Goal: Task Accomplishment & Management: Manage account settings

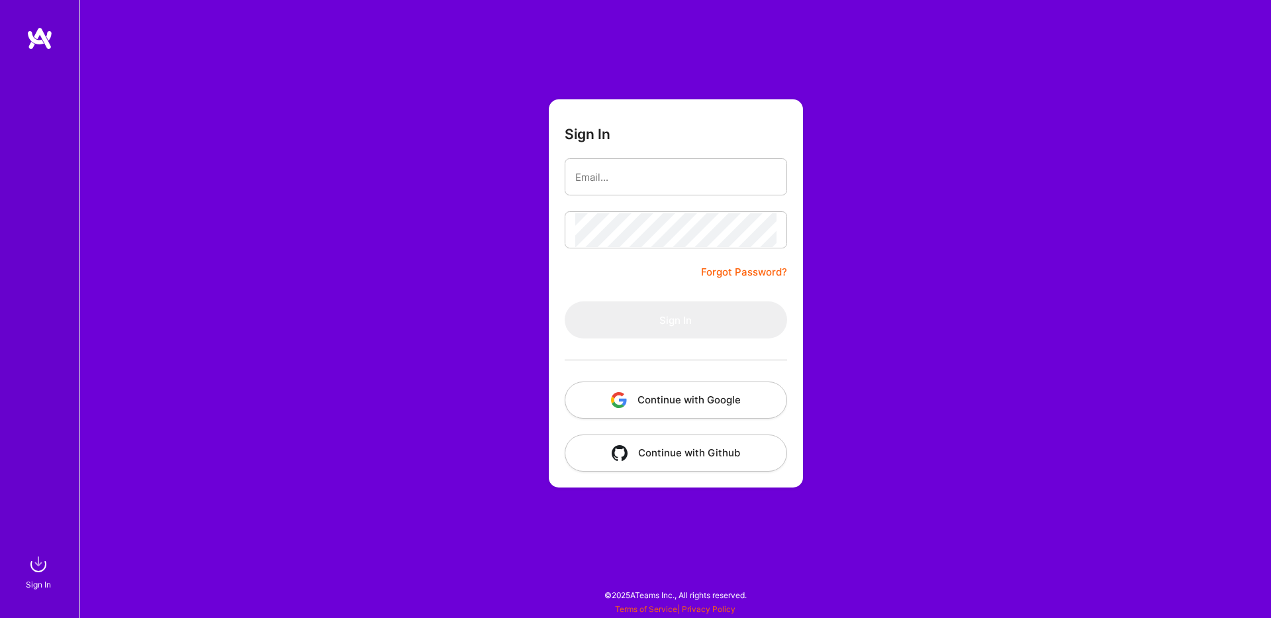
click at [695, 409] on button "Continue with Google" at bounding box center [676, 399] width 222 height 37
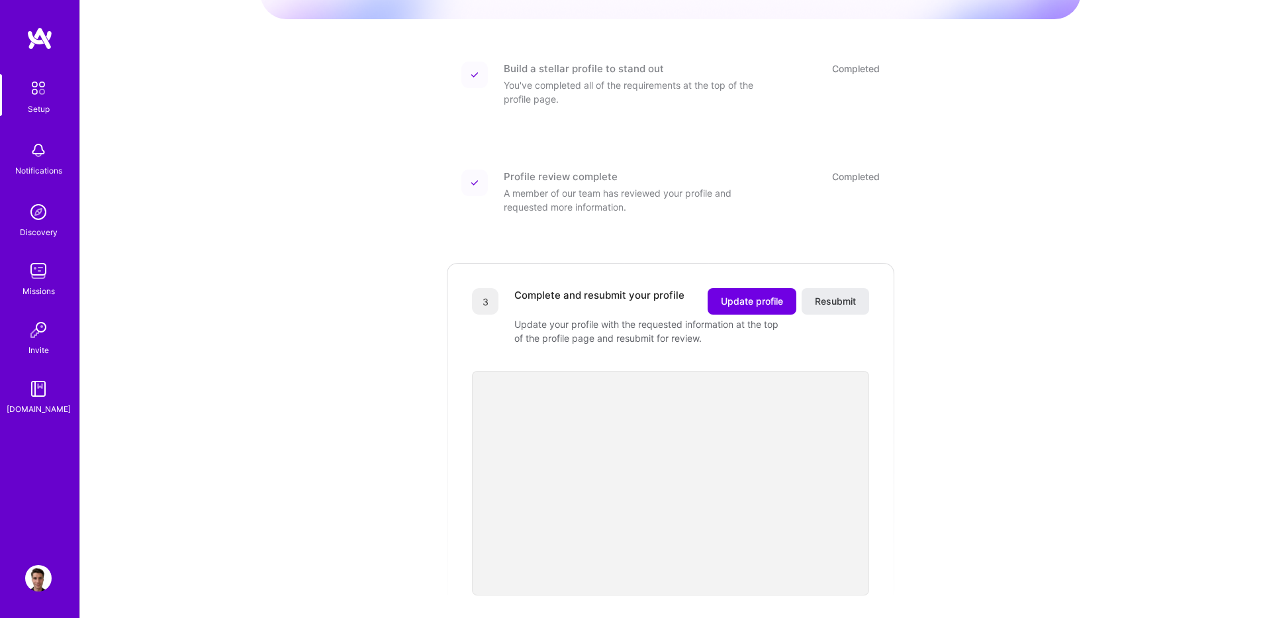
scroll to position [159, 0]
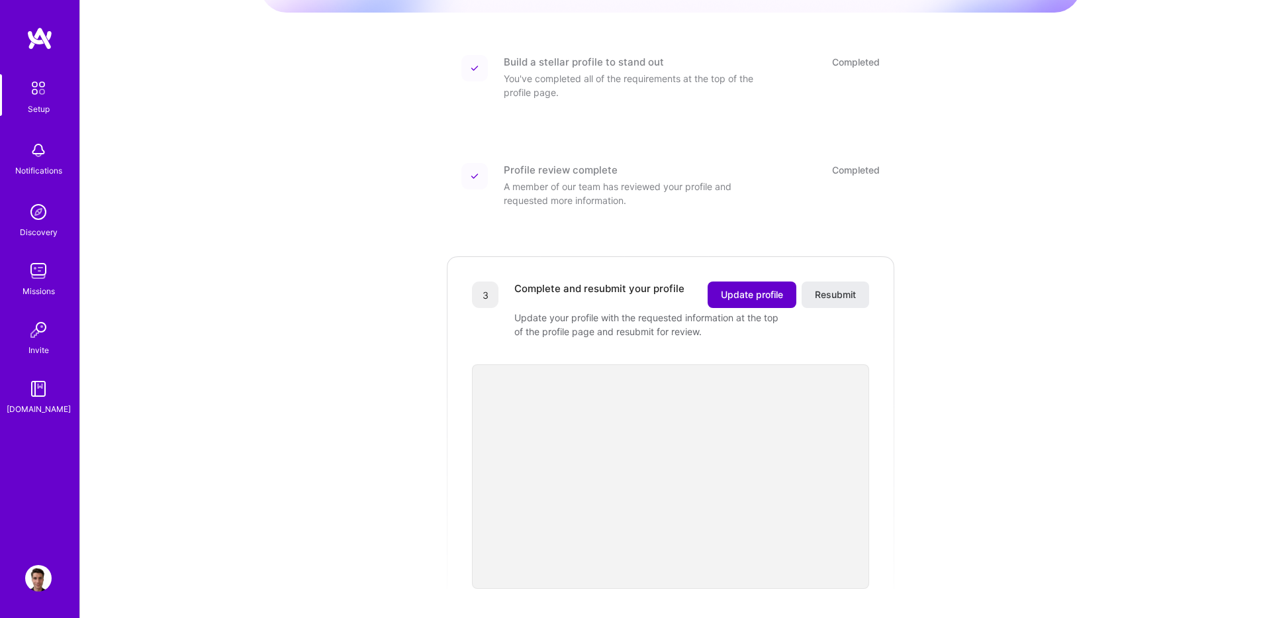
click at [761, 288] on span "Update profile" at bounding box center [752, 294] width 62 height 13
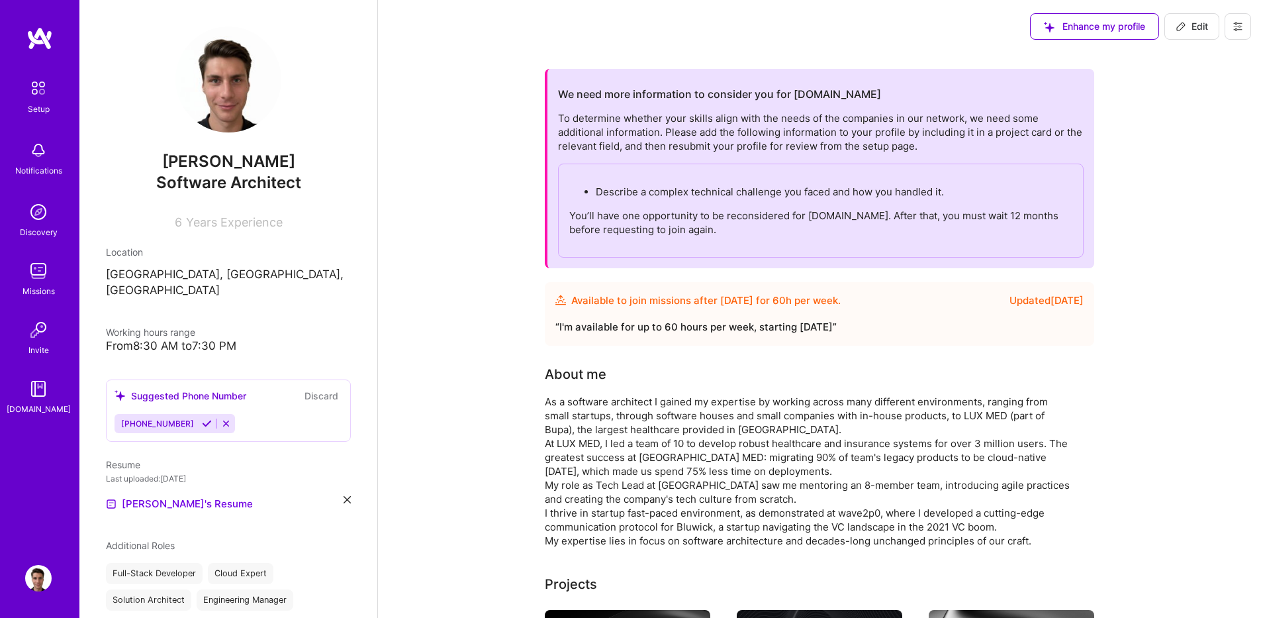
click at [679, 189] on p "Describe a complex technical challenge you faced and how you handled it." at bounding box center [834, 192] width 477 height 14
click at [704, 127] on div "To determine whether your skills align with the needs of the companies in our n…" at bounding box center [821, 184] width 526 height 146
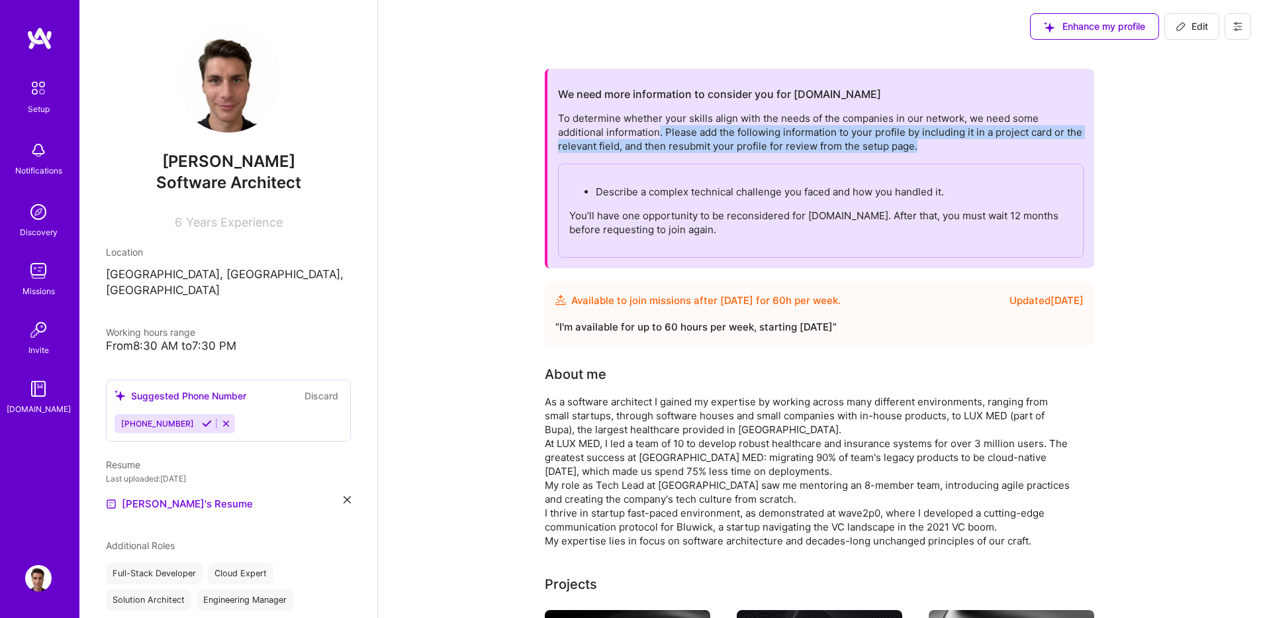
drag, startPoint x: 661, startPoint y: 133, endPoint x: 1037, endPoint y: 140, distance: 376.8
click at [1037, 140] on div "To determine whether your skills align with the needs of the companies in our n…" at bounding box center [821, 184] width 526 height 146
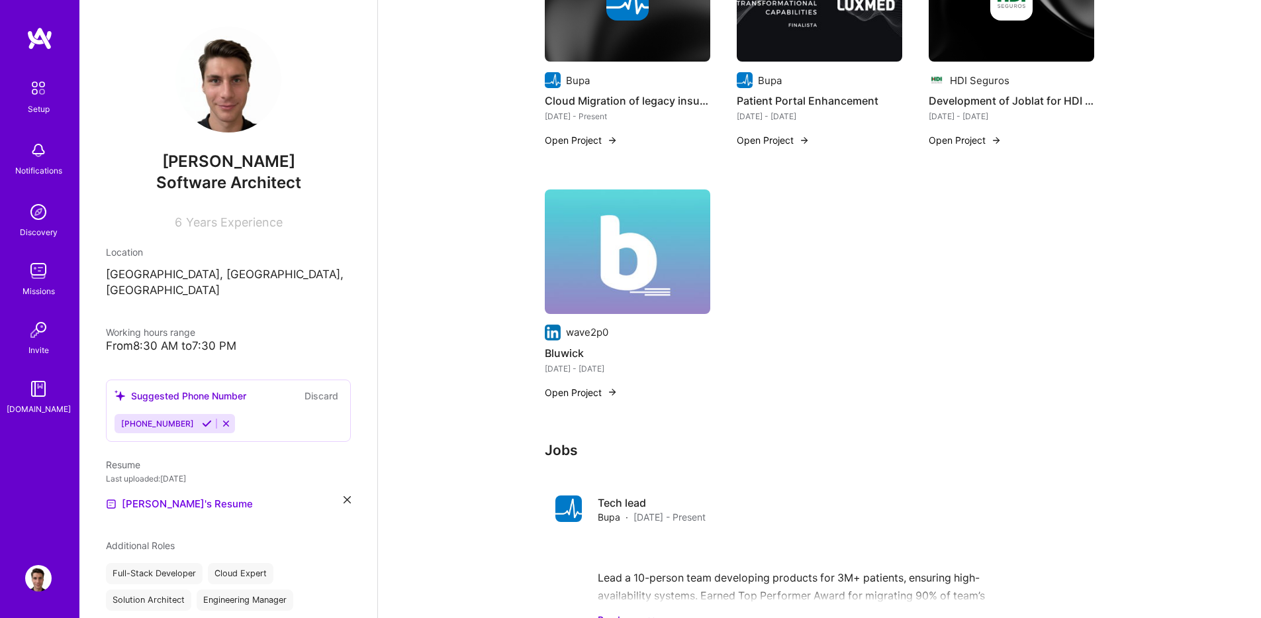
scroll to position [36, 0]
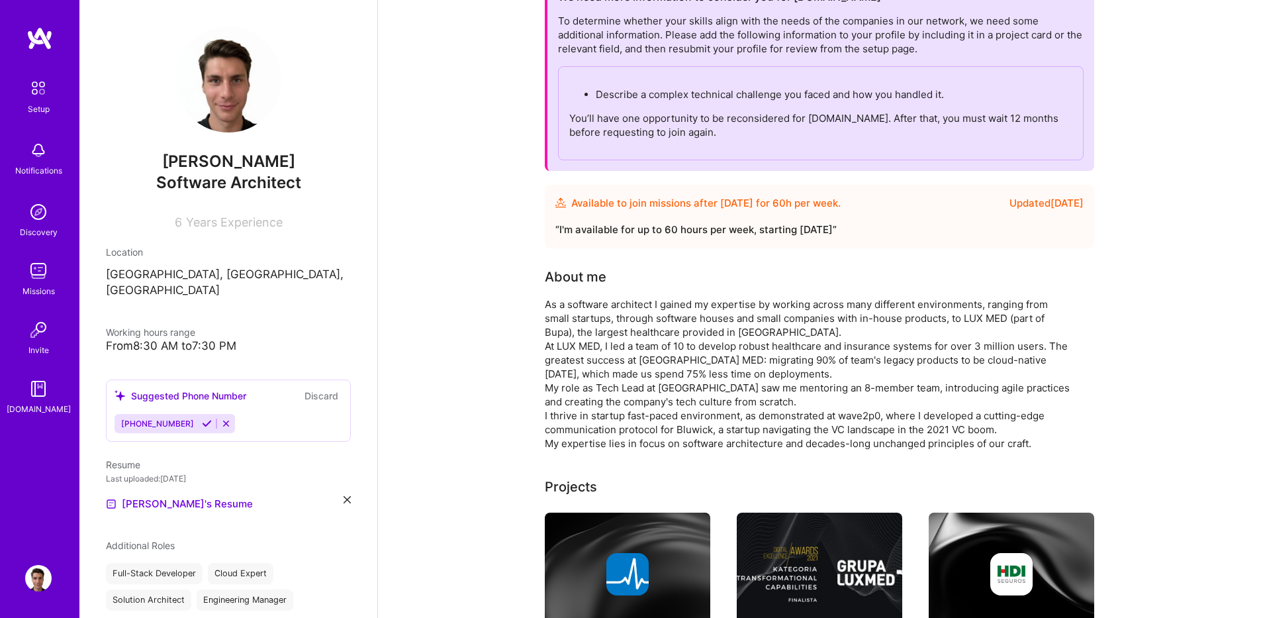
scroll to position [0, 0]
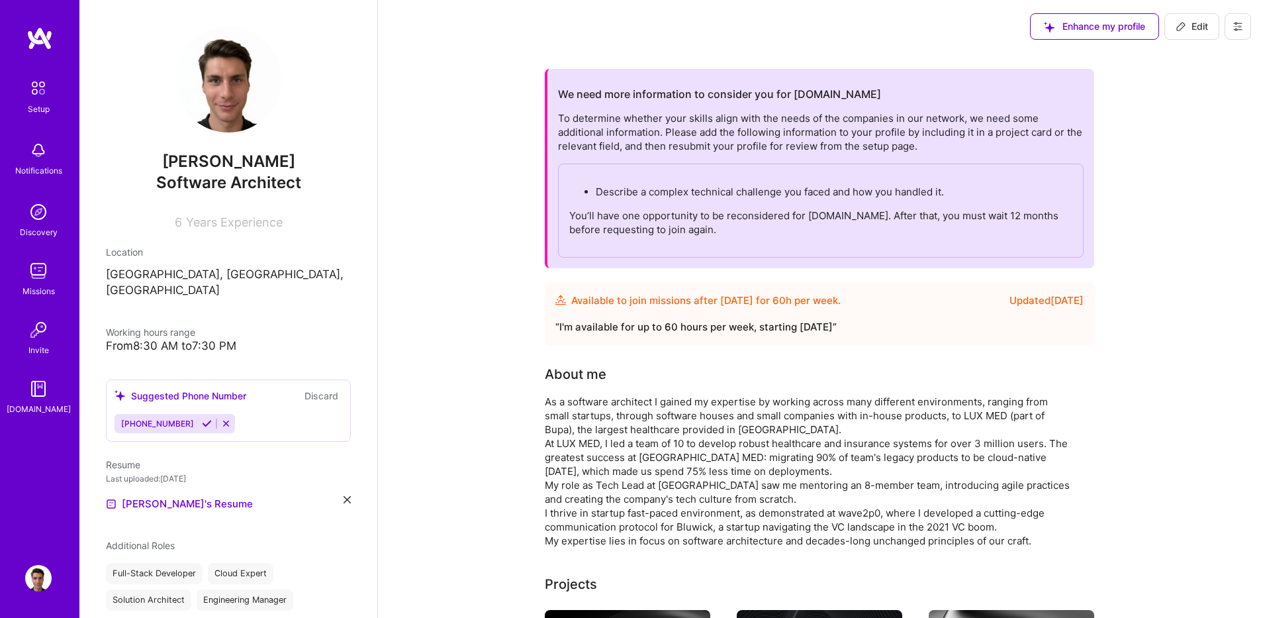
click at [1182, 30] on icon at bounding box center [1181, 26] width 11 height 11
select select "US"
select select "Future Date"
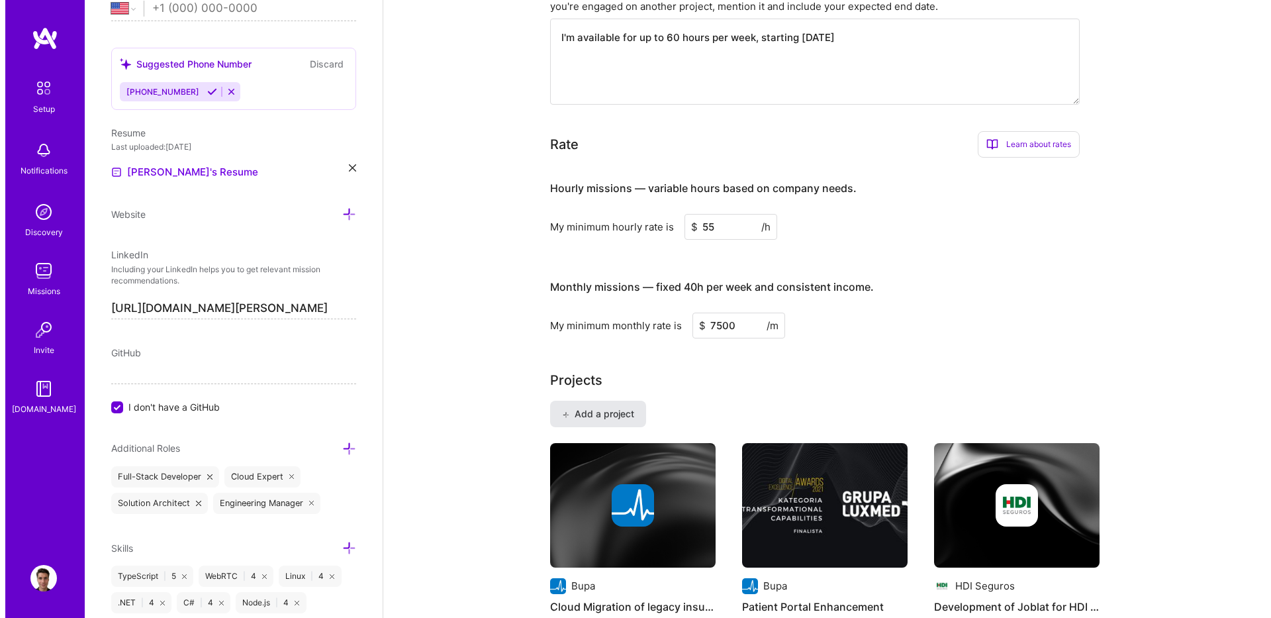
scroll to position [794, 0]
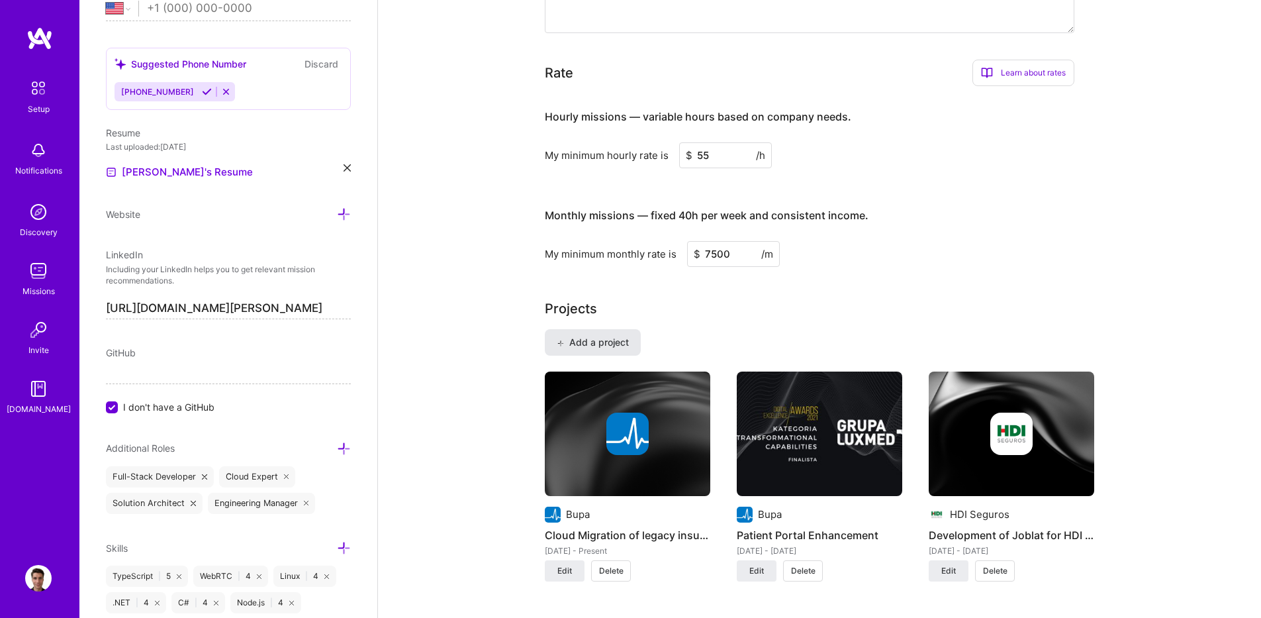
click at [604, 342] on span "Add a project" at bounding box center [593, 342] width 72 height 13
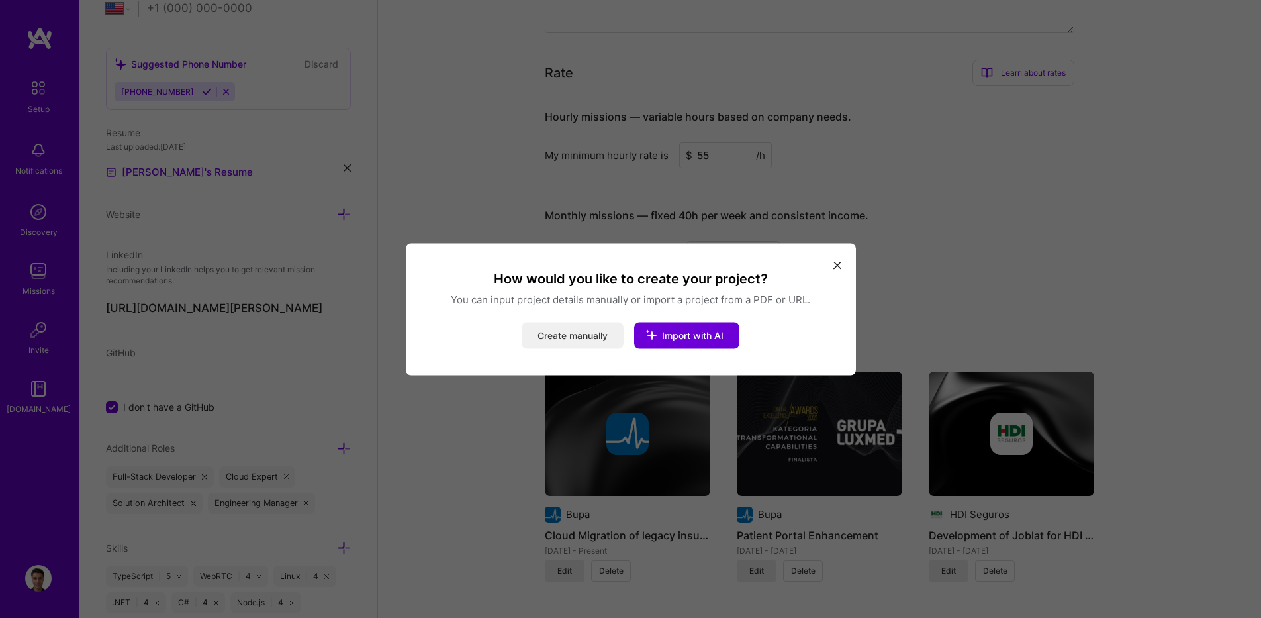
click at [598, 340] on button "Create manually" at bounding box center [573, 335] width 102 height 26
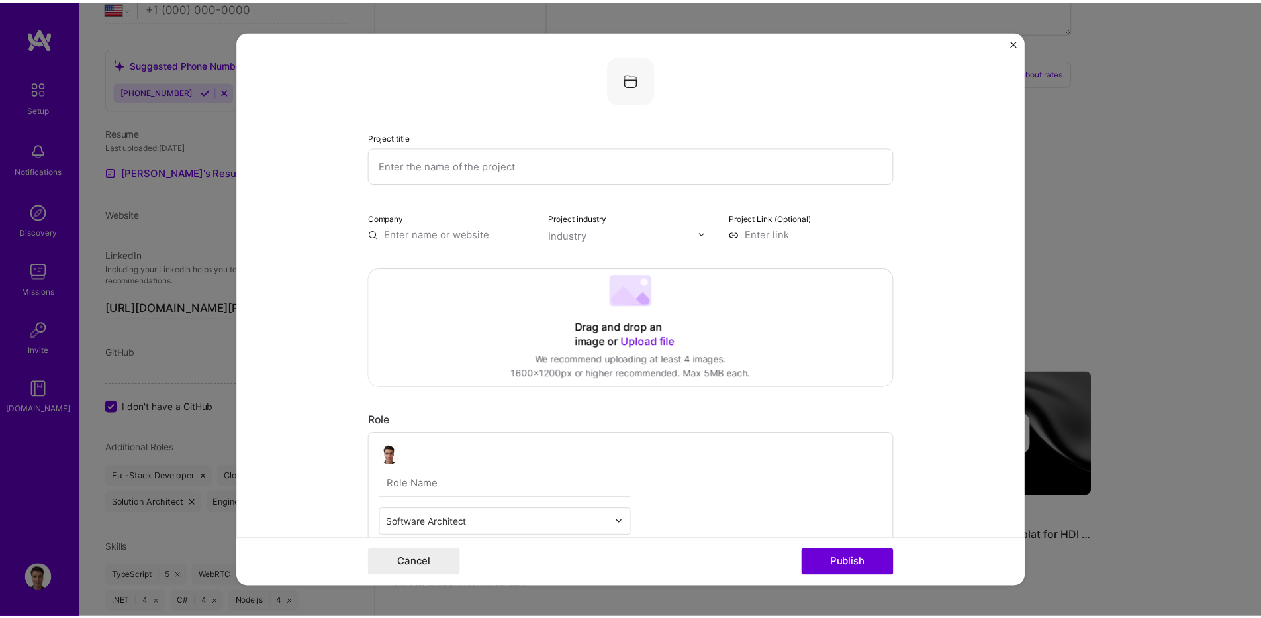
scroll to position [0, 0]
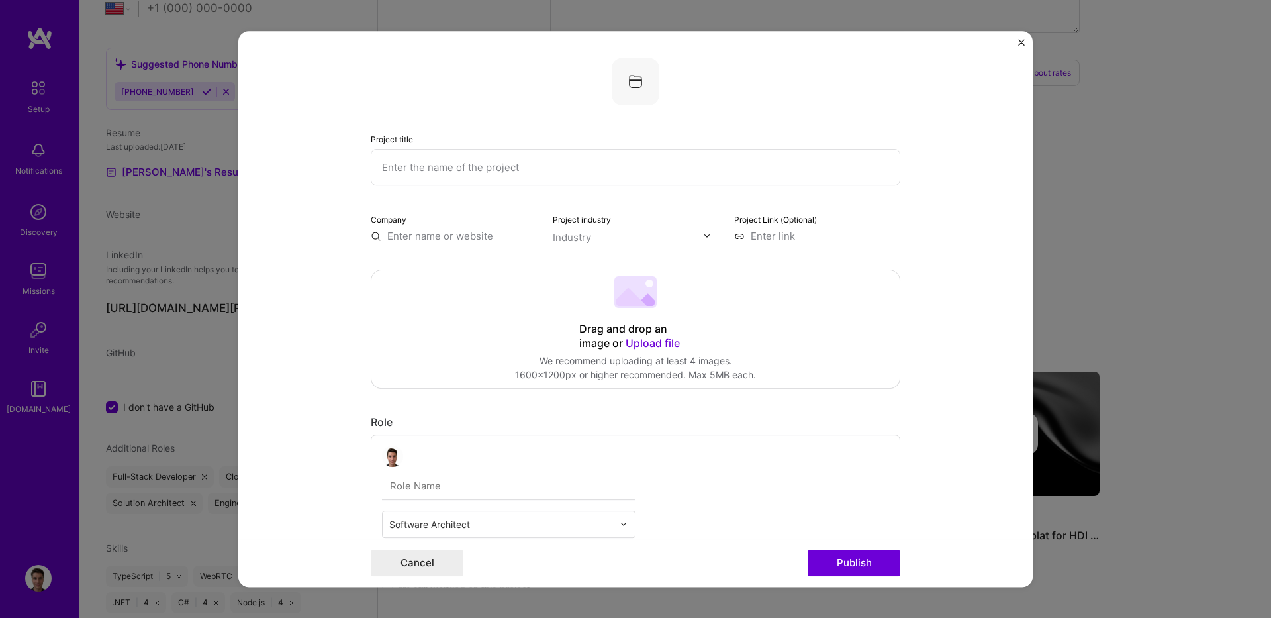
click at [417, 579] on div "Cancel Publish" at bounding box center [635, 562] width 794 height 48
click at [405, 561] on button "Cancel" at bounding box center [417, 563] width 93 height 26
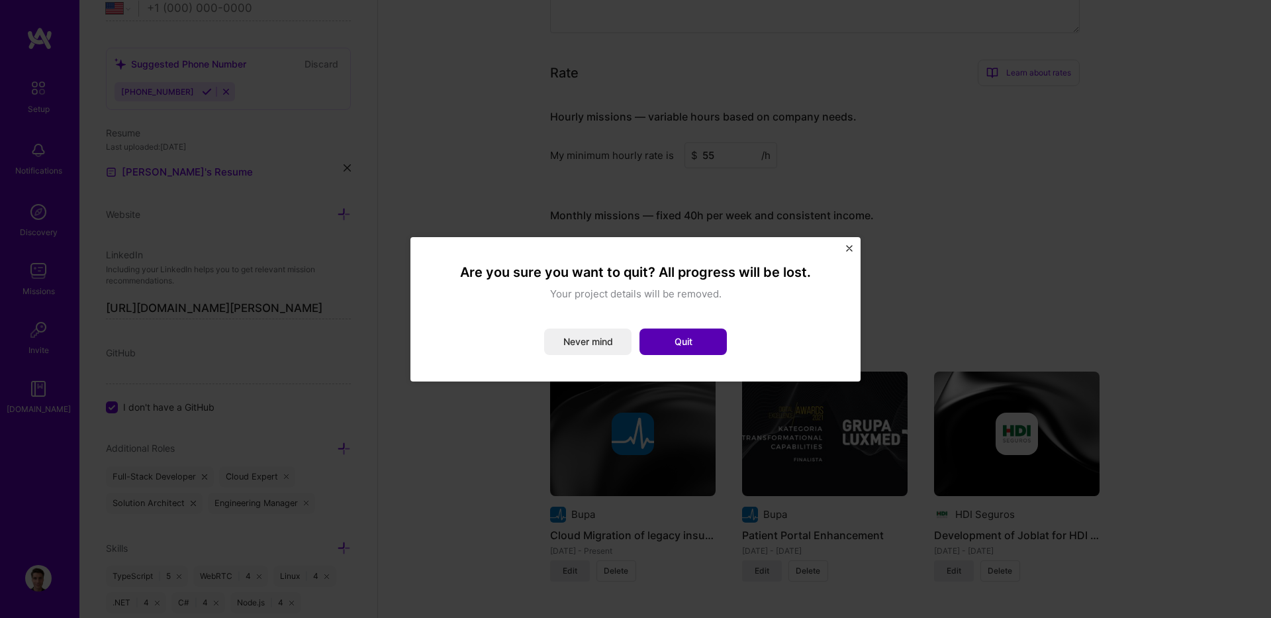
click at [693, 348] on button "Quit" at bounding box center [683, 341] width 87 height 26
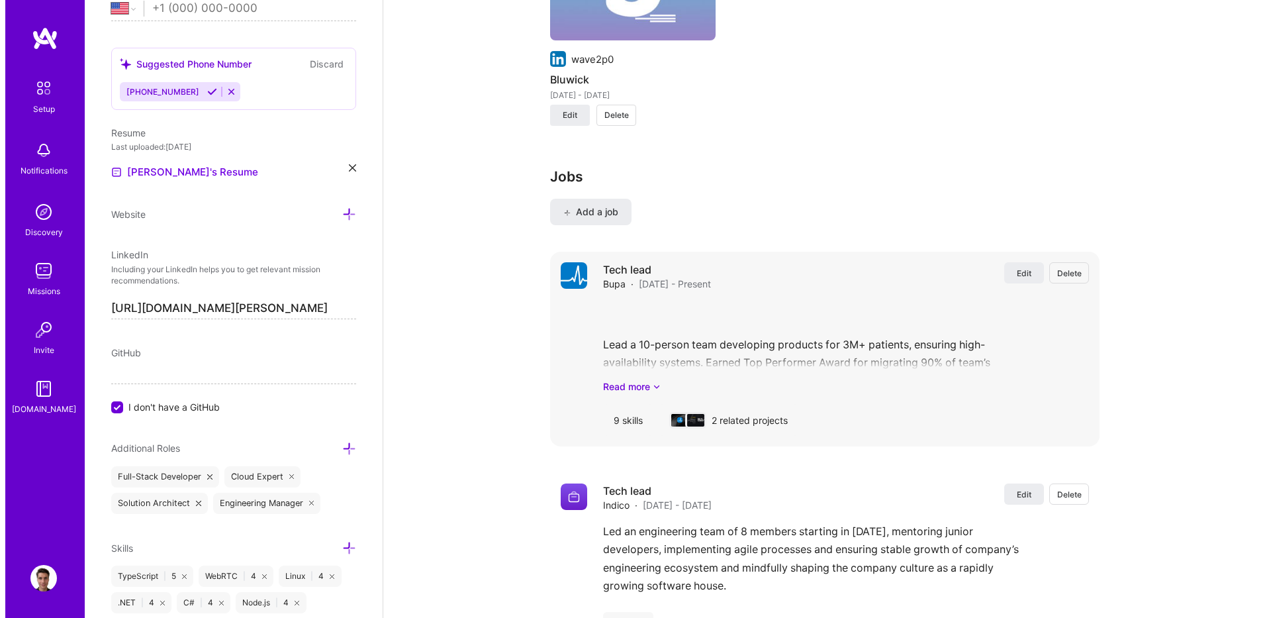
scroll to position [1510, 0]
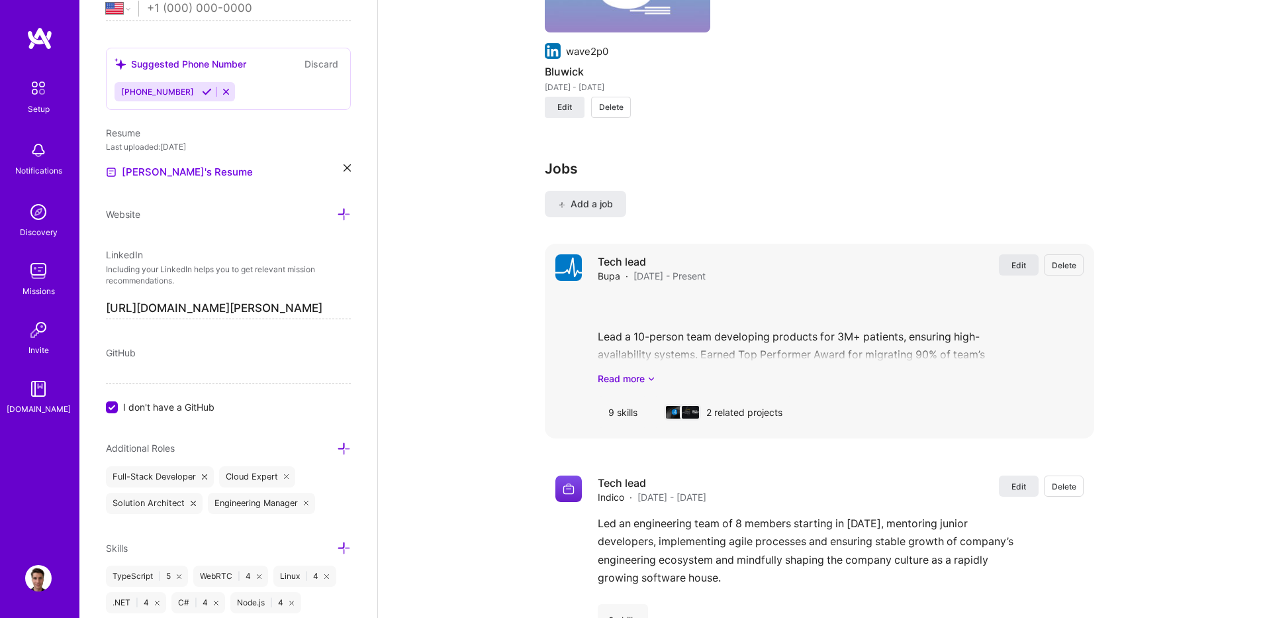
click at [1024, 264] on span "Edit" at bounding box center [1019, 265] width 15 height 11
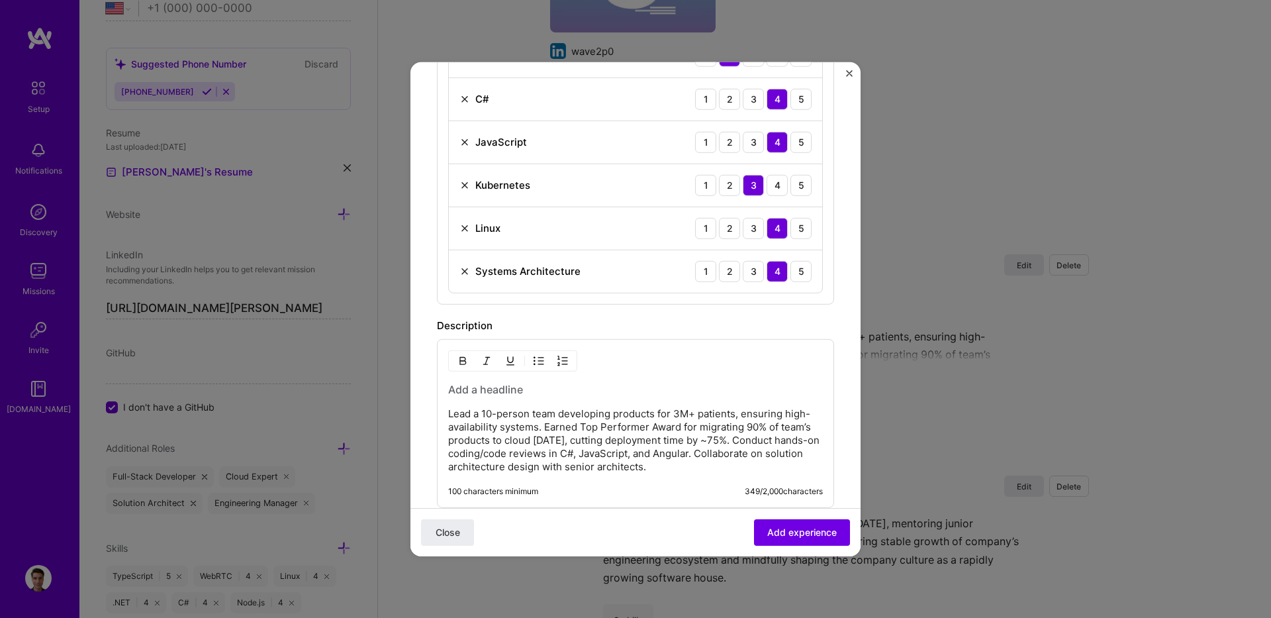
scroll to position [800, 0]
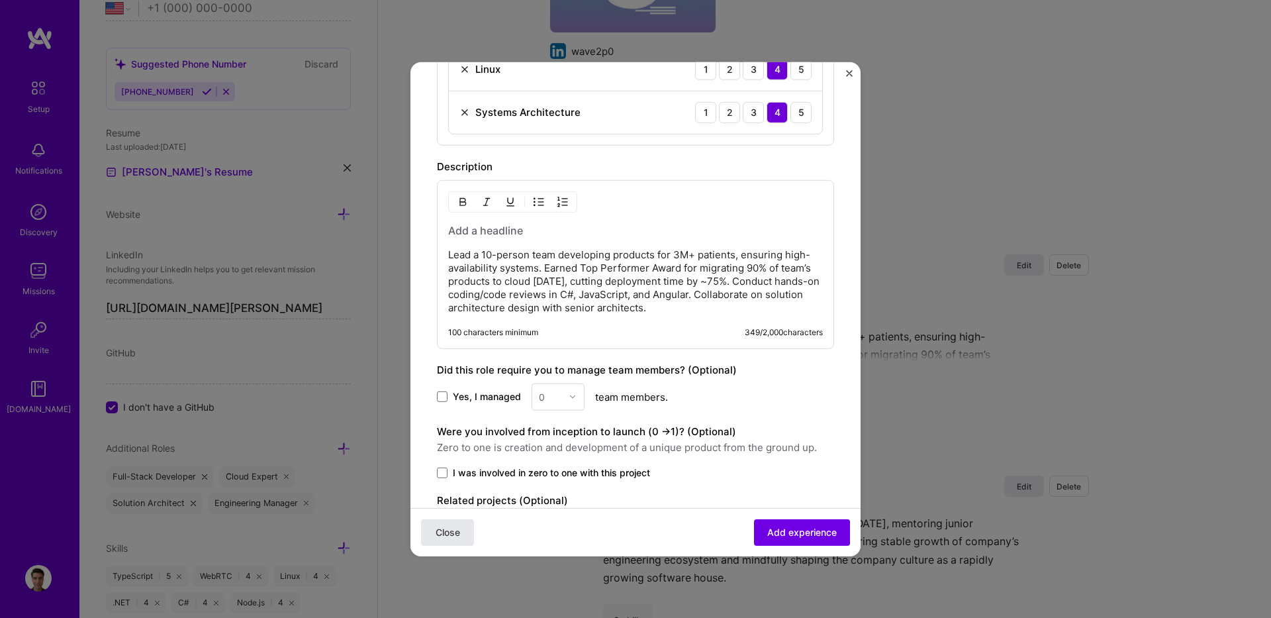
click at [444, 523] on button "Close" at bounding box center [447, 532] width 53 height 26
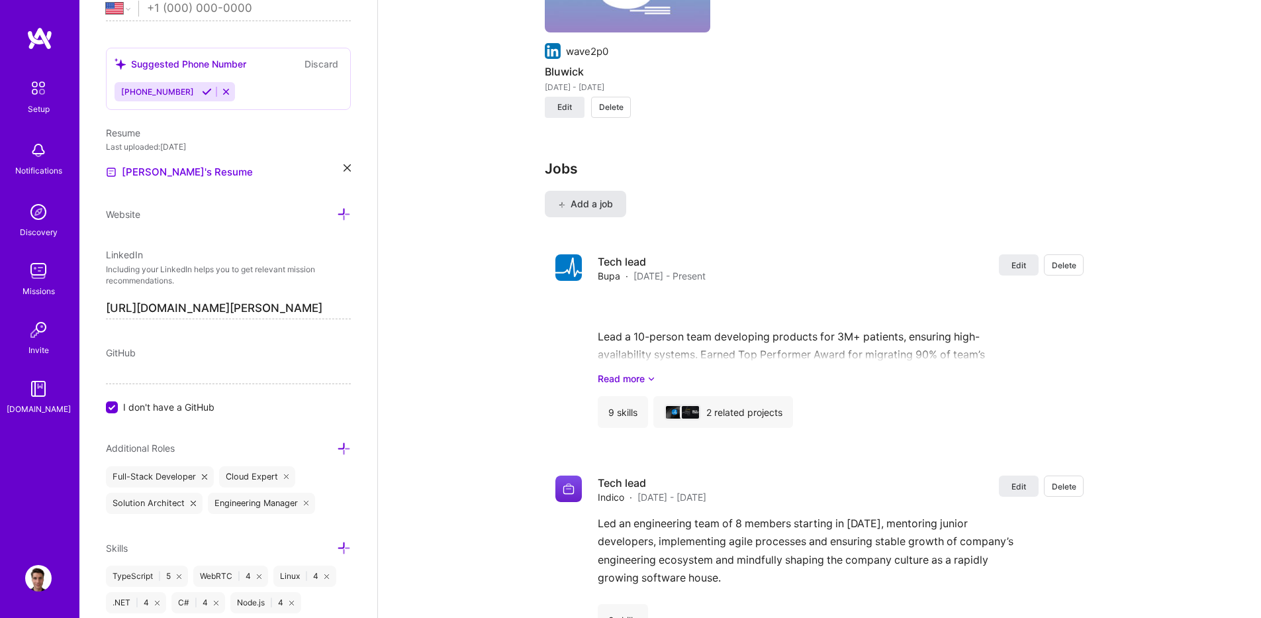
click at [617, 203] on button "Add a job" at bounding box center [585, 204] width 81 height 26
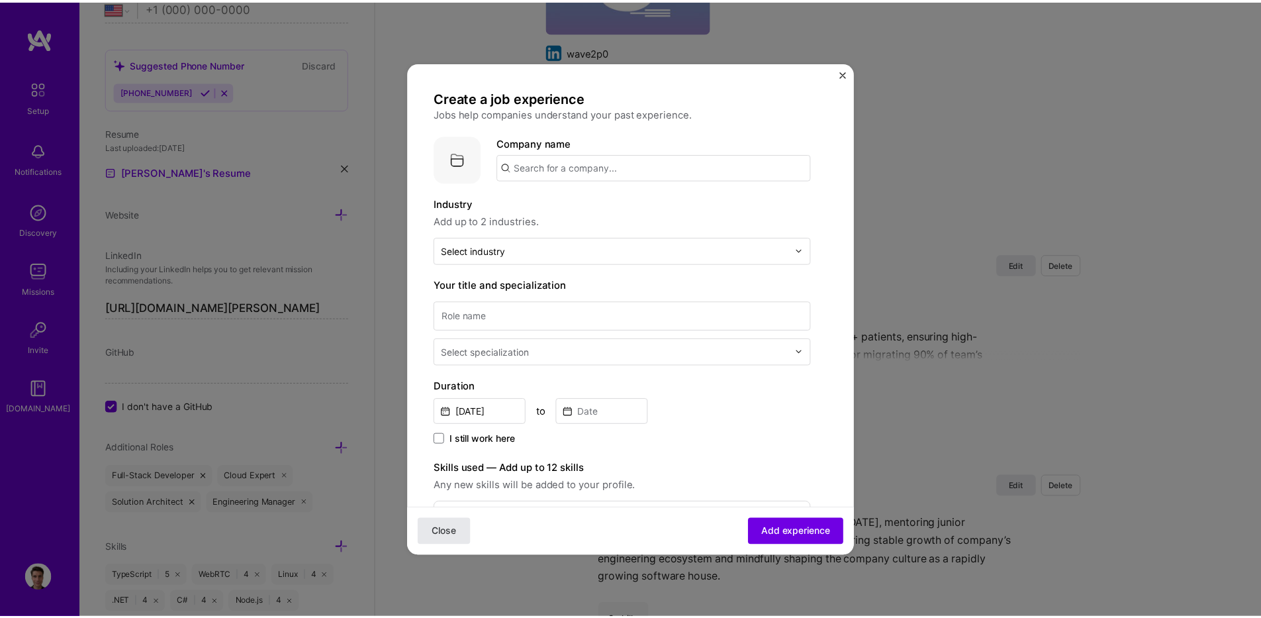
scroll to position [405, 0]
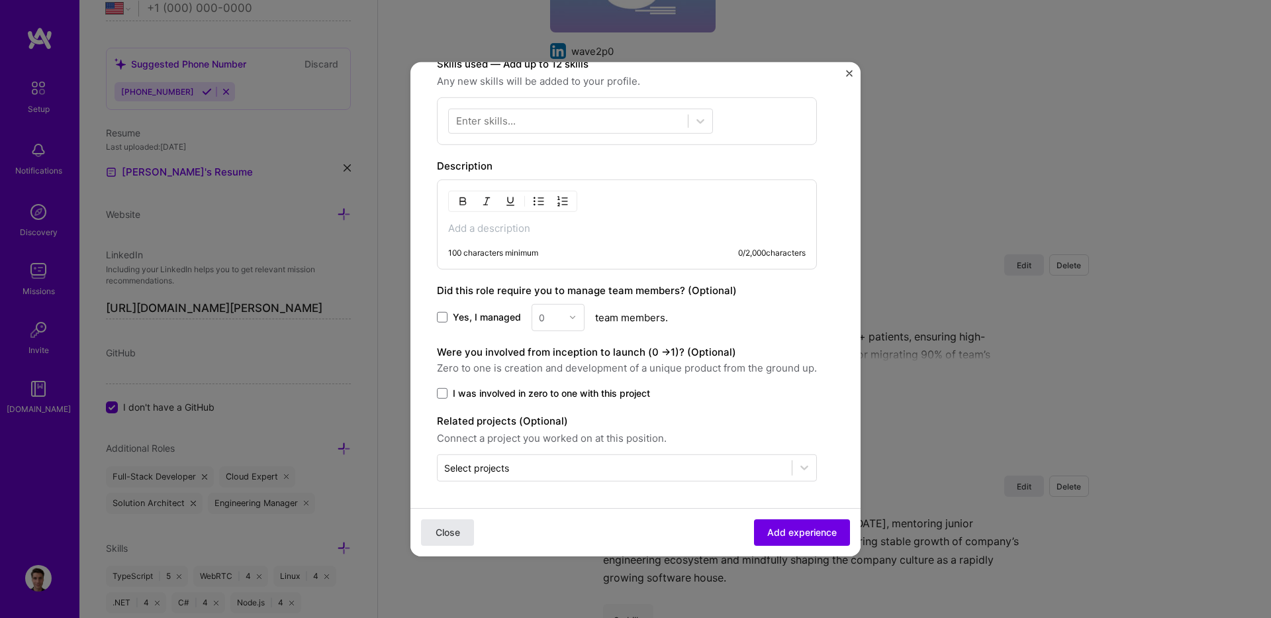
click at [454, 524] on button "Close" at bounding box center [447, 531] width 53 height 26
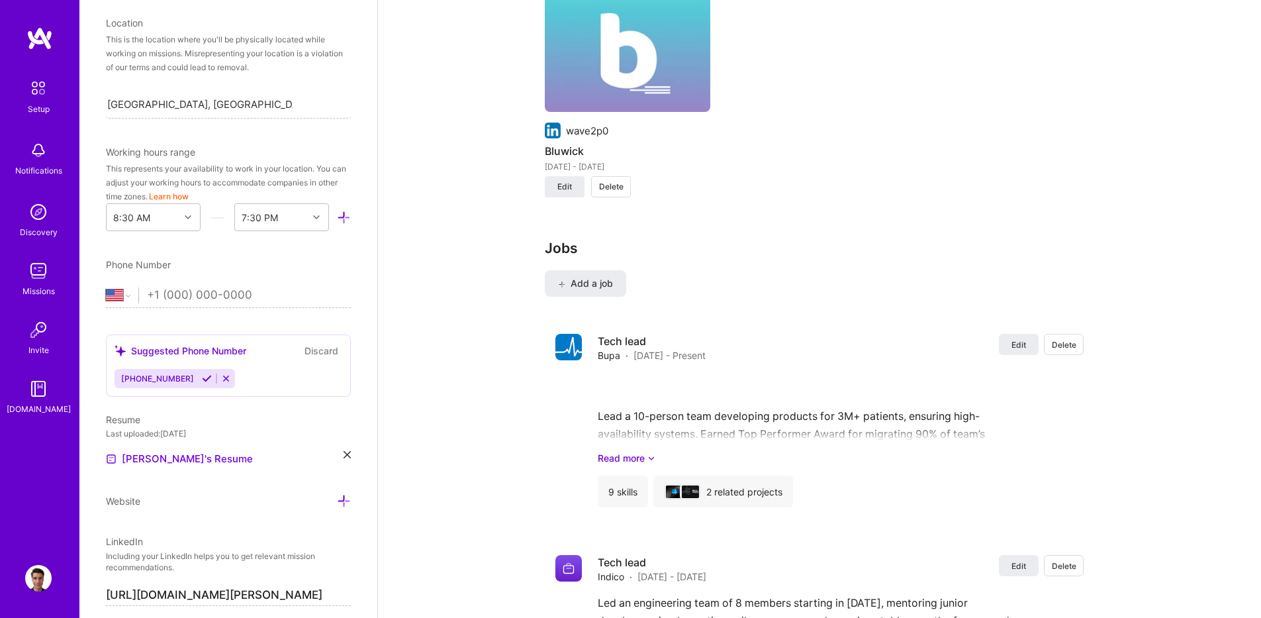
scroll to position [556, 0]
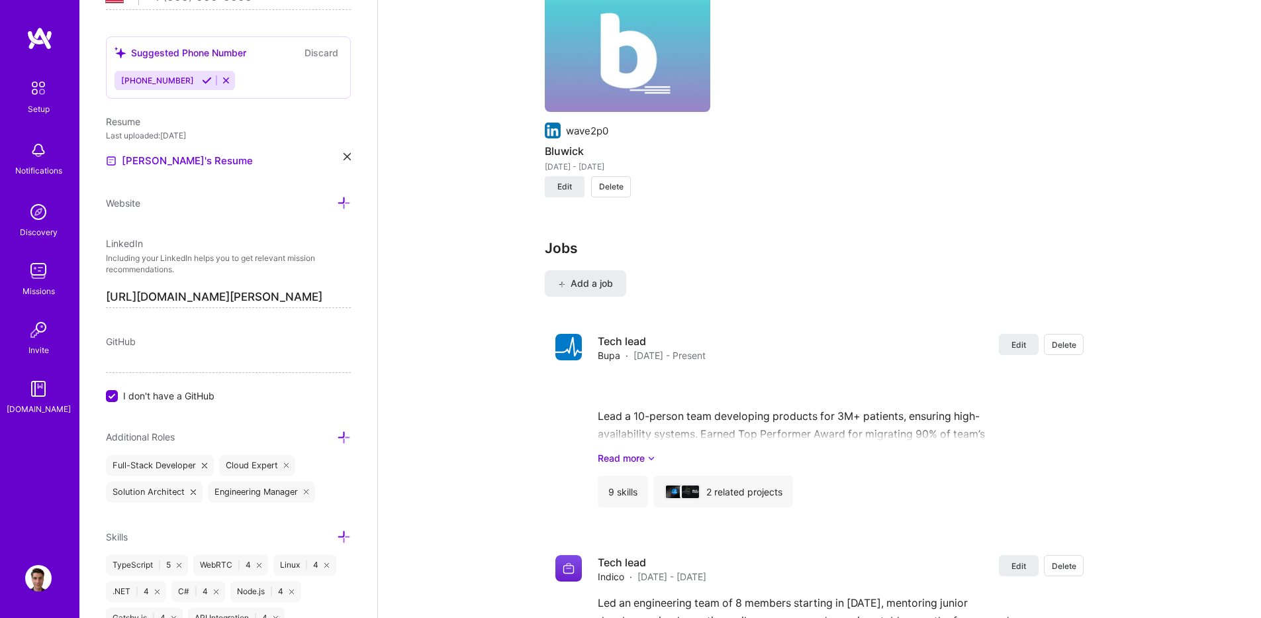
click at [213, 397] on span "I don't have a GitHub" at bounding box center [168, 396] width 91 height 14
click at [119, 397] on input "I don't have a GitHub" at bounding box center [113, 397] width 12 height 12
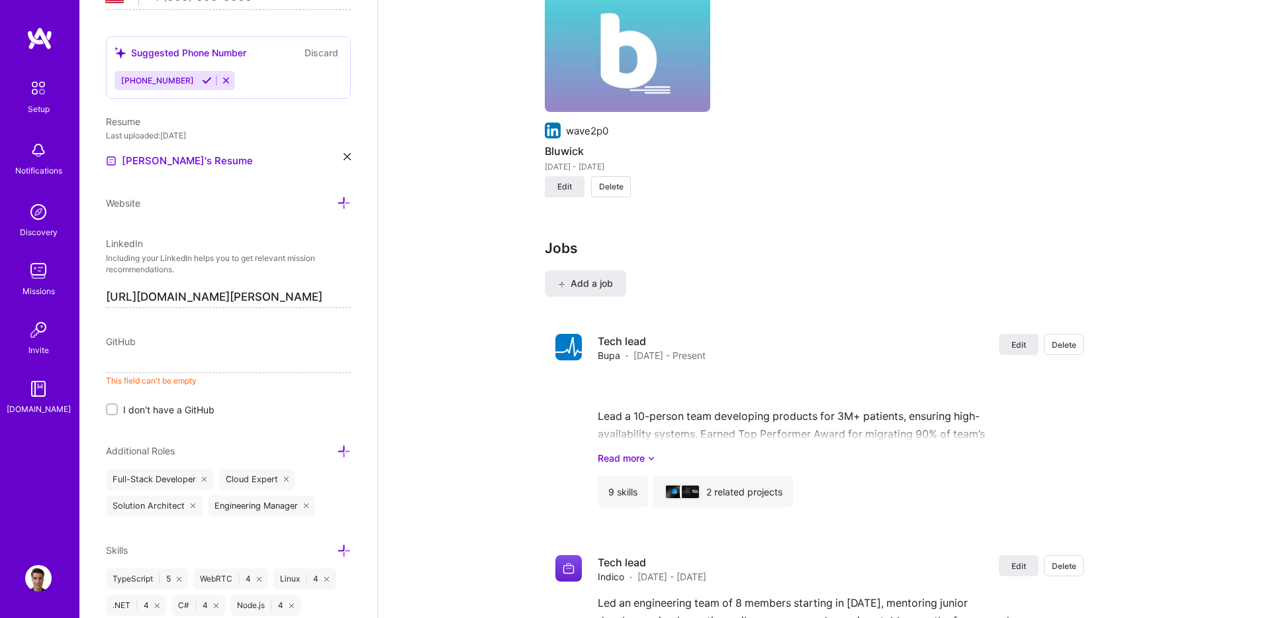
paste input "[URL][DOMAIN_NAME]"
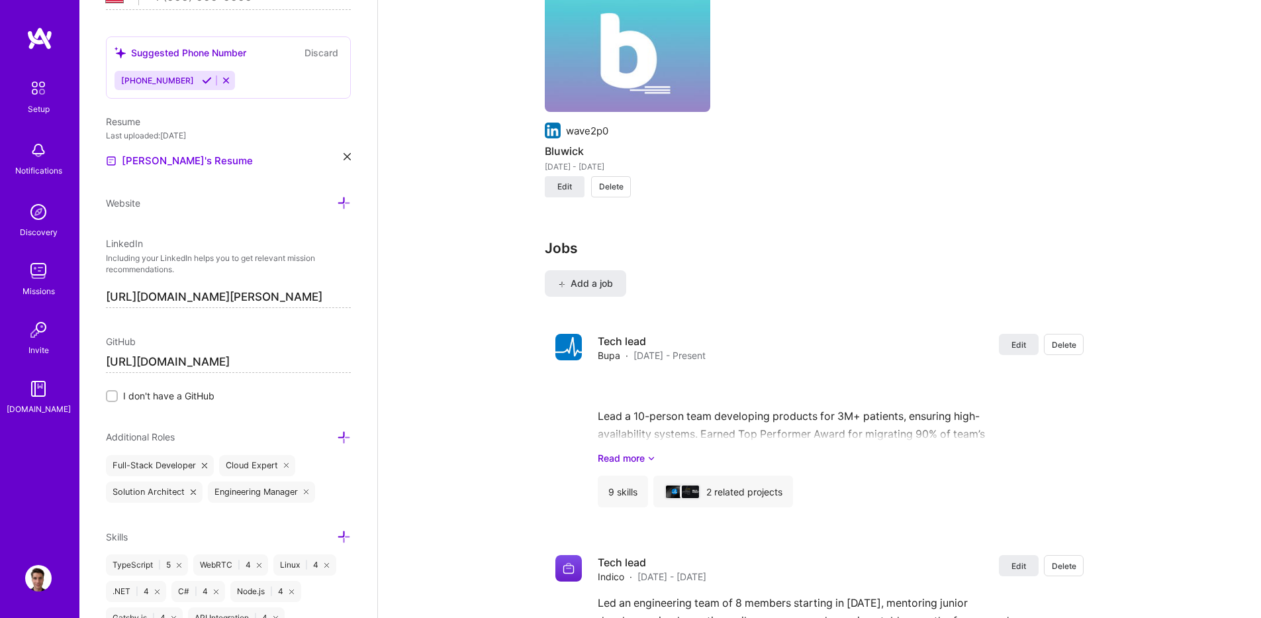
type input "[URL][DOMAIN_NAME]"
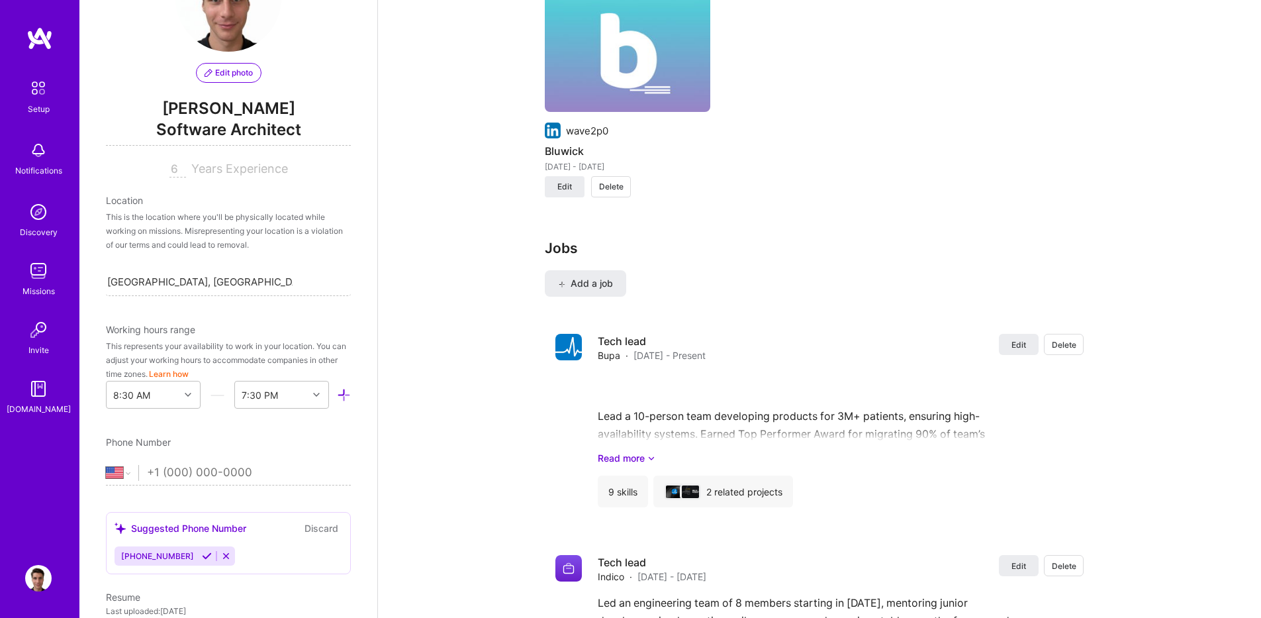
scroll to position [79, 0]
click at [240, 466] on input "tel" at bounding box center [249, 474] width 204 height 38
select select "PL"
click at [106, 466] on select "[GEOGRAPHIC_DATA] [GEOGRAPHIC_DATA] [GEOGRAPHIC_DATA] [GEOGRAPHIC_DATA] [US_STA…" at bounding box center [122, 474] width 32 height 16
type input "+48 8"
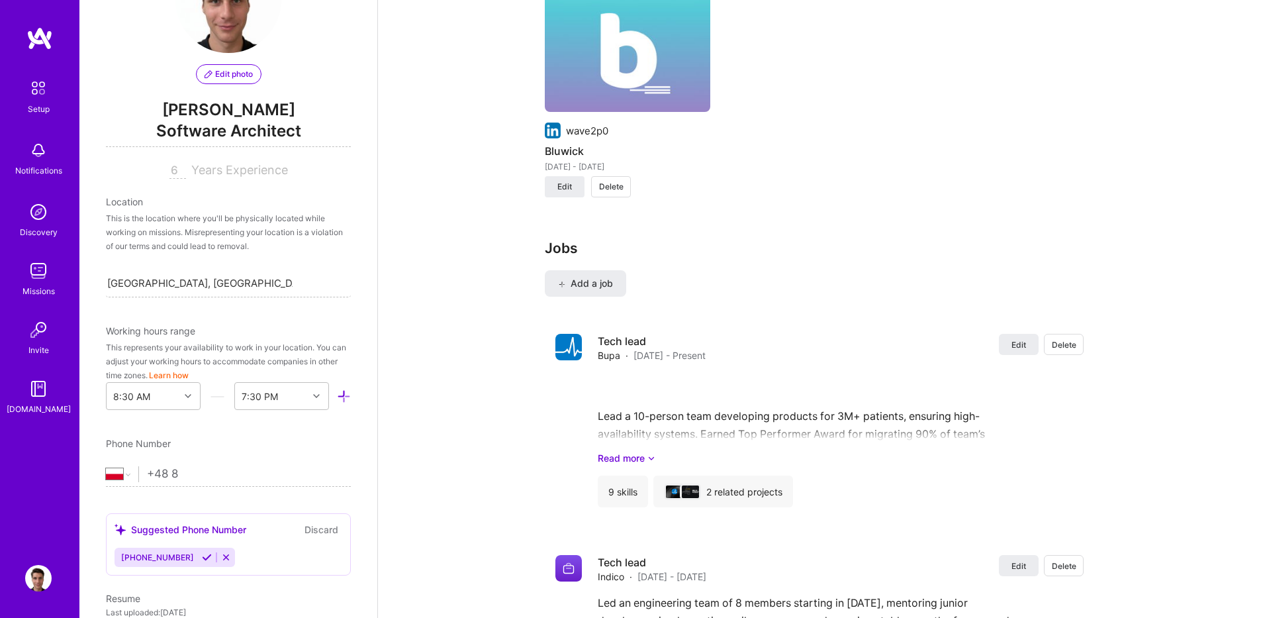
select select "US"
type input "7"
type input "+4"
select select "PL"
type input "[PHONE_NUMBER]"
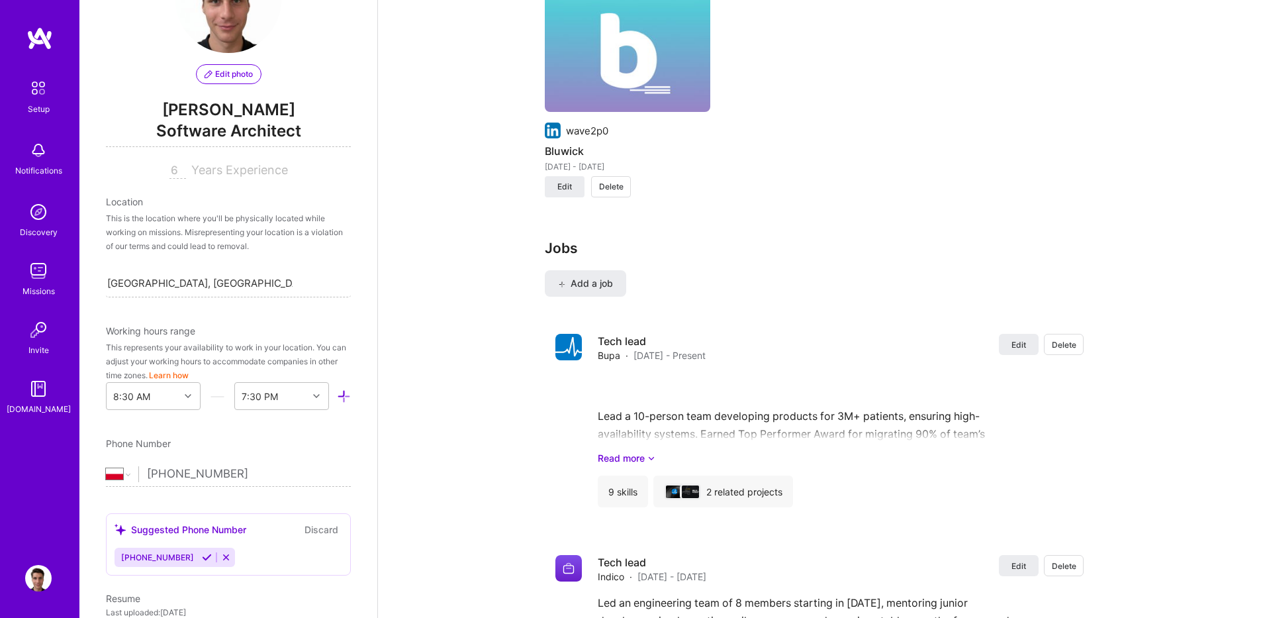
drag, startPoint x: 291, startPoint y: 450, endPoint x: 299, endPoint y: 450, distance: 7.9
click at [292, 450] on div "Phone Number" at bounding box center [228, 443] width 245 height 14
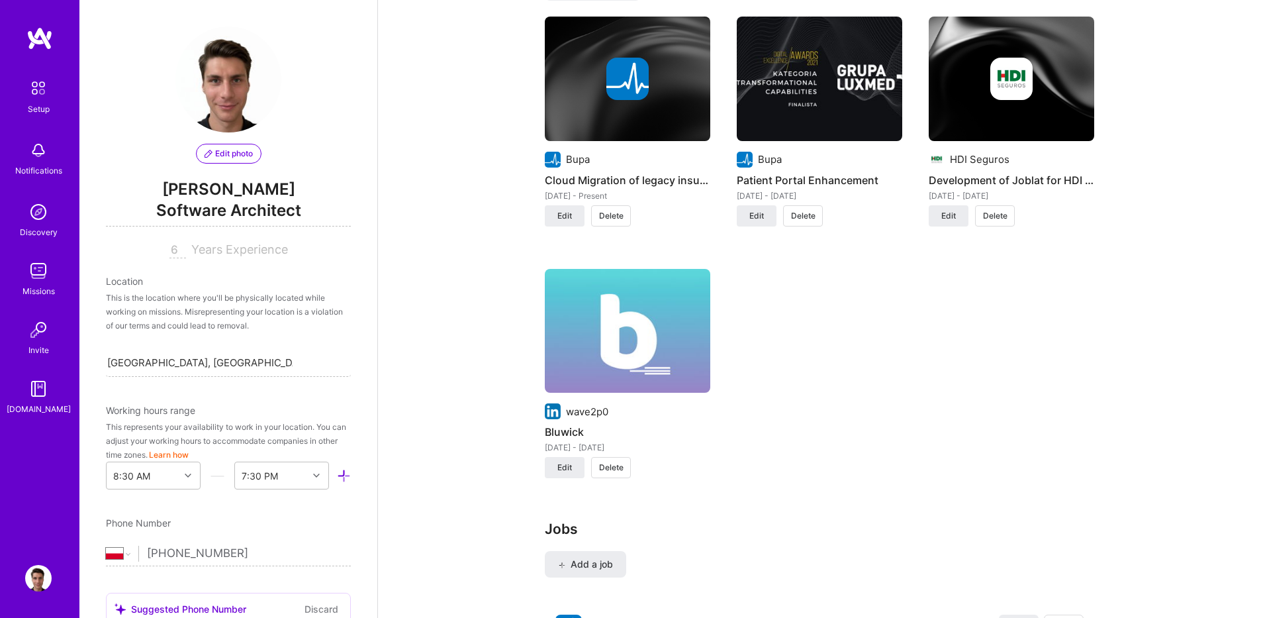
scroll to position [1112, 0]
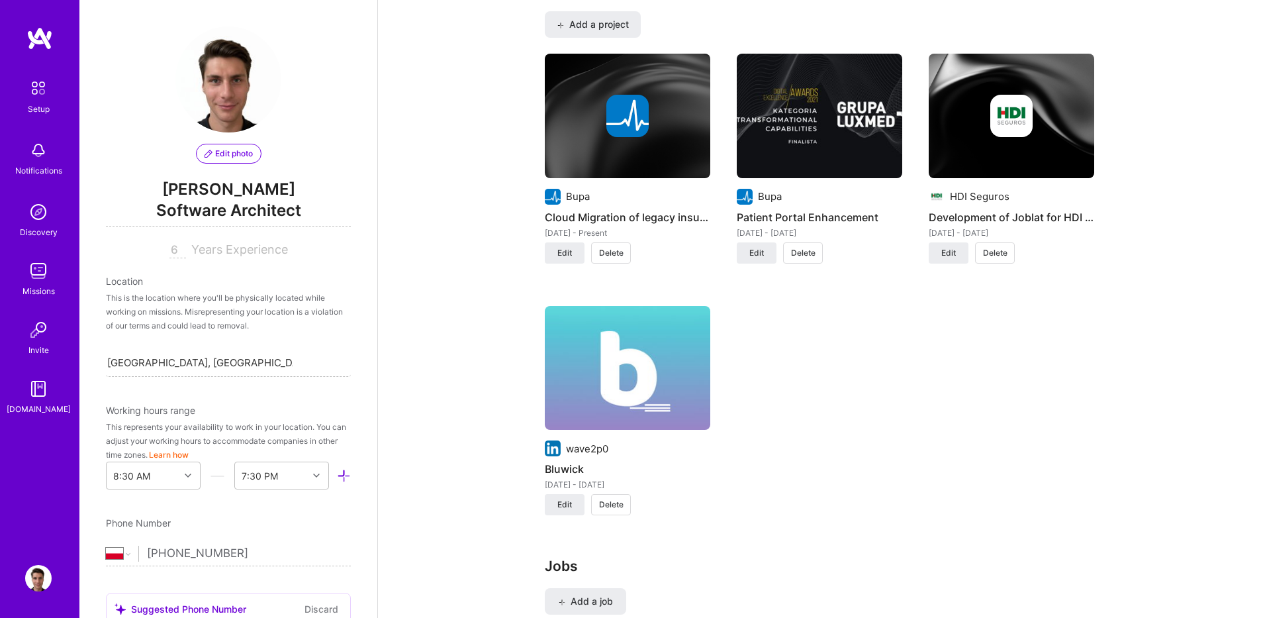
click at [172, 254] on input "6" at bounding box center [177, 250] width 17 height 16
click at [225, 274] on div "Location" at bounding box center [228, 281] width 245 height 14
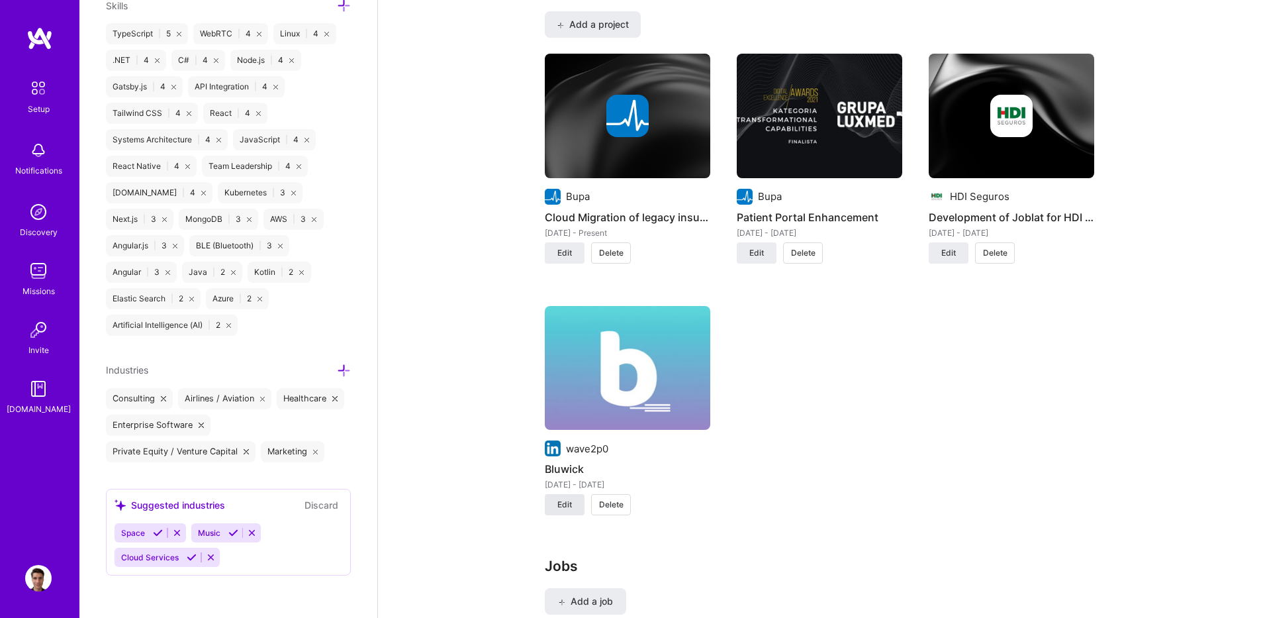
click at [567, 508] on span "Edit" at bounding box center [564, 505] width 15 height 12
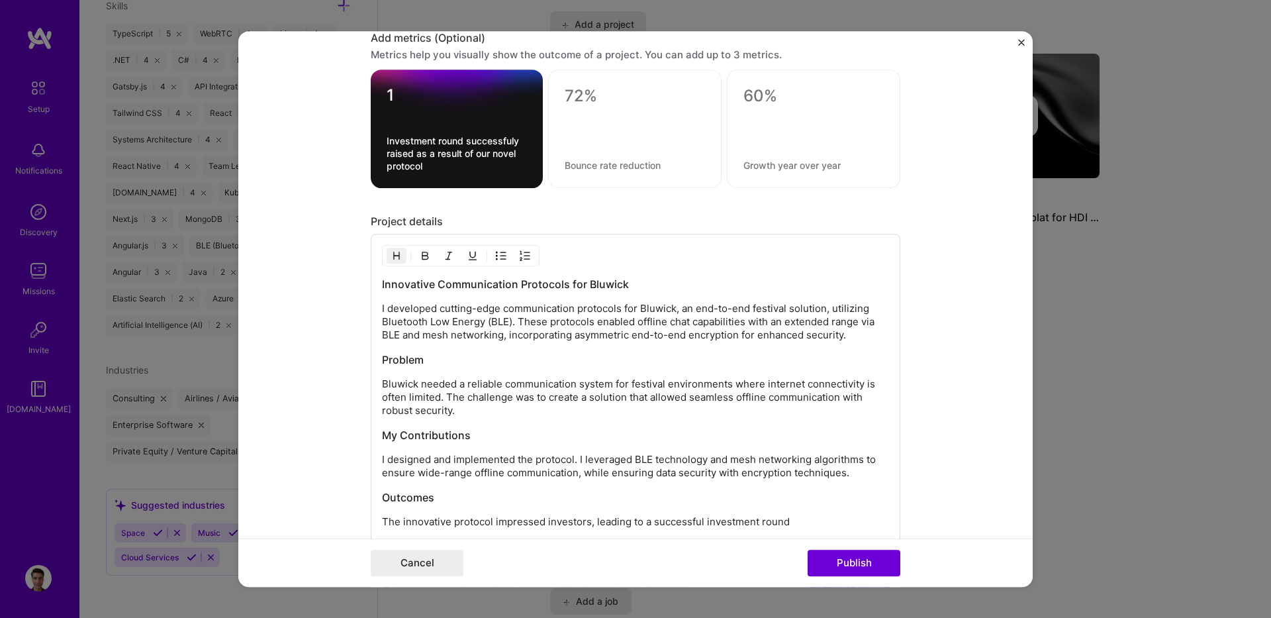
scroll to position [1745, 0]
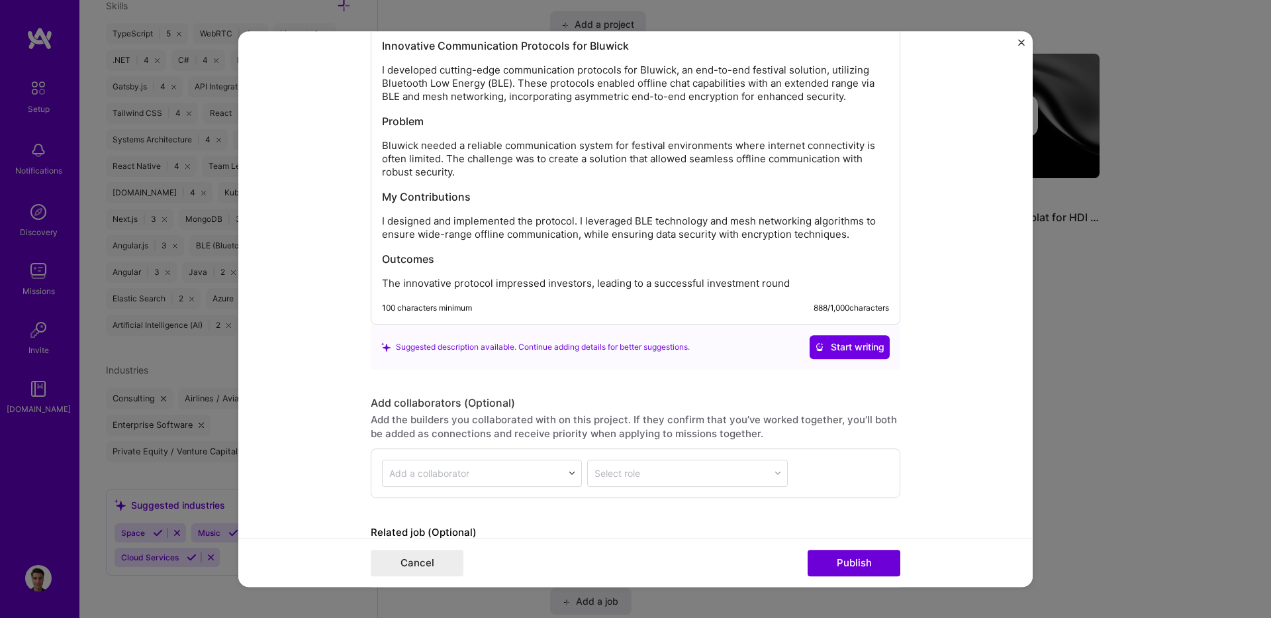
click at [618, 268] on div "Innovative Communication Protocols for Bluwick I developed cutting-edge communi…" at bounding box center [635, 164] width 507 height 252
click at [618, 252] on h3 "Outcomes" at bounding box center [635, 259] width 507 height 15
click at [622, 240] on p "I designed and implemented the protocol. I leveraged BLE technology and mesh ne…" at bounding box center [635, 228] width 507 height 26
click at [845, 228] on p "I designed and implemented the protocol. I leveraged BLE technology and mesh ne…" at bounding box center [635, 228] width 507 height 26
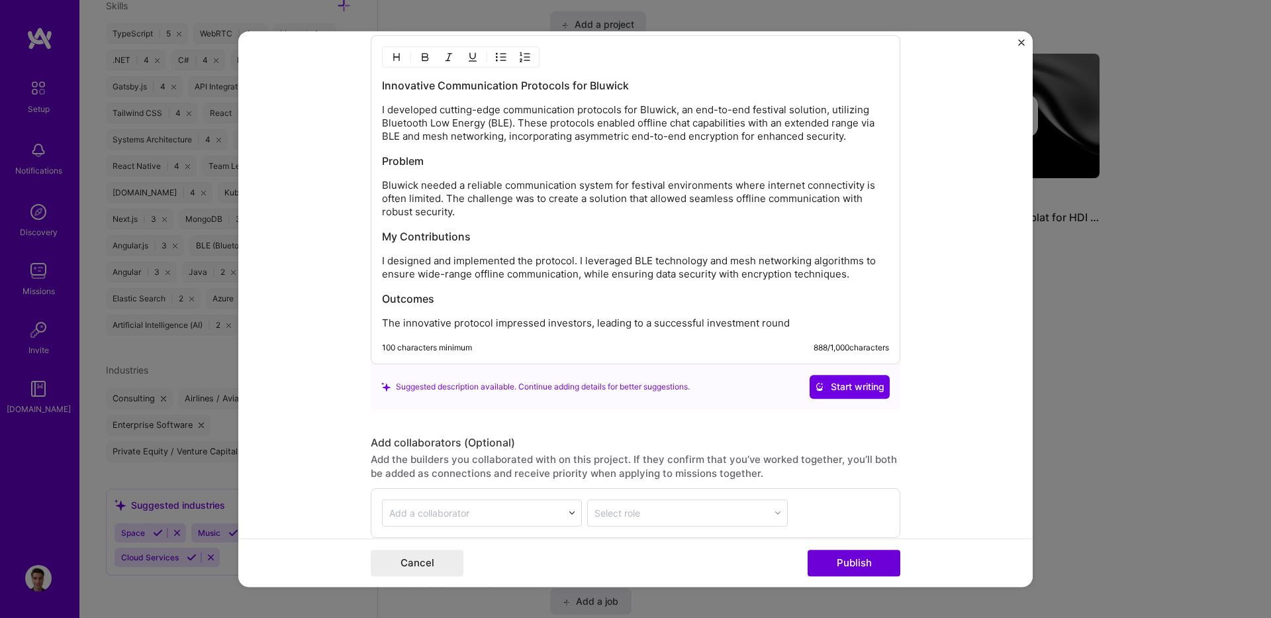
scroll to position [1666, 0]
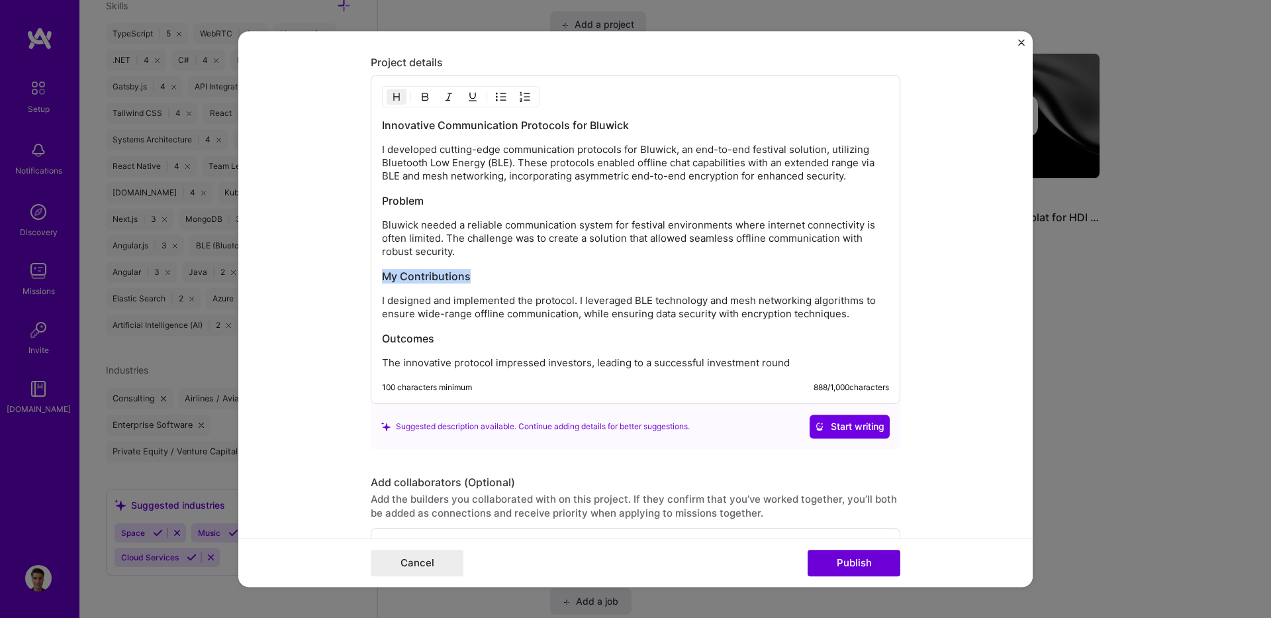
drag, startPoint x: 489, startPoint y: 278, endPoint x: 314, endPoint y: 274, distance: 174.8
click at [314, 274] on form "Project title Bluwick Company wave2p0 Project industry Industry 1 Project Link …" at bounding box center [635, 309] width 794 height 556
drag, startPoint x: 861, startPoint y: 308, endPoint x: 857, endPoint y: 317, distance: 10.1
click at [857, 317] on p "I designed and implemented the protocol. I leveraged BLE technology and mesh ne…" at bounding box center [635, 307] width 507 height 26
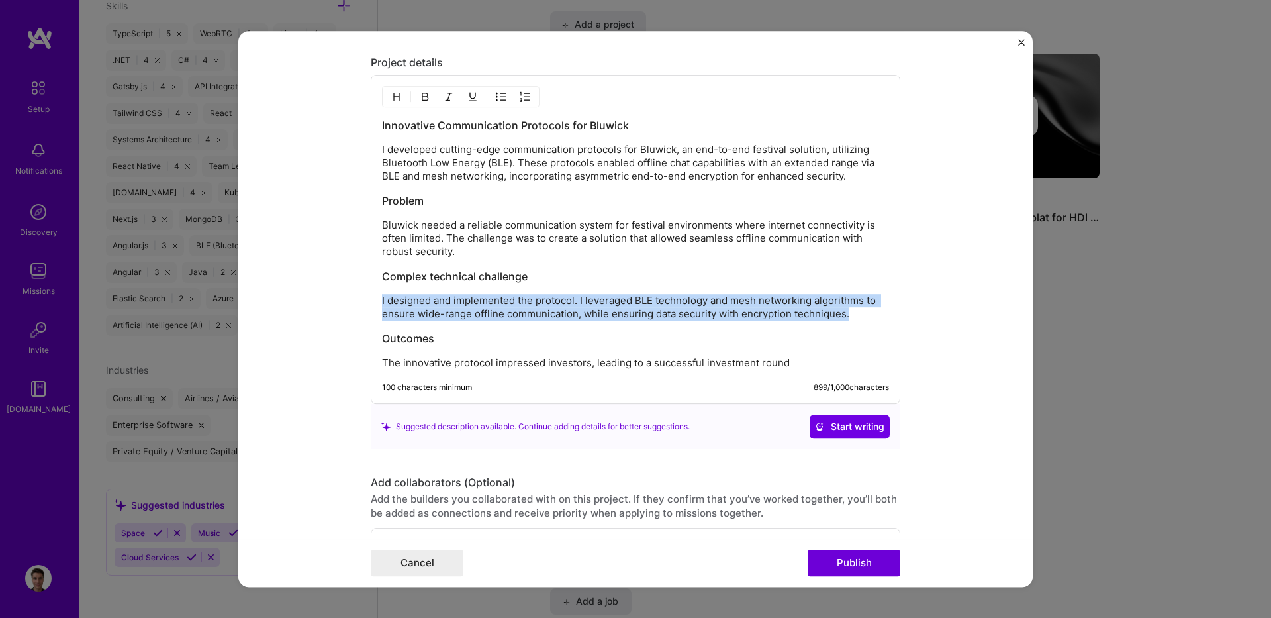
drag, startPoint x: 853, startPoint y: 317, endPoint x: 342, endPoint y: 297, distance: 511.5
click at [342, 297] on form "Project title Bluwick Company wave2p0 Project industry Industry 1 Project Link …" at bounding box center [635, 309] width 794 height 556
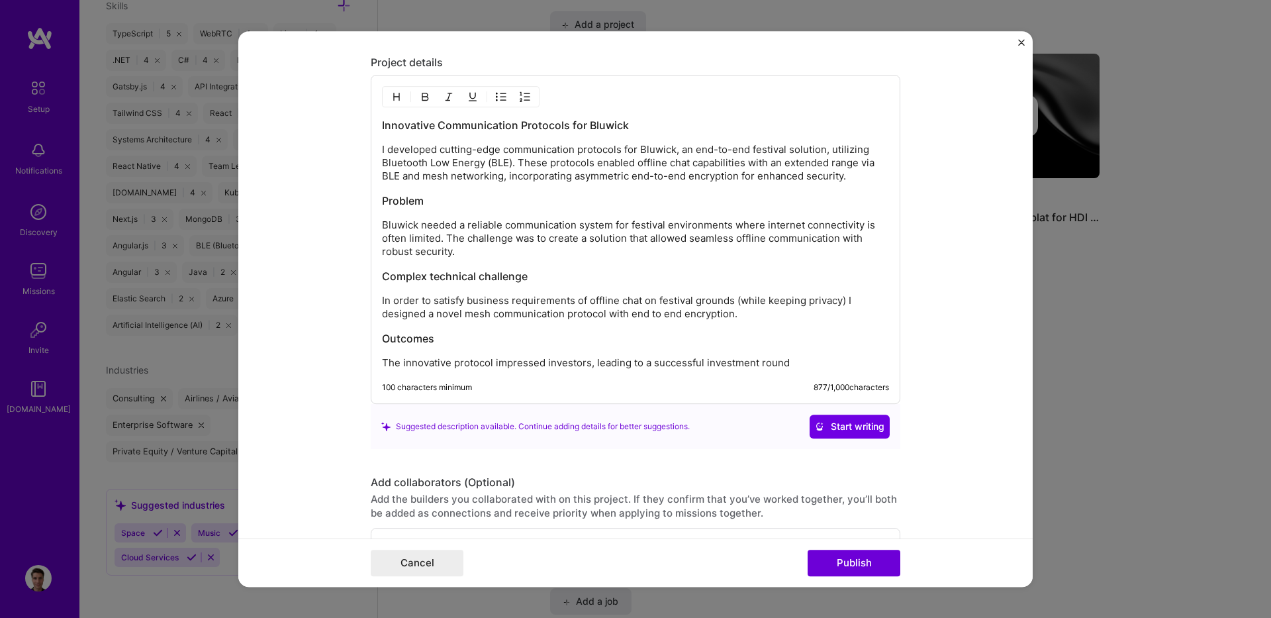
drag, startPoint x: 750, startPoint y: 314, endPoint x: 316, endPoint y: 295, distance: 434.1
click at [316, 295] on form "Project title Bluwick Company wave2p0 Project industry Industry 1 Project Link …" at bounding box center [635, 309] width 794 height 556
copy p "In order to satisfy business requirements of offline chat on festival grounds (…"
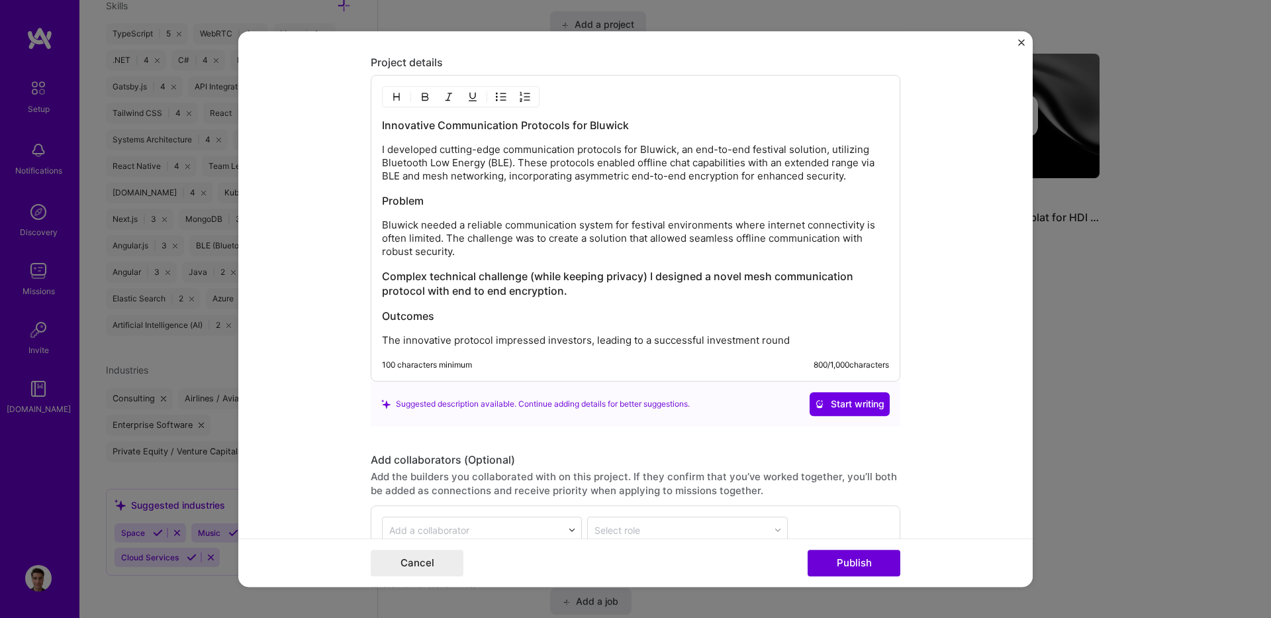
click at [750, 237] on p "Bluwick needed a reliable communication system for festival environments where …" at bounding box center [635, 238] width 507 height 40
click at [528, 283] on h3 "Complex technical challenge (while keeping privacy) I designed a novel mesh com…" at bounding box center [635, 283] width 507 height 29
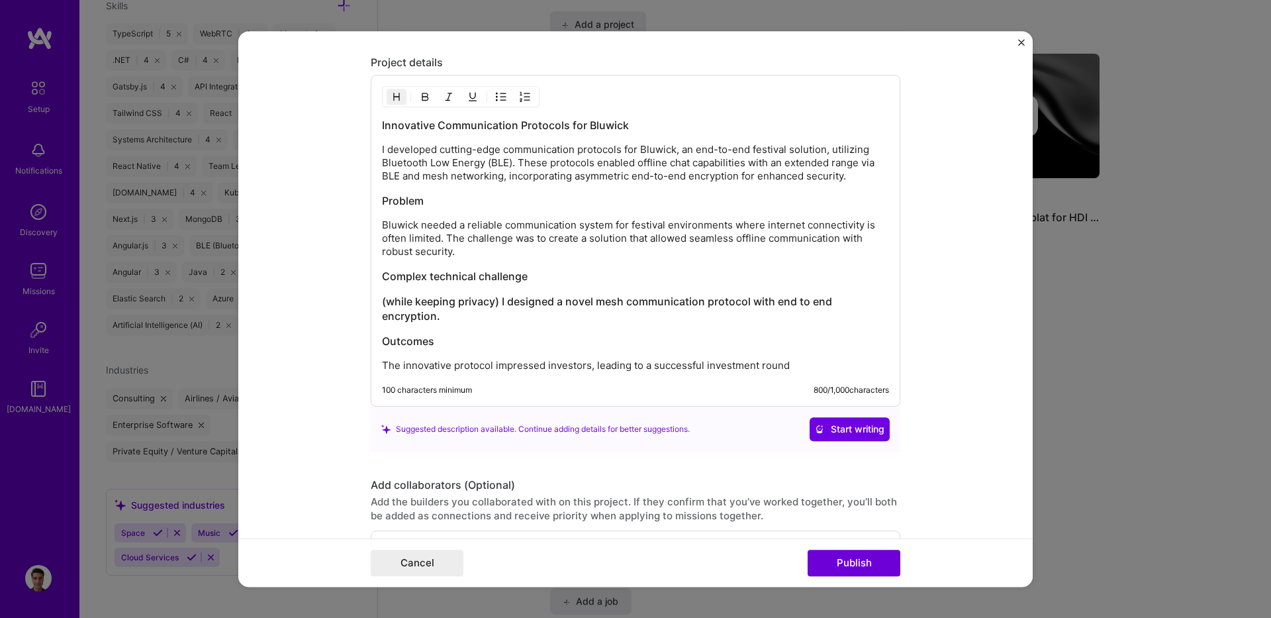
drag, startPoint x: 459, startPoint y: 314, endPoint x: 356, endPoint y: 302, distance: 104.0
click at [360, 301] on form "Project title Bluwick Company wave2p0 Project industry Industry 1 Project Link …" at bounding box center [635, 309] width 794 height 556
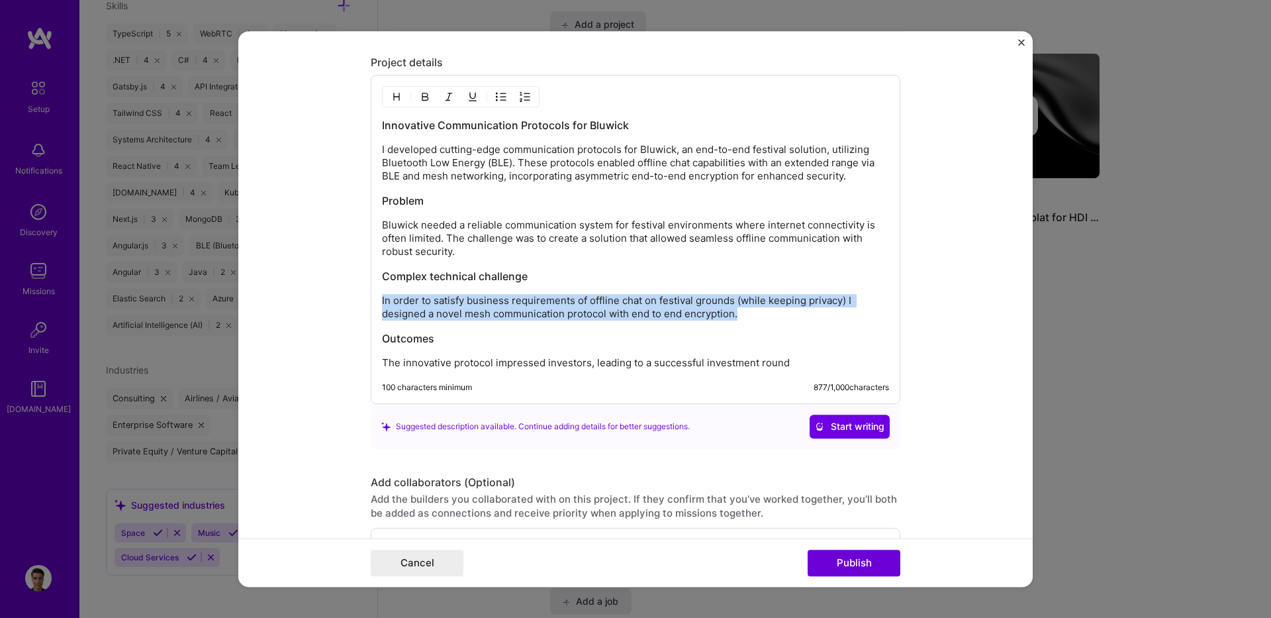
drag, startPoint x: 755, startPoint y: 320, endPoint x: 323, endPoint y: 303, distance: 432.7
click at [323, 303] on form "Project title Bluwick Company wave2p0 Project industry Industry 1 Project Link …" at bounding box center [635, 309] width 794 height 556
copy p "In order to satisfy business requirements of offline chat on festival grounds (…"
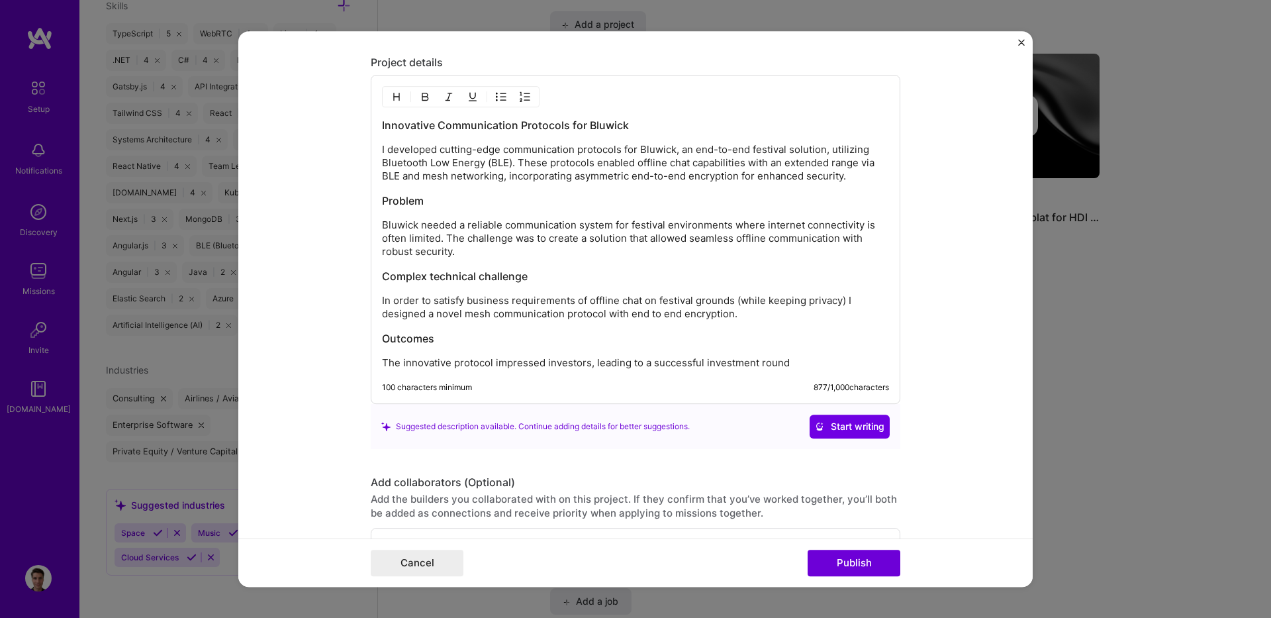
click at [926, 333] on form "Project title Bluwick Company wave2p0 Project industry Industry 1 Project Link …" at bounding box center [635, 309] width 794 height 556
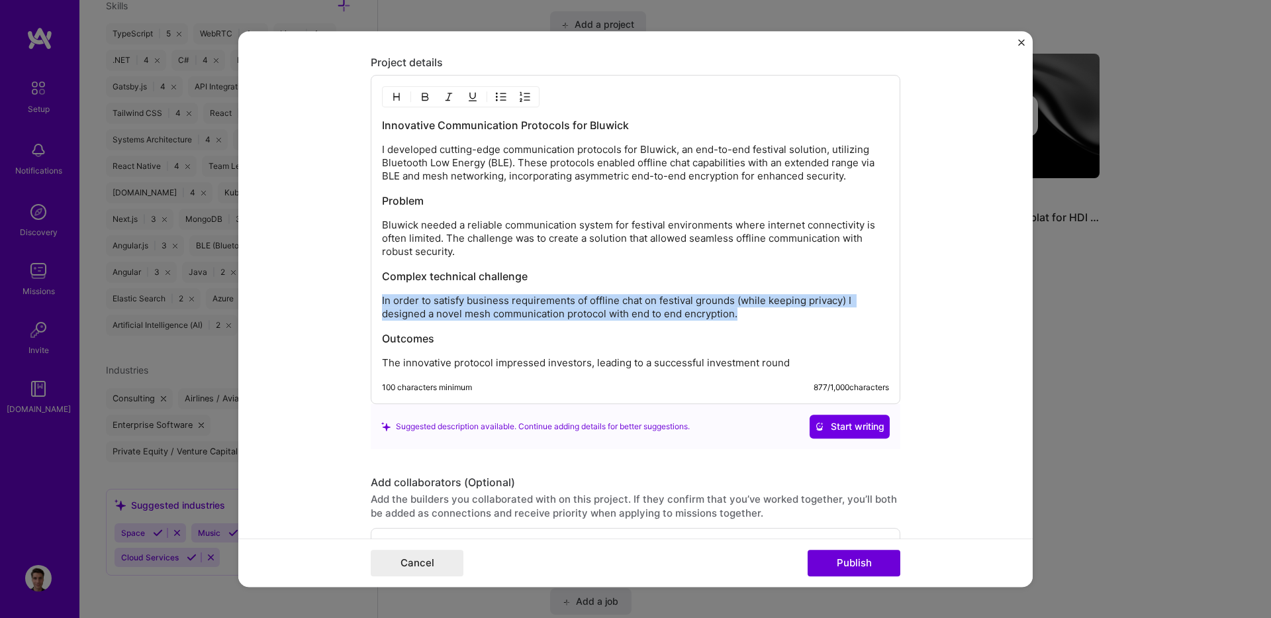
drag, startPoint x: 794, startPoint y: 319, endPoint x: 308, endPoint y: 293, distance: 486.7
click at [308, 293] on form "Project title Bluwick Company wave2p0 Project industry Industry 1 Project Link …" at bounding box center [635, 309] width 794 height 556
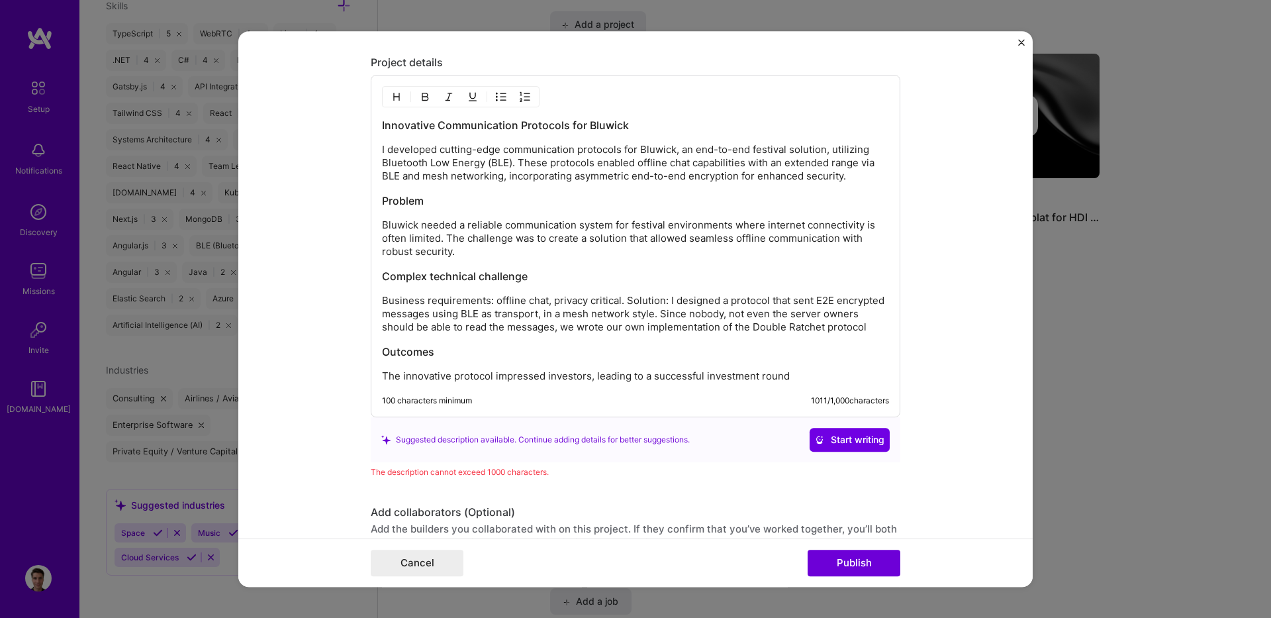
click at [864, 156] on p "I developed cutting-edge communication protocols for Bluwick, an end-to-end fes…" at bounding box center [635, 163] width 507 height 40
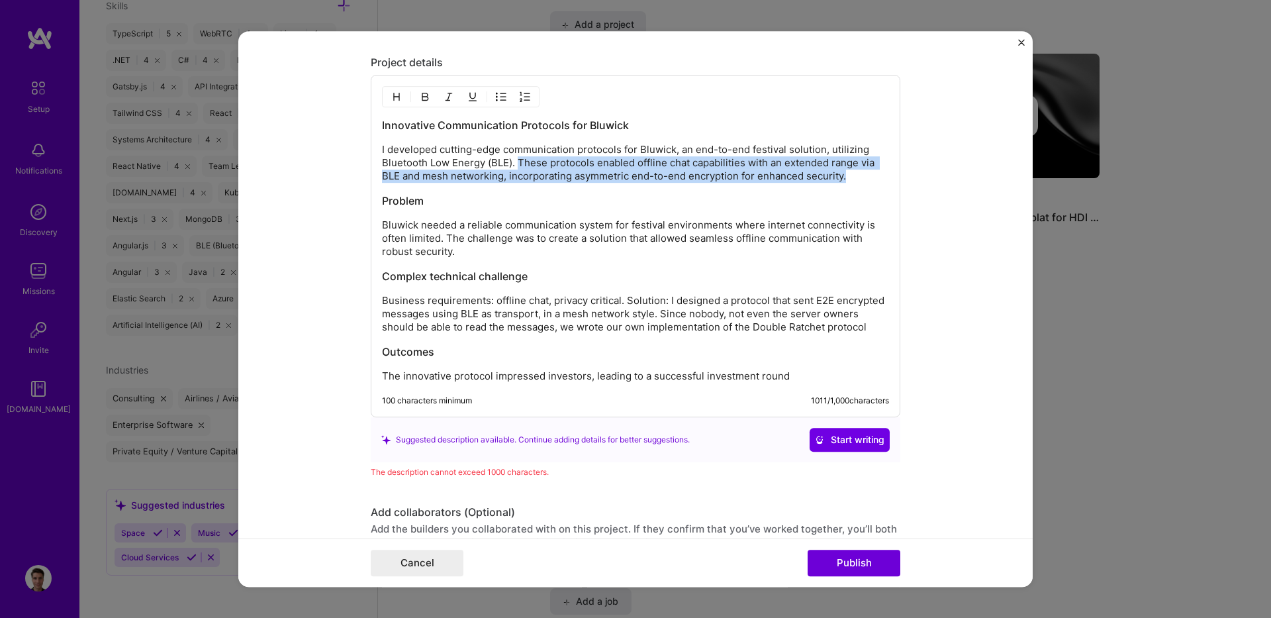
drag, startPoint x: 859, startPoint y: 173, endPoint x: 514, endPoint y: 165, distance: 344.4
click at [514, 165] on p "I developed cutting-edge communication protocols for Bluwick, an end-to-end fes…" at bounding box center [635, 163] width 507 height 40
click at [555, 166] on p "I developed cutting-edge communication protocols for Bluwick, an end-to-end fes…" at bounding box center [635, 163] width 507 height 40
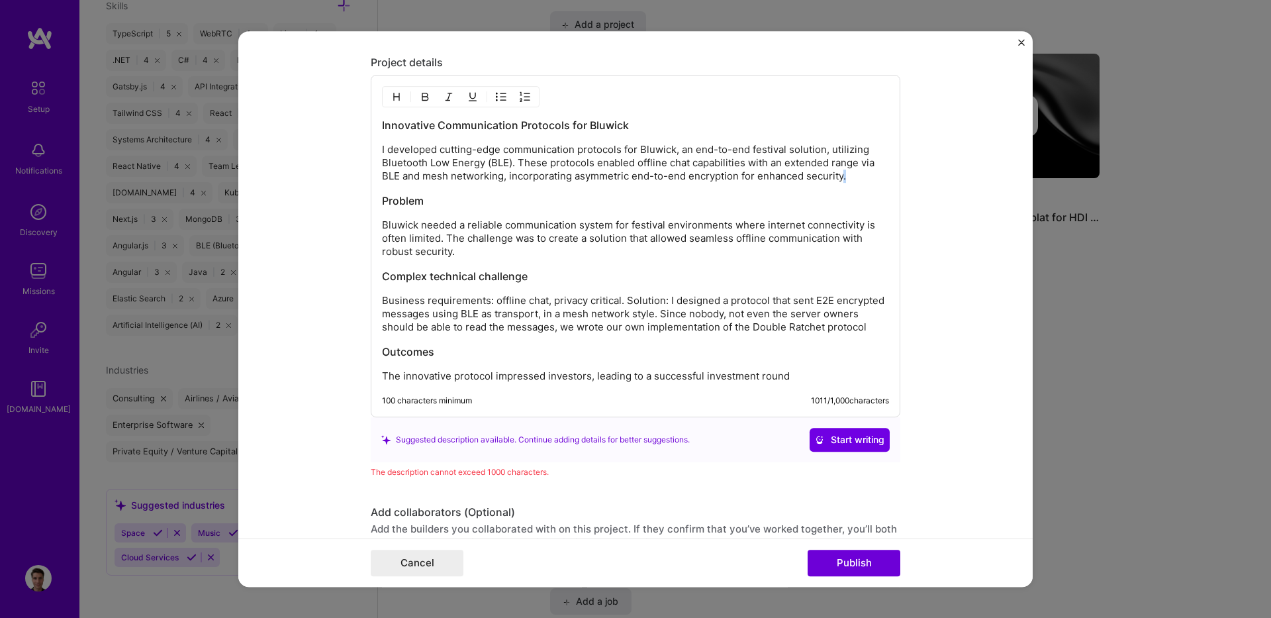
drag, startPoint x: 857, startPoint y: 177, endPoint x: 836, endPoint y: 175, distance: 21.9
click at [838, 175] on p "I developed cutting-edge communication protocols for Bluwick, an end-to-end fes…" at bounding box center [635, 163] width 507 height 40
click at [747, 144] on p "I developed cutting-edge communication protocols for Bluwick, an end-to-end fes…" at bounding box center [635, 163] width 507 height 40
click at [817, 148] on p "I developed cutting-edge communication protocols for Bluwick, an end-to-end fes…" at bounding box center [635, 163] width 507 height 40
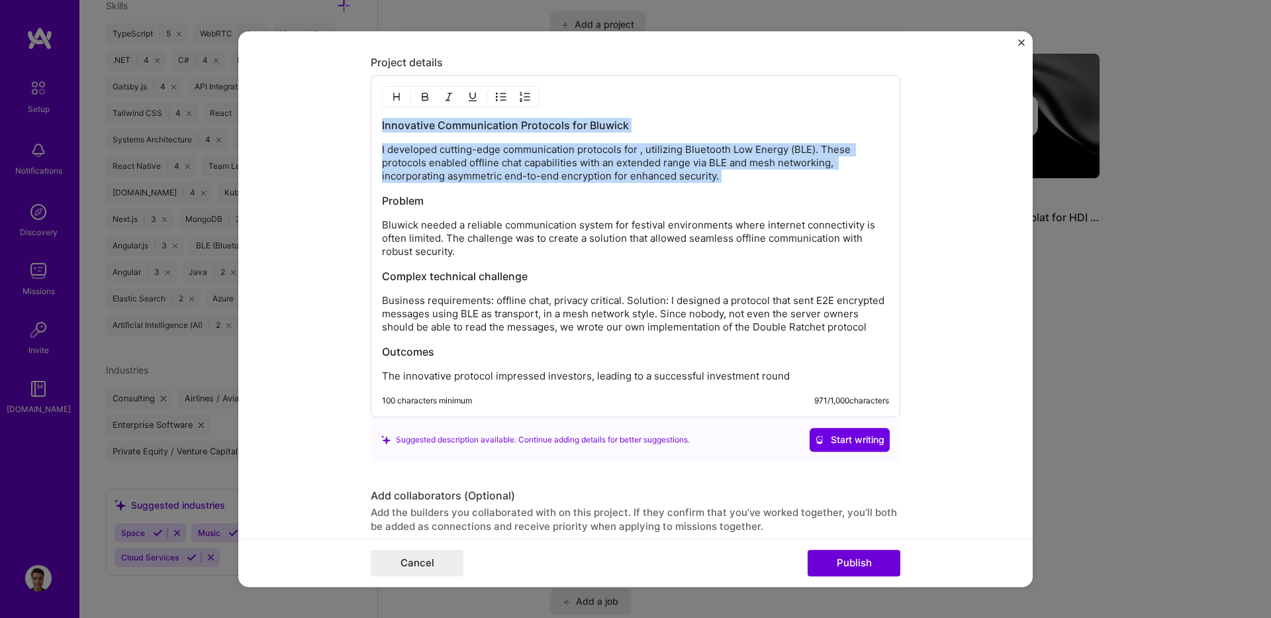
drag, startPoint x: 733, startPoint y: 189, endPoint x: 357, endPoint y: 125, distance: 381.5
click at [357, 125] on form "Project title Bluwick Company wave2p0 Project industry Industry 1 Project Link …" at bounding box center [635, 309] width 794 height 556
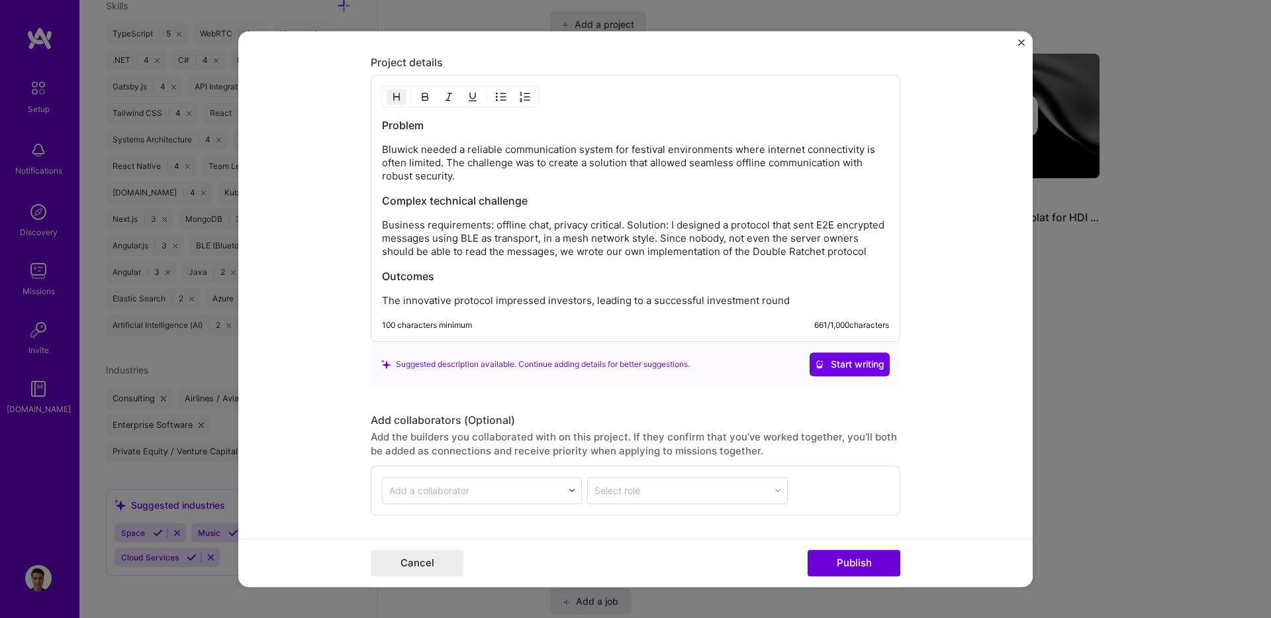
click at [599, 175] on p "Bluwick needed a reliable communication system for festival environments where …" at bounding box center [635, 163] width 507 height 40
click at [867, 245] on p "Business requirements: offline chat, privacy critical. Solution: I designed a p…" at bounding box center [635, 238] width 507 height 40
click at [894, 253] on div "Problem Bluwick needed a reliable communication system for festival environment…" at bounding box center [636, 208] width 530 height 267
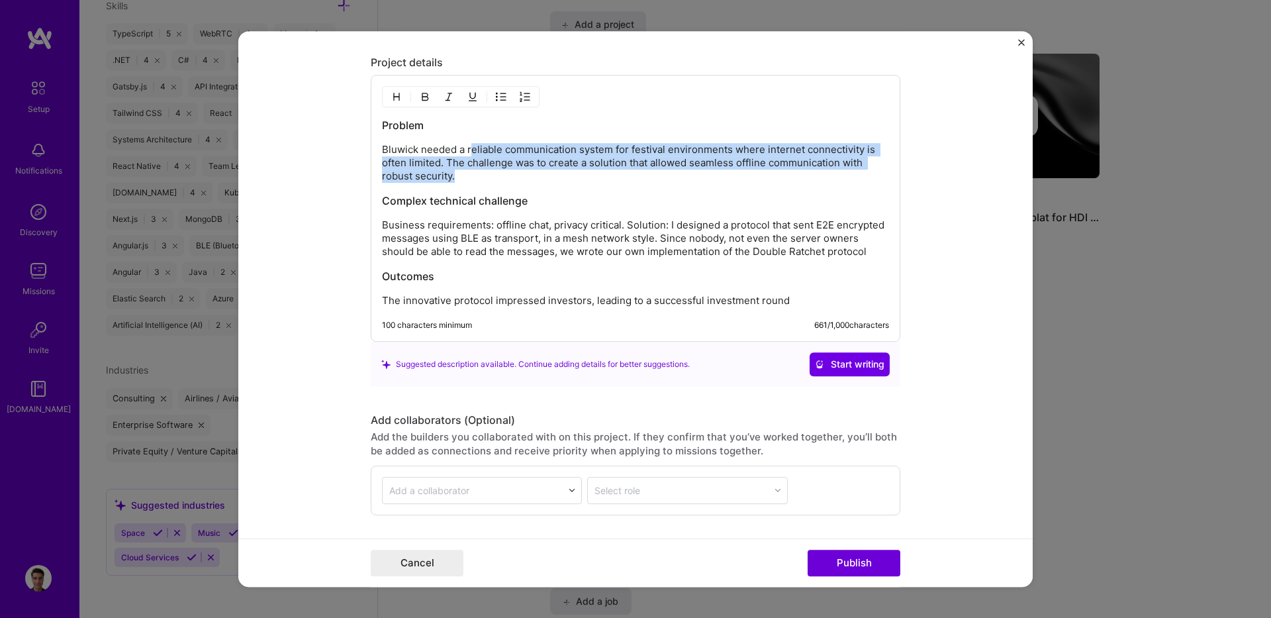
drag, startPoint x: 493, startPoint y: 176, endPoint x: 465, endPoint y: 154, distance: 35.8
click at [465, 154] on p "Bluwick needed a reliable communication system for festival environments where …" at bounding box center [635, 163] width 507 height 40
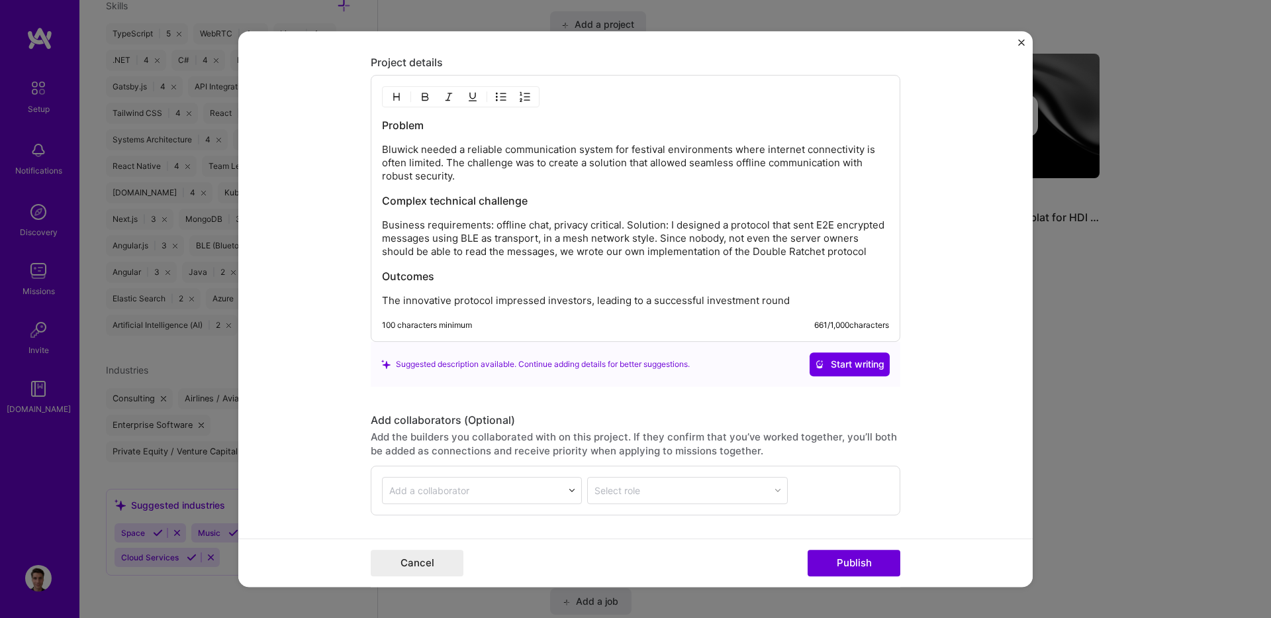
click at [545, 219] on p "Business requirements: offline chat, privacy critical. Solution: I designed a p…" at bounding box center [635, 238] width 507 height 40
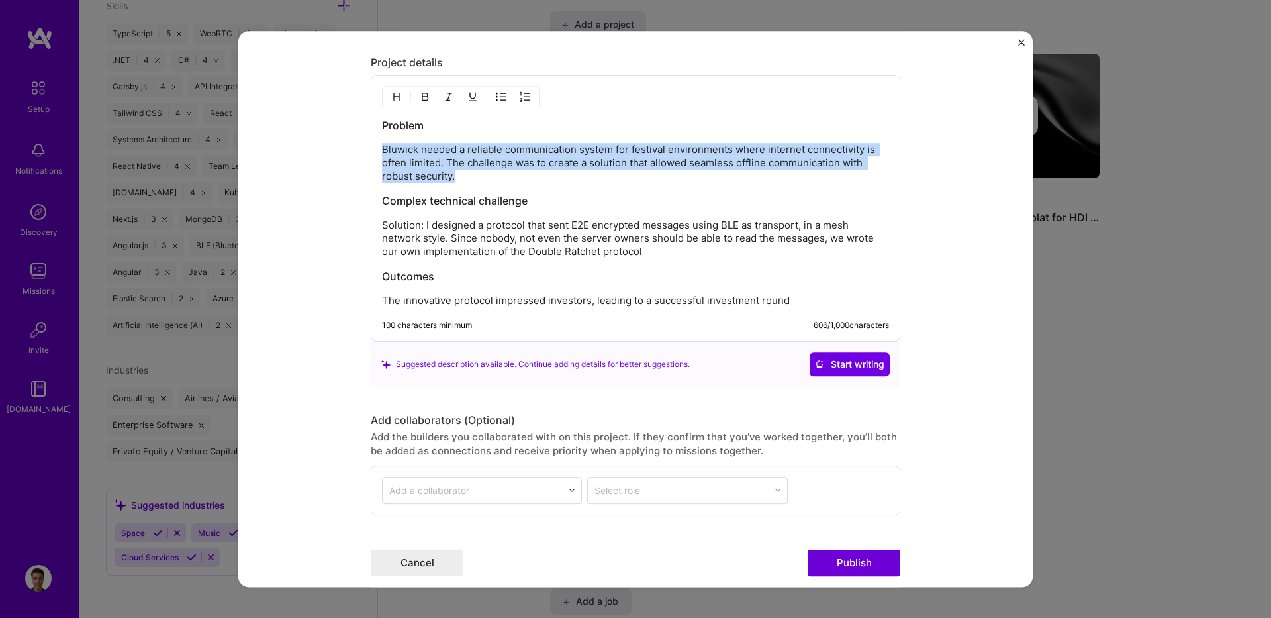
drag, startPoint x: 407, startPoint y: 150, endPoint x: 341, endPoint y: 134, distance: 67.4
click at [341, 134] on form "Project title Bluwick Company wave2p0 Project industry Industry 1 Project Link …" at bounding box center [635, 309] width 794 height 556
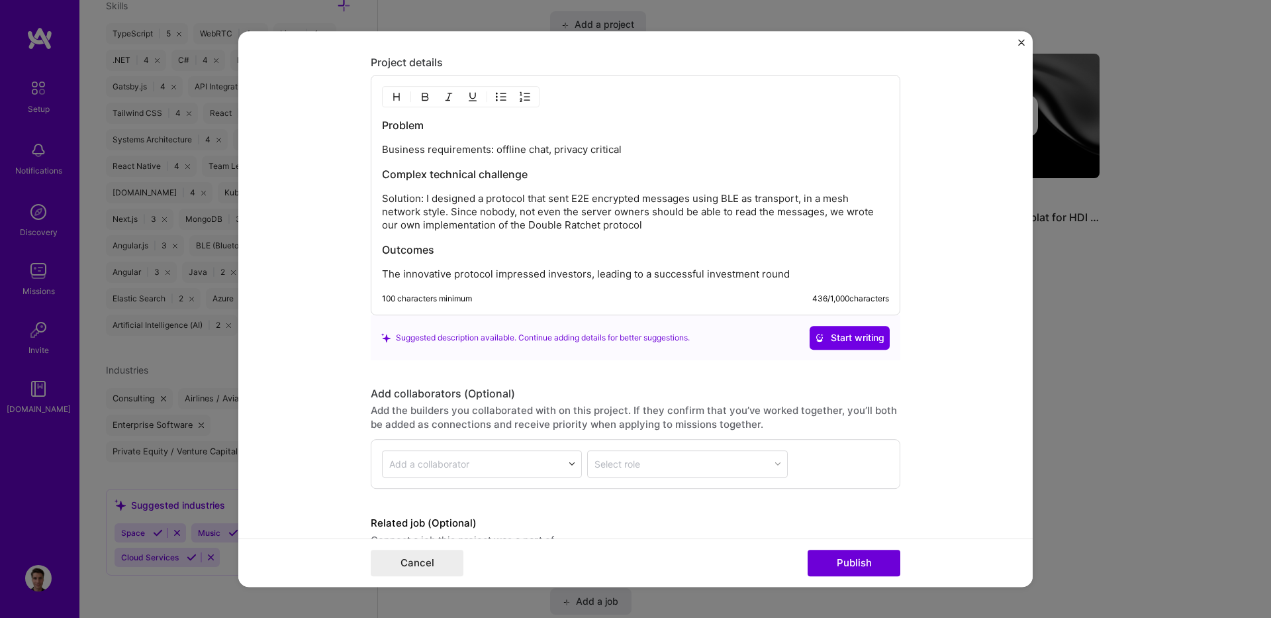
click at [678, 153] on p "Business requirements: offline chat, privacy critical" at bounding box center [635, 149] width 507 height 13
click at [430, 150] on p "Business requirements: offline chat, privacy critical" at bounding box center [635, 149] width 507 height 13
click at [382, 150] on p "Business requirements: offline chat, privacy critical" at bounding box center [635, 149] width 507 height 13
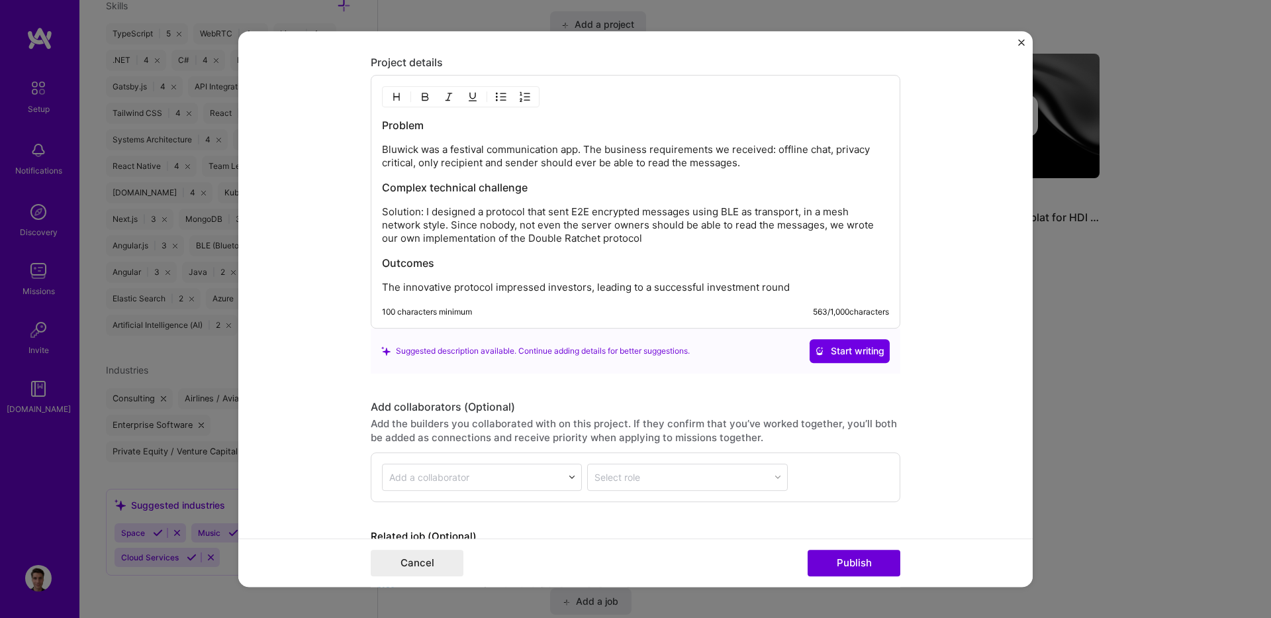
click at [658, 239] on p "Solution: I designed a protocol that sent E2E encrypted messages using BLE as t…" at bounding box center [635, 225] width 507 height 40
click at [599, 221] on p "Solution: I designed a protocol that sent E2E encrypted messages using BLE as t…" at bounding box center [635, 225] width 507 height 40
click at [604, 220] on p "Solution: I designed a protocol that sent E2E encrypted messages using BLE as t…" at bounding box center [635, 225] width 507 height 40
click at [702, 239] on p "Solution: I designed a protocol that sent E2E encrypted messages using BLE as t…" at bounding box center [635, 225] width 507 height 40
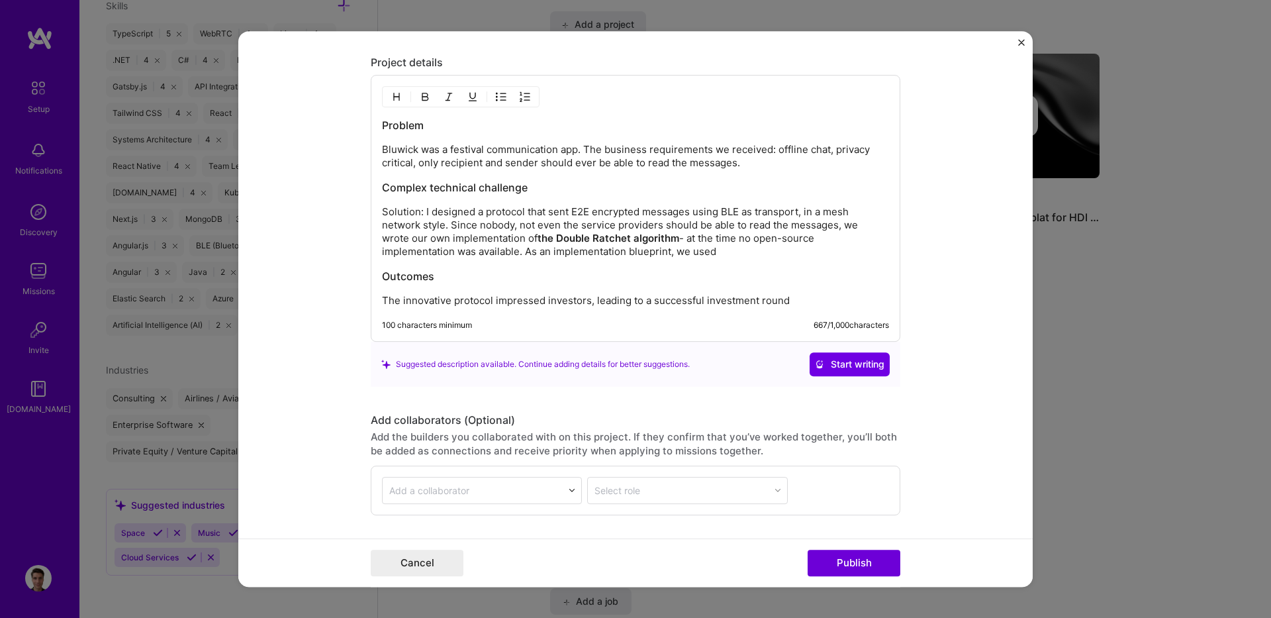
click at [728, 250] on p "Solution: I designed a protocol that sent E2E encrypted messages using BLE as t…" at bounding box center [635, 231] width 507 height 53
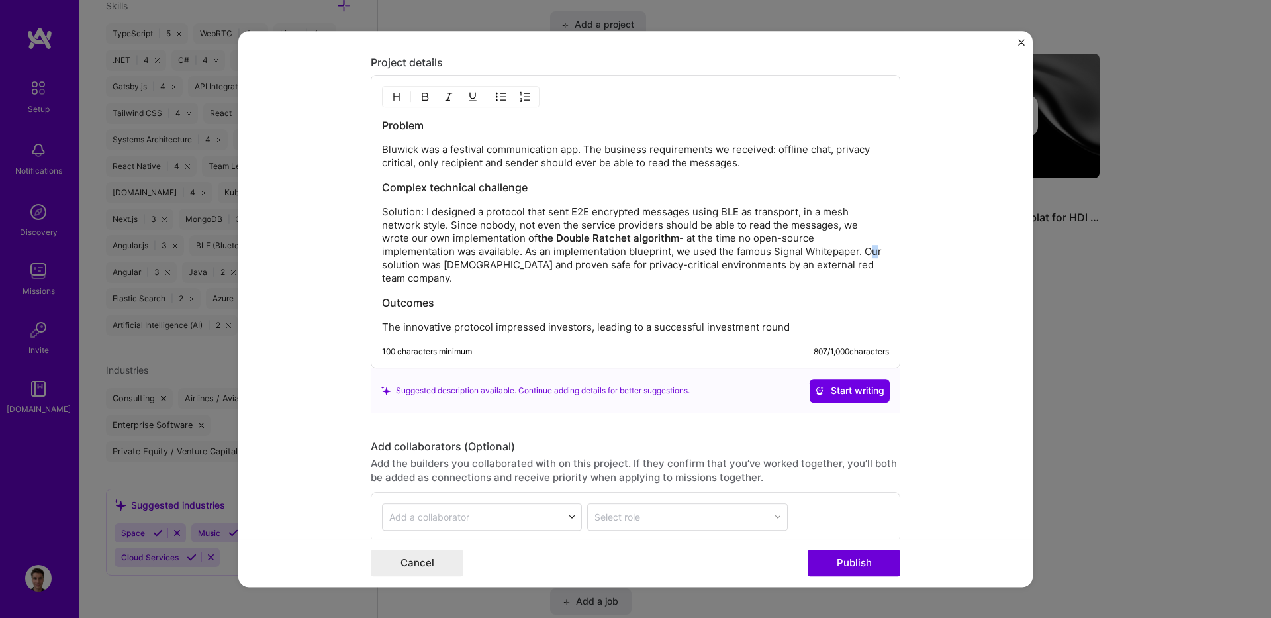
click at [861, 256] on p "Solution: I designed a protocol that sent E2E encrypted messages using BLE as t…" at bounding box center [635, 244] width 507 height 79
click at [864, 258] on p "Solution: I designed a protocol that sent E2E encrypted messages using BLE as t…" at bounding box center [635, 244] width 507 height 79
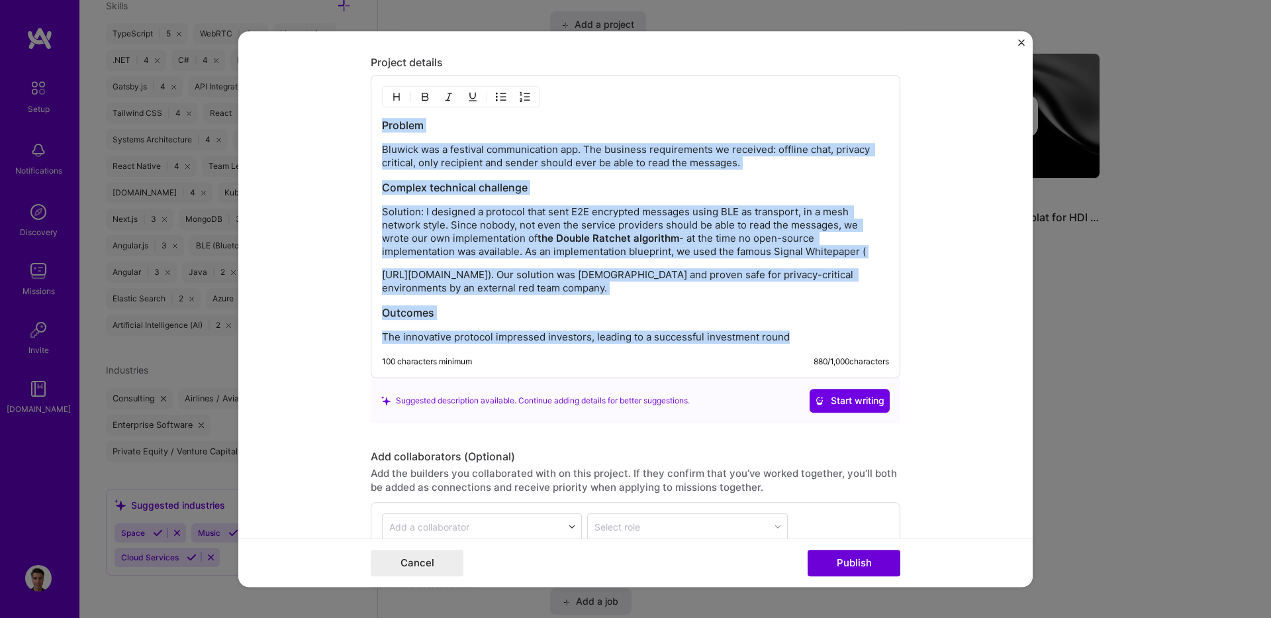
click at [564, 126] on h3 "Problem" at bounding box center [635, 125] width 507 height 15
click at [450, 275] on p "[URL][DOMAIN_NAME]). Our solution was [DEMOGRAPHIC_DATA] and proven safe for pr…" at bounding box center [635, 281] width 507 height 26
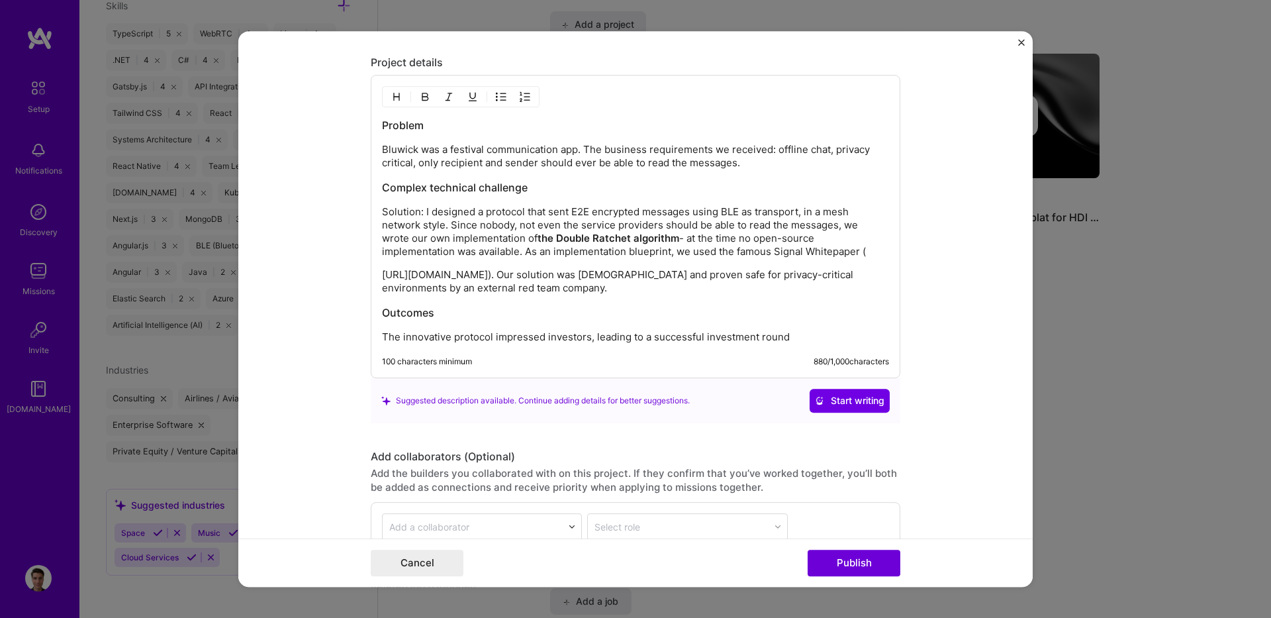
click at [395, 285] on p "[URL][DOMAIN_NAME]). Our solution was [DEMOGRAPHIC_DATA] and proven safe for pr…" at bounding box center [635, 281] width 507 height 26
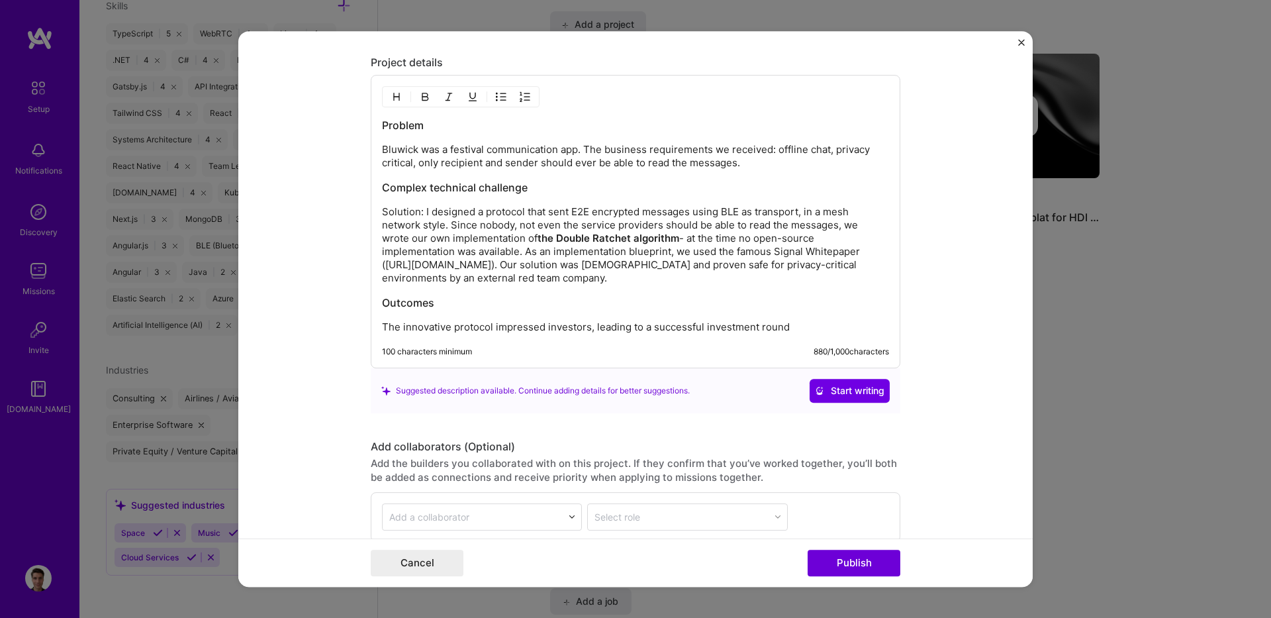
click at [738, 264] on p "Solution: I designed a protocol that sent E2E encrypted messages using BLE as t…" at bounding box center [635, 244] width 507 height 79
click at [758, 303] on h3 "Outcomes" at bounding box center [635, 302] width 507 height 15
click at [814, 270] on p "Solution: I designed a protocol that sent E2E encrypted messages using BLE as t…" at bounding box center [635, 244] width 507 height 79
click at [819, 282] on p "Solution: I designed a protocol that sent E2E encrypted messages using BLE as t…" at bounding box center [635, 244] width 507 height 79
click at [802, 269] on p "Solution: I designed a protocol that sent E2E encrypted messages using BLE as t…" at bounding box center [635, 244] width 507 height 79
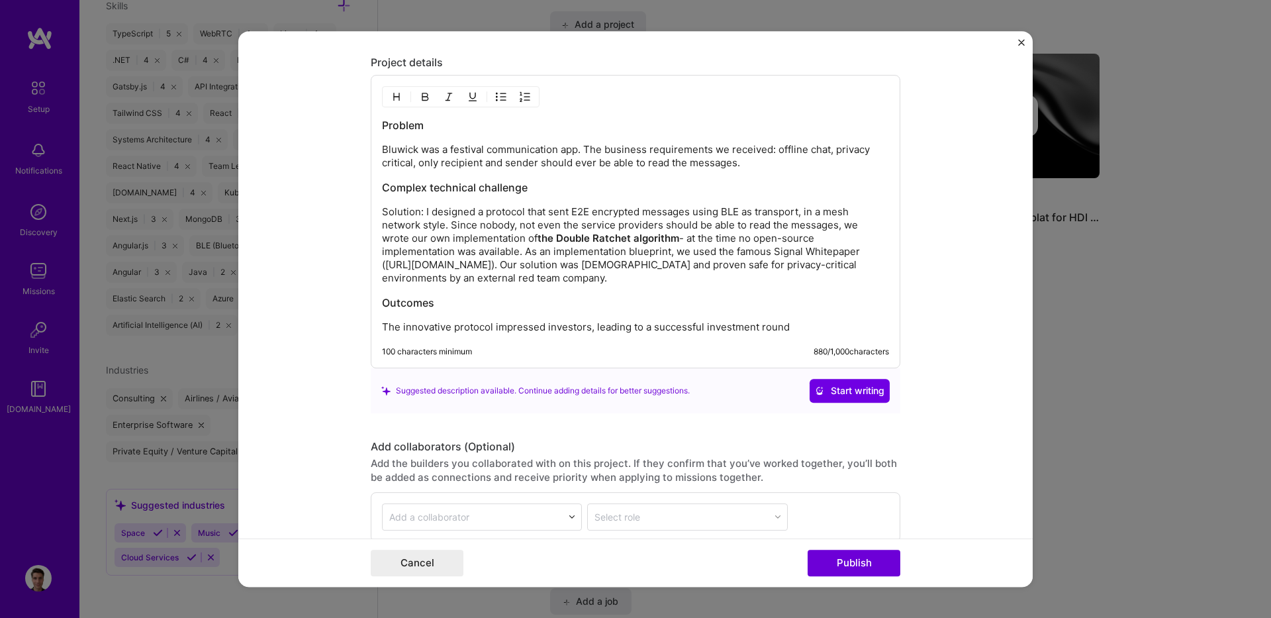
click at [781, 281] on p "Solution: I designed a protocol that sent E2E encrypted messages using BLE as t…" at bounding box center [635, 244] width 507 height 79
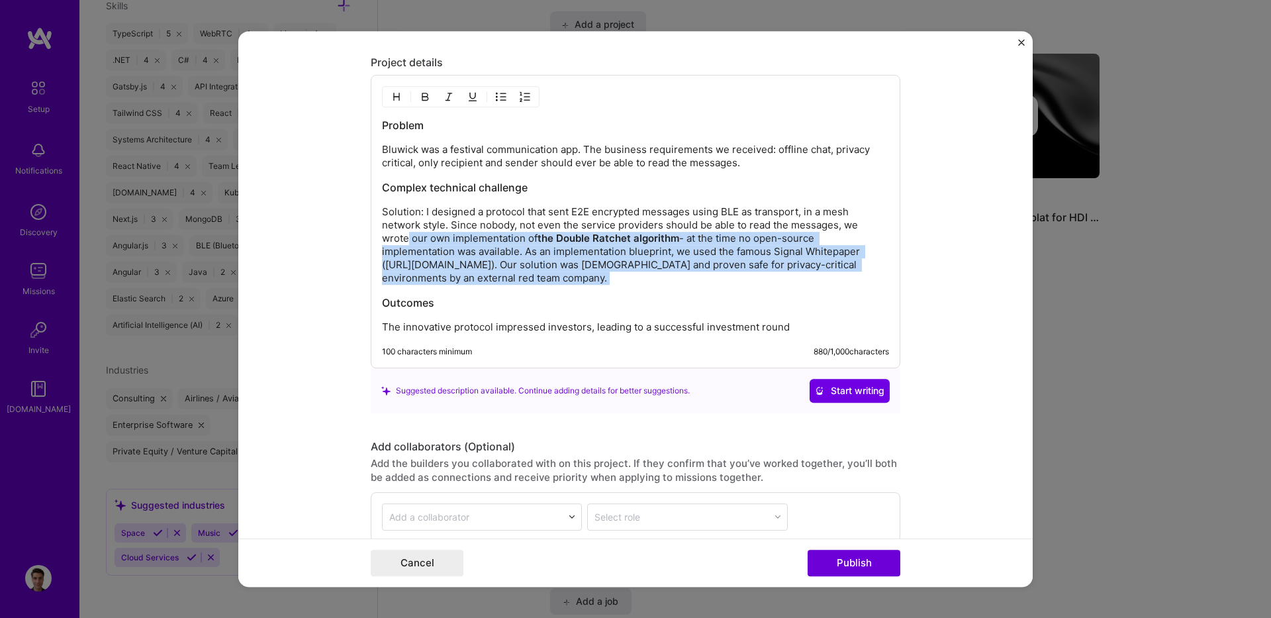
drag, startPoint x: 781, startPoint y: 281, endPoint x: 404, endPoint y: 234, distance: 380.4
click at [404, 234] on p "Solution: I designed a protocol that sent E2E encrypted messages using BLE as t…" at bounding box center [635, 244] width 507 height 79
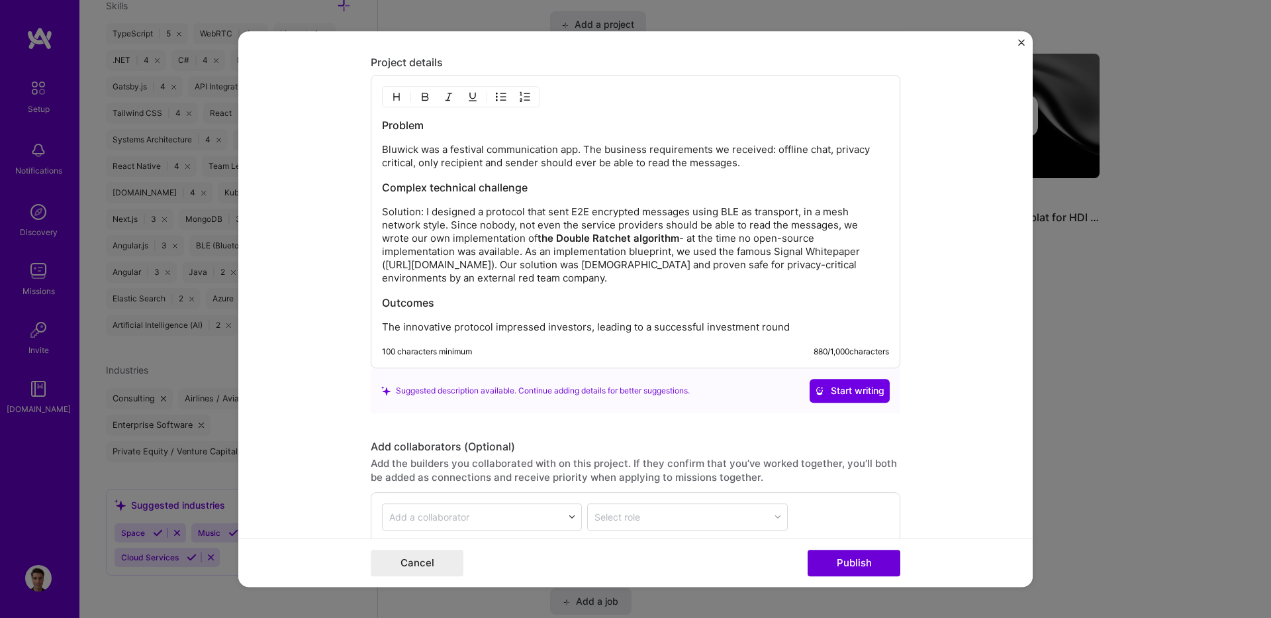
click at [397, 223] on p "Solution: I designed a protocol that sent E2E encrypted messages using BLE as t…" at bounding box center [635, 244] width 507 height 79
drag, startPoint x: 372, startPoint y: 213, endPoint x: 383, endPoint y: 209, distance: 11.9
click at [383, 210] on div "Problem Bluwick was a festival communication app. The business requirements we …" at bounding box center [636, 221] width 530 height 293
click at [747, 266] on p "Solution: I designed a protocol that sent E2E encrypted messages using BLE as t…" at bounding box center [635, 244] width 507 height 79
drag, startPoint x: 775, startPoint y: 283, endPoint x: 367, endPoint y: 183, distance: 419.4
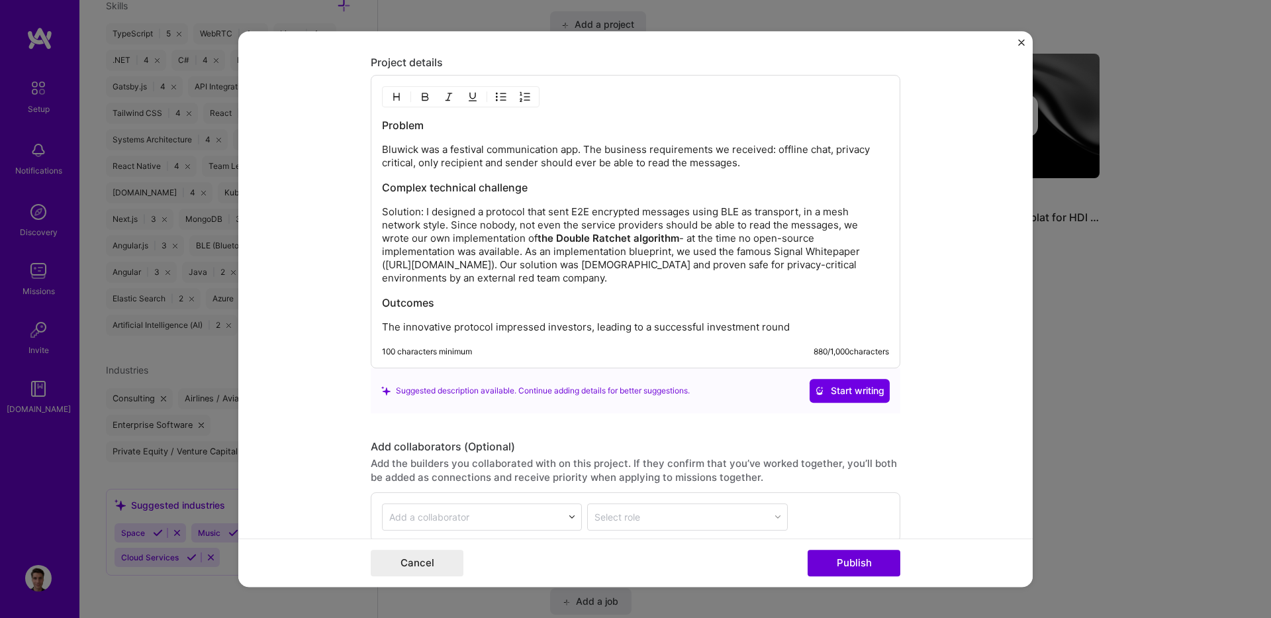
click at [371, 183] on div "Problem Bluwick was a festival communication app. The business requirements we …" at bounding box center [636, 221] width 530 height 293
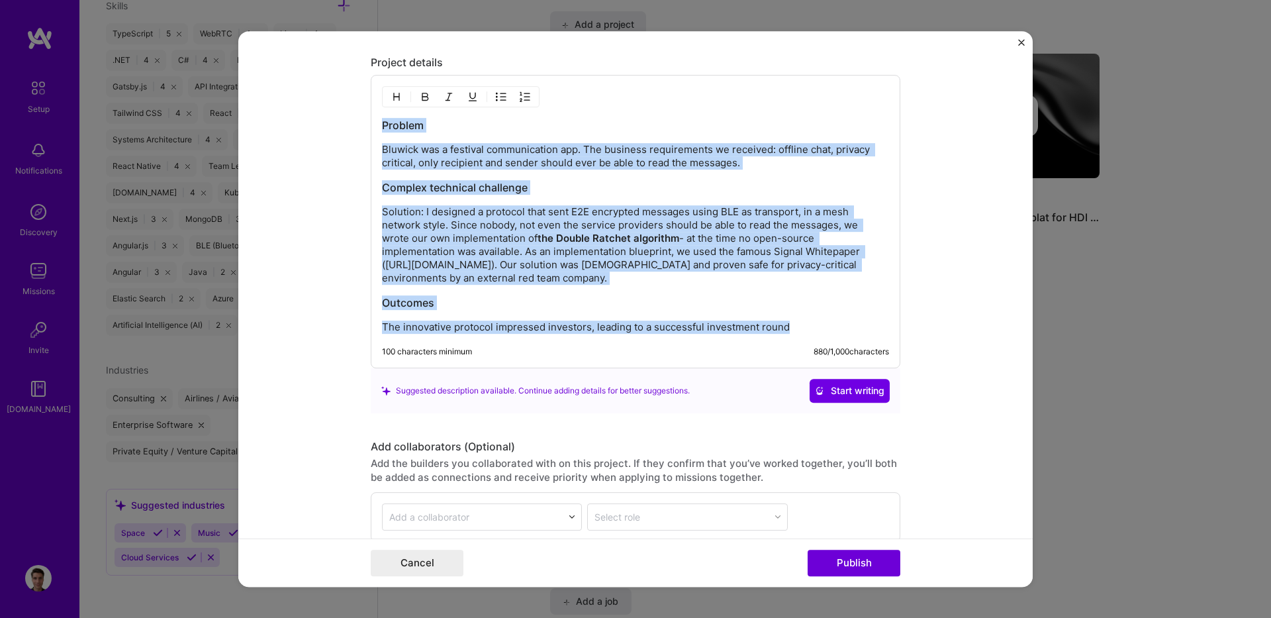
copy div "Problem Bluwick was a festival communication app. The business requirements we …"
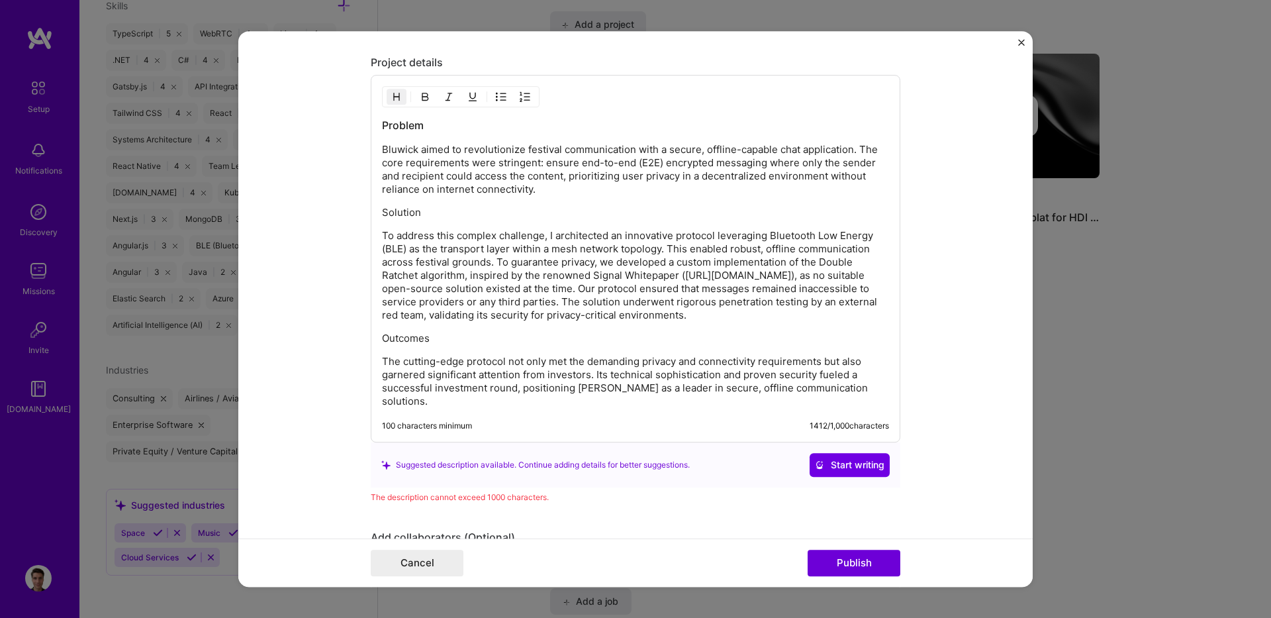
click at [619, 292] on p "To address this complex challenge, I architected an innovative protocol leverag…" at bounding box center [635, 275] width 507 height 93
click at [702, 338] on div "Problem Bluwick aimed to revolutionize festival communication with a secure, of…" at bounding box center [635, 263] width 507 height 290
click at [717, 322] on p "To address this complex challenge, I architected an innovative protocol leverag…" at bounding box center [635, 275] width 507 height 93
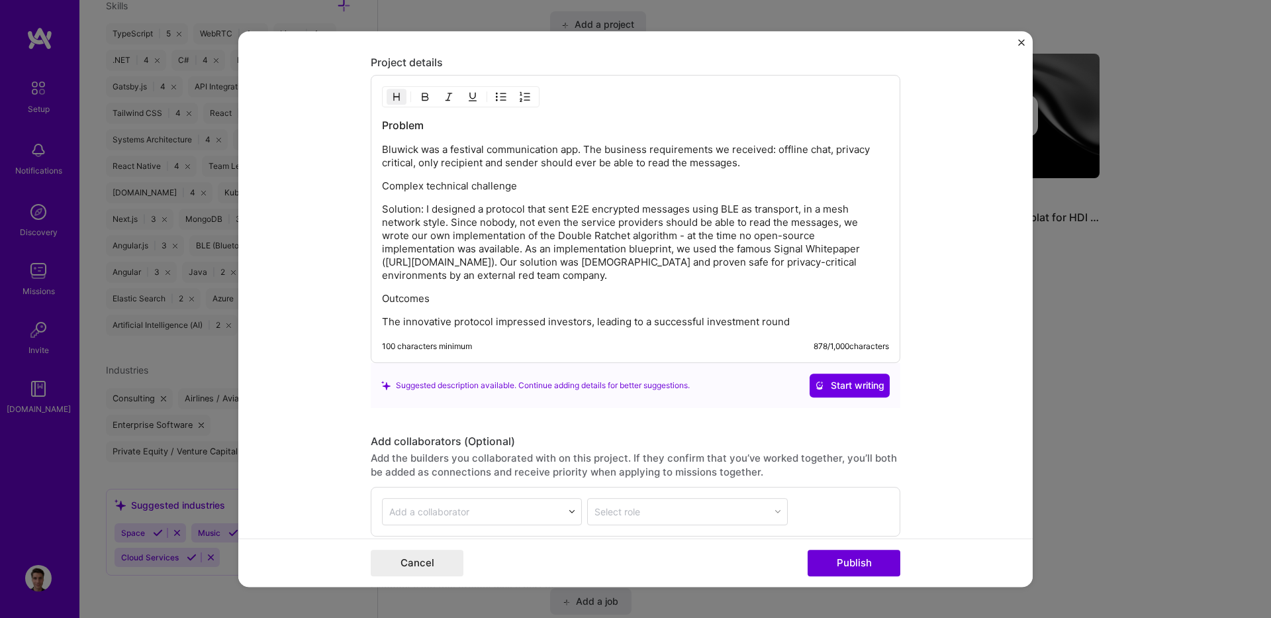
click at [583, 286] on div "Problem Bluwick was a festival communication app. The business requirements we …" at bounding box center [635, 223] width 507 height 211
click at [528, 291] on div "Problem Bluwick was a festival communication app. The business requirements we …" at bounding box center [635, 223] width 507 height 211
click at [514, 297] on p "Outcomes" at bounding box center [635, 298] width 507 height 13
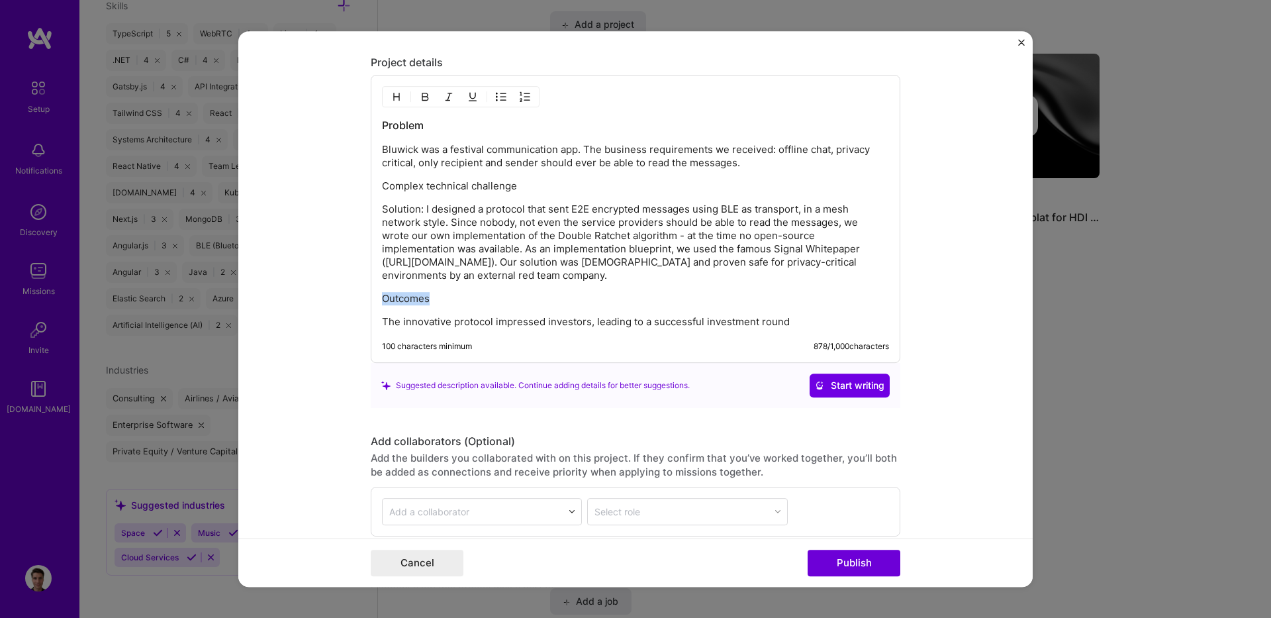
click at [391, 97] on img "button" at bounding box center [396, 96] width 11 height 11
click at [414, 197] on div "Problem Bluwick was a festival communication app. The business requirements we …" at bounding box center [635, 224] width 507 height 213
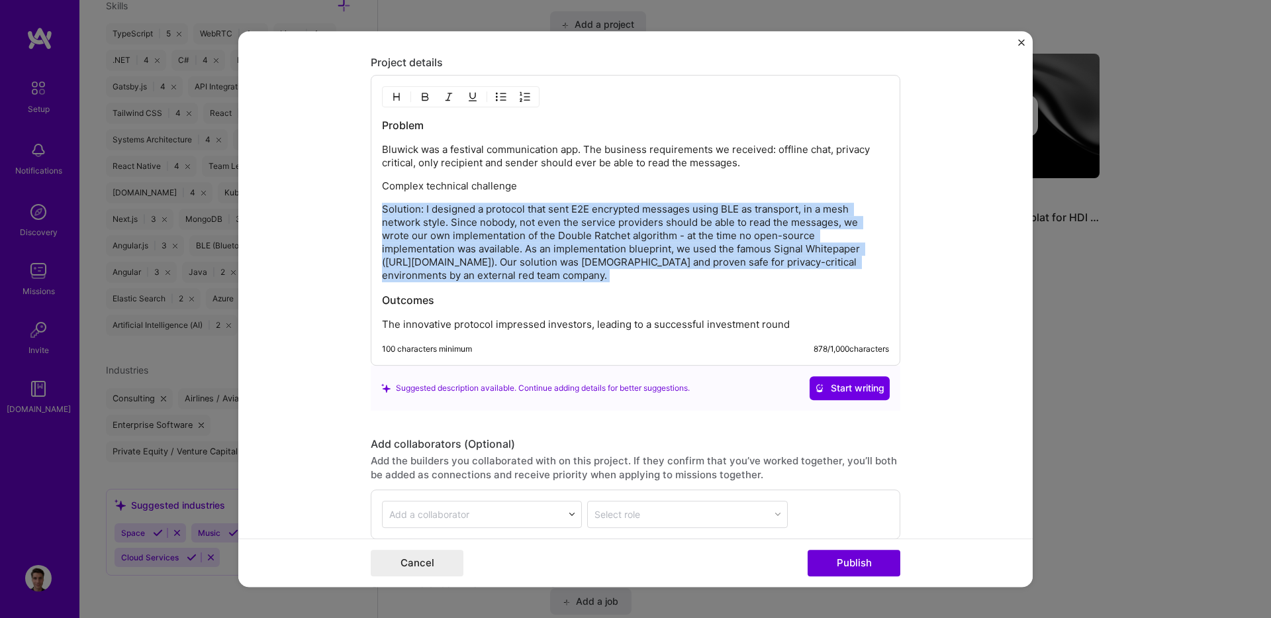
click at [414, 197] on div "Problem Bluwick was a festival communication app. The business requirements we …" at bounding box center [635, 224] width 507 height 213
click at [393, 194] on div "Problem Bluwick was a festival communication app. The business requirements we …" at bounding box center [635, 224] width 507 height 213
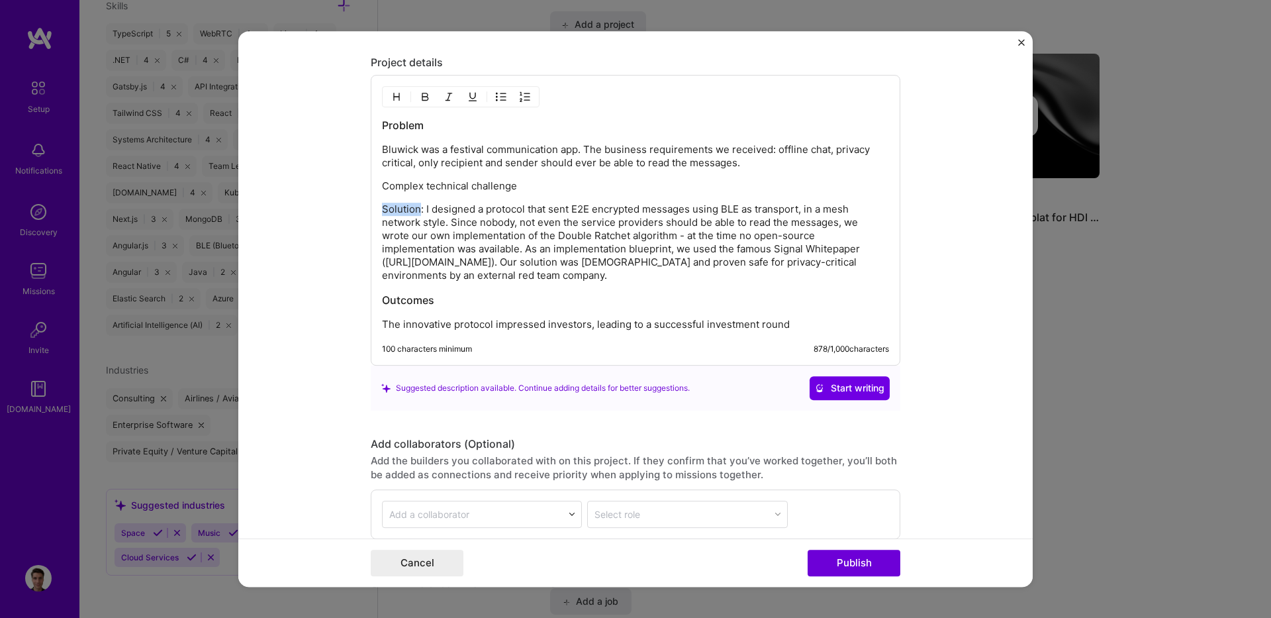
click at [393, 194] on div "Problem Bluwick was a festival communication app. The business requirements we …" at bounding box center [635, 224] width 507 height 213
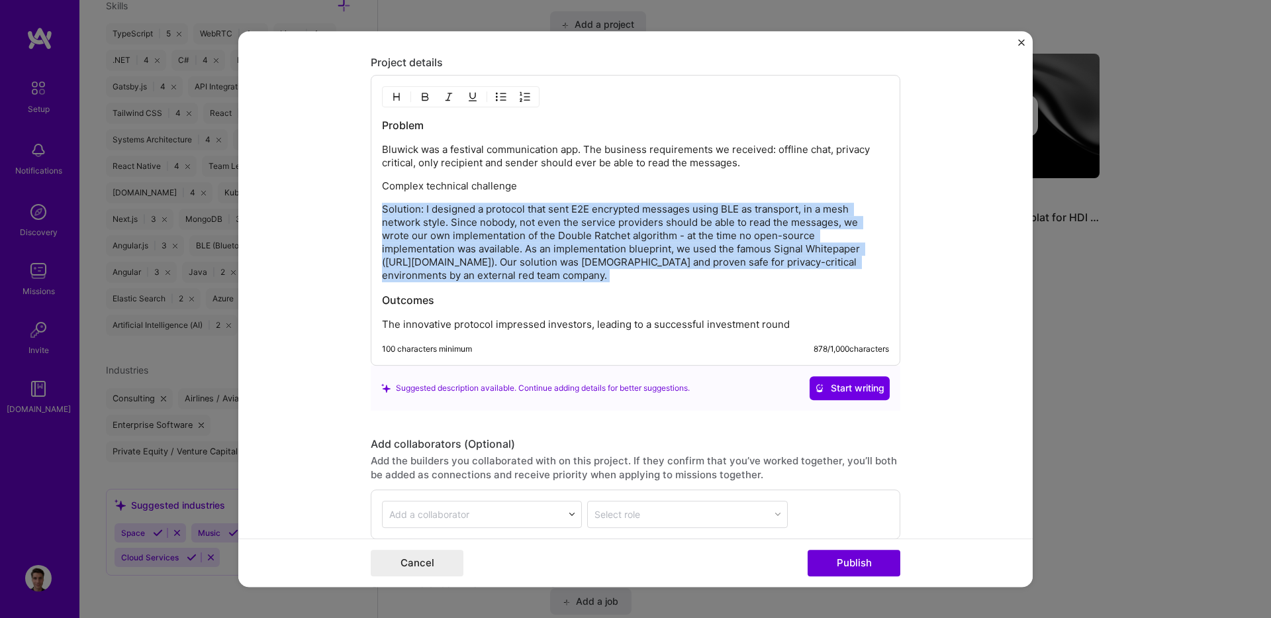
click at [393, 194] on div "Problem Bluwick was a festival communication app. The business requirements we …" at bounding box center [635, 224] width 507 height 213
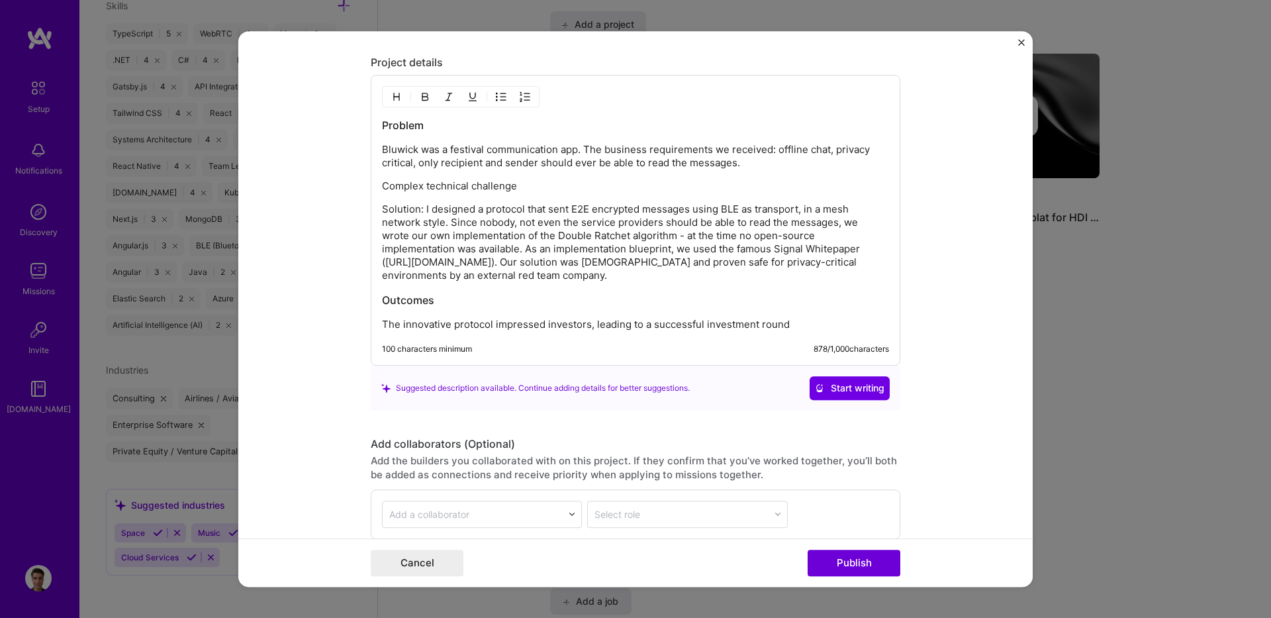
click at [404, 179] on div "Problem Bluwick was a festival communication app. The business requirements we …" at bounding box center [635, 224] width 507 height 213
click at [393, 91] on img "button" at bounding box center [396, 96] width 11 height 11
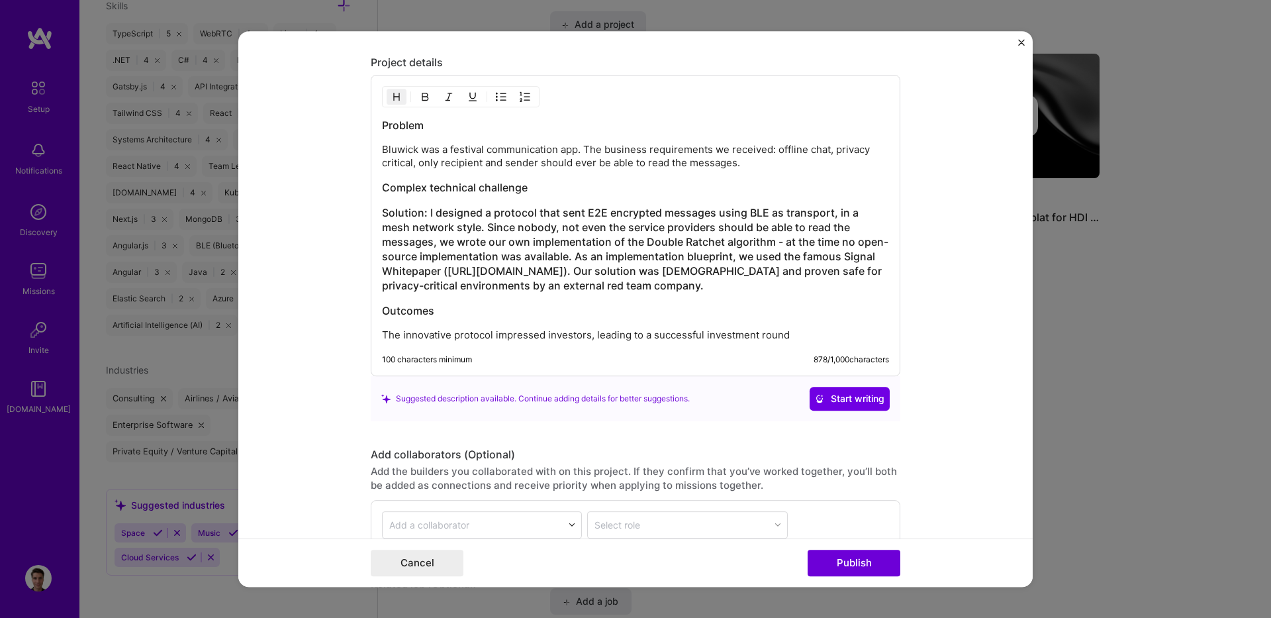
click at [328, 155] on form "Project title Bluwick Company wave2p0 Project industry Industry 1 Project Link …" at bounding box center [635, 309] width 794 height 556
drag, startPoint x: 879, startPoint y: 287, endPoint x: 363, endPoint y: 209, distance: 521.6
click at [363, 209] on form "Project title Bluwick Company wave2p0 Project industry Industry 1 Project Link …" at bounding box center [635, 309] width 794 height 556
click at [397, 105] on div at bounding box center [461, 96] width 158 height 21
click at [391, 100] on img "button" at bounding box center [396, 96] width 11 height 11
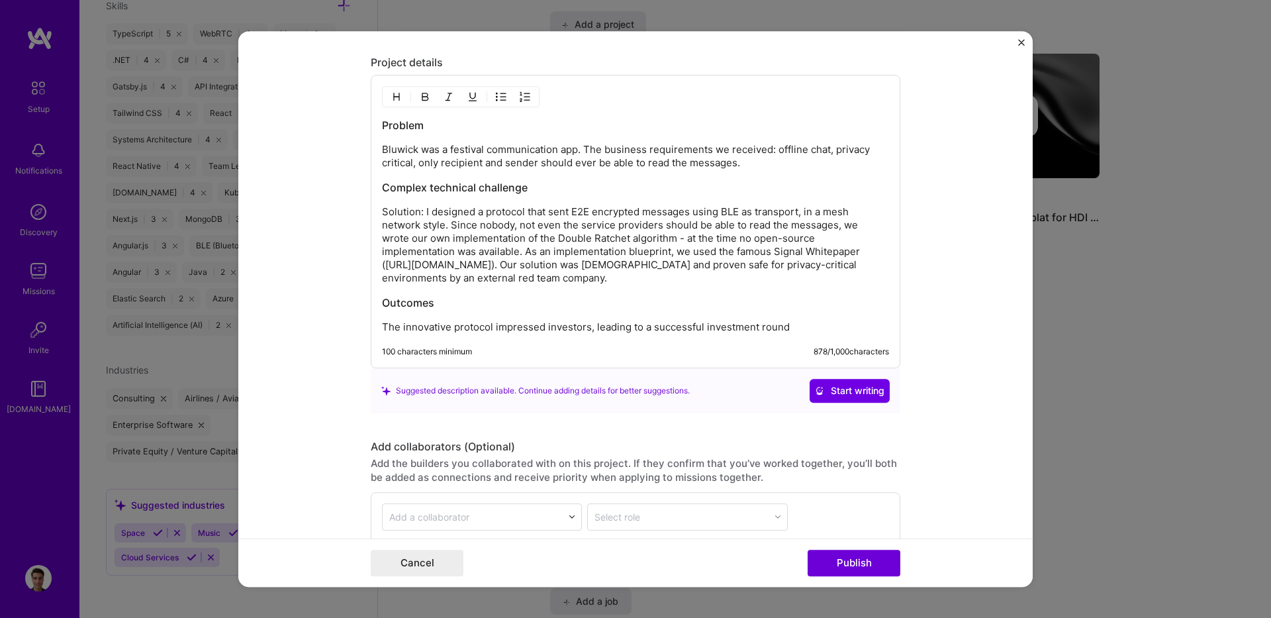
click at [332, 191] on form "Project title Bluwick Company wave2p0 Project industry Industry 1 Project Link …" at bounding box center [635, 309] width 794 height 556
click at [436, 132] on h3 "Problem" at bounding box center [635, 125] width 507 height 15
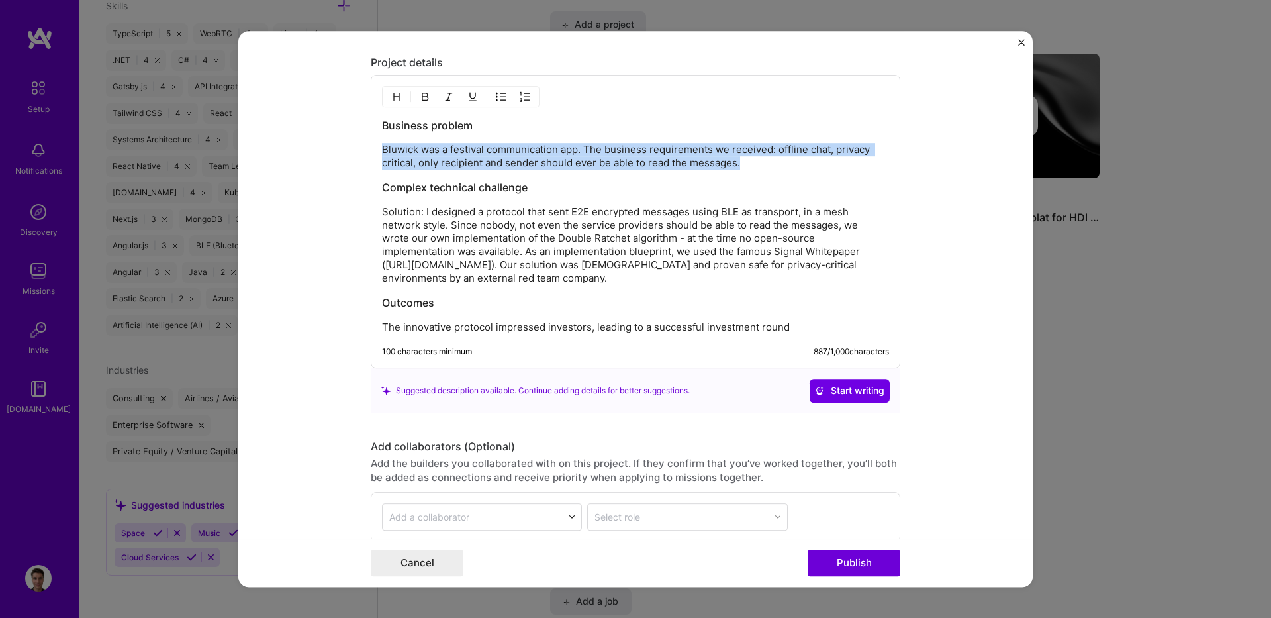
drag, startPoint x: 776, startPoint y: 163, endPoint x: 351, endPoint y: 139, distance: 425.7
click at [351, 139] on form "Project title Bluwick Company wave2p0 Project industry Industry 1 Project Link …" at bounding box center [635, 309] width 794 height 556
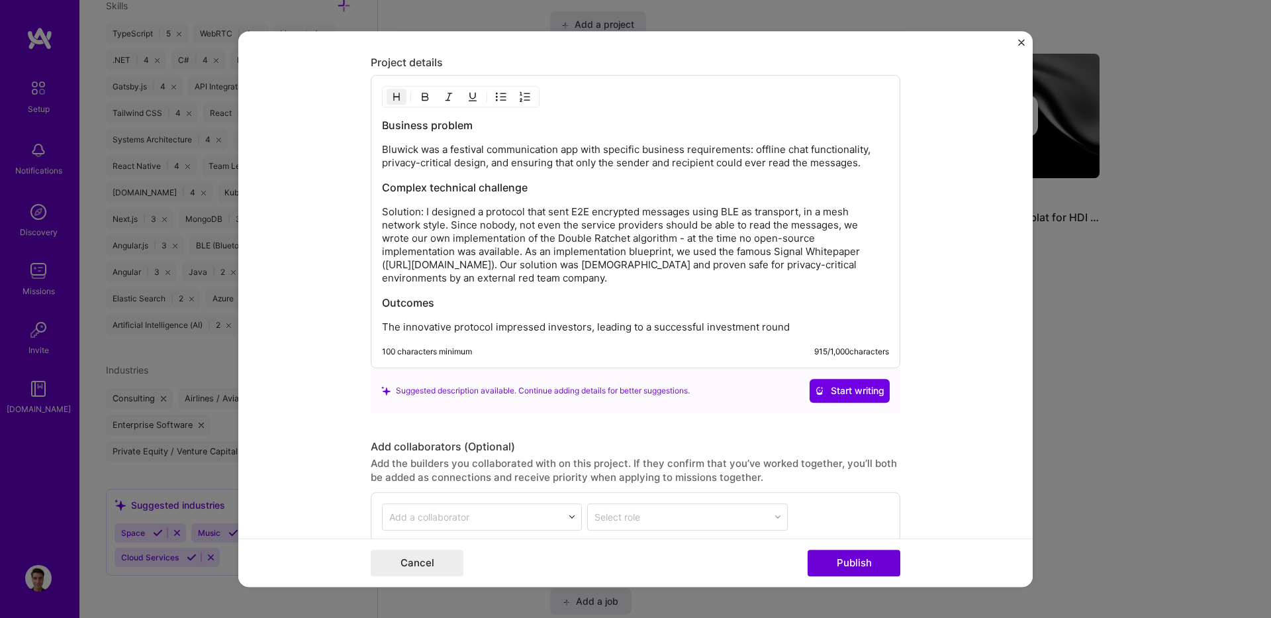
click at [461, 126] on h3 "Business problem" at bounding box center [635, 125] width 507 height 15
drag, startPoint x: 760, startPoint y: 277, endPoint x: 377, endPoint y: 212, distance: 388.9
click at [382, 212] on p "Solution: I designed a protocol that sent E2E encrypted messages using BLE as t…" at bounding box center [635, 244] width 507 height 79
click at [795, 289] on div "Business Bluwick was a festival communication app with specific business requir…" at bounding box center [635, 226] width 507 height 216
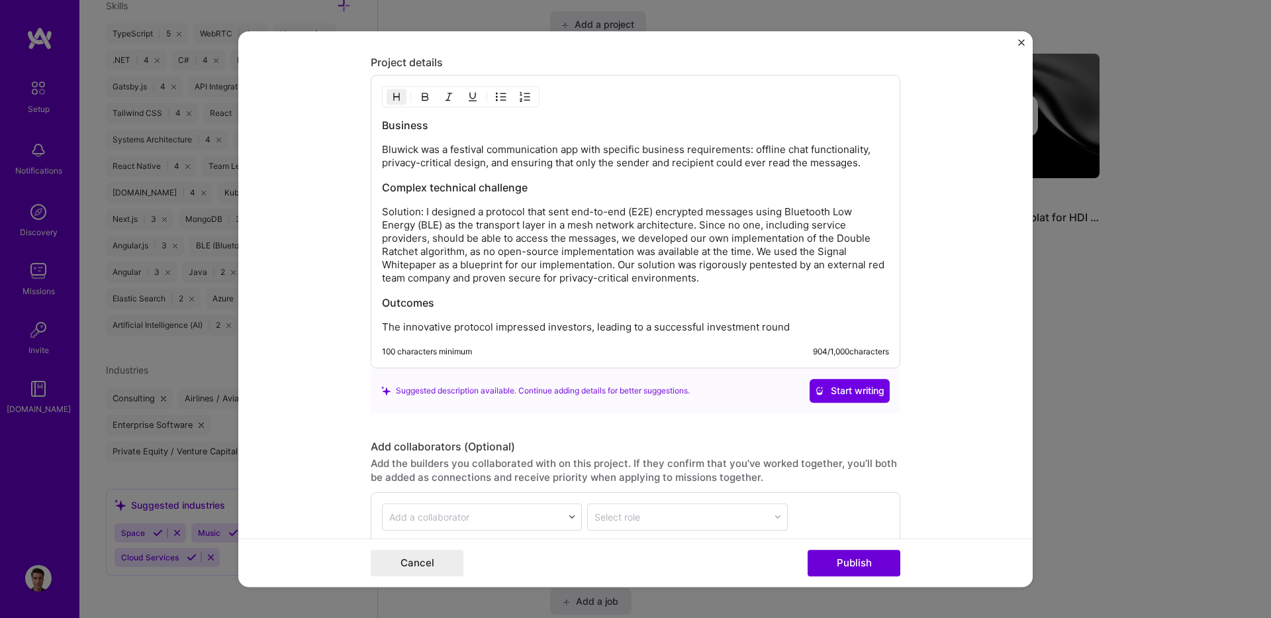
click at [773, 278] on p "Solution: I designed a protocol that sent end-to-end (E2E) encrypted messages u…" at bounding box center [635, 244] width 507 height 79
click at [442, 216] on p "Solution: I designed a protocol that sent end-to-end (E2E) encrypted messages u…" at bounding box center [635, 244] width 507 height 79
click at [633, 229] on p "Solution: I designed a protocol that sent end-to-end (E2E) encrypted messages u…" at bounding box center [635, 244] width 507 height 79
click at [610, 265] on p "Solution: I designed a protocol that sent end-to-end (E2E) encrypted messages u…" at bounding box center [635, 244] width 507 height 79
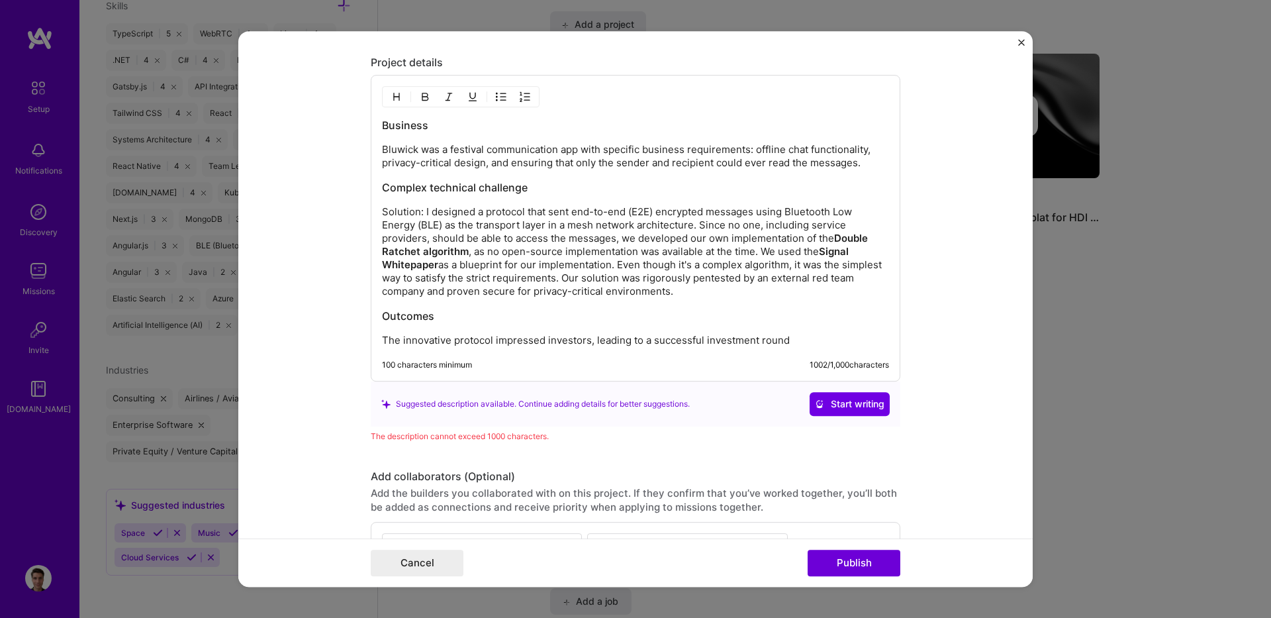
click at [418, 207] on p "Solution: I designed a protocol that sent end-to-end (E2E) encrypted messages u…" at bounding box center [635, 251] width 507 height 93
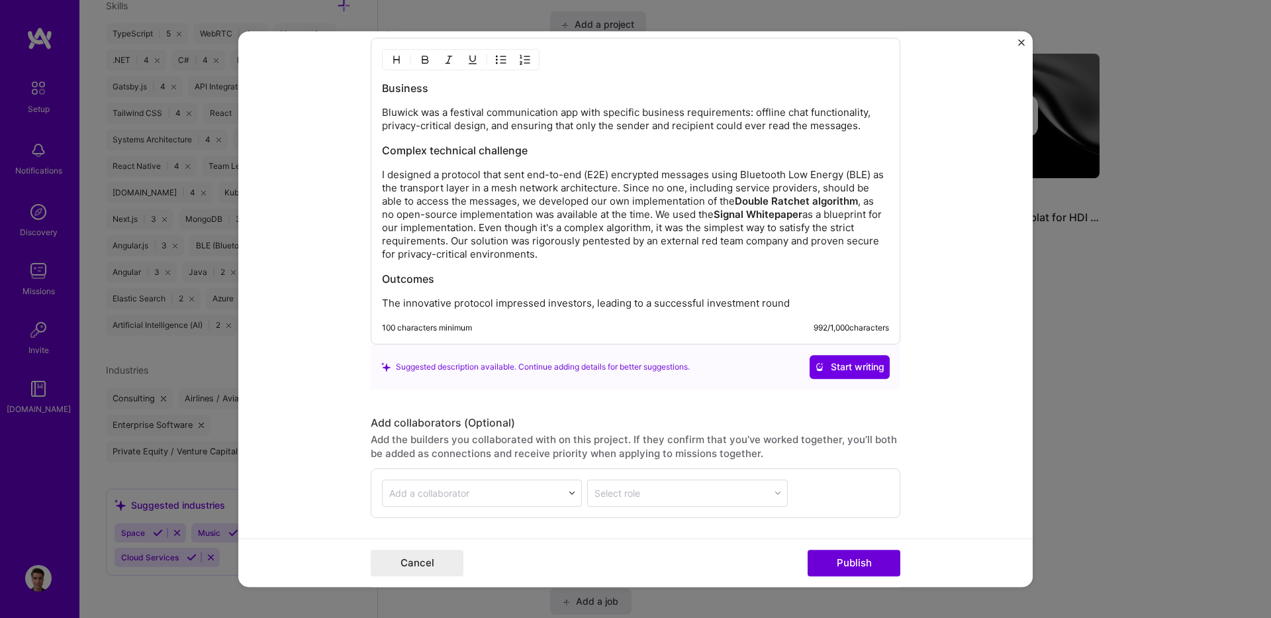
scroll to position [1745, 0]
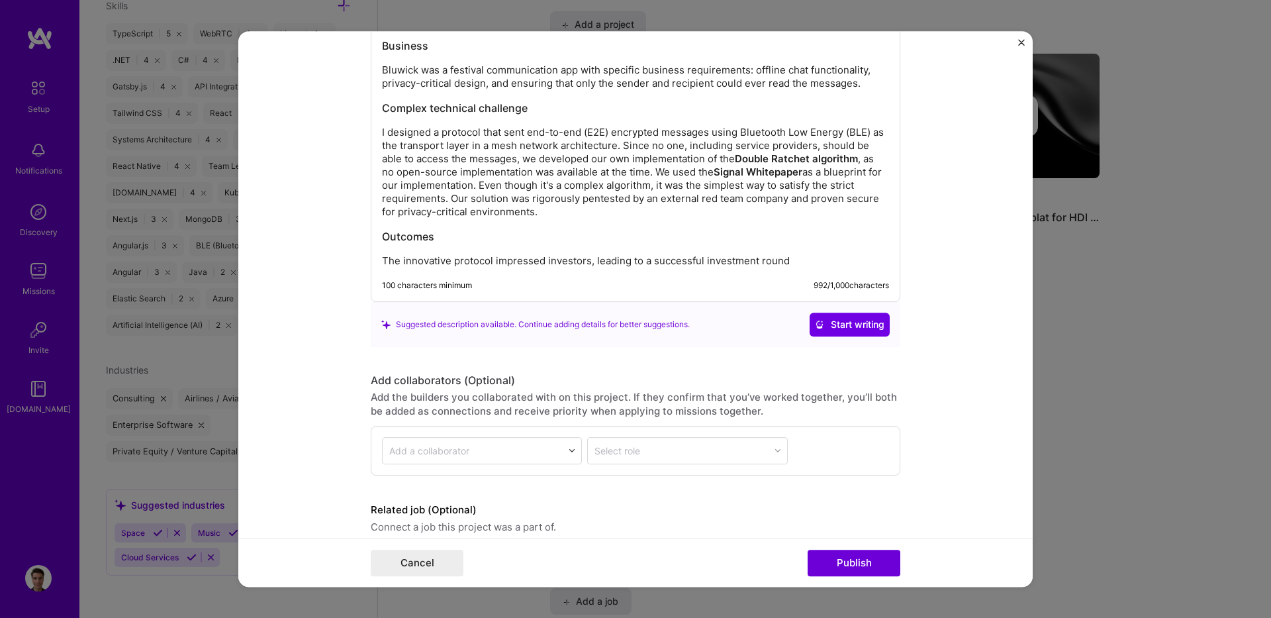
click at [648, 293] on div "100 characters minimum 992 / 1,000 characters" at bounding box center [625, 290] width 528 height 21
drag, startPoint x: 869, startPoint y: 275, endPoint x: 892, endPoint y: 270, distance: 24.4
click at [873, 273] on div "Business Bluwick was a festival communication app with specific business requir…" at bounding box center [636, 148] width 530 height 307
click at [937, 261] on form "Project title Bluwick Company wave2p0 Project industry Industry 1 Project Link …" at bounding box center [635, 309] width 794 height 556
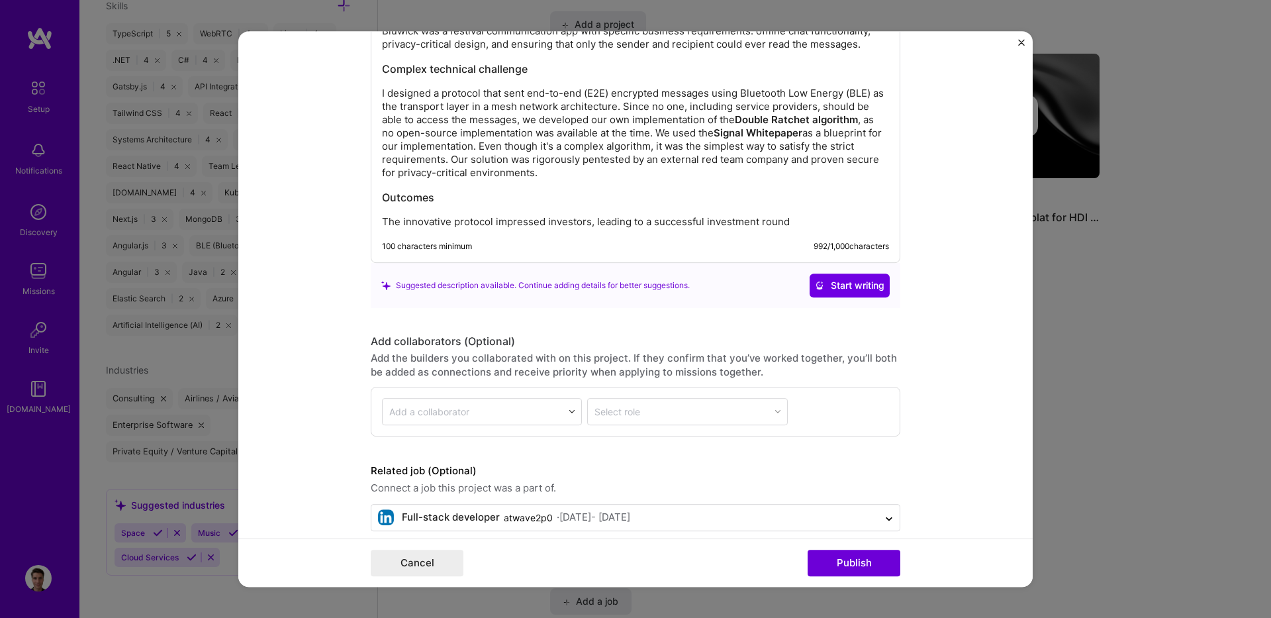
scroll to position [1801, 0]
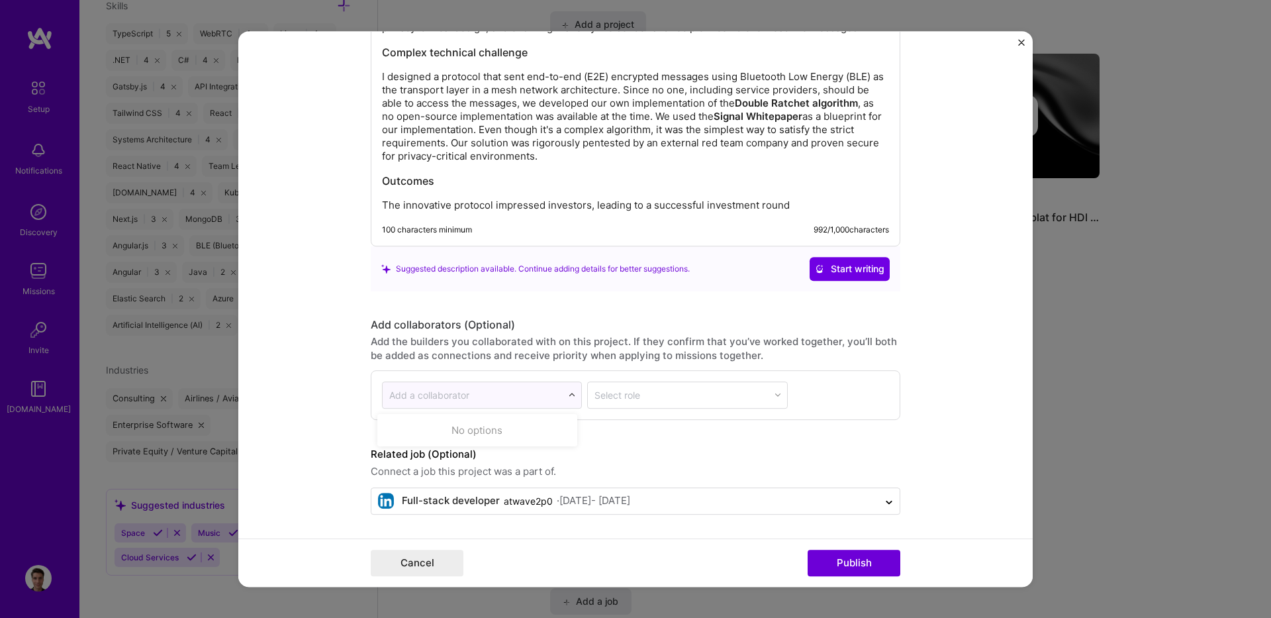
click at [548, 390] on input "text" at bounding box center [472, 395] width 167 height 14
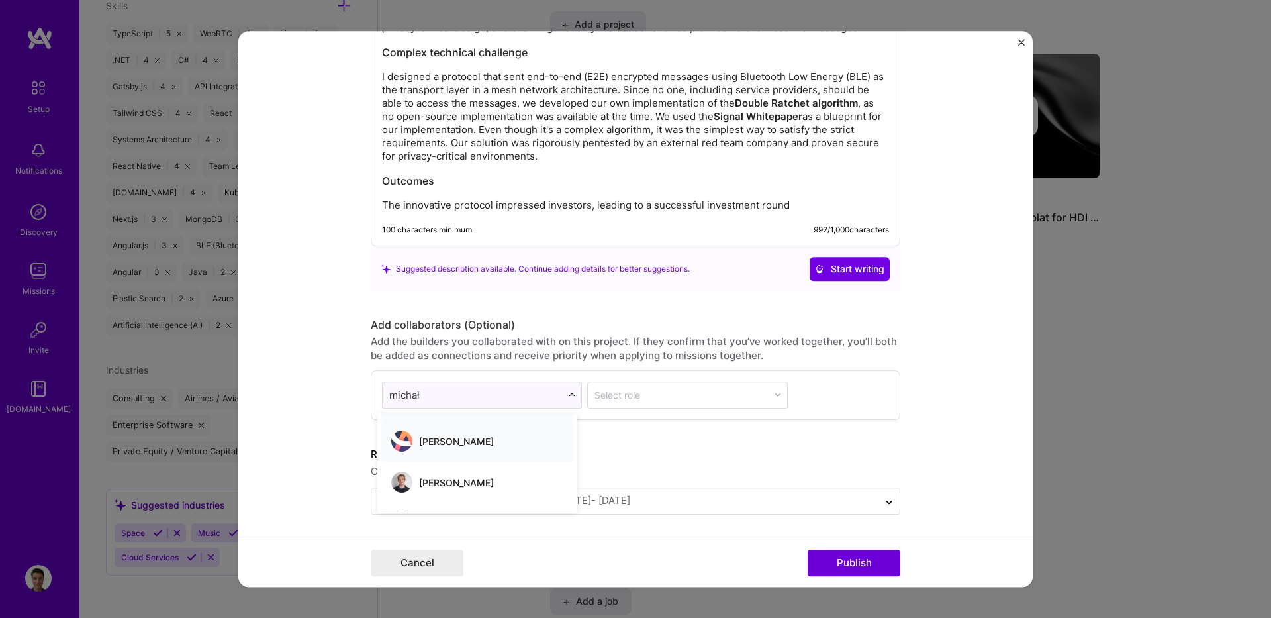
scroll to position [97, 0]
type input "michał"
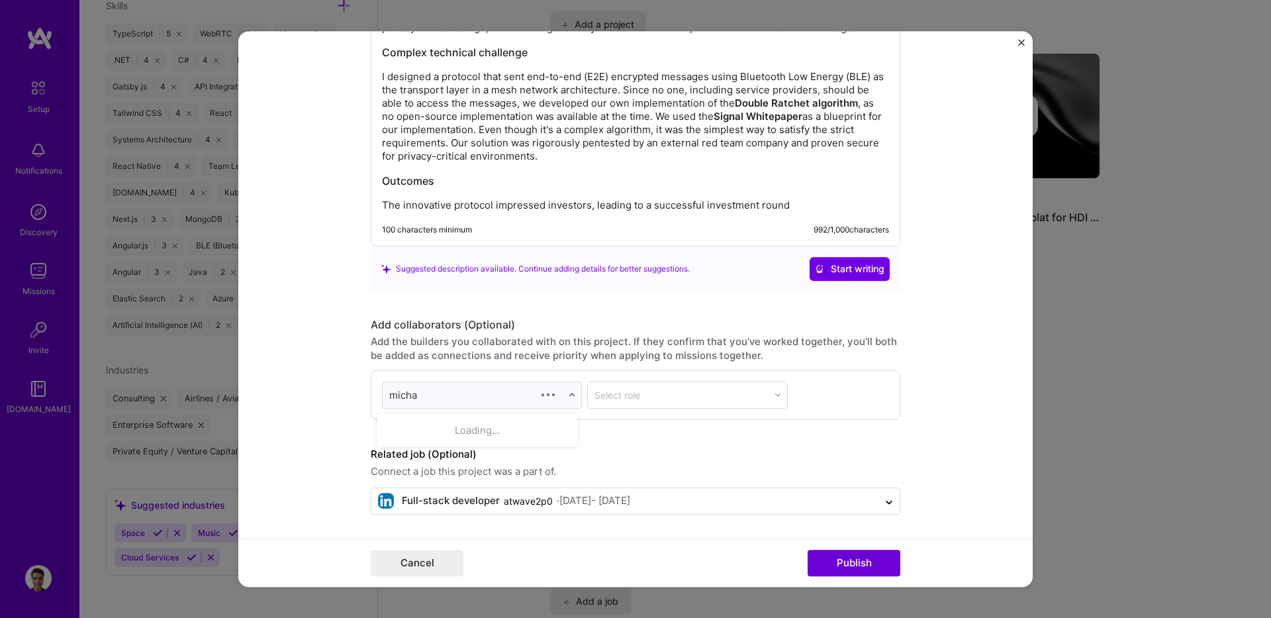
type input "michał"
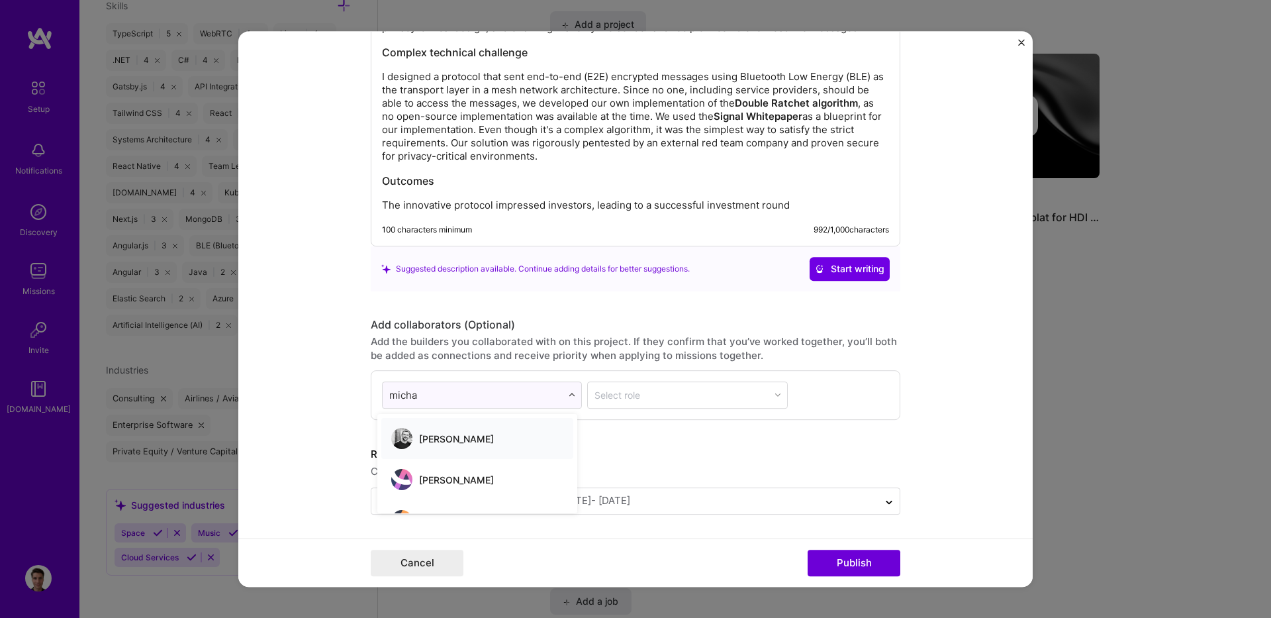
type input "michał"
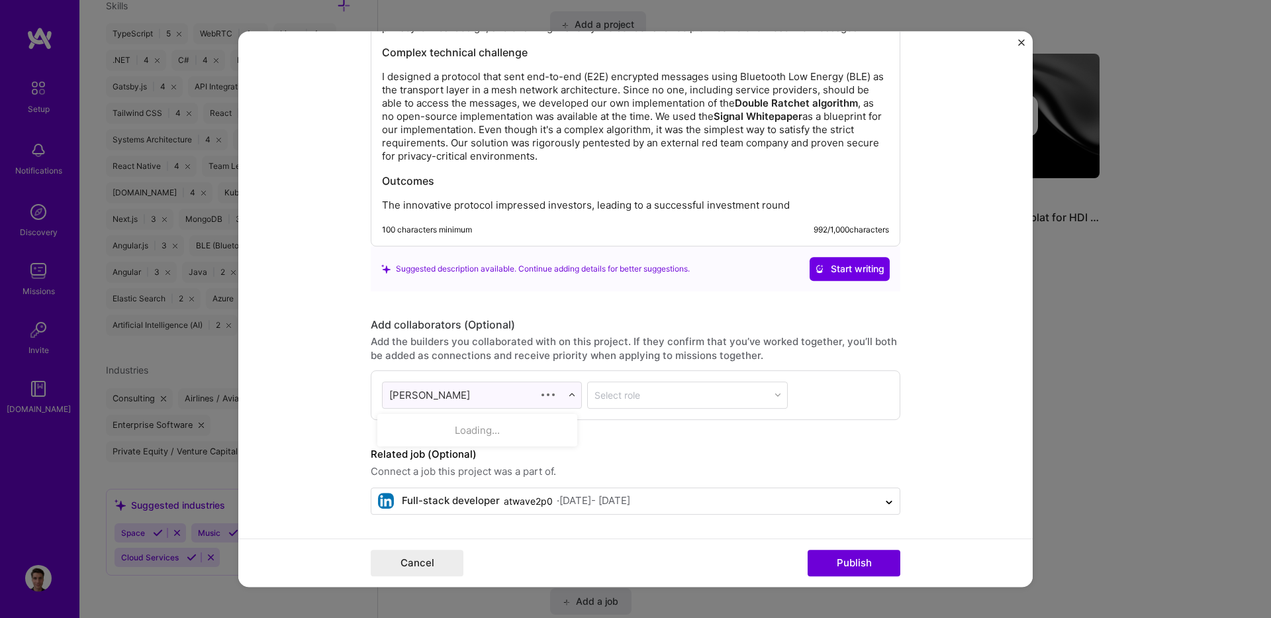
type input "[PERSON_NAME]"
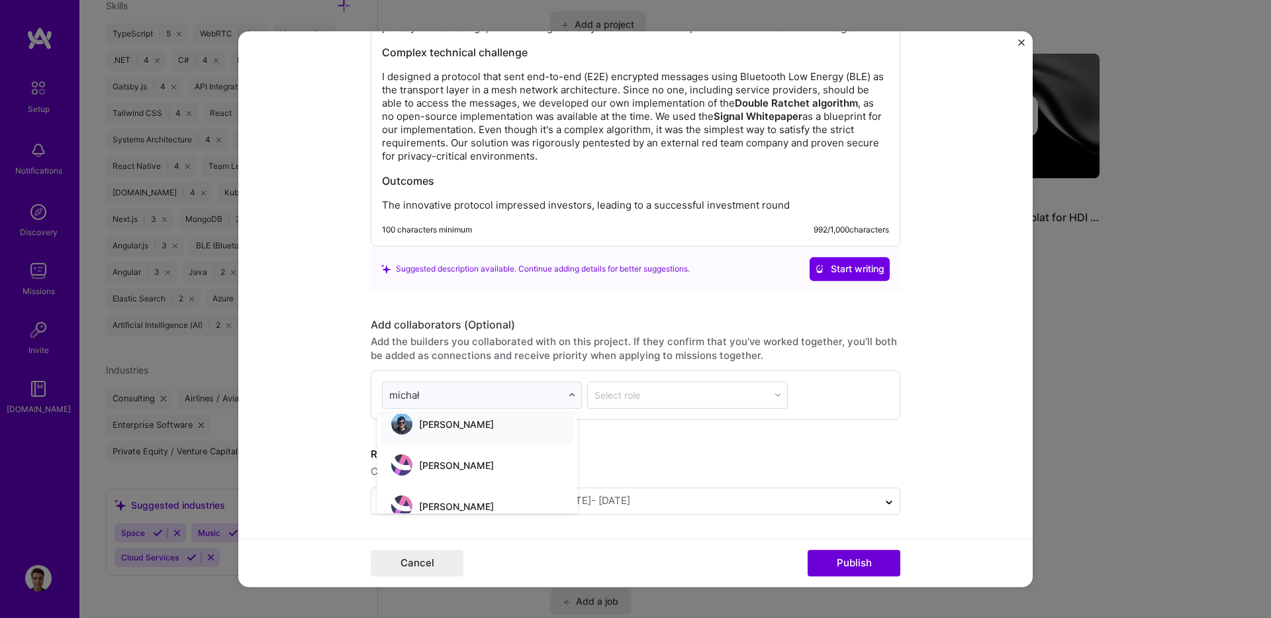
scroll to position [0, 0]
type input "michał"
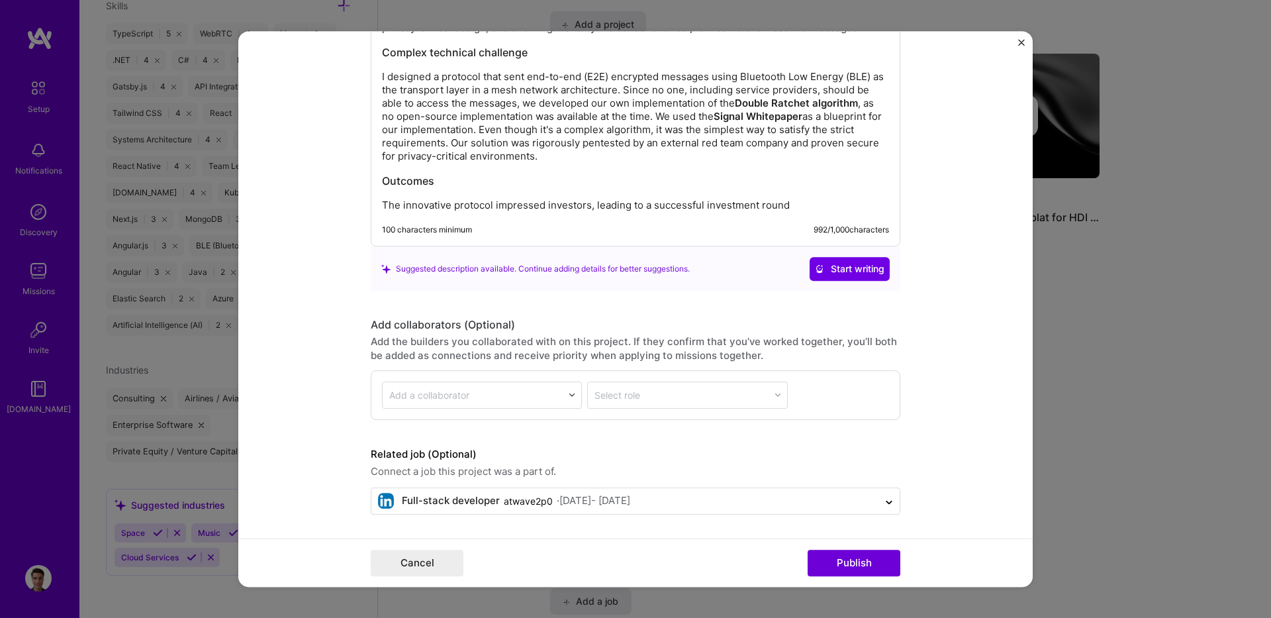
click at [599, 371] on div "Add a collaborator Select role" at bounding box center [636, 395] width 530 height 50
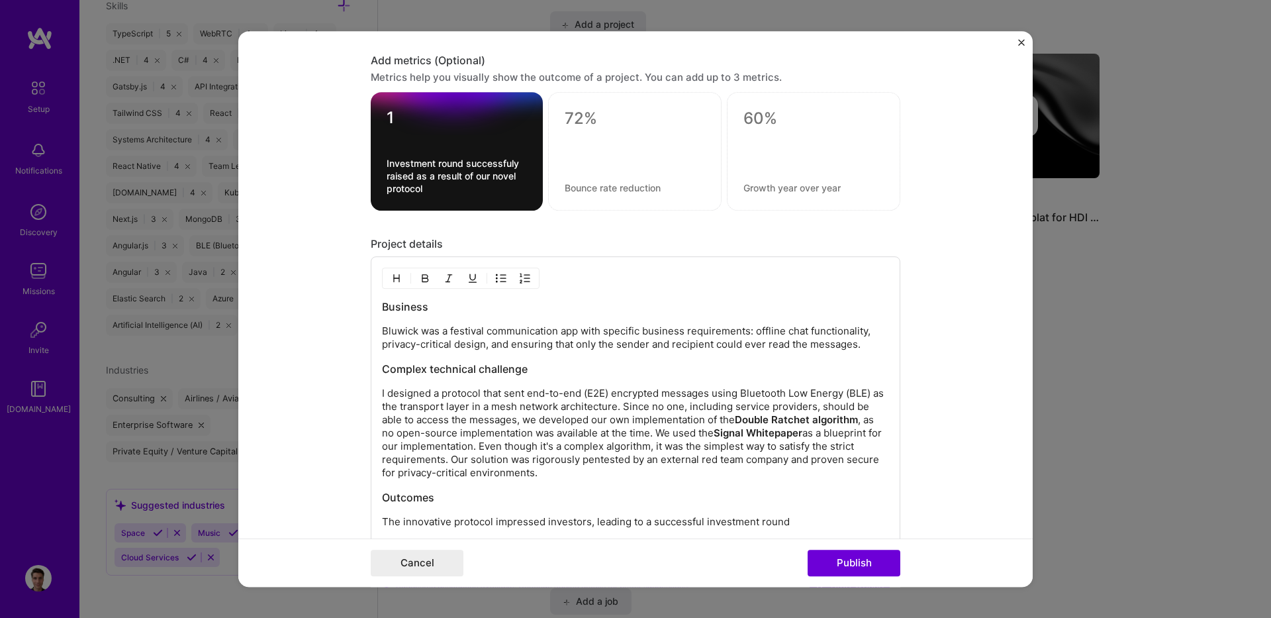
scroll to position [1484, 0]
click at [720, 475] on p "I designed a protocol that sent end-to-end (E2E) encrypted messages using Bluet…" at bounding box center [635, 433] width 507 height 93
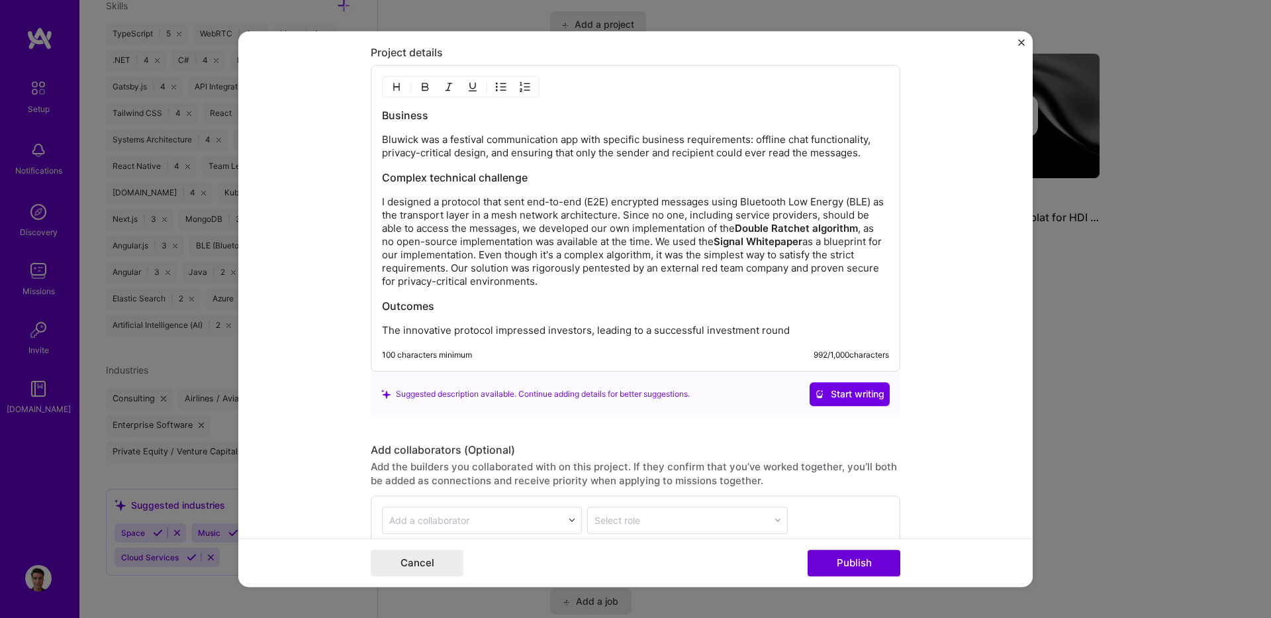
scroll to position [1722, 0]
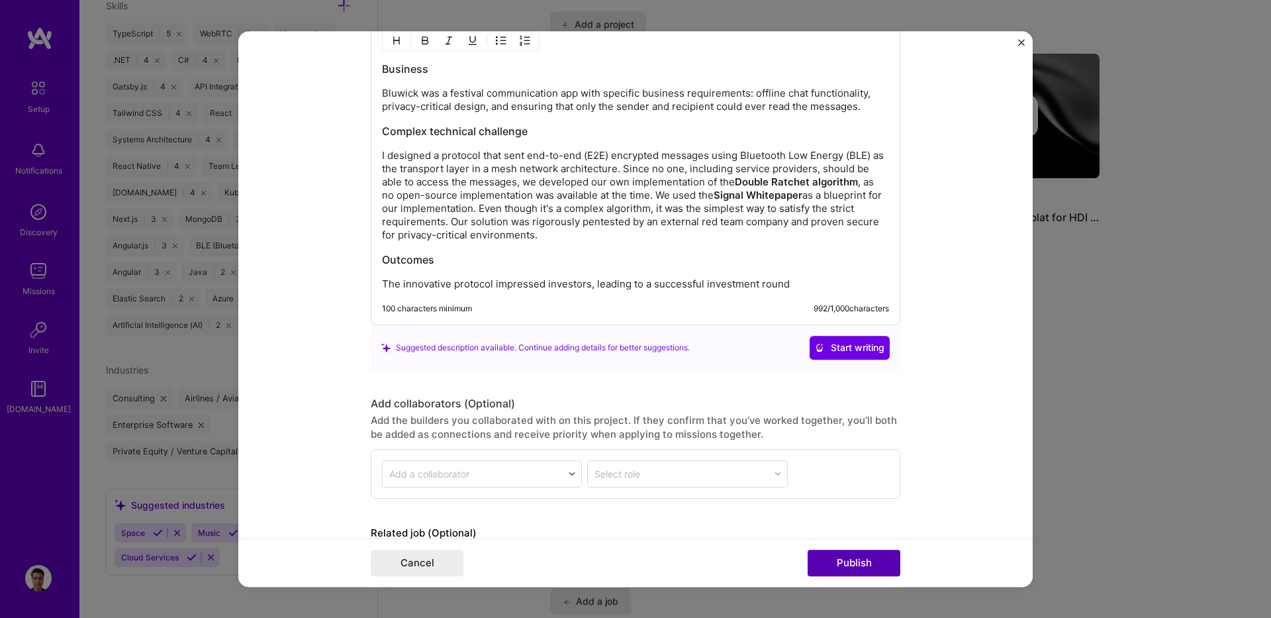
click at [873, 556] on button "Publish" at bounding box center [854, 563] width 93 height 26
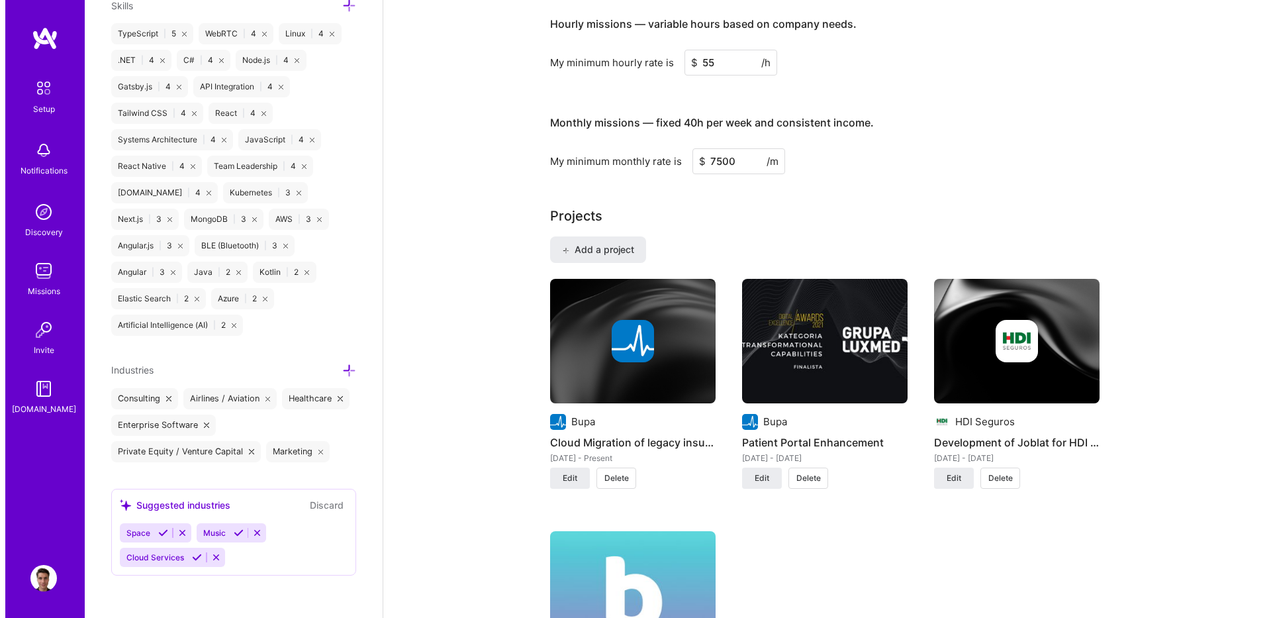
scroll to position [871, 0]
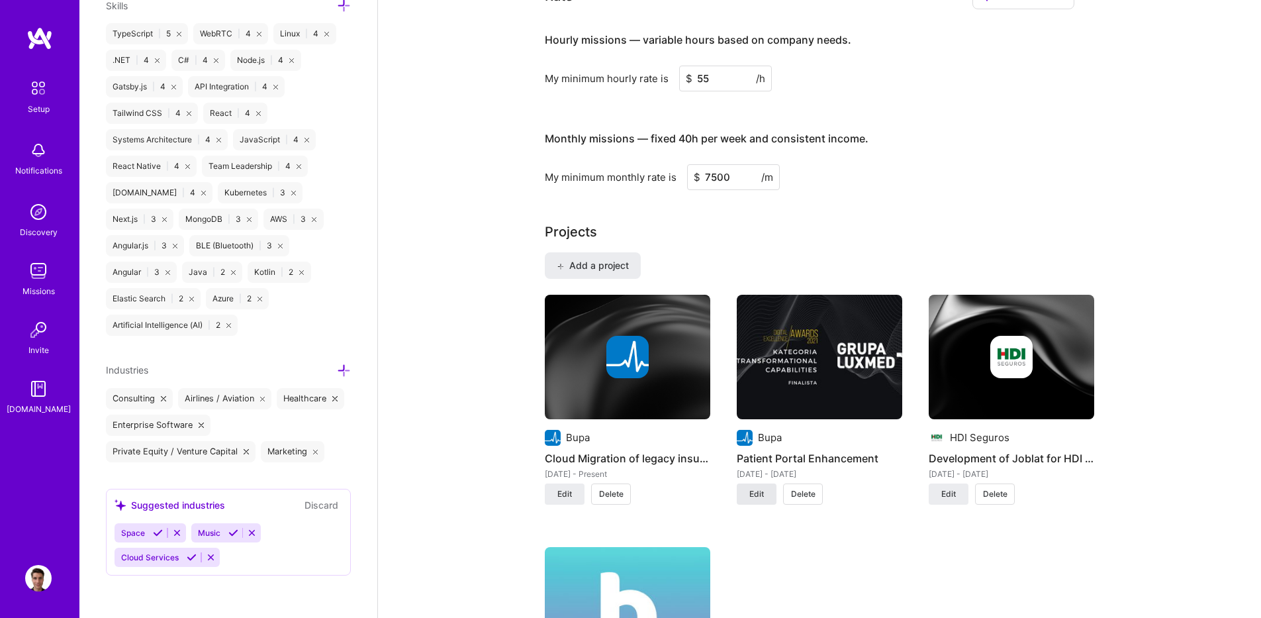
click at [754, 503] on button "Edit" at bounding box center [757, 493] width 40 height 21
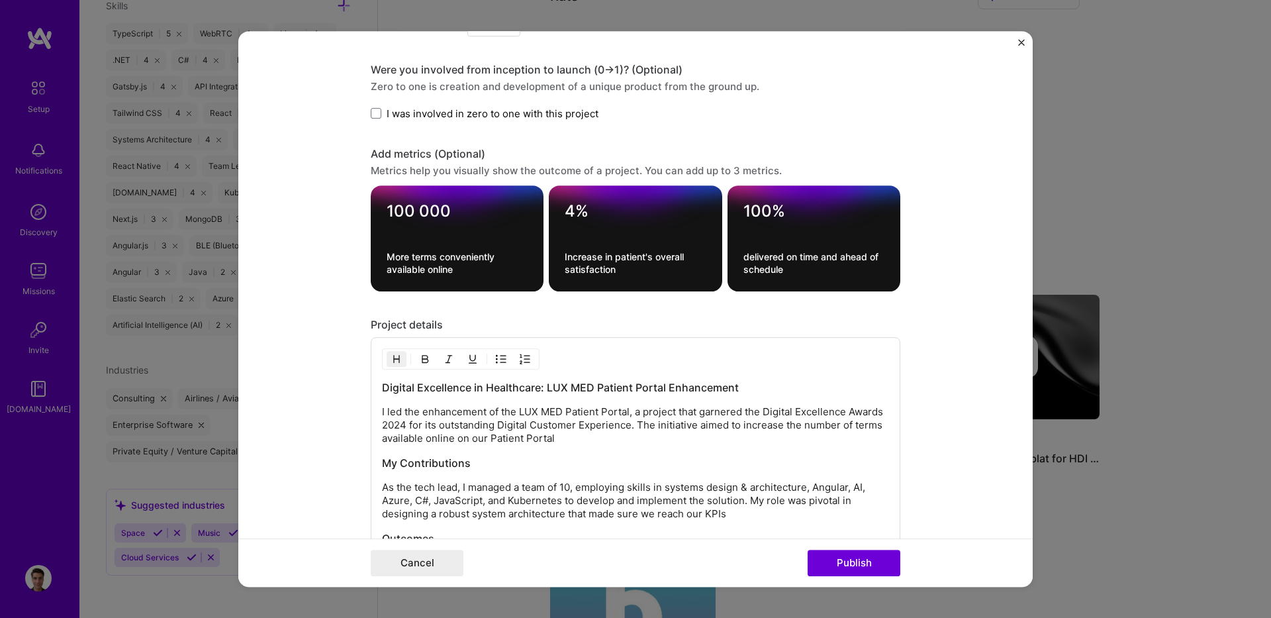
scroll to position [1586, 0]
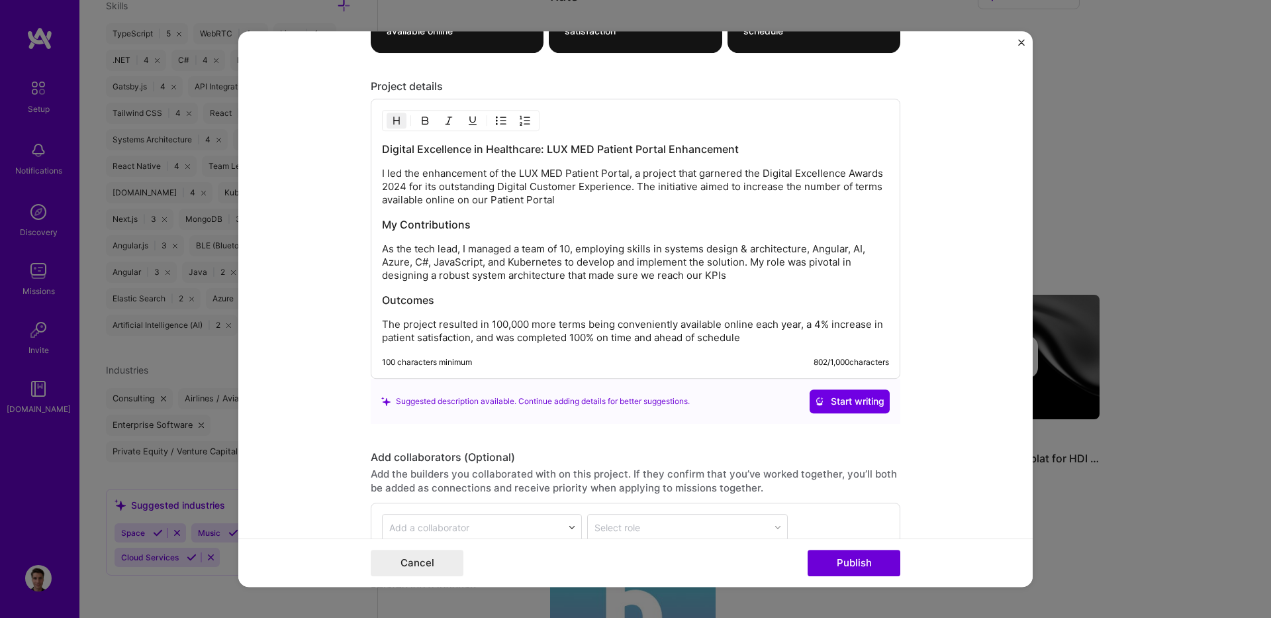
click at [806, 330] on p "The project resulted in 100,000 more terms being conveniently available online …" at bounding box center [635, 331] width 507 height 26
click at [841, 337] on p "The project resulted in 100,000 more terms being conveniently available online …" at bounding box center [635, 331] width 507 height 26
click at [758, 287] on div "Digital Excellence in Healthcare: LUX MED Patient Portal Enhancement I led the …" at bounding box center [635, 243] width 507 height 203
click at [745, 281] on p "As the tech lead, I managed a team of 10, employing skills in systems design & …" at bounding box center [635, 262] width 507 height 40
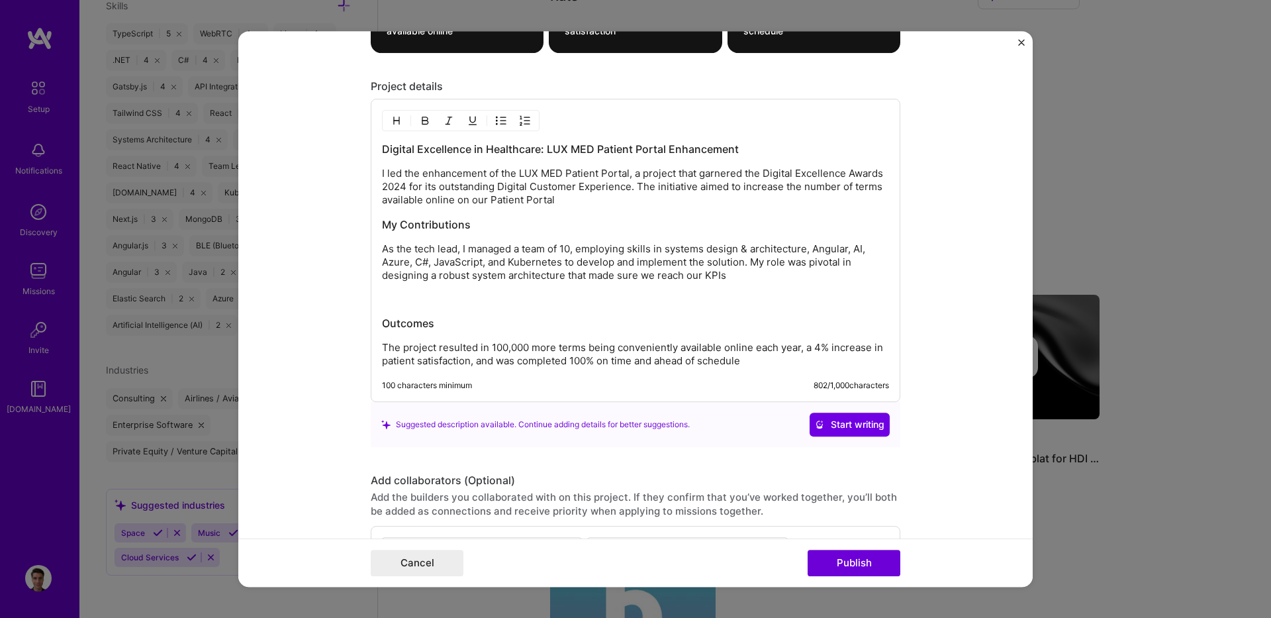
click at [391, 120] on img "button" at bounding box center [396, 120] width 11 height 11
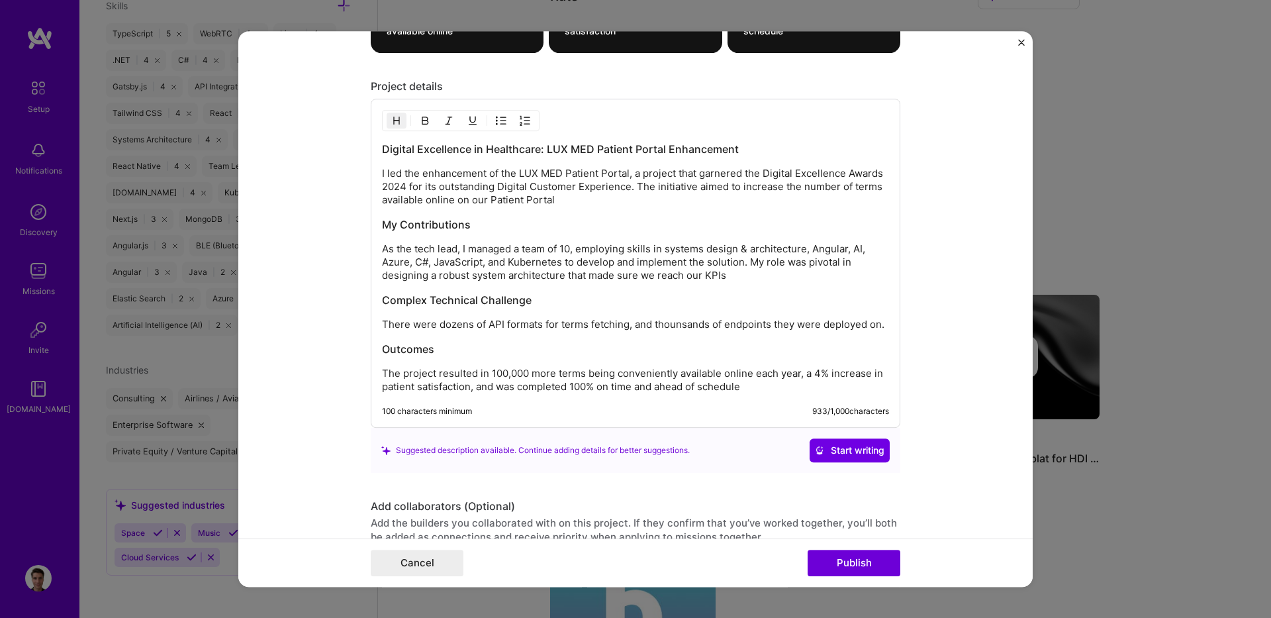
click at [772, 288] on div "Digital Excellence in Healthcare: LUX MED Patient Portal Enhancement I led the …" at bounding box center [635, 268] width 507 height 252
click at [761, 287] on div "Digital Excellence in Healthcare: LUX MED Patient Portal Enhancement I led the …" at bounding box center [635, 268] width 507 height 252
click at [732, 276] on p "As the tech lead, I managed a team of 10, employing skills in systems design & …" at bounding box center [635, 262] width 507 height 40
click at [659, 195] on p "I led the enhancement of the LUX MED Patient Portal, a project that garnered th…" at bounding box center [635, 187] width 507 height 40
click at [754, 274] on p "As the tech lead, I managed a team of 10, employing skills in systems design & …" at bounding box center [635, 262] width 507 height 40
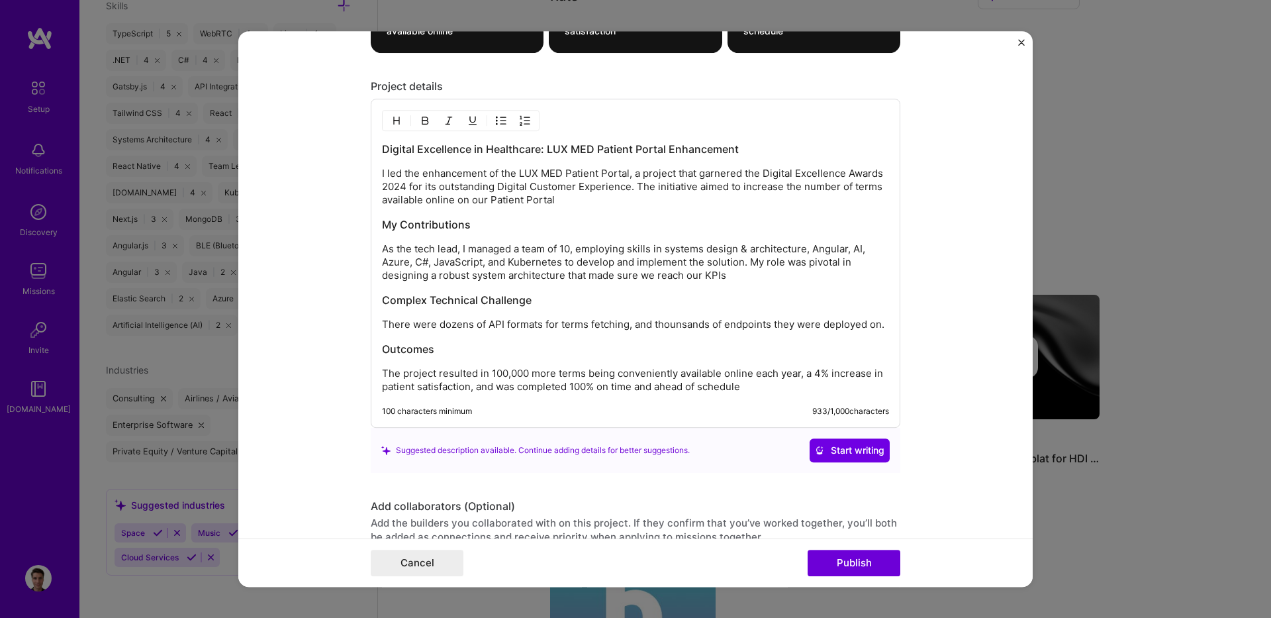
click at [681, 323] on p "There were dozens of API formats for terms fetching, and thounsands of endpoint…" at bounding box center [635, 324] width 507 height 13
click at [879, 324] on p "There were dozens of API formats for terms fetching, and thousands of endpoints…" at bounding box center [635, 324] width 507 height 13
click at [877, 324] on p "There were dozens of API formats for terms fetching, and thousands of endpoints…" at bounding box center [635, 324] width 507 height 13
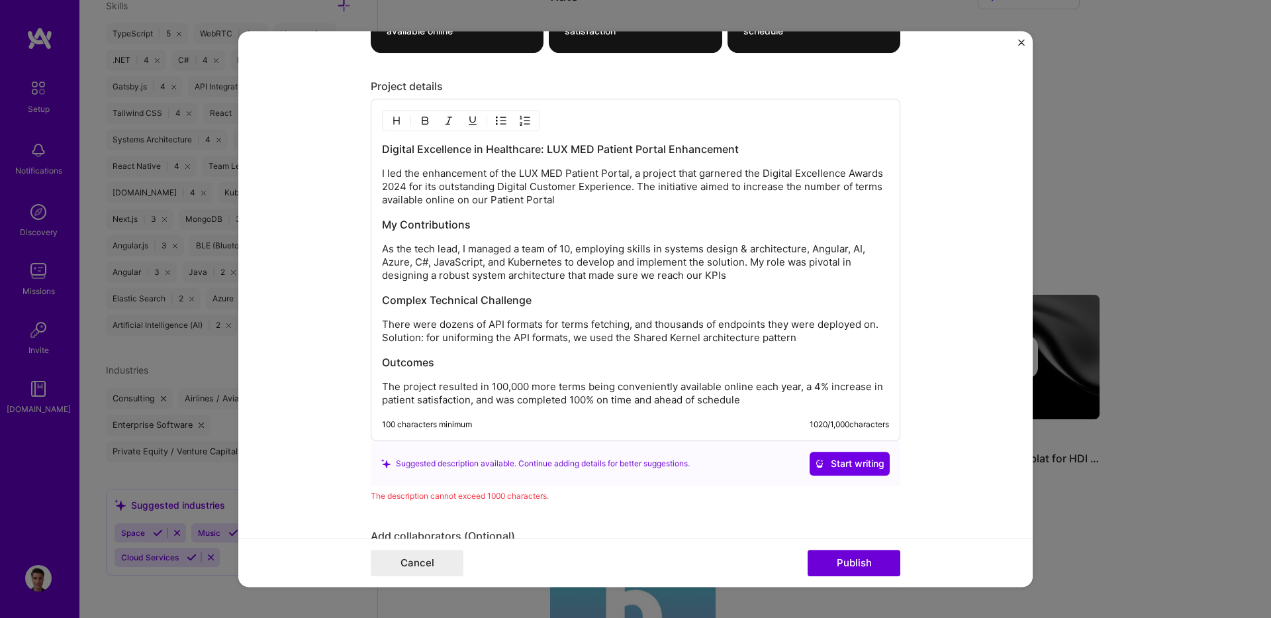
click at [747, 275] on p "As the tech lead, I managed a team of 10, employing skills in systems design & …" at bounding box center [635, 262] width 507 height 40
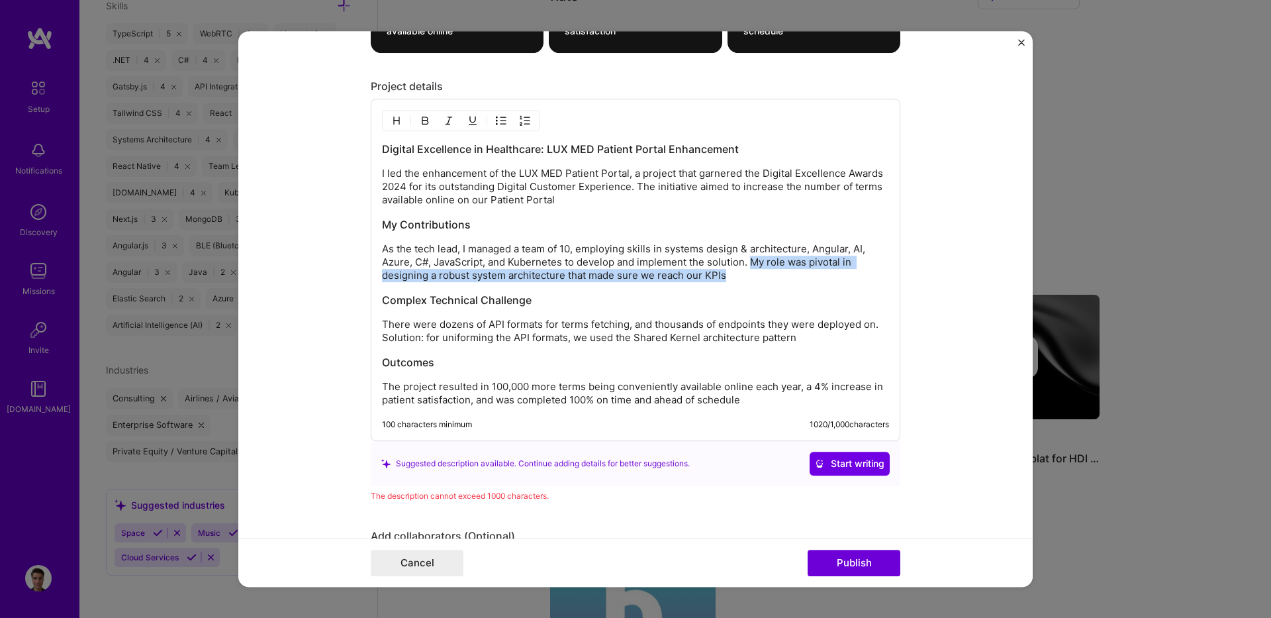
drag, startPoint x: 747, startPoint y: 275, endPoint x: 745, endPoint y: 262, distance: 13.5
click at [745, 262] on p "As the tech lead, I managed a team of 10, employing skills in systems design & …" at bounding box center [635, 262] width 507 height 40
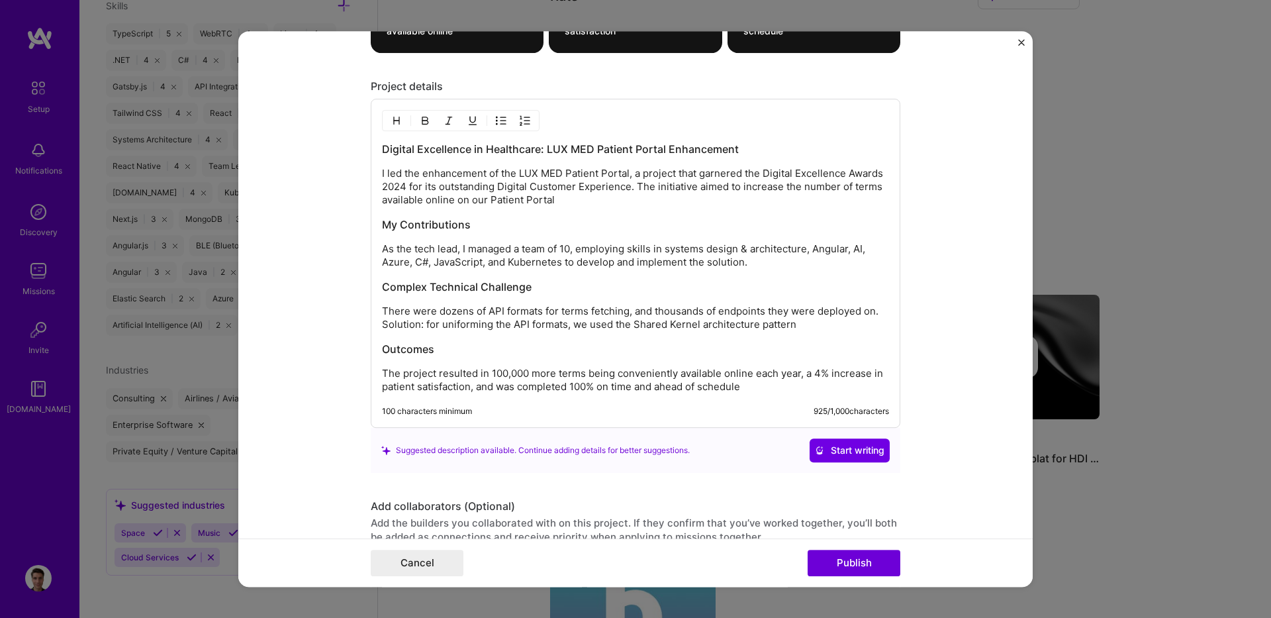
click at [818, 320] on p "There were dozens of API formats for terms fetching, and thousands of endpoints…" at bounding box center [635, 318] width 507 height 26
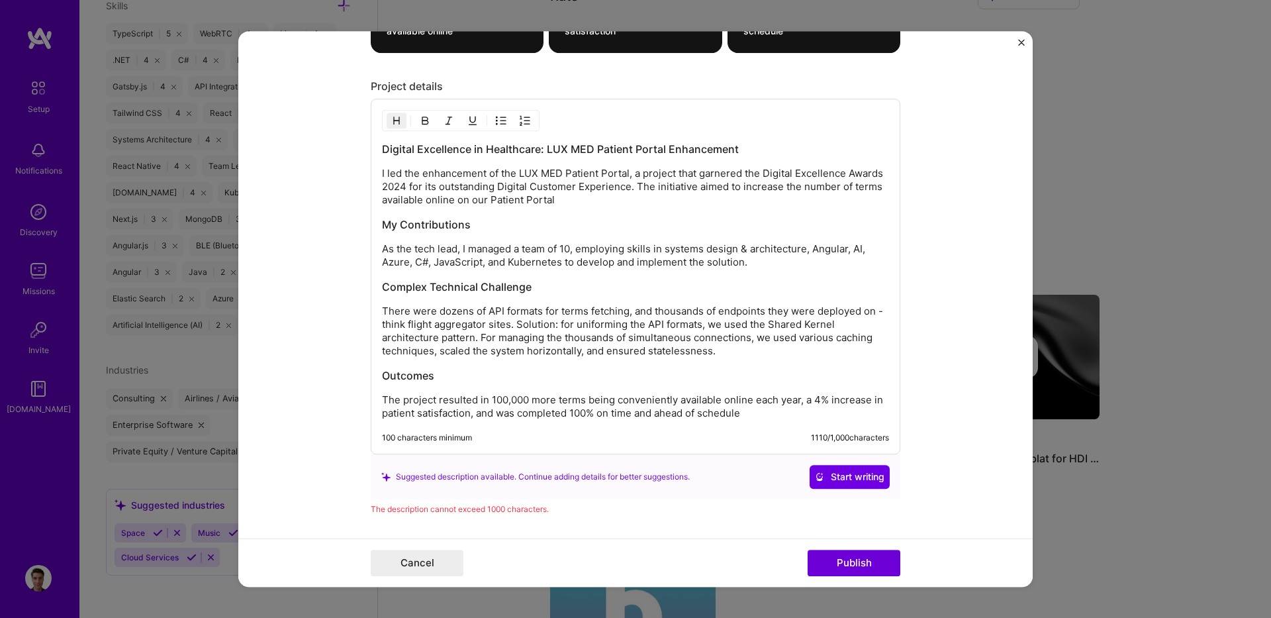
click at [572, 211] on div "Digital Excellence in Healthcare: LUX MED Patient Portal Enhancement I led the …" at bounding box center [635, 281] width 507 height 278
click at [557, 201] on p "I led the enhancement of the LUX MED Patient Portal, a project that garnered th…" at bounding box center [635, 187] width 507 height 40
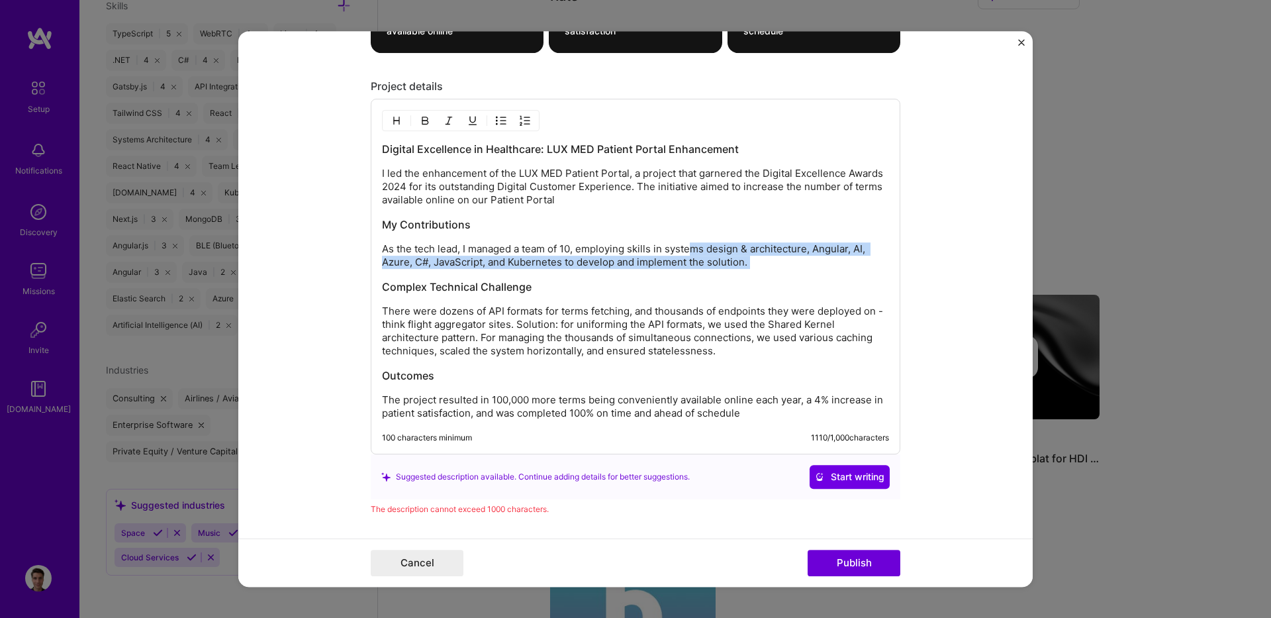
drag, startPoint x: 805, startPoint y: 269, endPoint x: 690, endPoint y: 248, distance: 117.3
click at [690, 248] on div "Digital Excellence in Healthcare: LUX MED Patient Portal Enhancement I led the …" at bounding box center [635, 281] width 507 height 278
click at [741, 257] on p "As the tech lead, I managed a team of 10, employing skills in systems design & …" at bounding box center [635, 255] width 507 height 26
drag, startPoint x: 778, startPoint y: 258, endPoint x: 732, endPoint y: 254, distance: 46.5
click at [732, 254] on p "As the tech lead, I managed a team of 10, employing skills in systems design & …" at bounding box center [635, 255] width 507 height 26
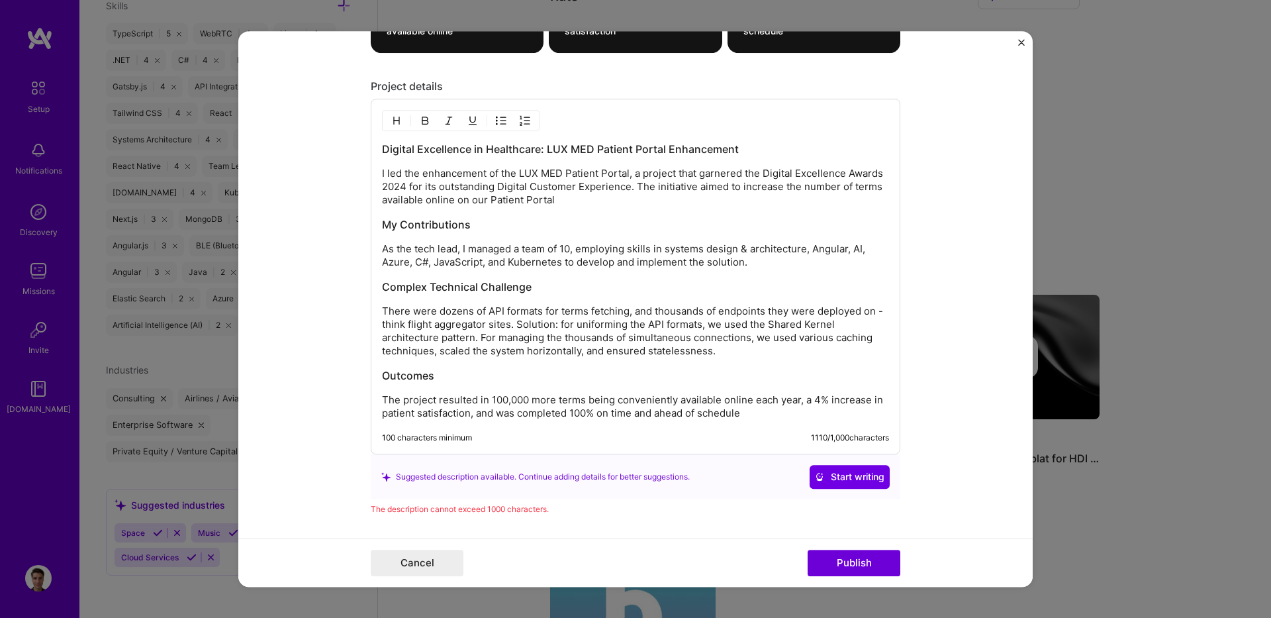
click at [798, 355] on p "There were dozens of API formats for terms fetching, and thousands of endpoints…" at bounding box center [635, 331] width 507 height 53
drag, startPoint x: 747, startPoint y: 405, endPoint x: 724, endPoint y: 405, distance: 23.2
click at [724, 405] on p "The project resulted in 100,000 more terms being conveniently available online …" at bounding box center [635, 406] width 507 height 26
click at [776, 416] on p "The project resulted in 100,000 more terms being conveniently available online …" at bounding box center [635, 406] width 507 height 26
click at [634, 210] on div "Digital Excellence in Healthcare: LUX MED Patient Portal Enhancement I led the …" at bounding box center [635, 281] width 507 height 278
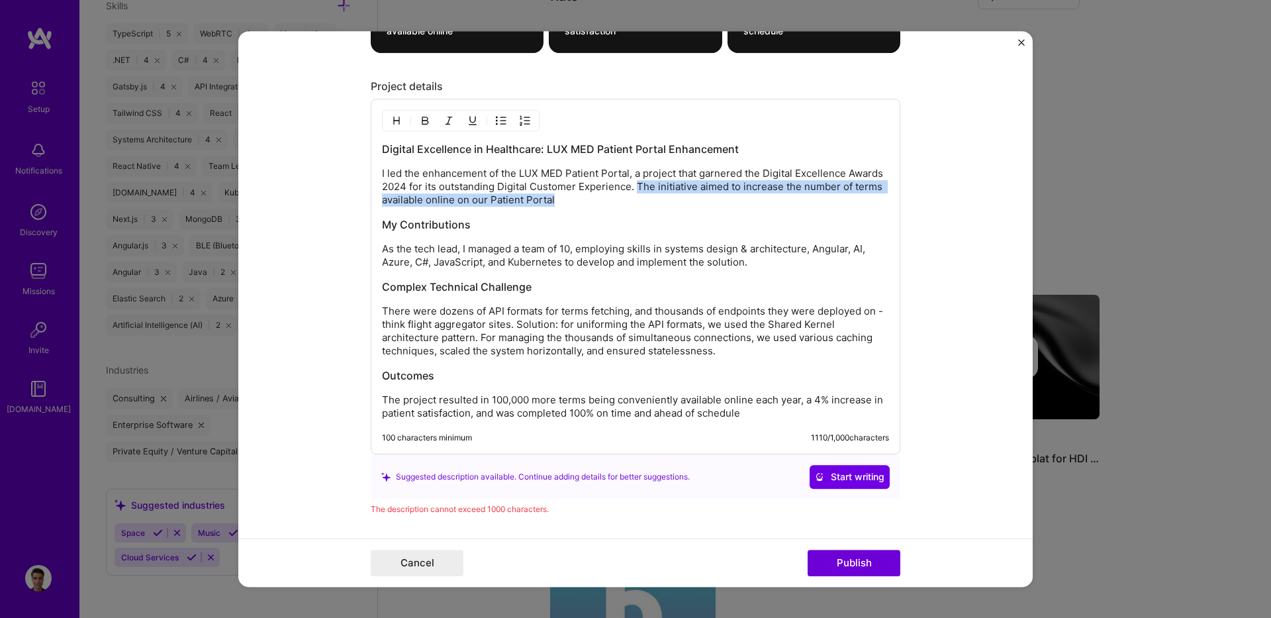
drag, startPoint x: 662, startPoint y: 204, endPoint x: 632, endPoint y: 188, distance: 33.8
click at [632, 188] on p "I led the enhancement of the LUX MED Patient Portal, a project that garnered th…" at bounding box center [635, 187] width 507 height 40
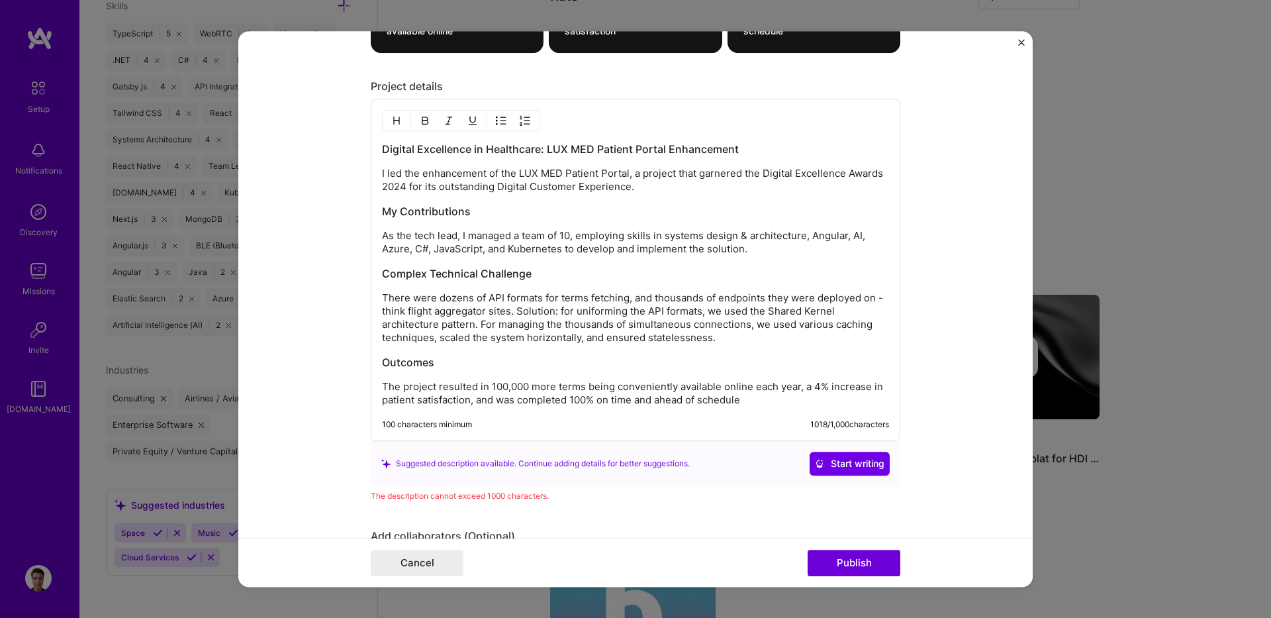
click at [624, 207] on h3 "My Contributions" at bounding box center [635, 211] width 507 height 15
click at [778, 138] on div "Digital Excellence in Healthcare: LUX MED Patient Portal Enhancement I led the …" at bounding box center [636, 270] width 530 height 342
drag, startPoint x: 798, startPoint y: 151, endPoint x: 695, endPoint y: 173, distance: 104.9
click at [695, 173] on div "Digital Excellence in Healthcare: LUX MED Patient Portal Enhancement I led the …" at bounding box center [635, 274] width 507 height 265
click at [551, 149] on h3 "Digital Excellence in Healthcare: LUX MED Patient Portal Enhancement" at bounding box center [635, 149] width 507 height 15
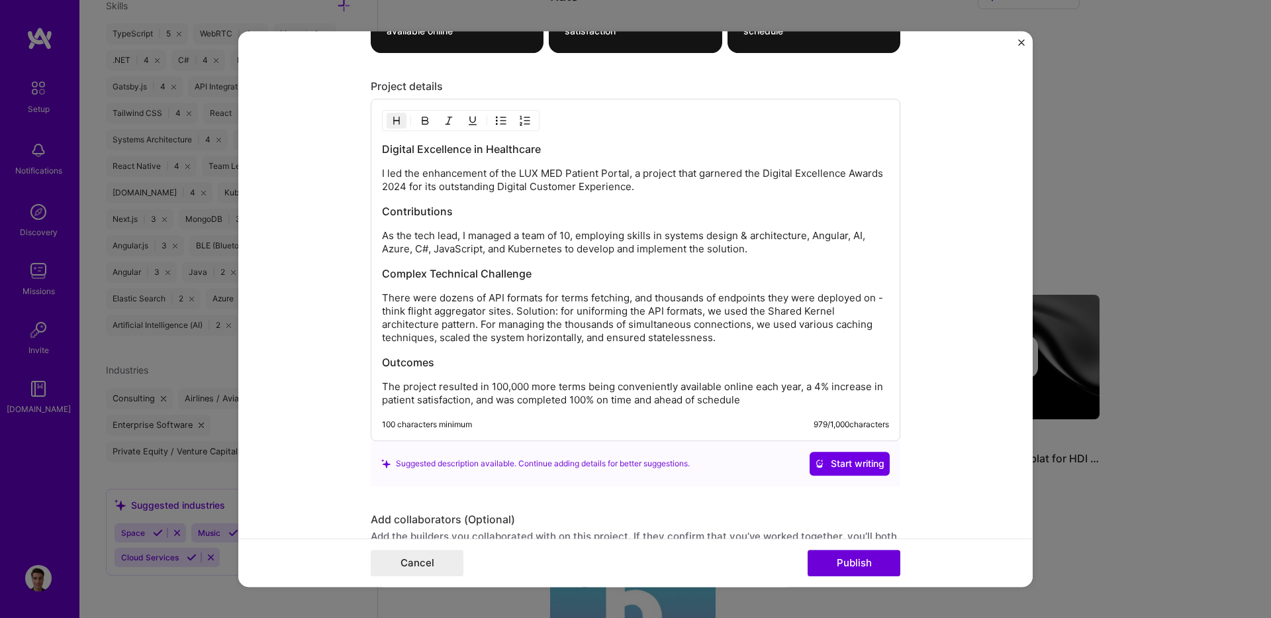
click at [784, 334] on p "There were dozens of API formats for terms fetching, and thousands of endpoints…" at bounding box center [635, 317] width 507 height 53
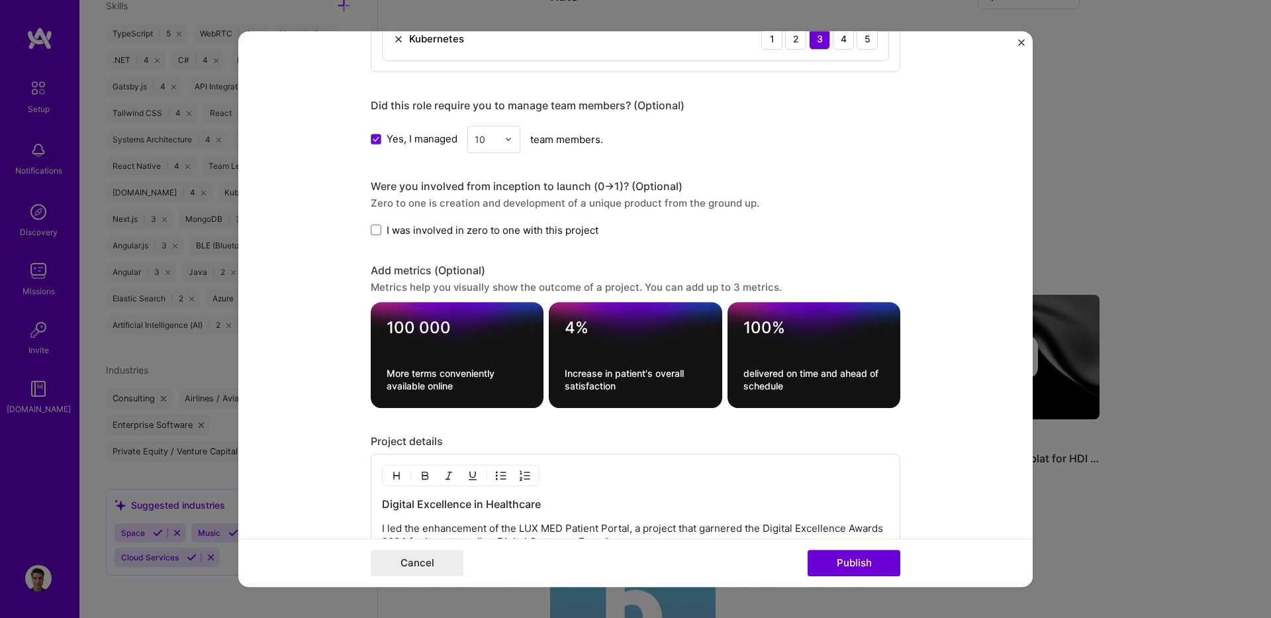
scroll to position [987, 0]
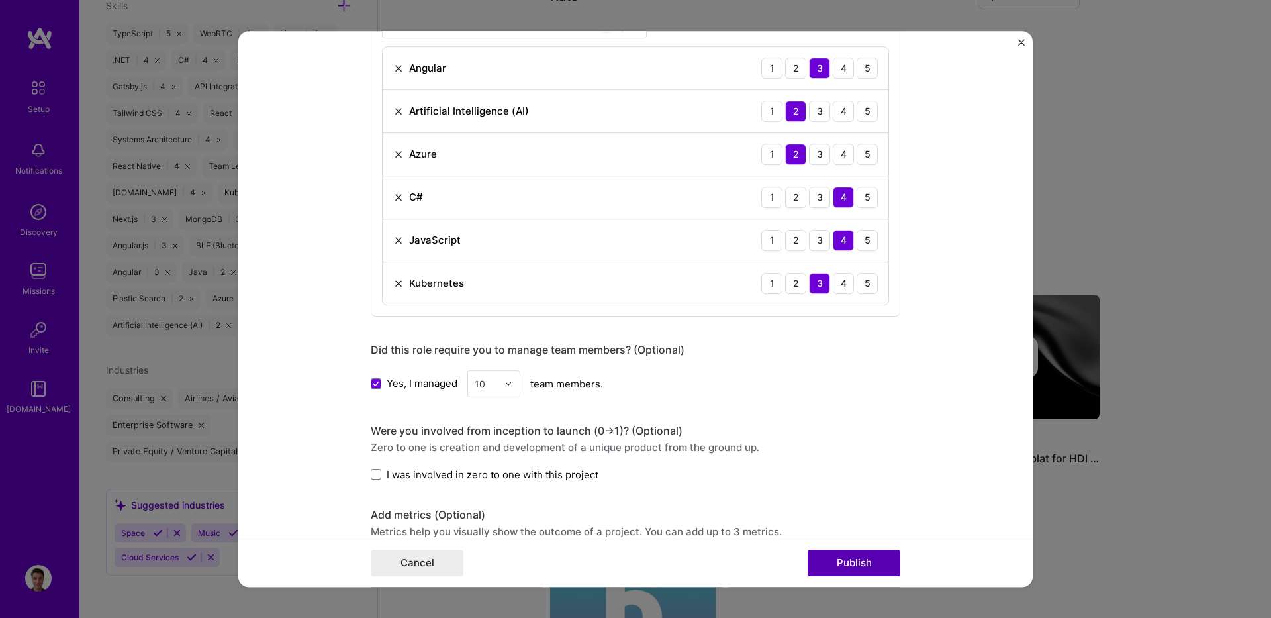
click at [843, 556] on button "Publish" at bounding box center [854, 563] width 93 height 26
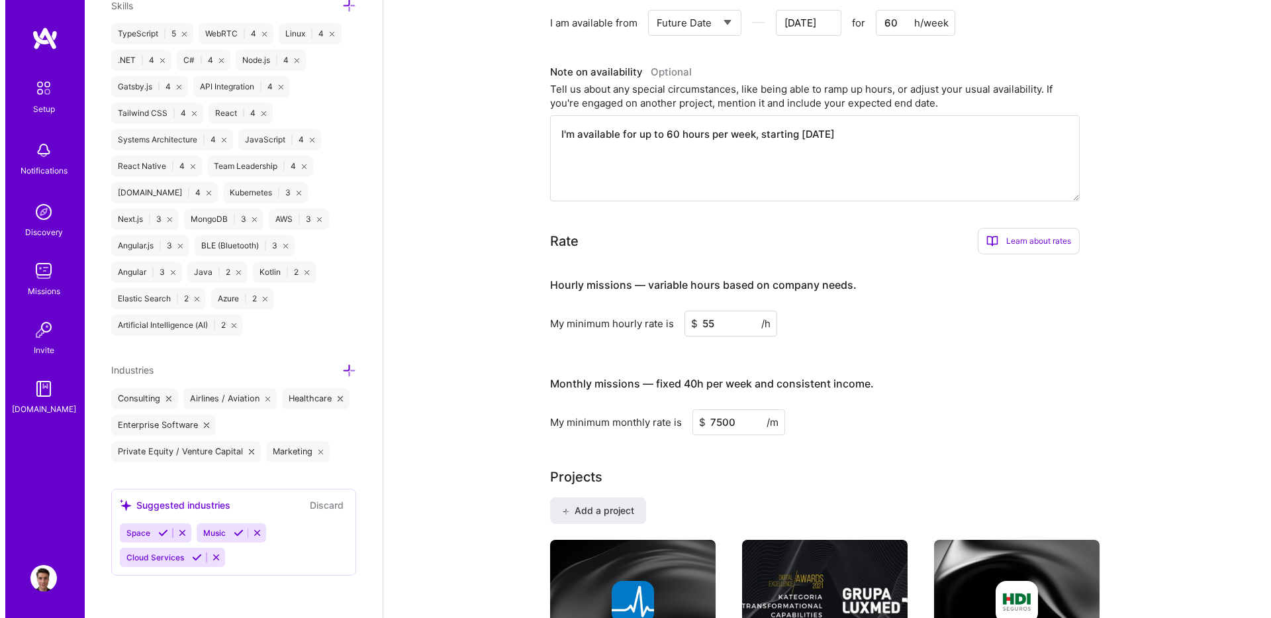
scroll to position [951, 0]
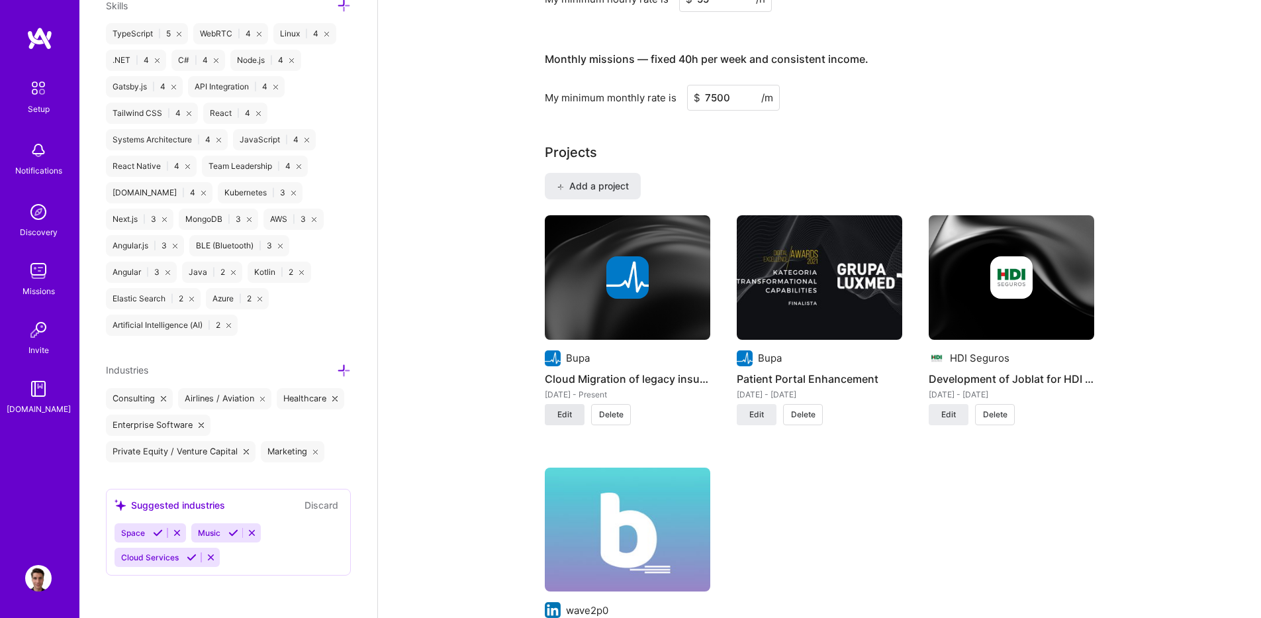
click at [562, 410] on span "Edit" at bounding box center [564, 414] width 15 height 12
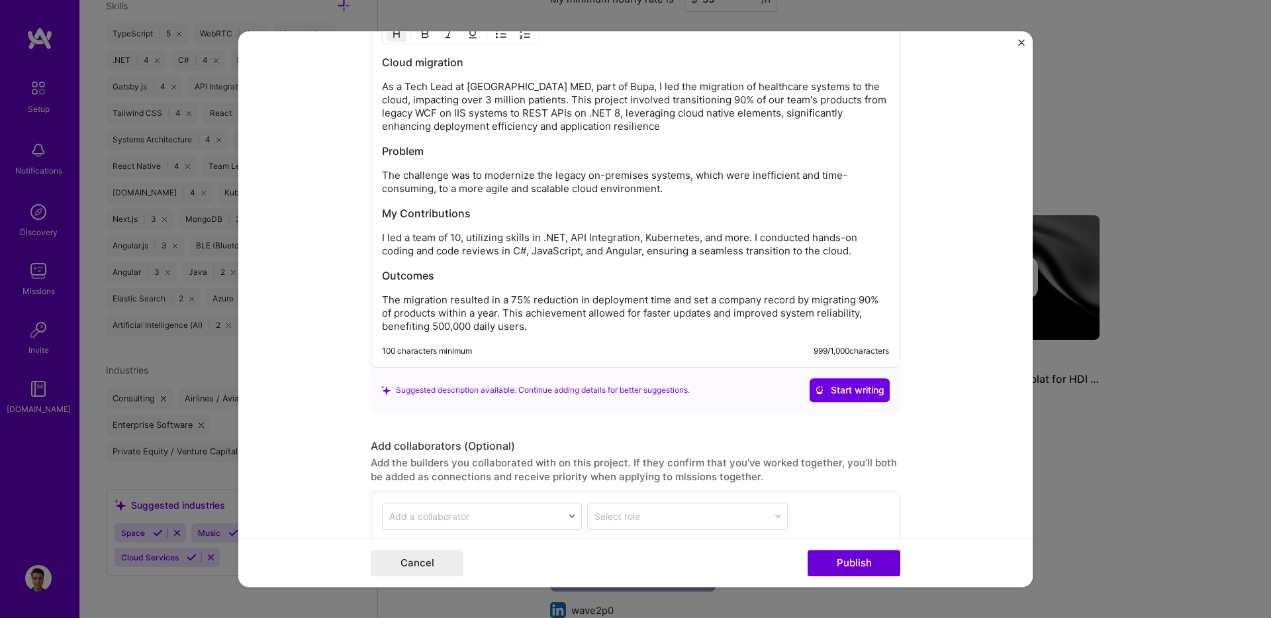
scroll to position [1589, 0]
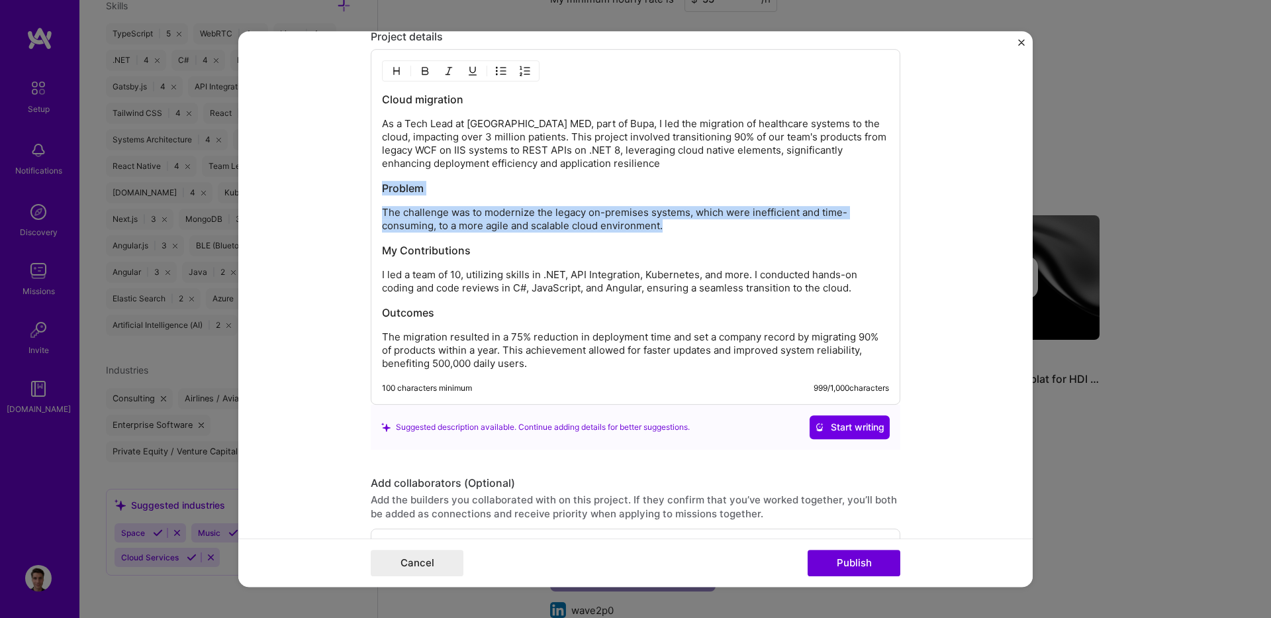
drag, startPoint x: 685, startPoint y: 227, endPoint x: 375, endPoint y: 187, distance: 311.8
click at [375, 187] on div "Cloud migration As a Tech Lead at [GEOGRAPHIC_DATA] MED, part of Bupa, I led th…" at bounding box center [636, 227] width 530 height 356
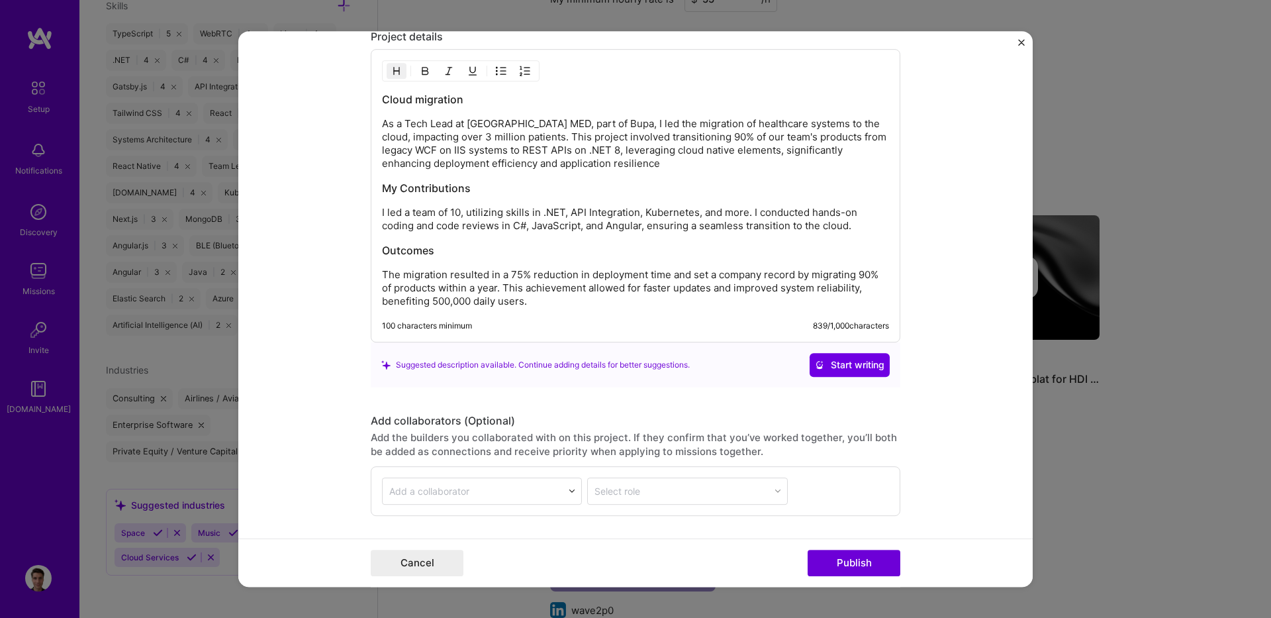
click at [579, 171] on div "Cloud migration As a Tech Lead at [GEOGRAPHIC_DATA] MED, part of Bupa, I led th…" at bounding box center [635, 200] width 507 height 216
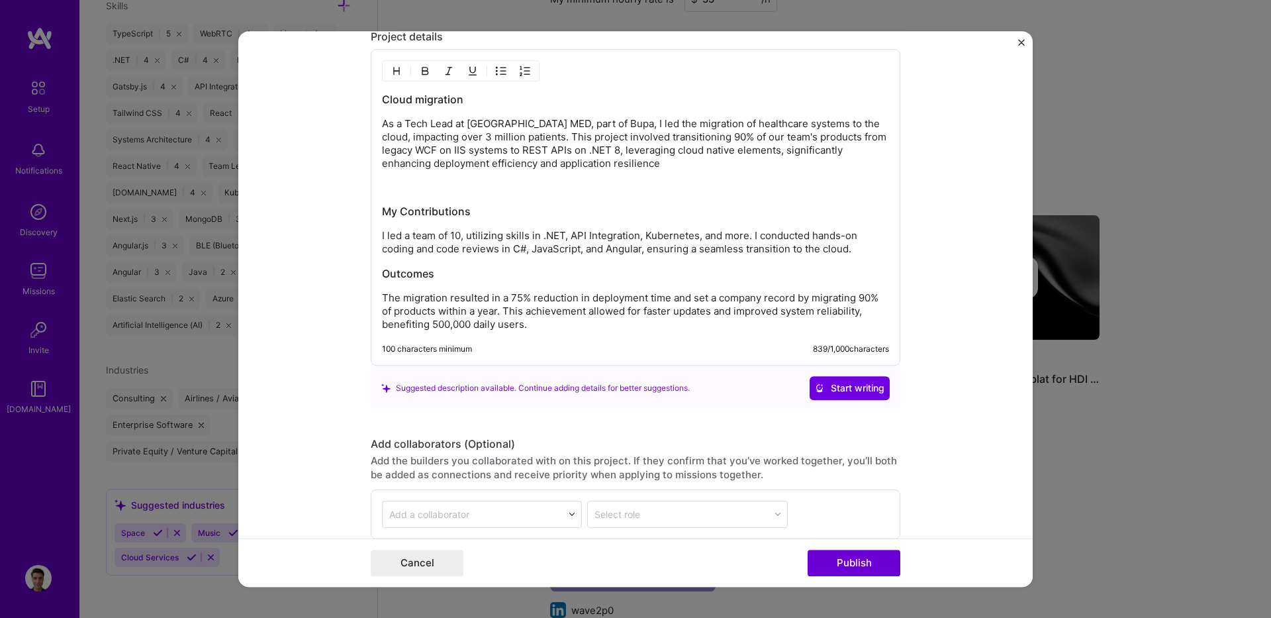
click at [377, 60] on div "Cloud migration As a Tech Lead at [GEOGRAPHIC_DATA] MED, part of Bupa, I led th…" at bounding box center [636, 207] width 530 height 316
click at [382, 67] on div at bounding box center [461, 70] width 158 height 21
click at [390, 62] on div at bounding box center [461, 70] width 158 height 21
drag, startPoint x: 394, startPoint y: 82, endPoint x: 399, endPoint y: 73, distance: 10.7
click at [397, 81] on div "Cloud migration As a Tech Lead at [GEOGRAPHIC_DATA] MED, part of Bupa, I led th…" at bounding box center [636, 207] width 530 height 316
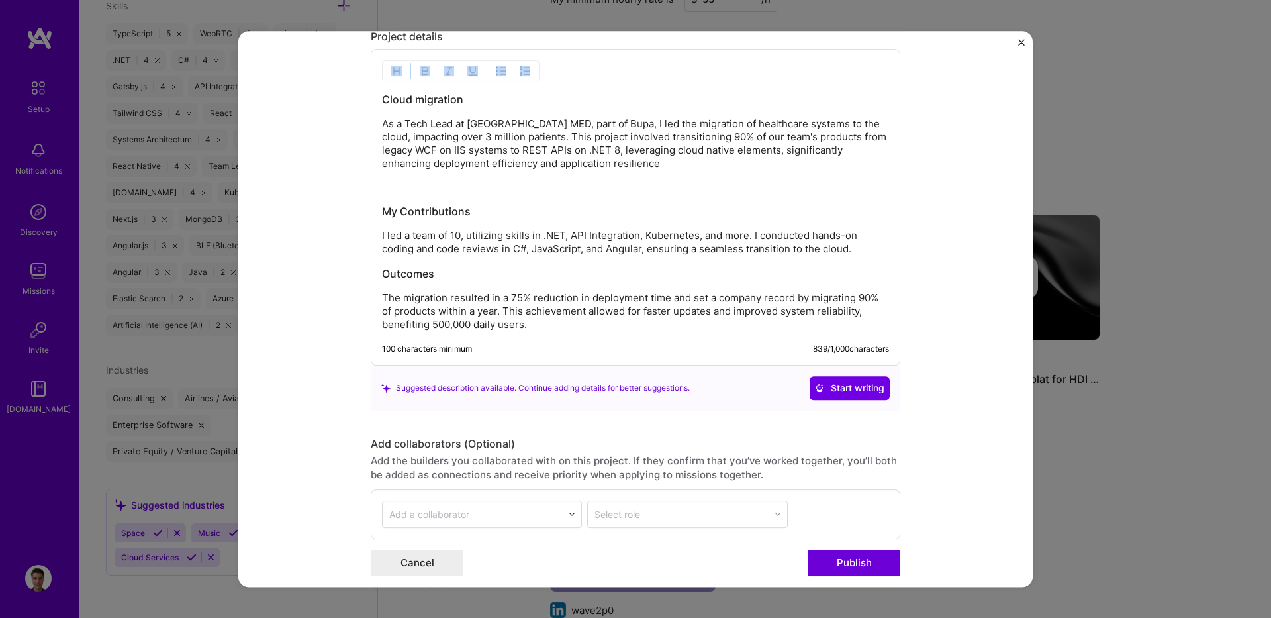
click at [399, 72] on button "button" at bounding box center [397, 71] width 20 height 16
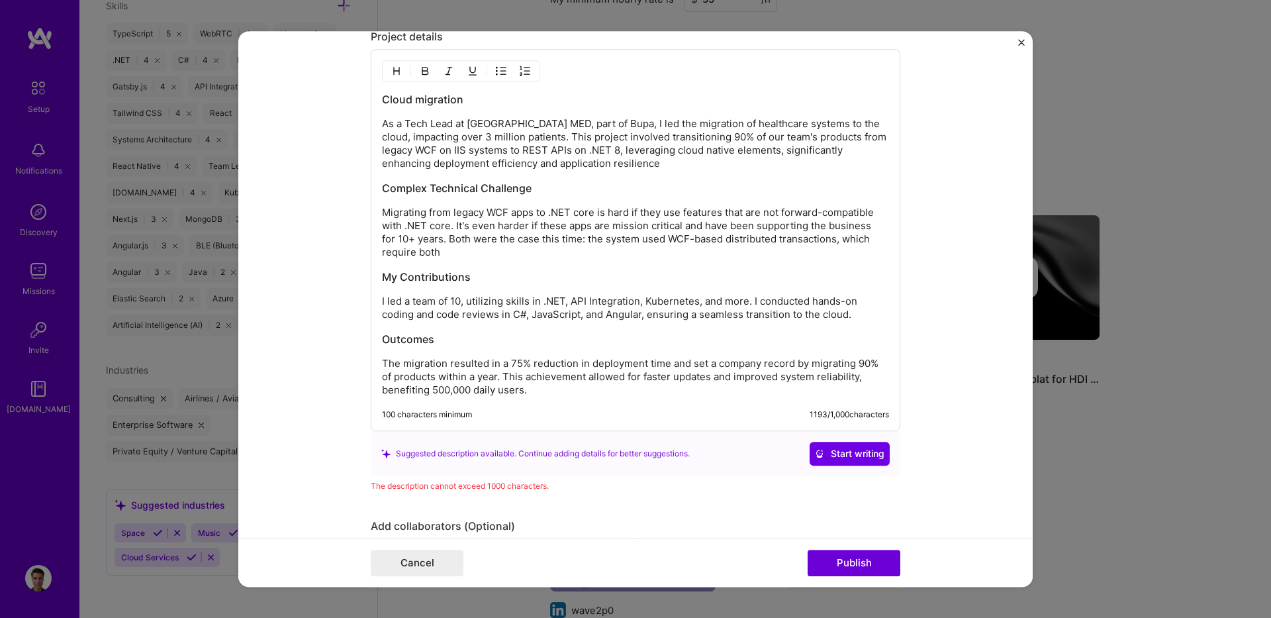
click at [392, 274] on h3 "My Contributions" at bounding box center [635, 276] width 507 height 15
click at [566, 166] on p "As a Tech Lead at [GEOGRAPHIC_DATA] MED, part of Bupa, I led the migration of h…" at bounding box center [635, 143] width 507 height 53
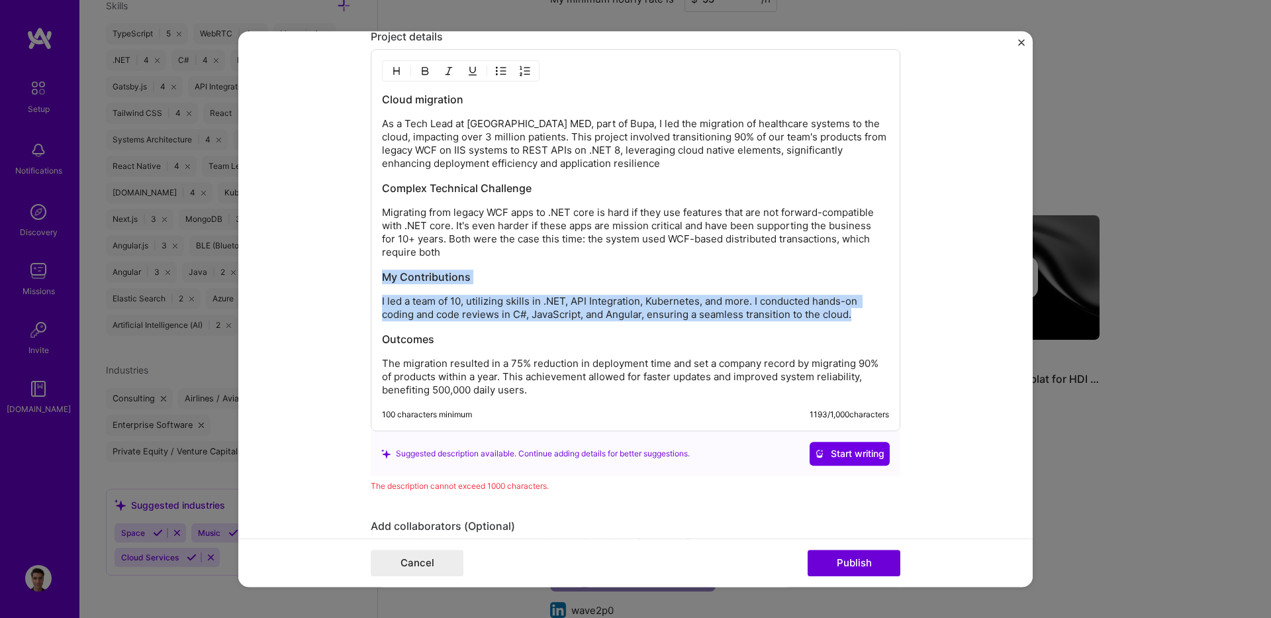
drag, startPoint x: 859, startPoint y: 318, endPoint x: 361, endPoint y: 281, distance: 499.9
click at [361, 281] on form "Project title Cloud Migration of legacy insurance systems Company Bupa Project …" at bounding box center [635, 309] width 794 height 556
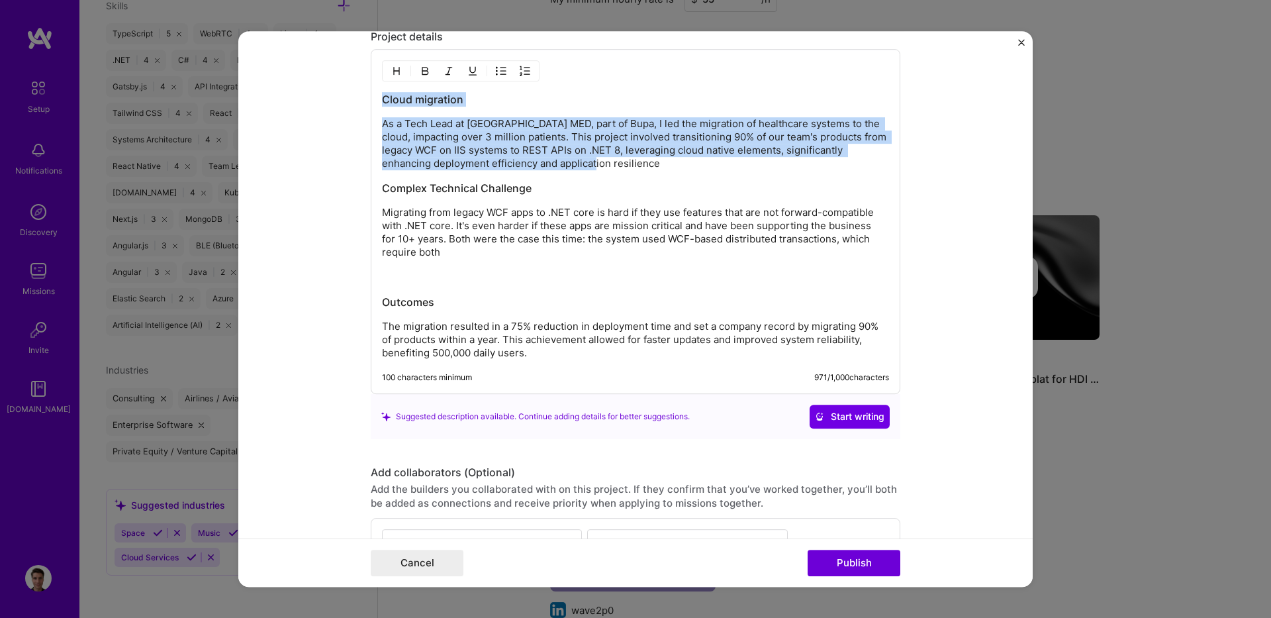
drag, startPoint x: 551, startPoint y: 166, endPoint x: 355, endPoint y: 95, distance: 208.6
click at [355, 95] on form "Project title Cloud Migration of legacy insurance systems Company Bupa Project …" at bounding box center [635, 309] width 794 height 556
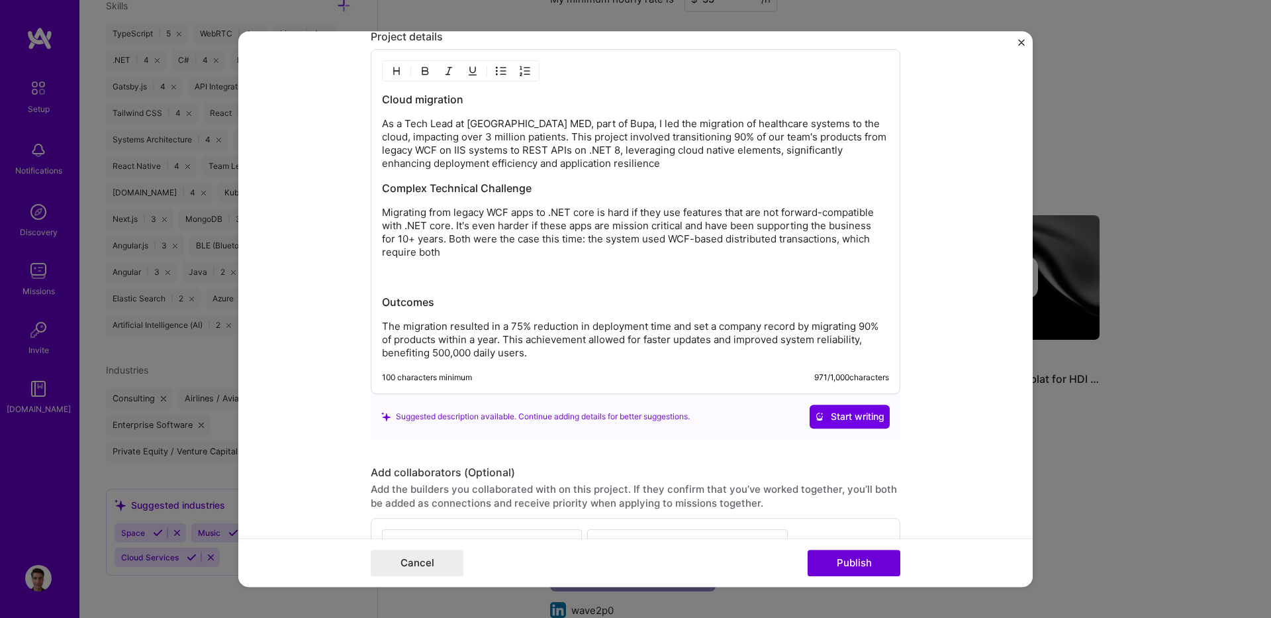
click at [548, 273] on h3 at bounding box center [635, 276] width 507 height 15
click at [636, 322] on p "The migration resulted in a 75% reduction in deployment time and set a company …" at bounding box center [635, 340] width 507 height 40
click at [564, 282] on h3 at bounding box center [635, 276] width 507 height 15
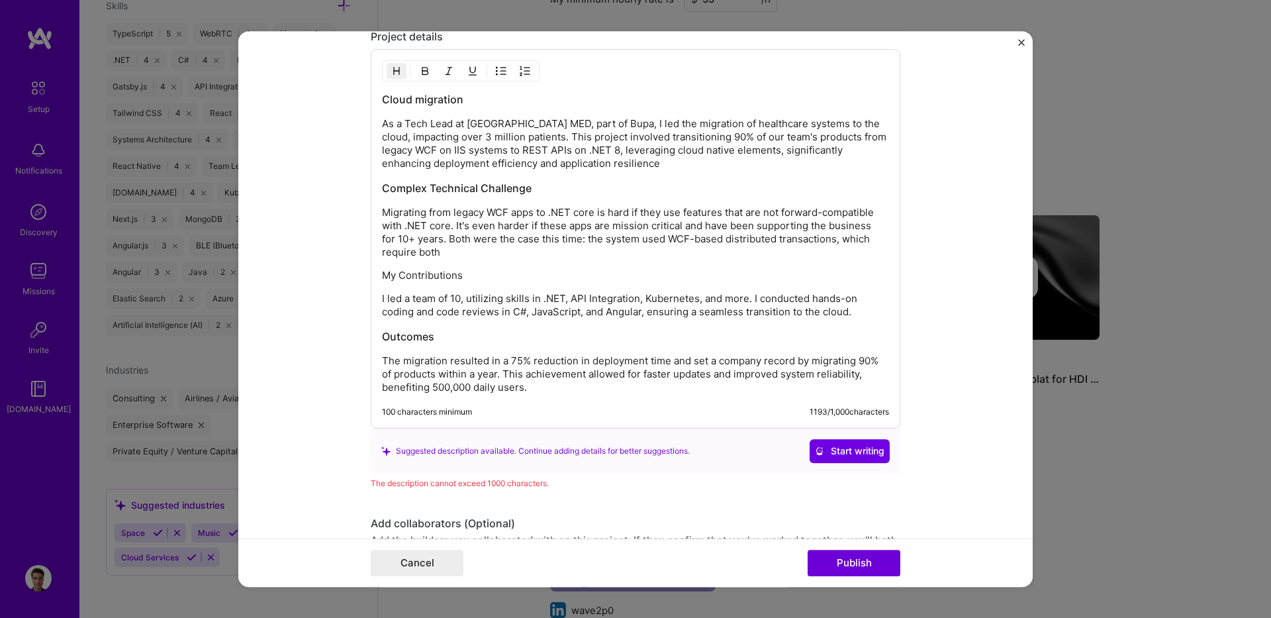
click at [431, 268] on div "Cloud migration As a Tech Lead at [GEOGRAPHIC_DATA] MED, part of Bupa, I led th…" at bounding box center [635, 243] width 507 height 302
click at [431, 278] on p "My Contributions" at bounding box center [635, 275] width 507 height 13
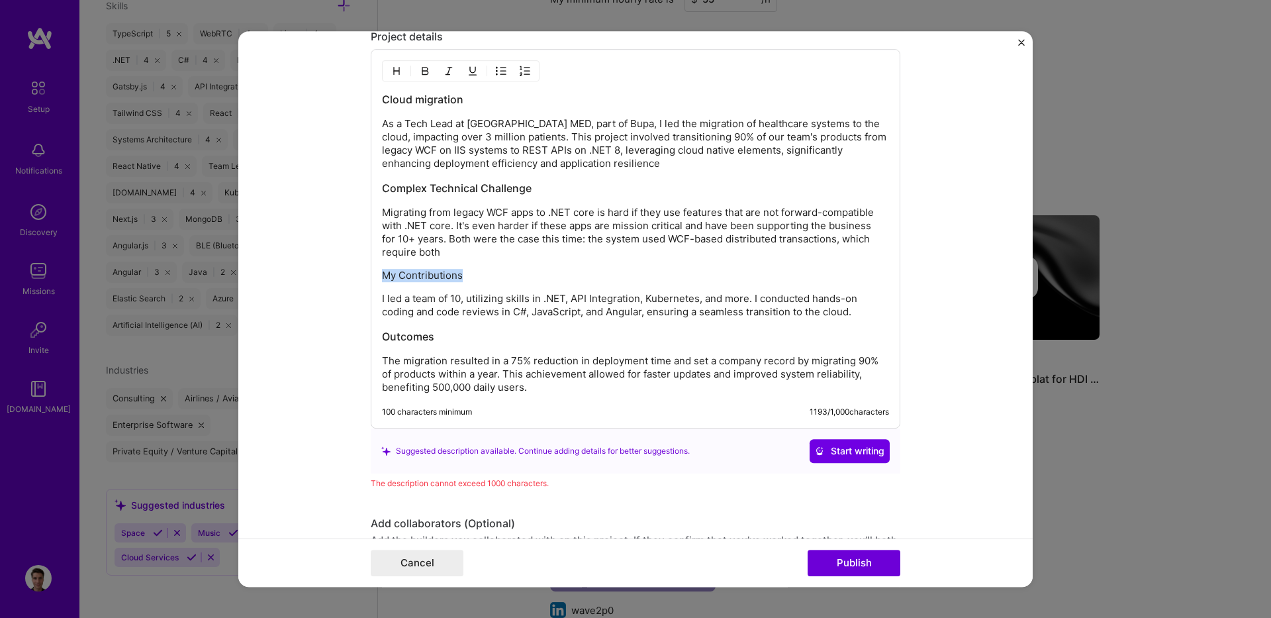
click at [396, 72] on img "button" at bounding box center [396, 71] width 11 height 11
click at [504, 248] on p "Migrating from legacy WCF apps to .NET core is hard if they use features that a…" at bounding box center [635, 232] width 507 height 53
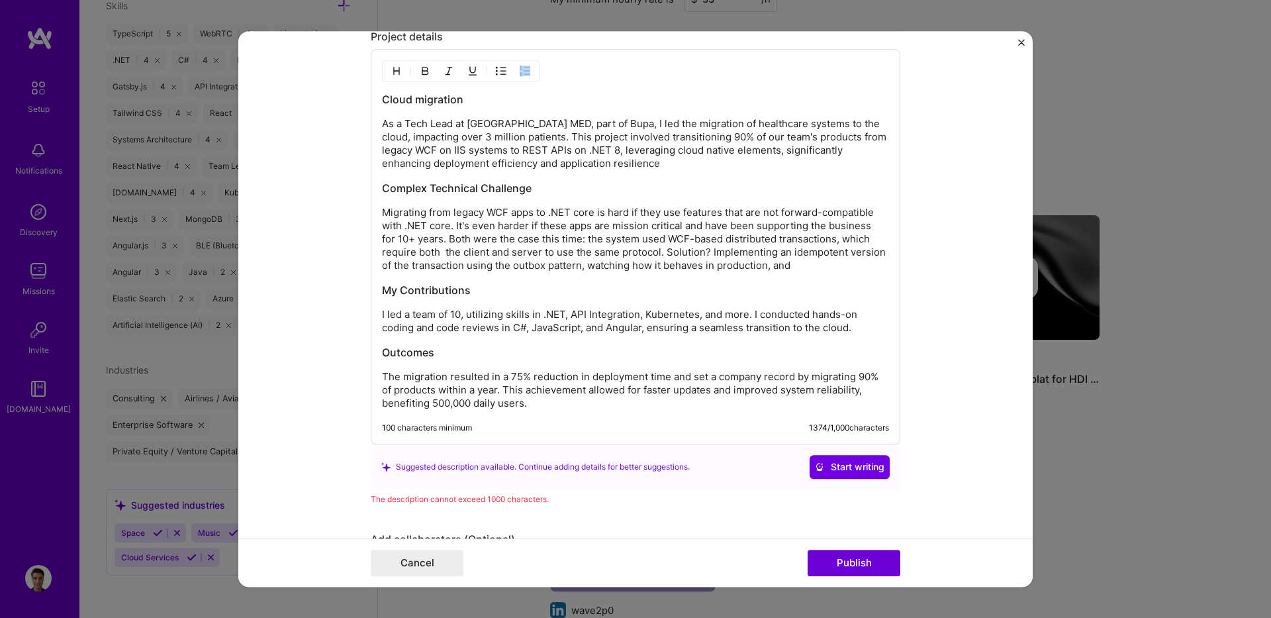
drag, startPoint x: 583, startPoint y: 406, endPoint x: 408, endPoint y: 359, distance: 181.6
click at [410, 359] on div "Cloud migration As a Tech Lead at [GEOGRAPHIC_DATA] MED, part of Bupa, I led th…" at bounding box center [636, 246] width 530 height 395
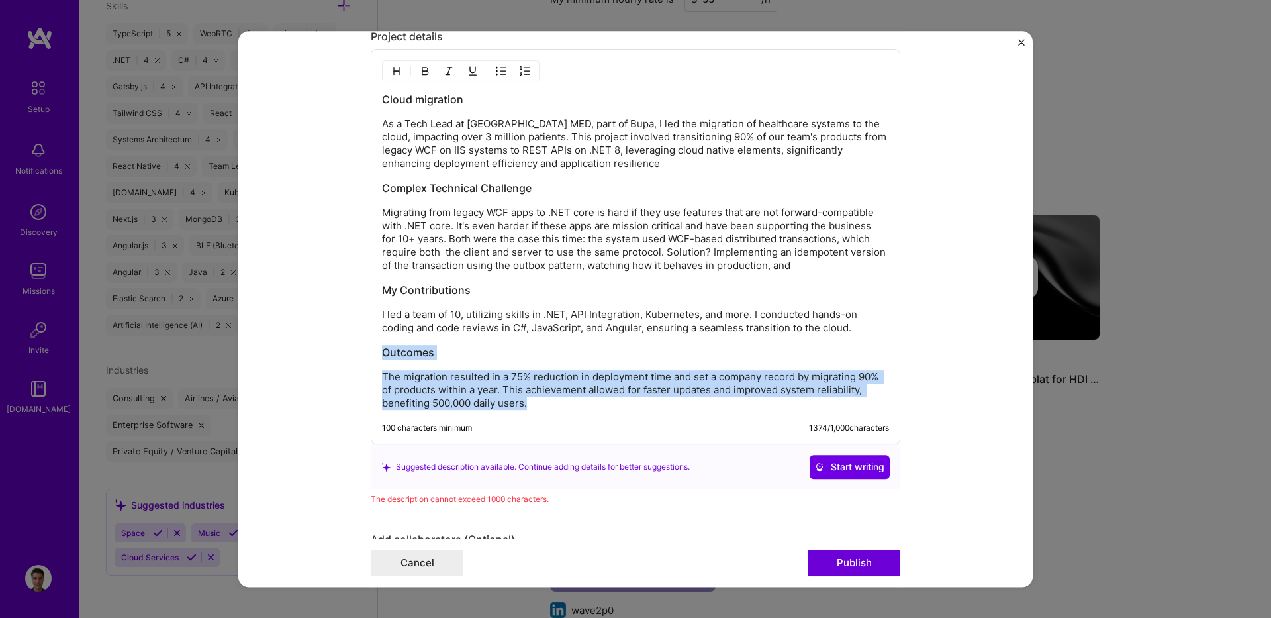
drag, startPoint x: 534, startPoint y: 408, endPoint x: 361, endPoint y: 342, distance: 185.9
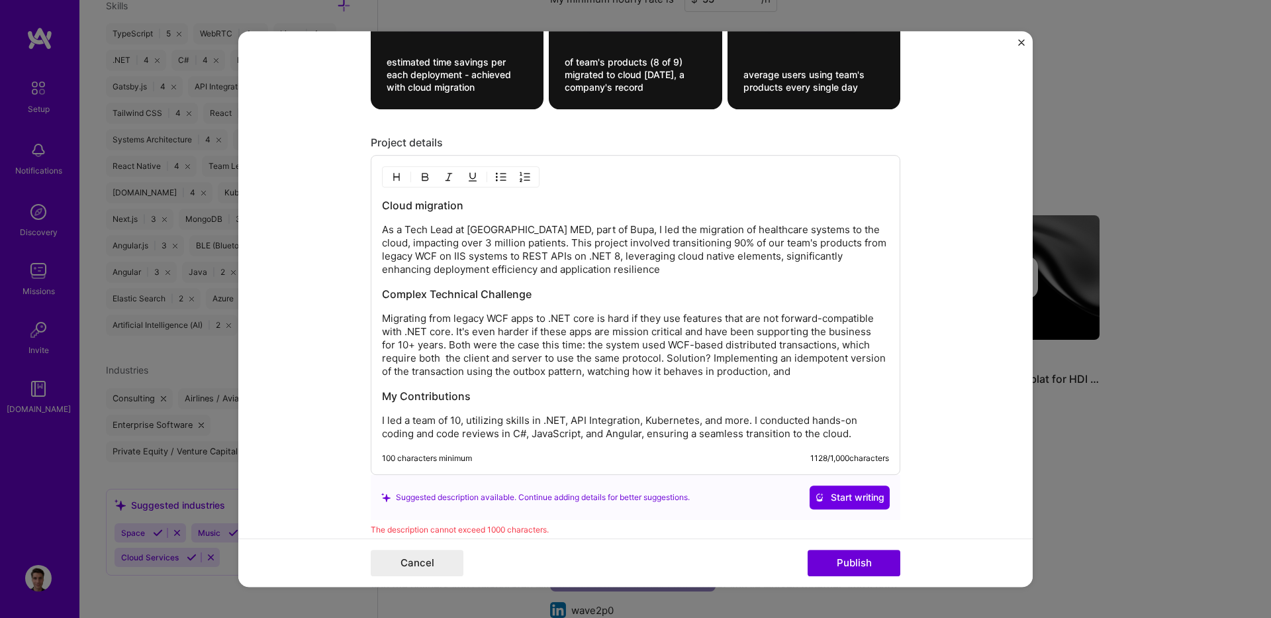
scroll to position [1510, 0]
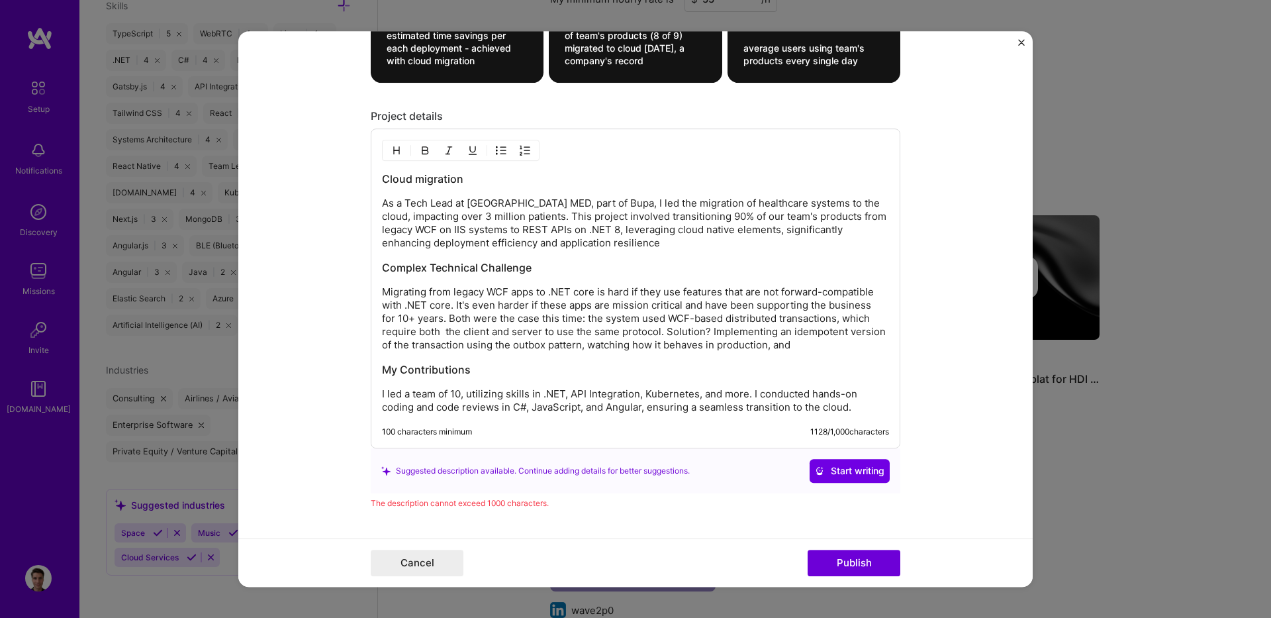
click at [816, 342] on p "Migrating from legacy WCF apps to .NET core is hard if they use features that a…" at bounding box center [635, 318] width 507 height 66
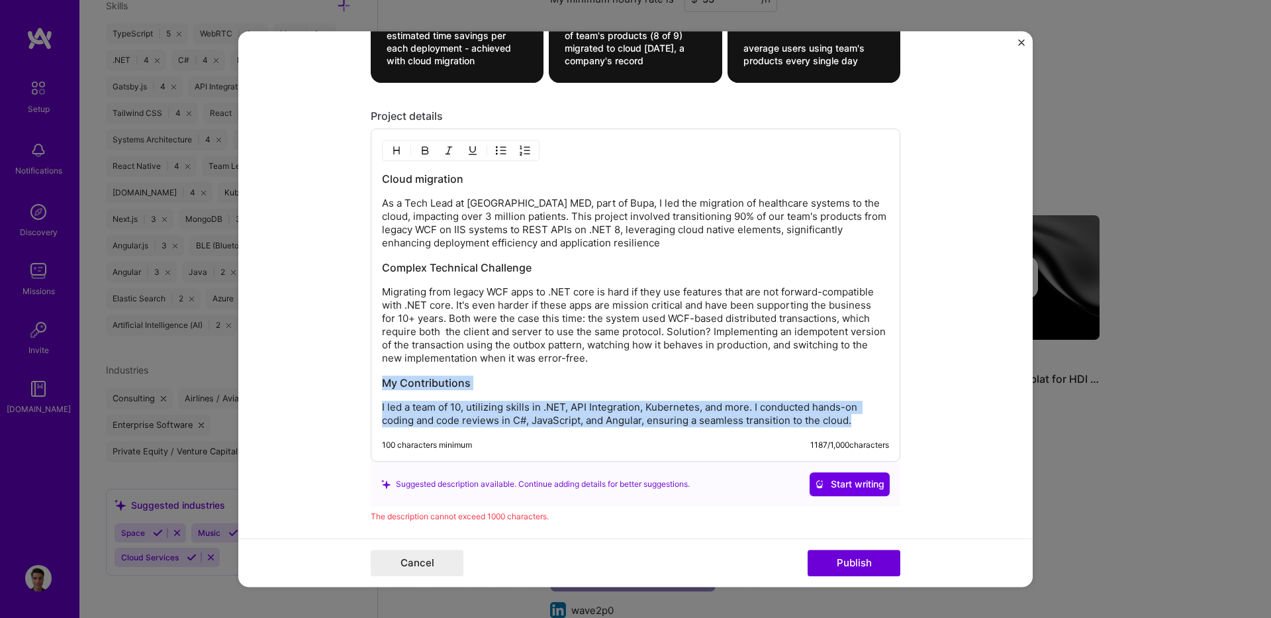
drag, startPoint x: 851, startPoint y: 422, endPoint x: 278, endPoint y: 389, distance: 574.3
click at [278, 389] on form "Project title Cloud Migration of legacy insurance systems Company Bupa Project …" at bounding box center [635, 309] width 794 height 556
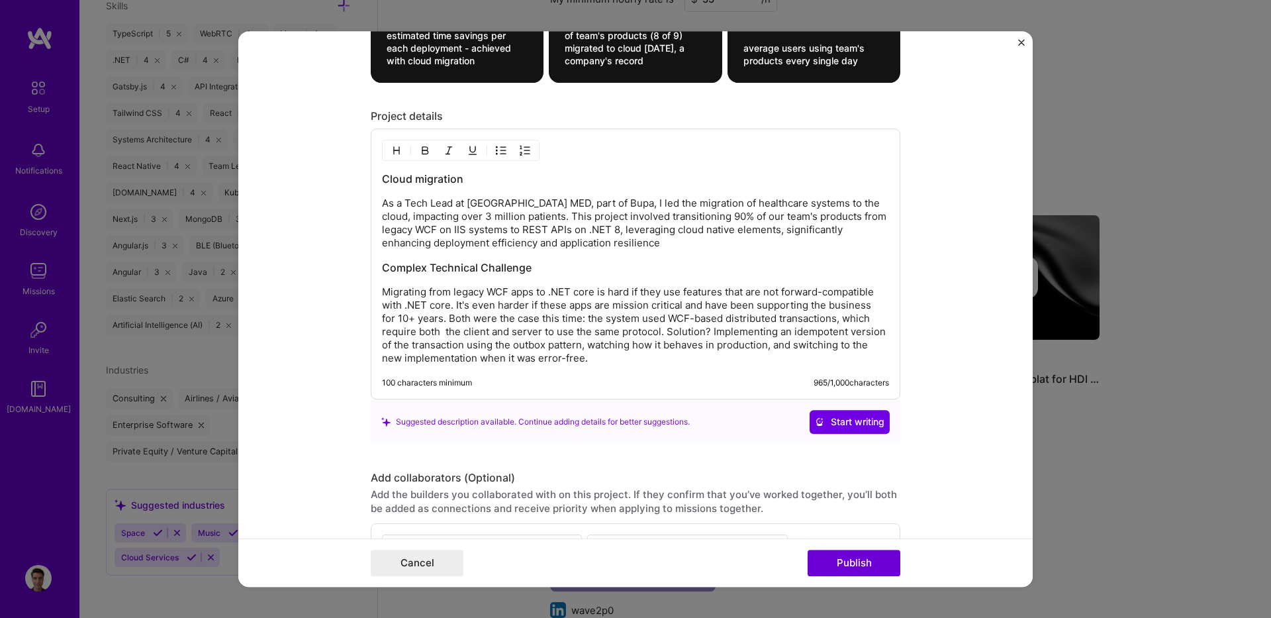
click at [553, 229] on p "As a Tech Lead at [GEOGRAPHIC_DATA] MED, part of Bupa, I led the migration of h…" at bounding box center [635, 223] width 507 height 53
click at [575, 235] on p "As a Tech Lead at [GEOGRAPHIC_DATA] MED, part of Bupa, I led the migration of h…" at bounding box center [635, 223] width 507 height 53
click at [577, 244] on p "As a Tech Lead at [GEOGRAPHIC_DATA] MED, part of Bupa, I led the migration of h…" at bounding box center [635, 223] width 507 height 53
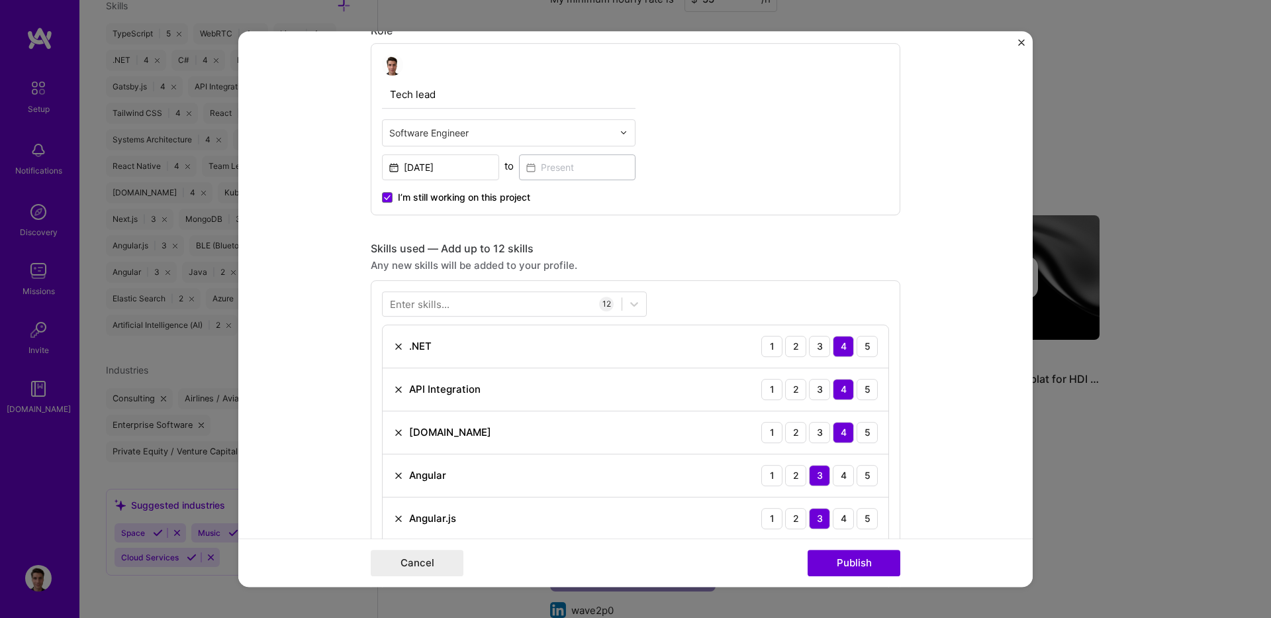
scroll to position [0, 0]
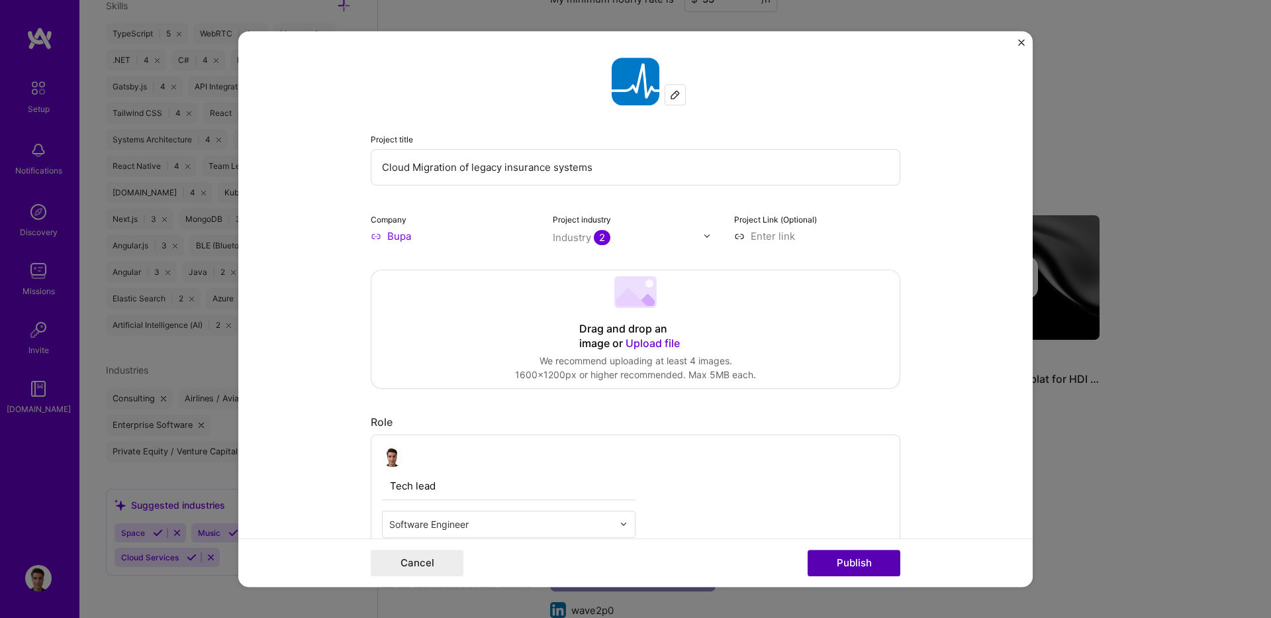
click at [867, 557] on button "Publish" at bounding box center [854, 563] width 93 height 26
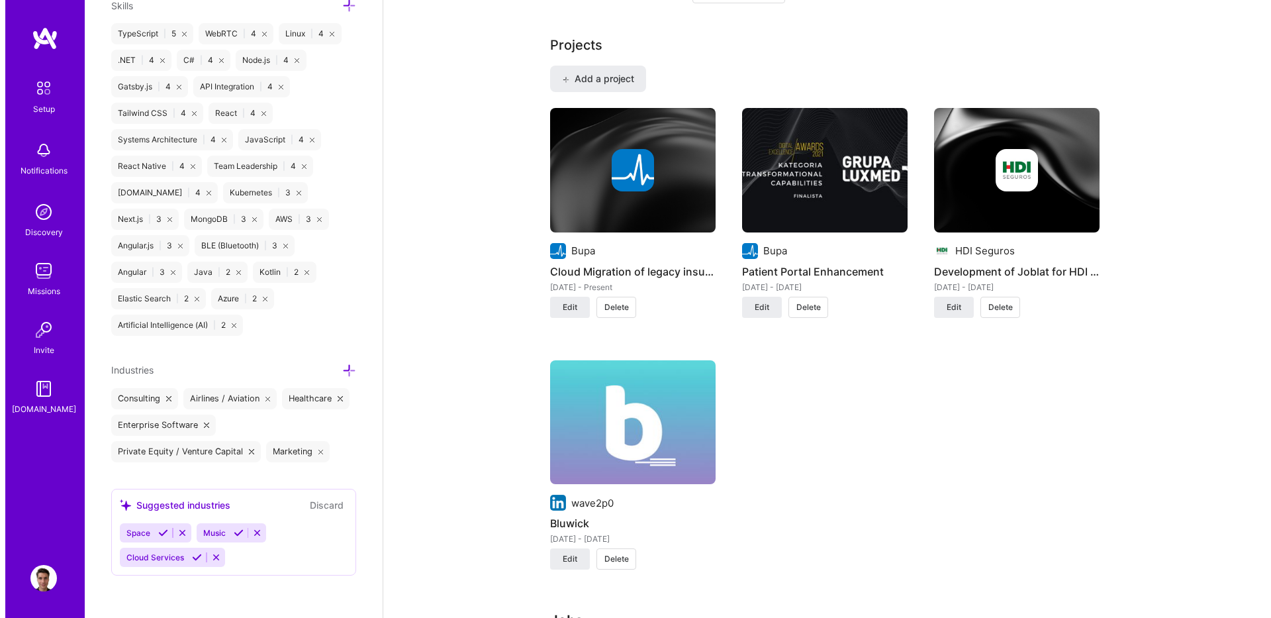
scroll to position [1030, 0]
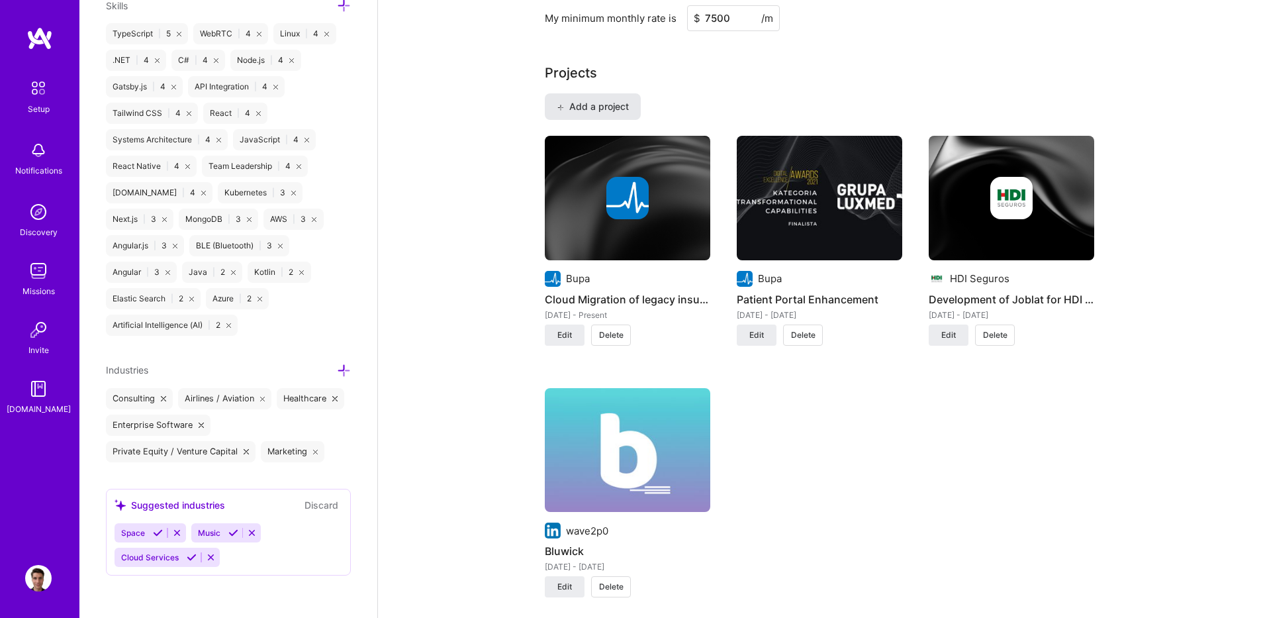
click at [585, 116] on button "Add a project" at bounding box center [593, 106] width 96 height 26
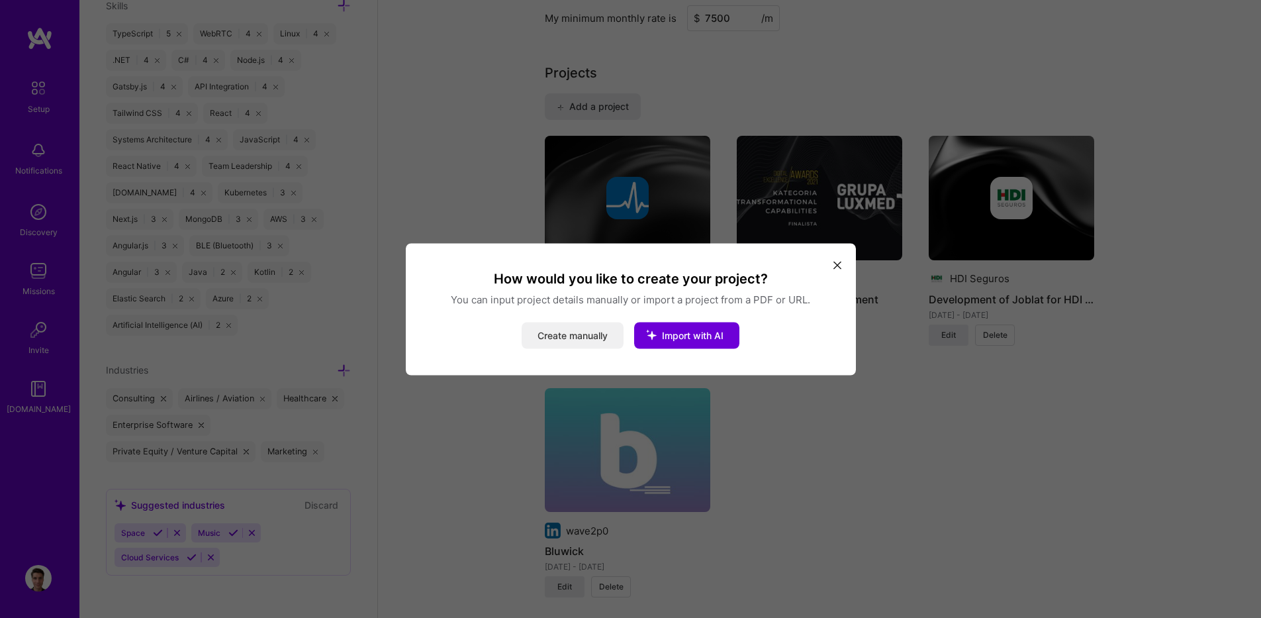
click at [589, 335] on button "Create manually" at bounding box center [573, 335] width 102 height 26
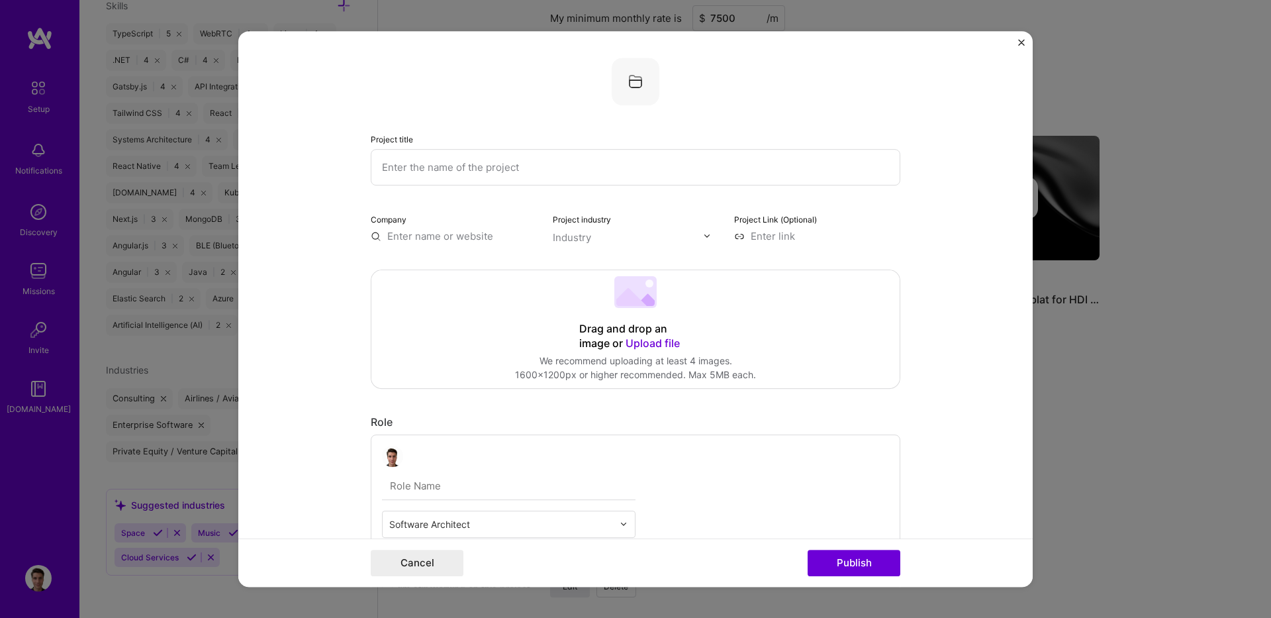
click at [416, 176] on input "text" at bounding box center [636, 167] width 530 height 36
type input "Coal - marketplace"
click at [444, 569] on button "Cancel" at bounding box center [417, 563] width 93 height 26
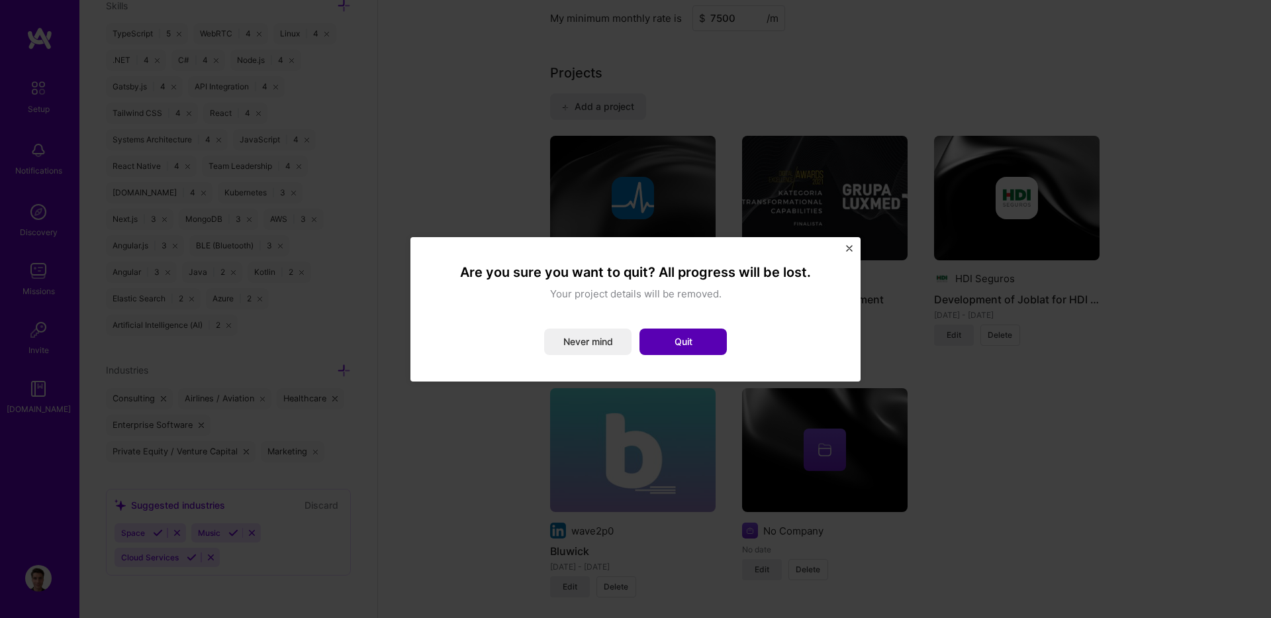
click at [670, 352] on button "Quit" at bounding box center [683, 341] width 87 height 26
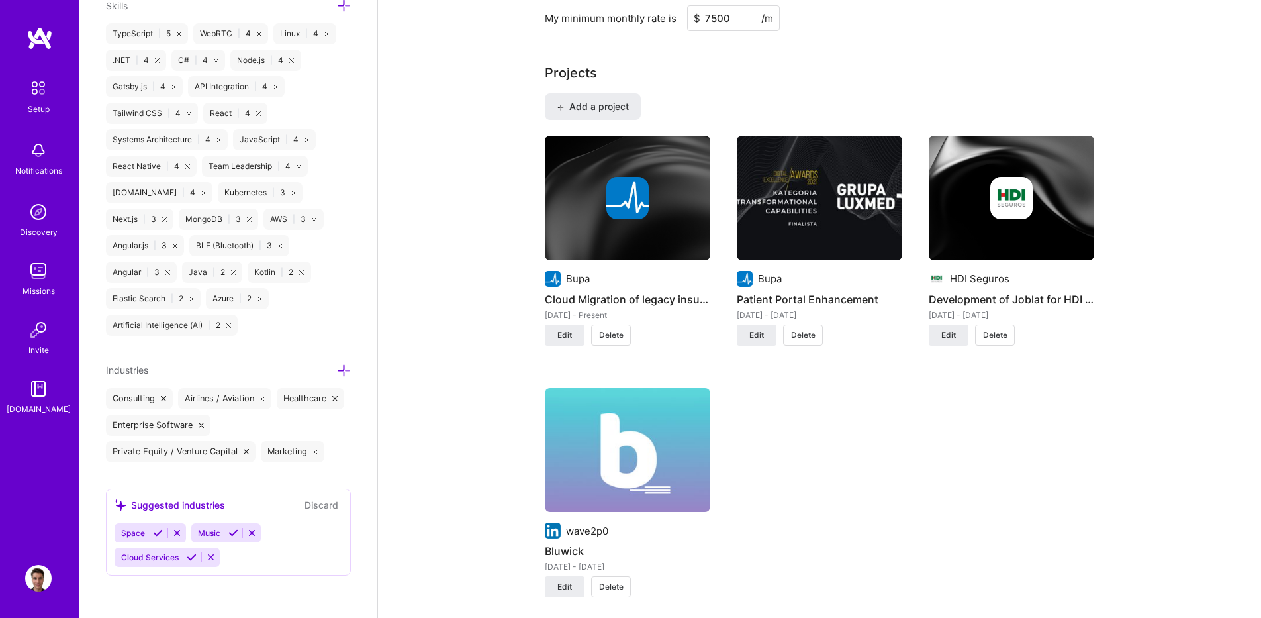
click at [560, 575] on div "wave2p0 Bluwick [DATE] - [DATE] Edit Delete" at bounding box center [628, 501] width 166 height 226
click at [557, 582] on span "Edit" at bounding box center [564, 587] width 15 height 12
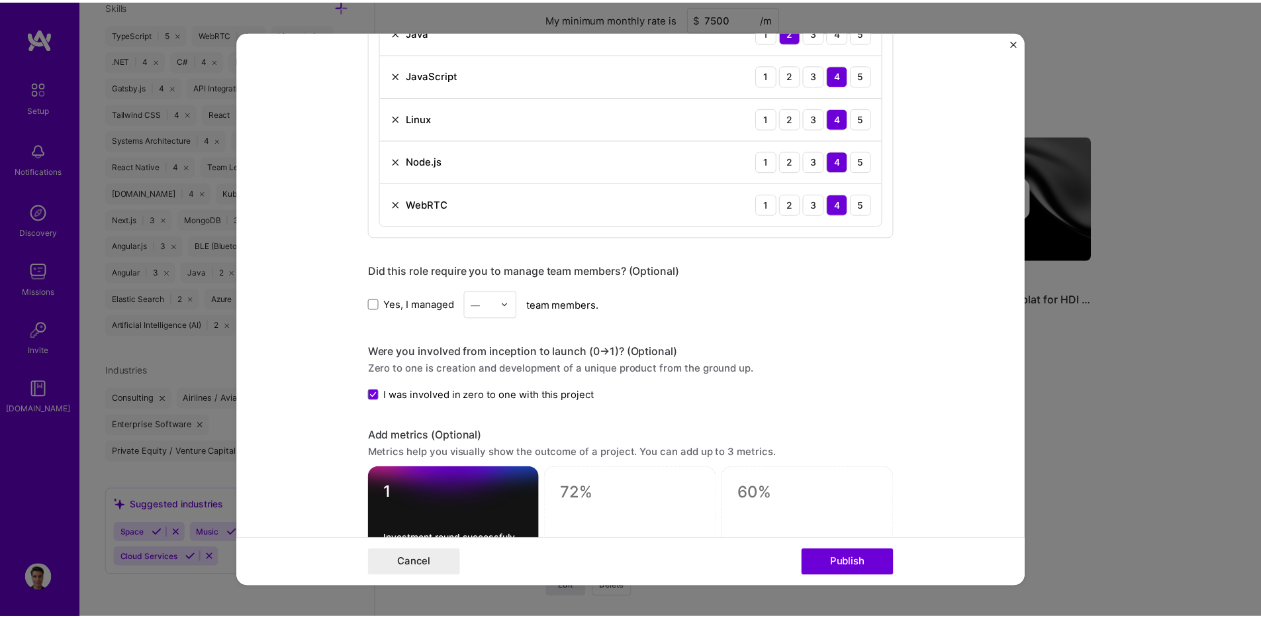
scroll to position [1666, 0]
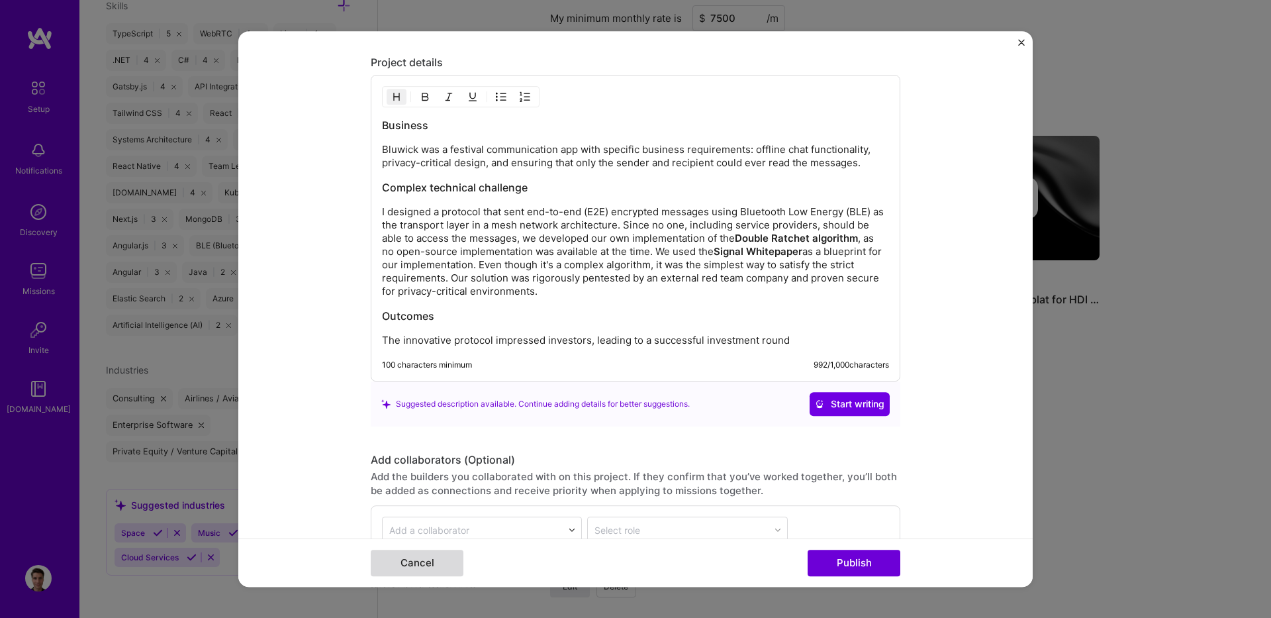
click at [446, 559] on button "Cancel" at bounding box center [417, 563] width 93 height 26
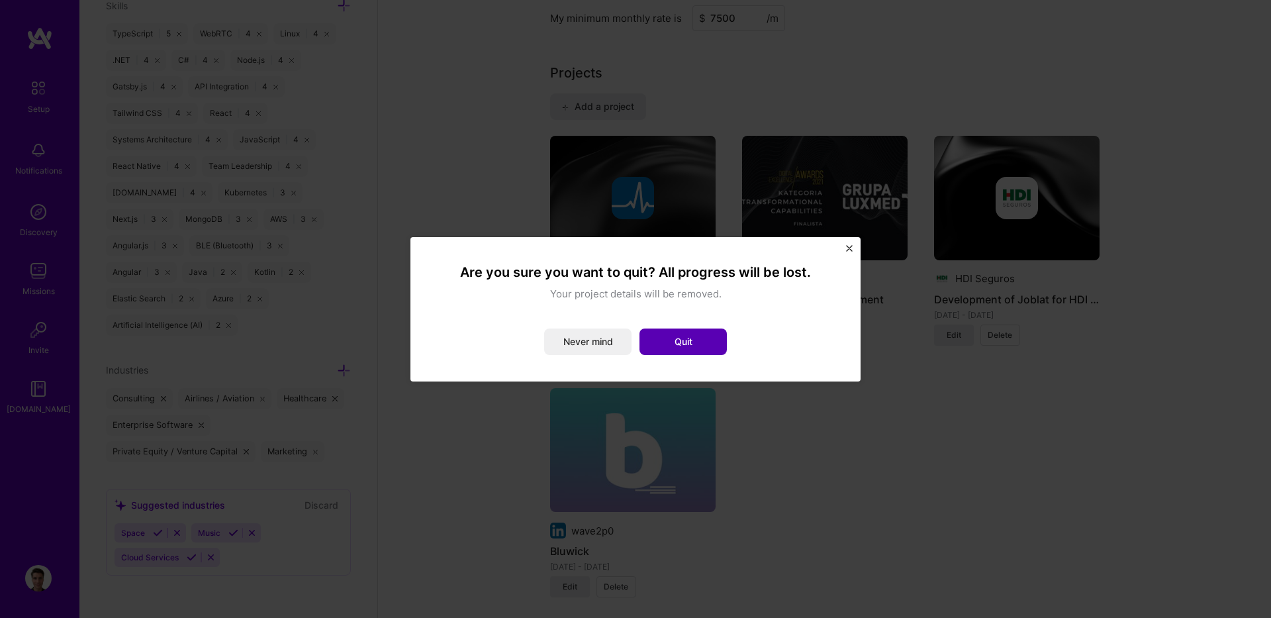
click at [657, 344] on button "Quit" at bounding box center [683, 341] width 87 height 26
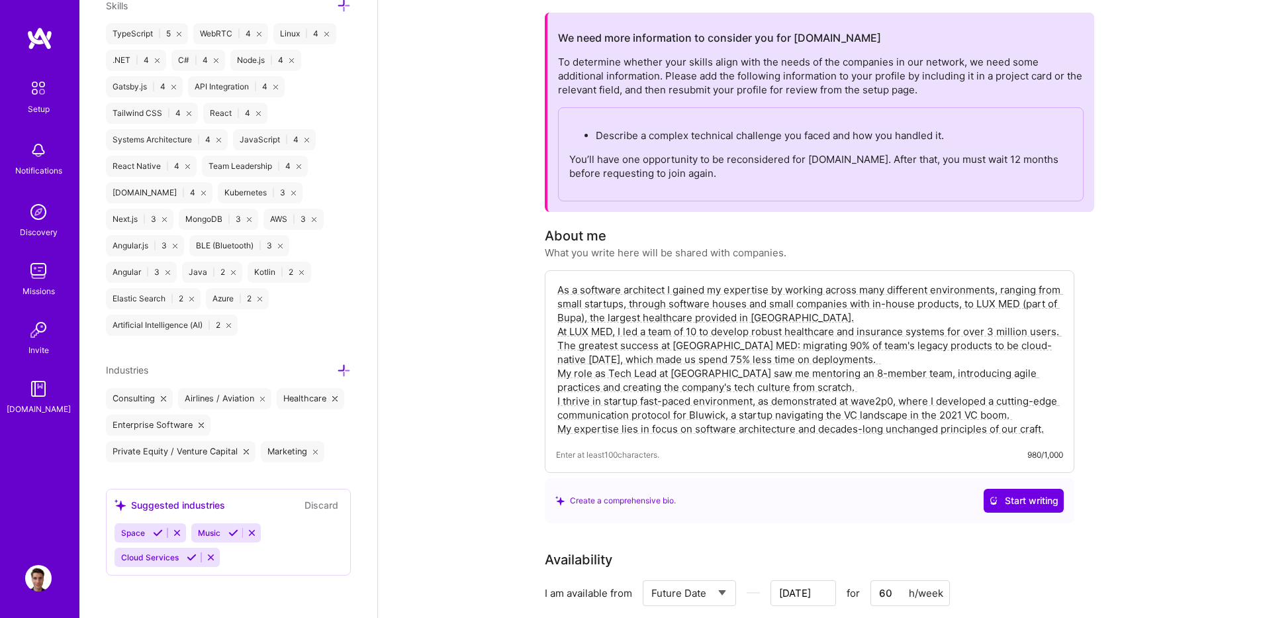
scroll to position [0, 0]
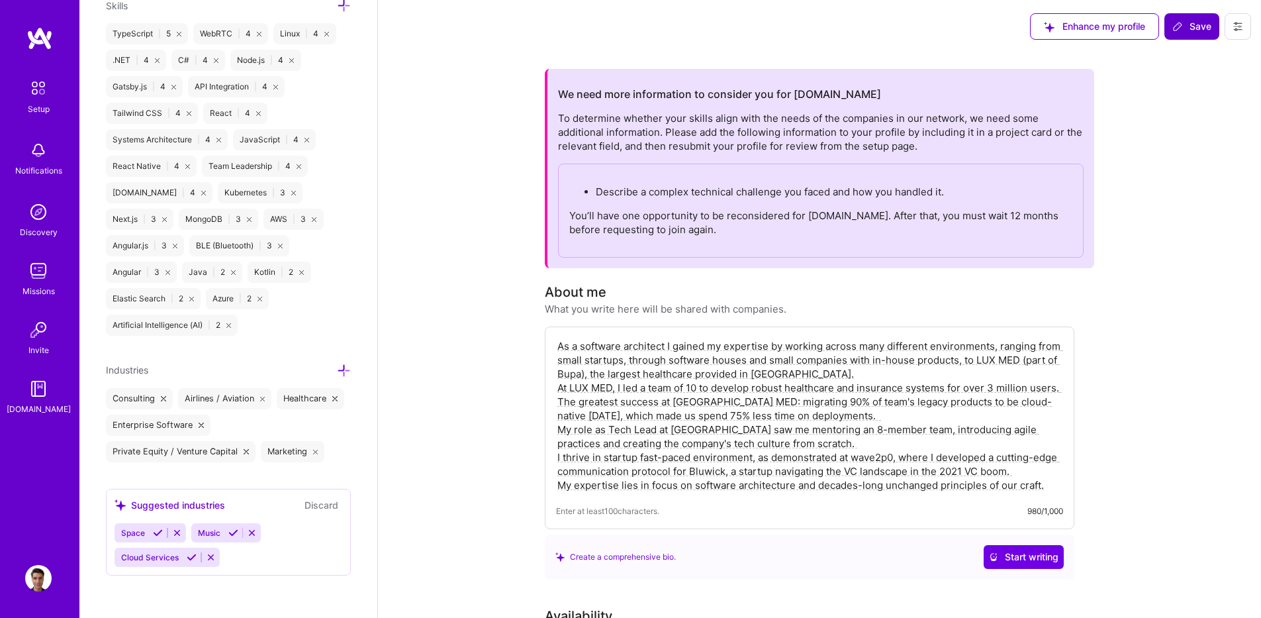
click at [1169, 32] on button "Save" at bounding box center [1192, 26] width 55 height 26
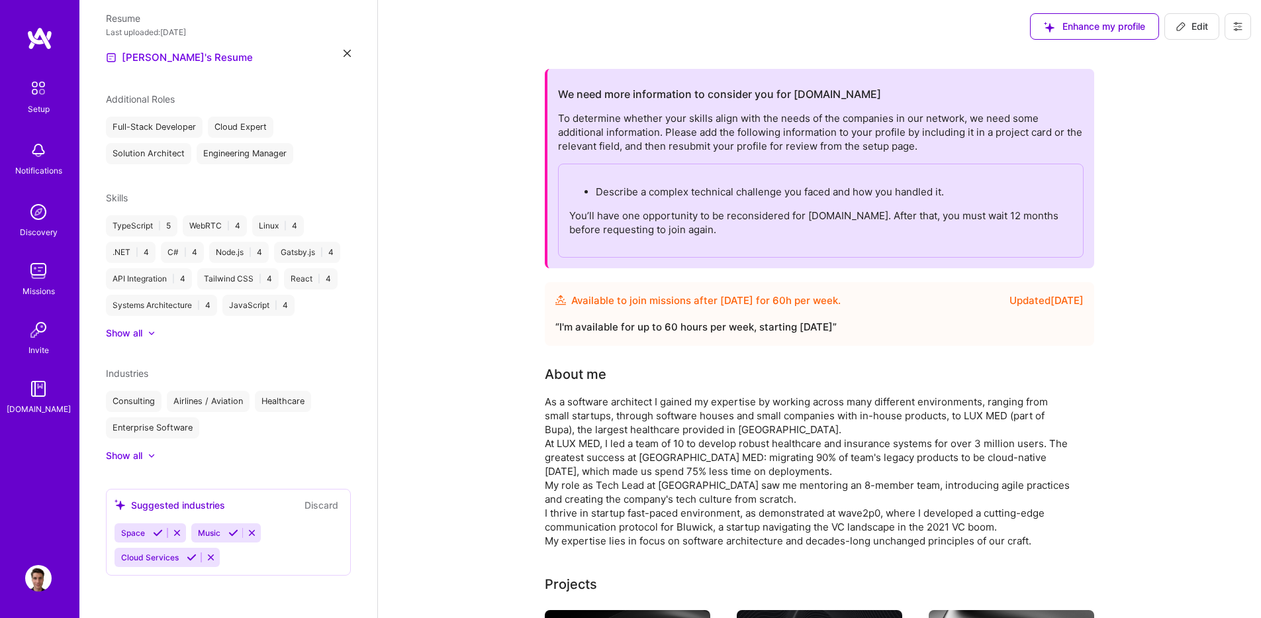
scroll to position [430, 0]
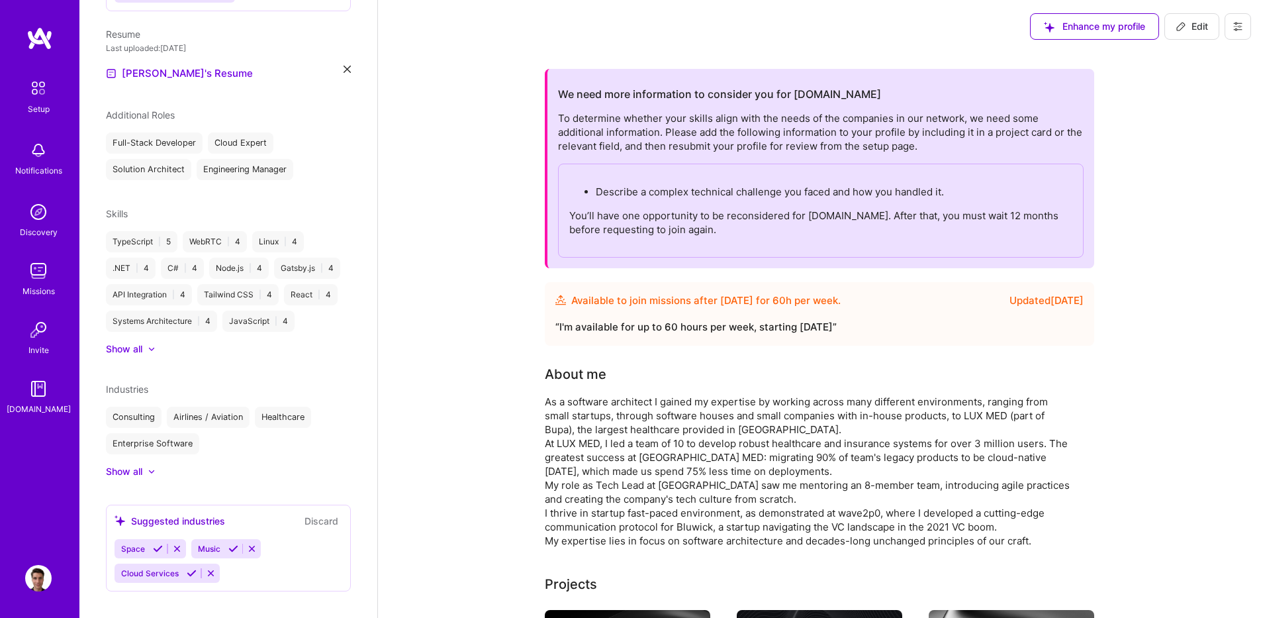
click at [1175, 32] on button "Edit" at bounding box center [1192, 26] width 55 height 26
select select "US"
select select "Future Date"
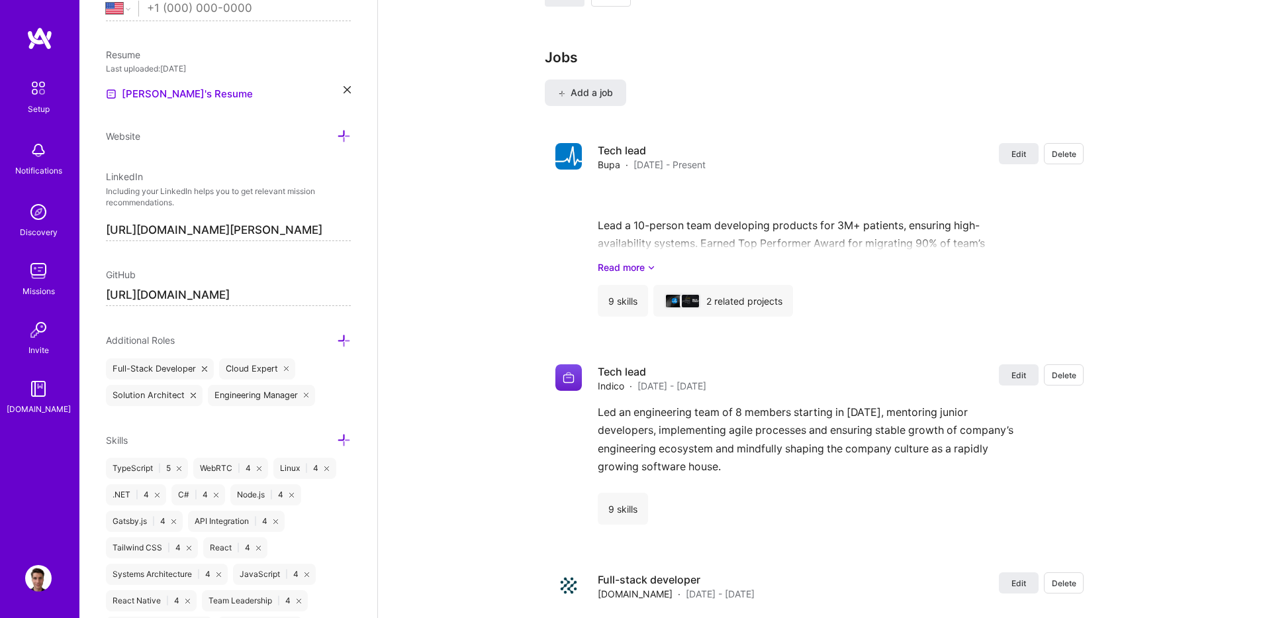
scroll to position [1586, 0]
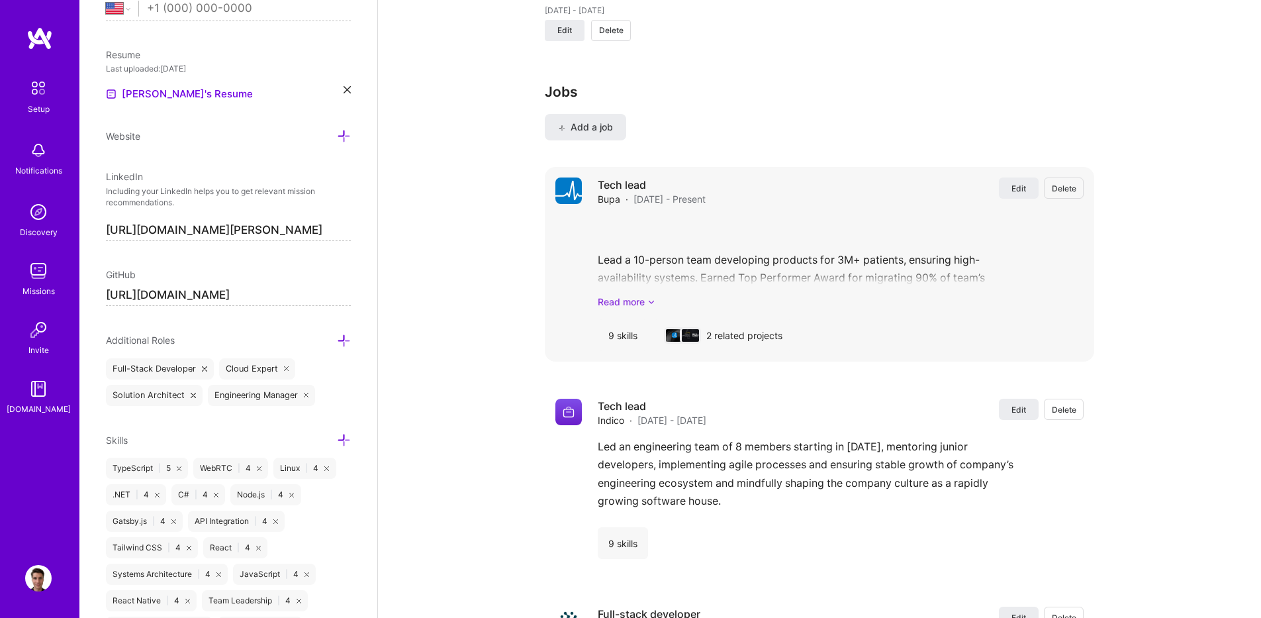
click at [629, 305] on link "Read more" at bounding box center [841, 302] width 486 height 14
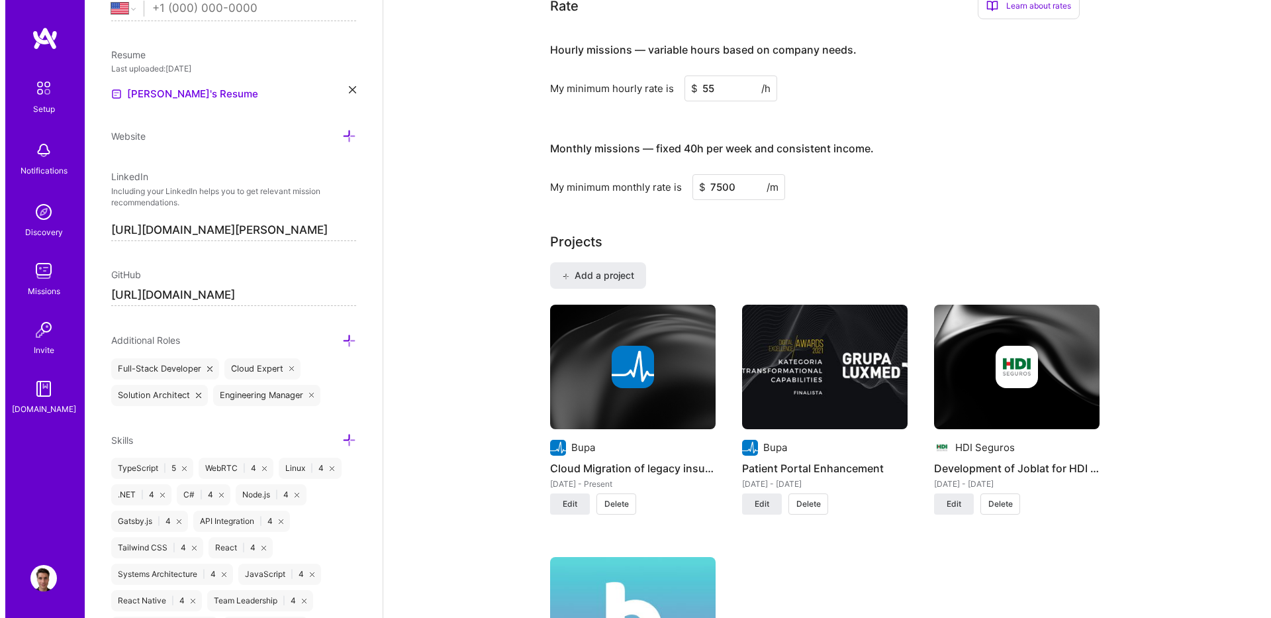
scroll to position [1030, 0]
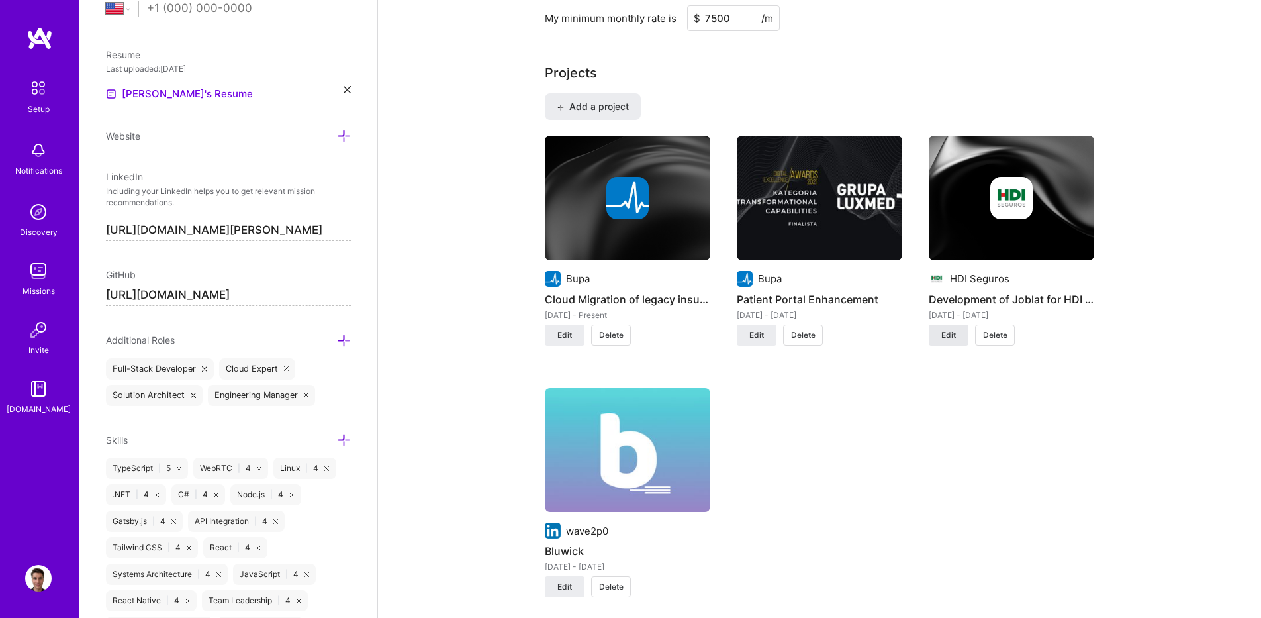
click at [953, 329] on span "Edit" at bounding box center [948, 335] width 15 height 12
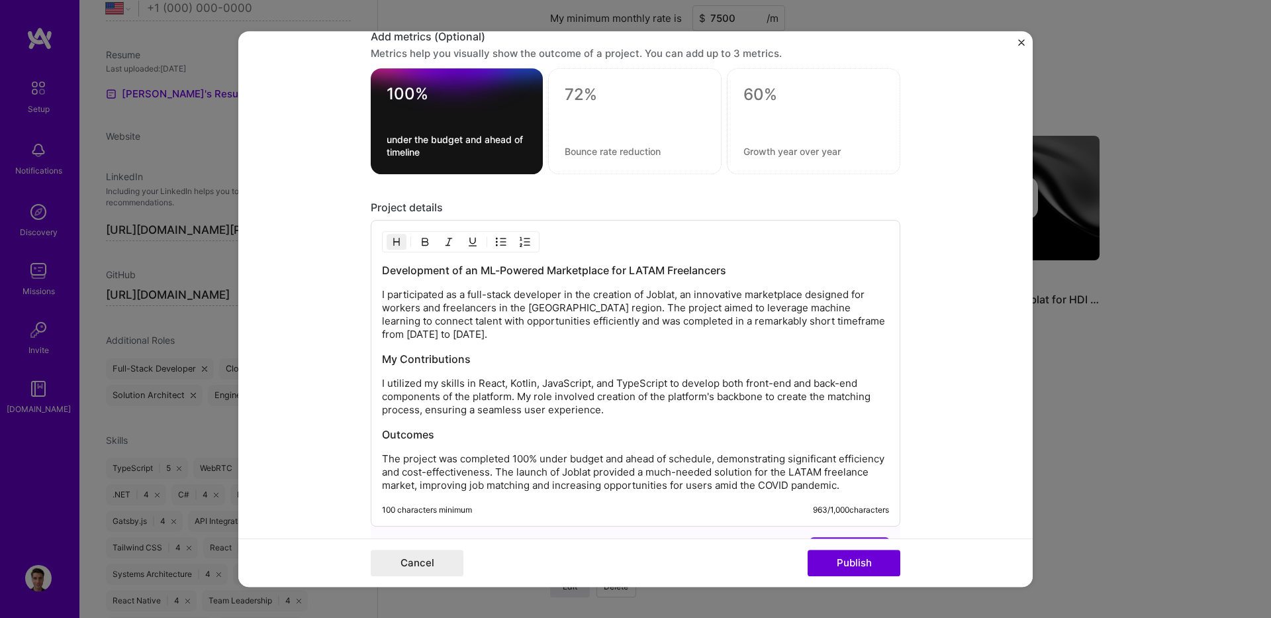
scroll to position [1189, 0]
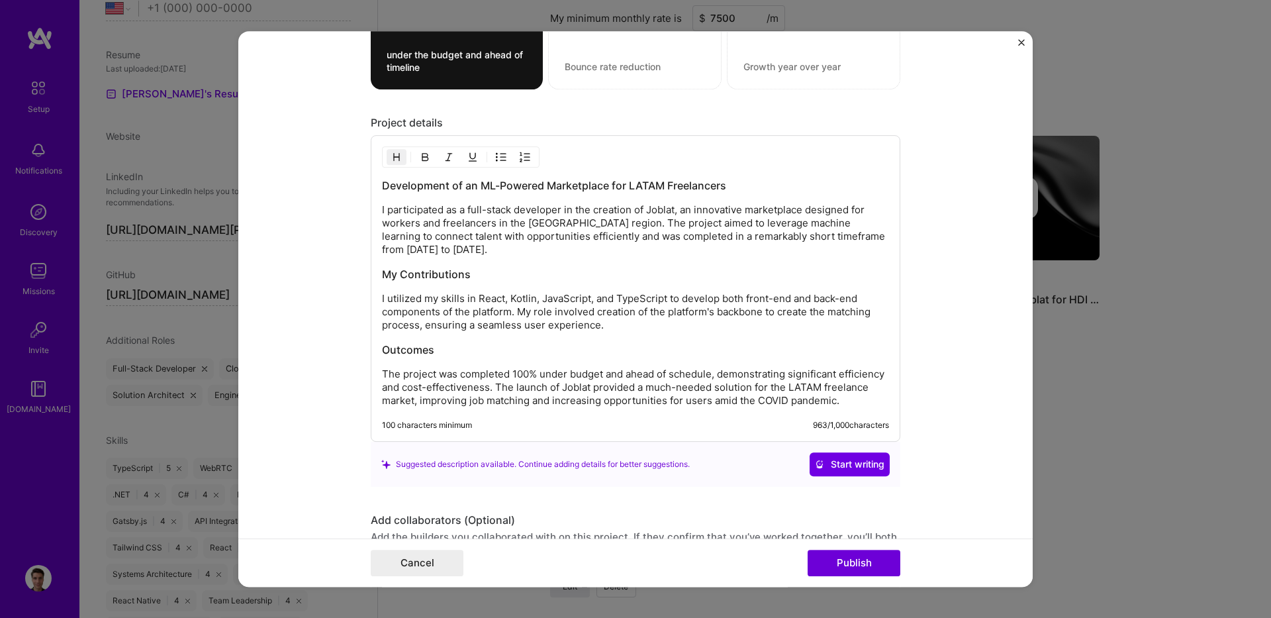
click at [750, 342] on div "Development of an ML-Powered Marketplace for LATAM Freelancers I participated a…" at bounding box center [635, 292] width 507 height 229
click at [726, 332] on div "Development of an ML-Powered Marketplace for LATAM Freelancers I participated a…" at bounding box center [635, 292] width 507 height 229
click at [726, 331] on p "I utilized my skills in React, Kotlin, JavaScript, and TypeScript to develop bo…" at bounding box center [635, 312] width 507 height 40
drag, startPoint x: 726, startPoint y: 330, endPoint x: 571, endPoint y: 322, distance: 155.8
click at [571, 322] on p "I utilized my skills in React, Kotlin, JavaScript, and TypeScript to develop bo…" at bounding box center [635, 312] width 507 height 40
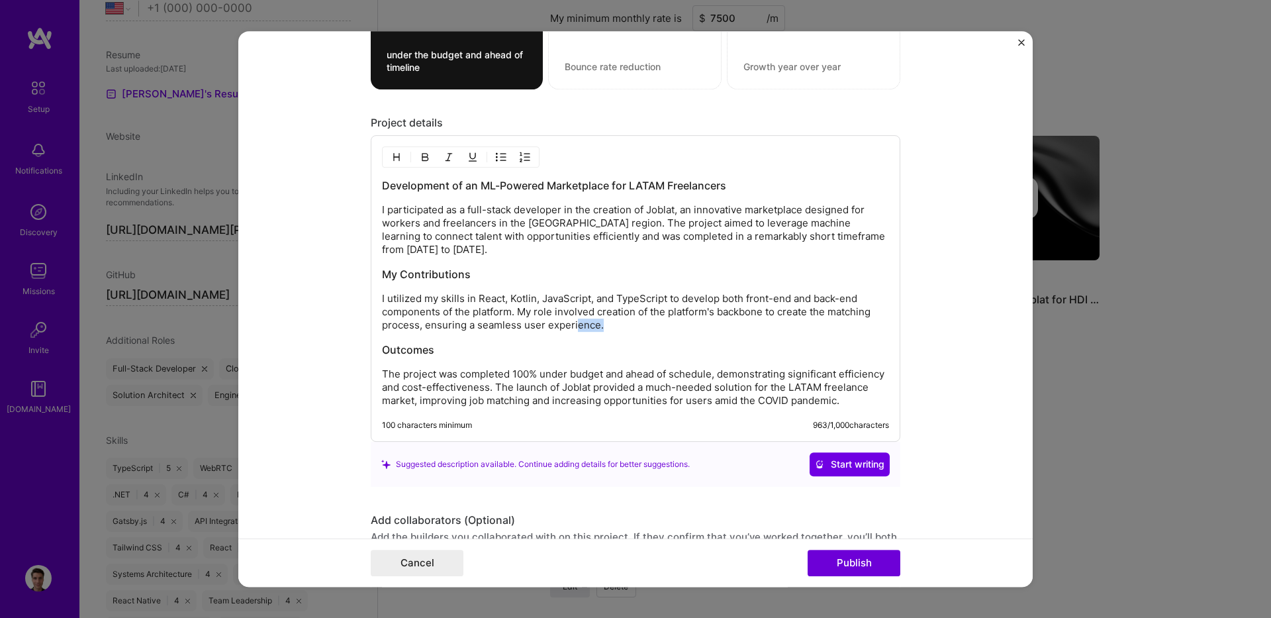
drag, startPoint x: 580, startPoint y: 322, endPoint x: 586, endPoint y: 327, distance: 7.5
click at [582, 322] on p "I utilized my skills in React, Kotlin, JavaScript, and TypeScript to develop bo…" at bounding box center [635, 312] width 507 height 40
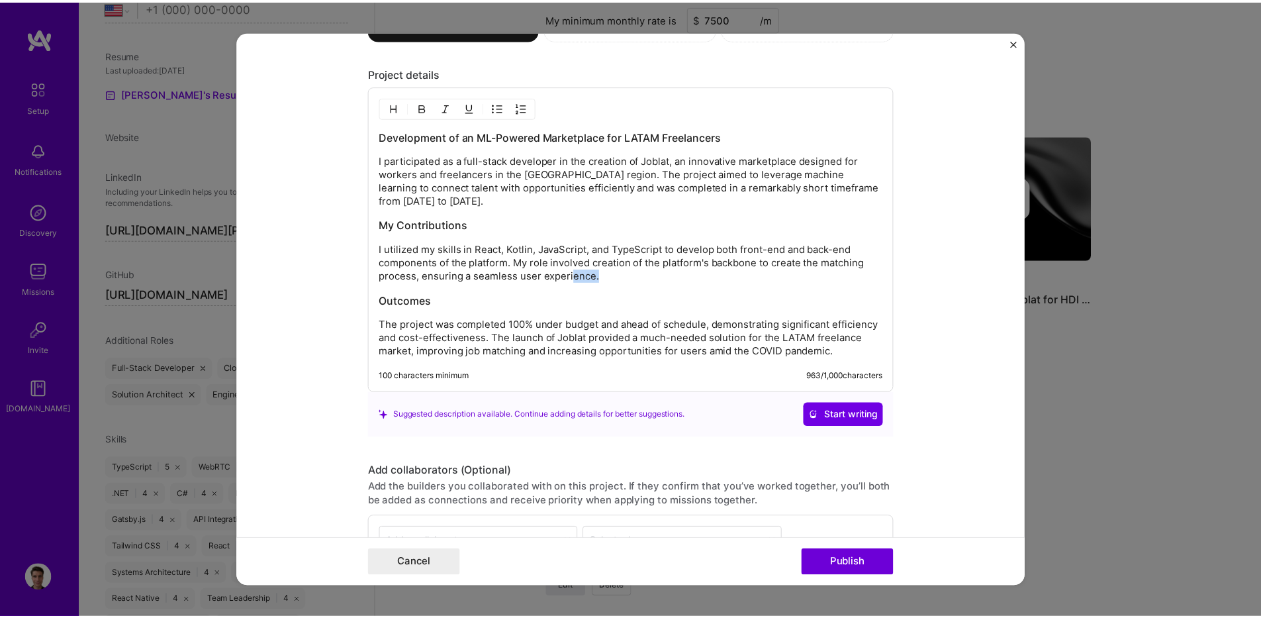
scroll to position [1269, 0]
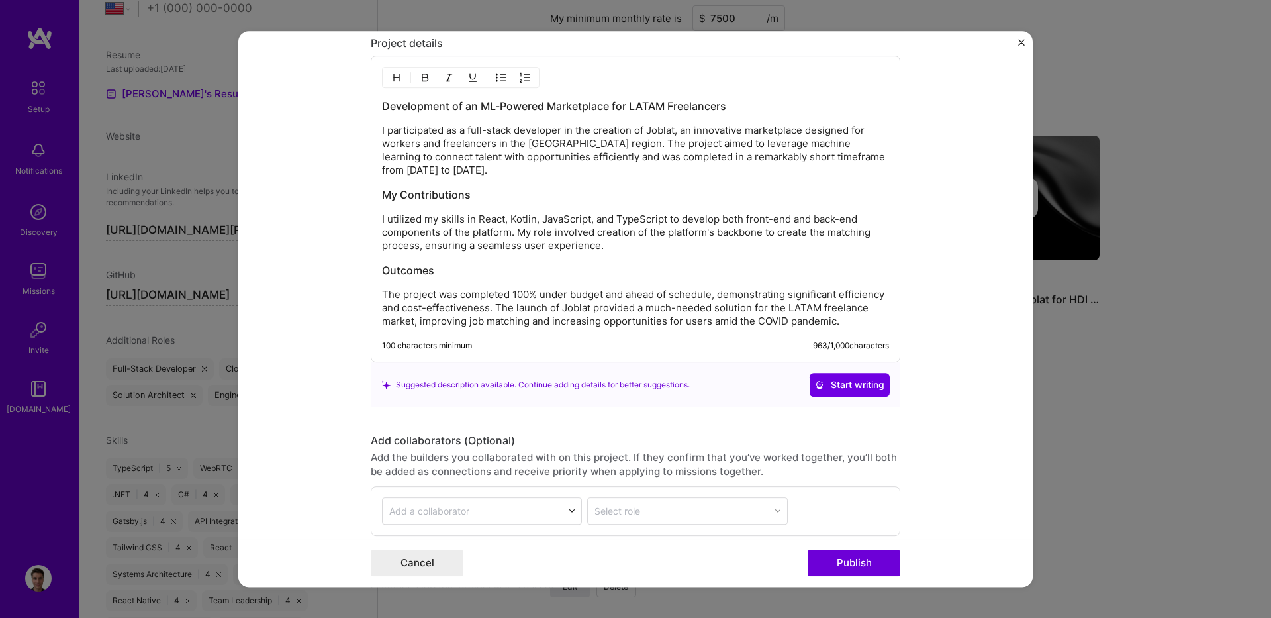
click at [789, 325] on p "The project was completed 100% under budget and ahead of schedule, demonstratin…" at bounding box center [635, 308] width 507 height 40
click at [469, 166] on p "I participated as a full-stack developer in the creation of Joblat, an innovati…" at bounding box center [635, 150] width 507 height 53
click at [522, 232] on p "I utilized my skills in React, Kotlin, JavaScript, and TypeScript to develop bo…" at bounding box center [635, 233] width 507 height 40
click at [684, 256] on div "Development of an ML-Powered Marketplace for LATAM Freelancers I participated a…" at bounding box center [635, 213] width 507 height 229
click at [650, 244] on p "I utilized my skills in React, Kotlin, JavaScript, and TypeScript to develop bo…" at bounding box center [635, 233] width 507 height 40
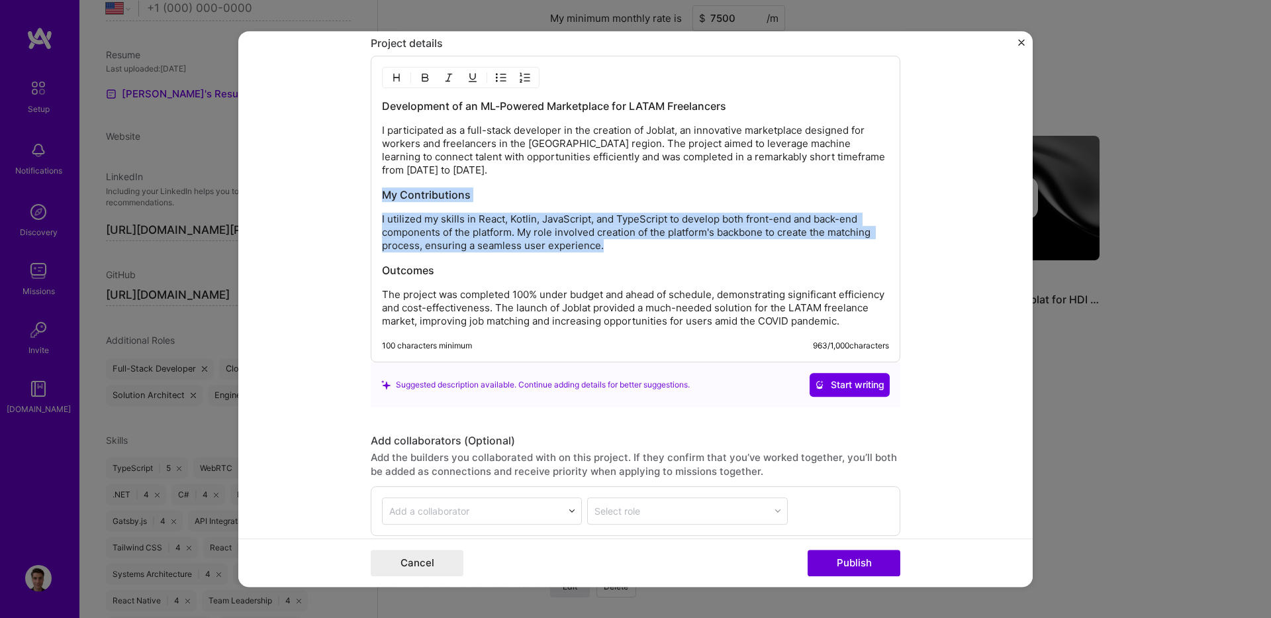
drag, startPoint x: 641, startPoint y: 242, endPoint x: 374, endPoint y: 183, distance: 273.4
click at [374, 183] on div "Development of an ML-Powered Marketplace for LATAM Freelancers I participated a…" at bounding box center [636, 209] width 530 height 307
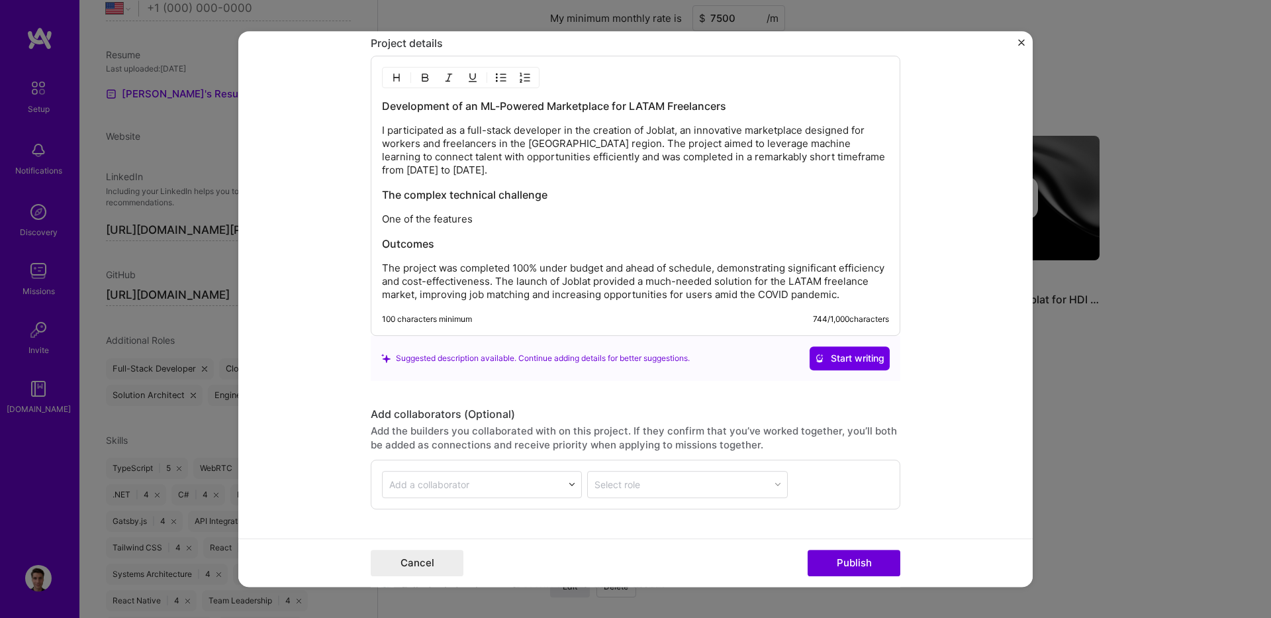
click at [479, 563] on div "Cancel Publish" at bounding box center [636, 563] width 530 height 26
click at [457, 563] on button "Cancel" at bounding box center [417, 563] width 93 height 26
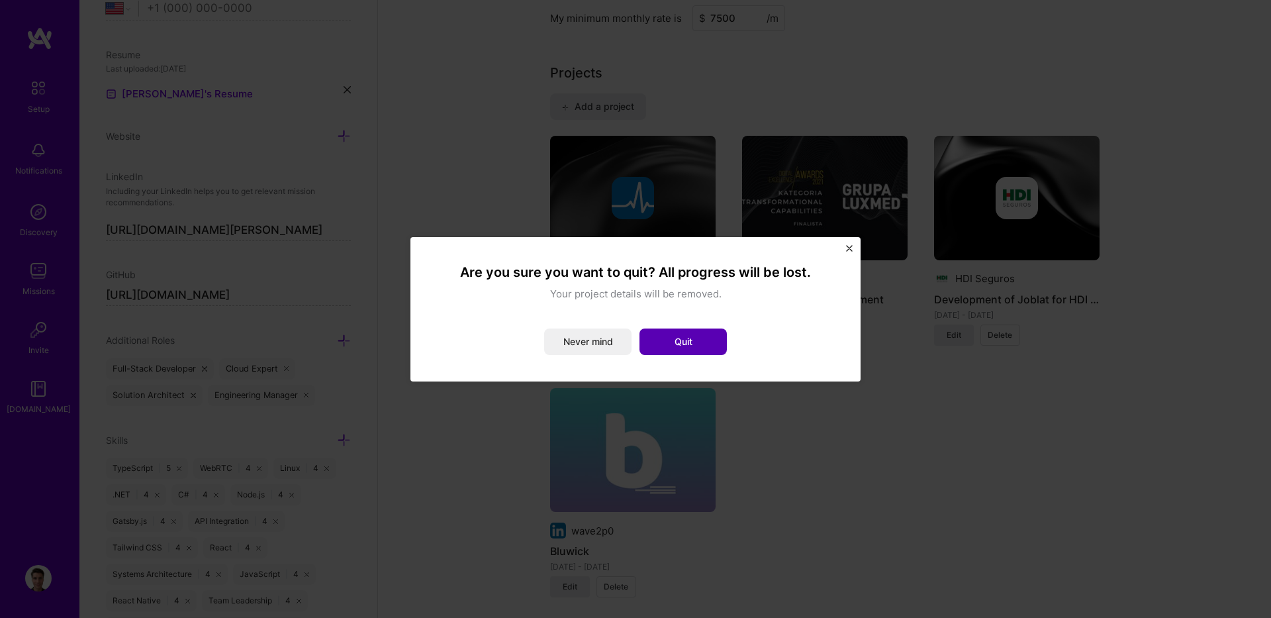
drag, startPoint x: 684, startPoint y: 322, endPoint x: 691, endPoint y: 330, distance: 10.8
click at [684, 326] on div "Are you sure you want to quit? All progress will be lost. Your project details …" at bounding box center [635, 309] width 397 height 91
click at [691, 330] on button "Quit" at bounding box center [683, 341] width 87 height 26
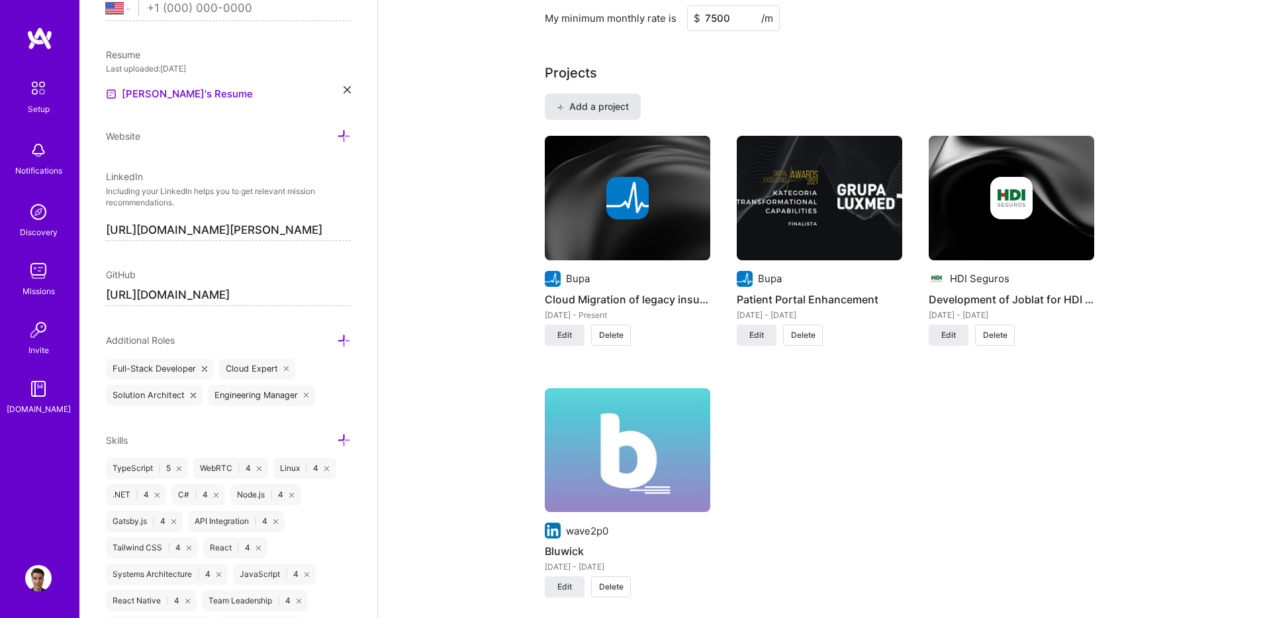
click at [572, 104] on span "Add a project" at bounding box center [593, 106] width 72 height 13
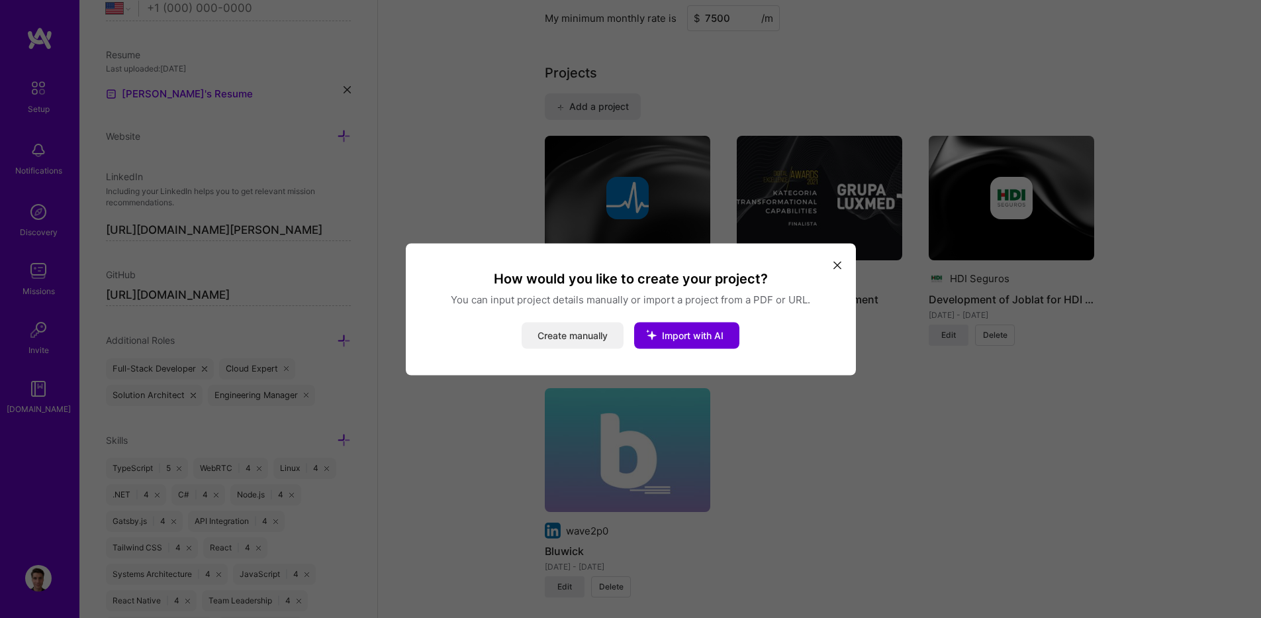
click at [608, 340] on button "Create manually" at bounding box center [573, 335] width 102 height 26
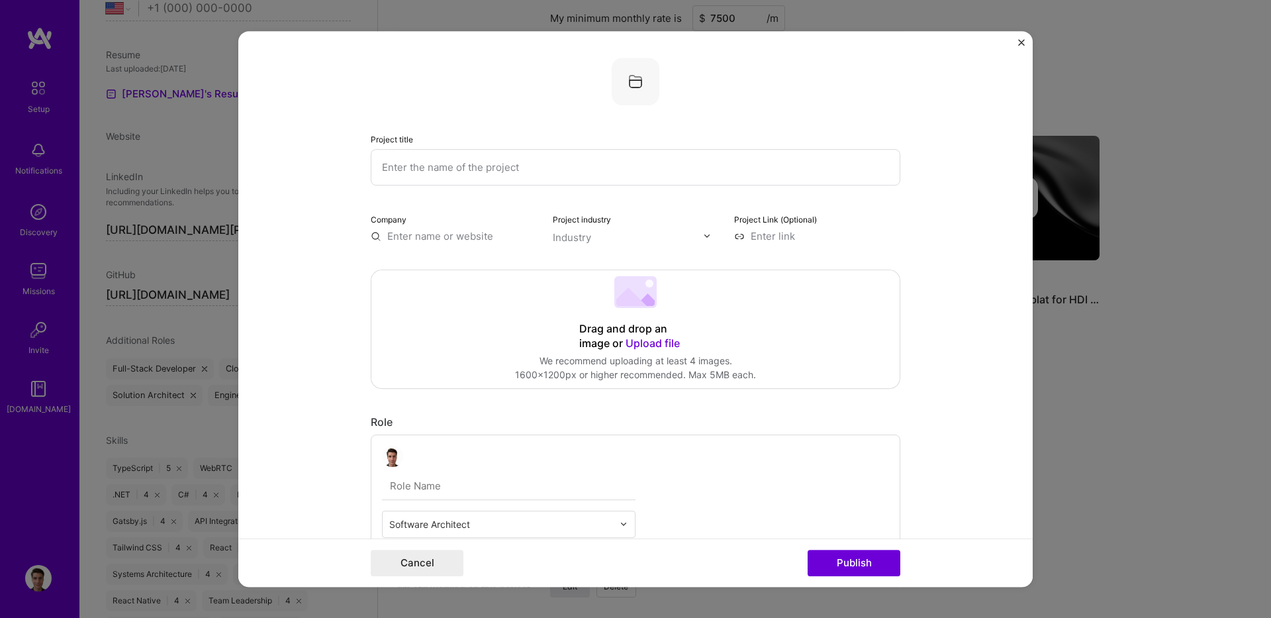
click at [1022, 42] on img "Close" at bounding box center [1021, 42] width 7 height 7
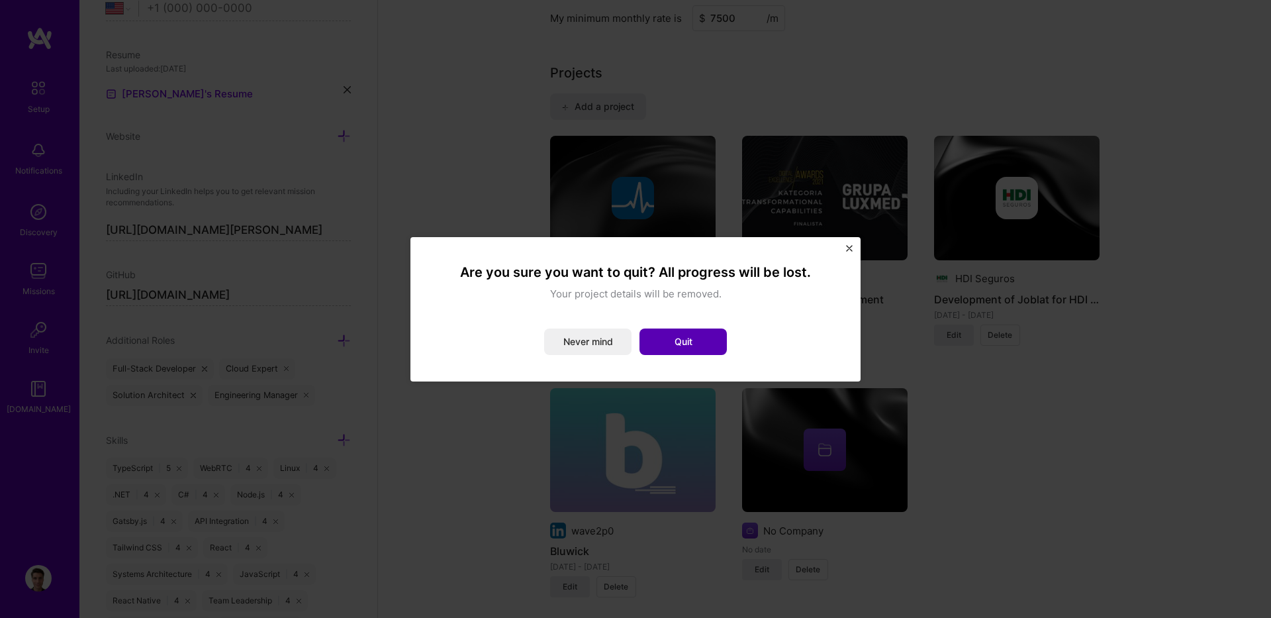
click at [706, 341] on button "Quit" at bounding box center [683, 341] width 87 height 26
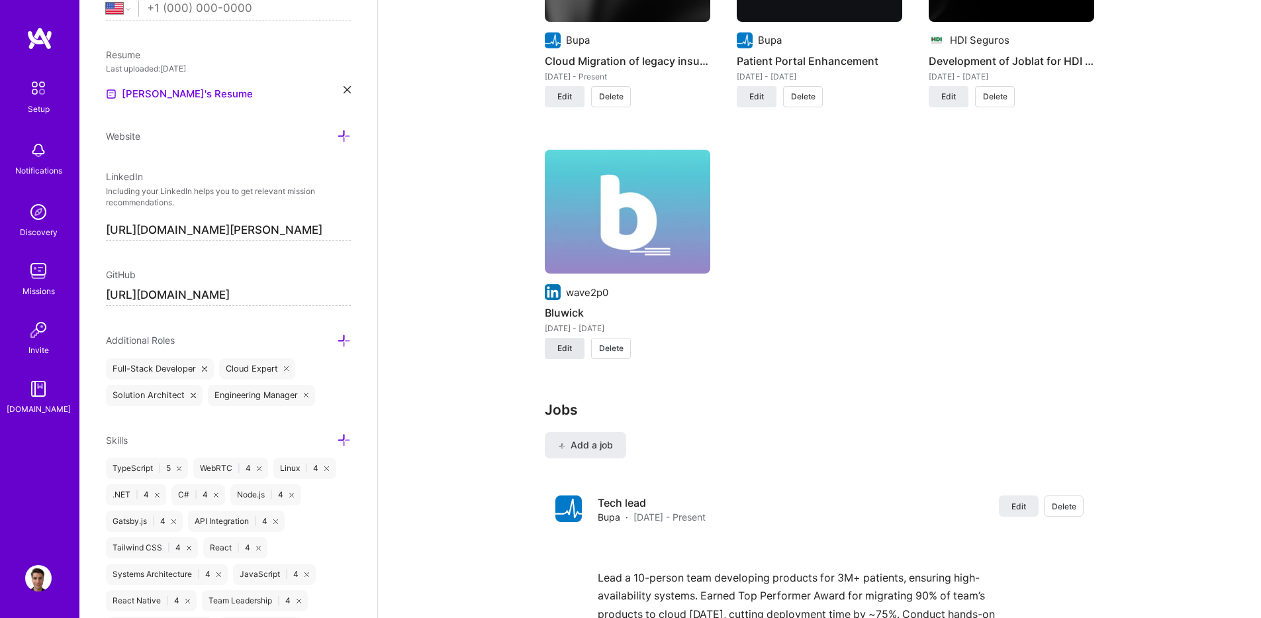
click at [570, 341] on button "Edit" at bounding box center [565, 348] width 40 height 21
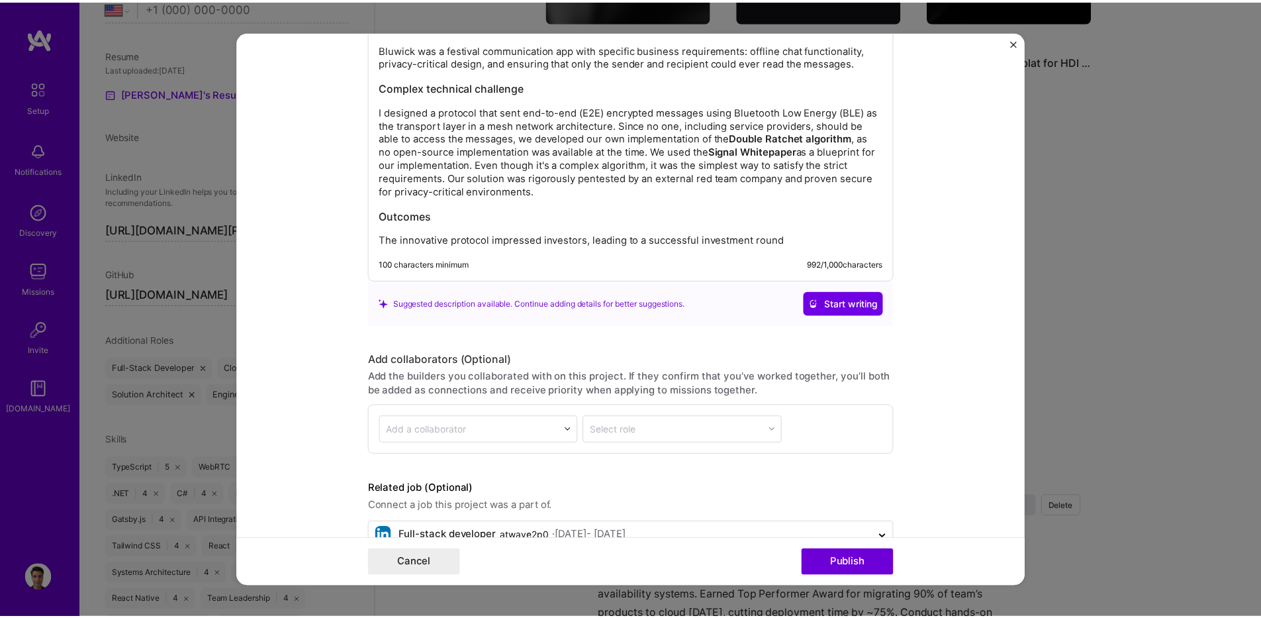
scroll to position [1801, 0]
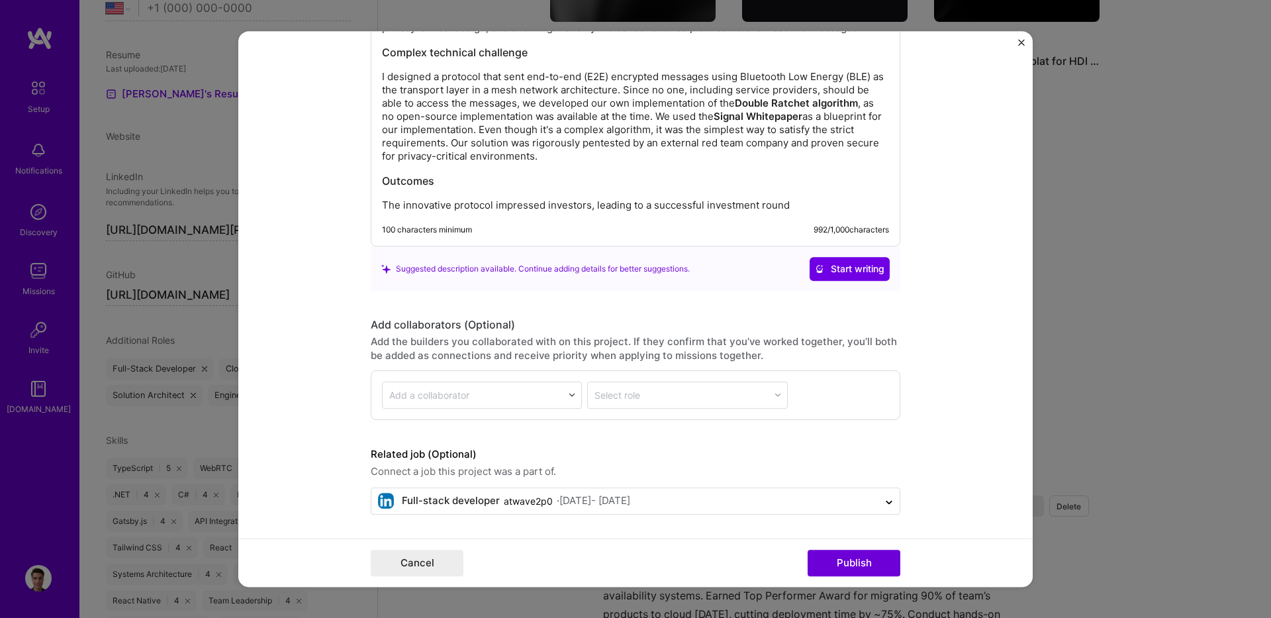
click at [1018, 40] on img "Close" at bounding box center [1021, 42] width 7 height 7
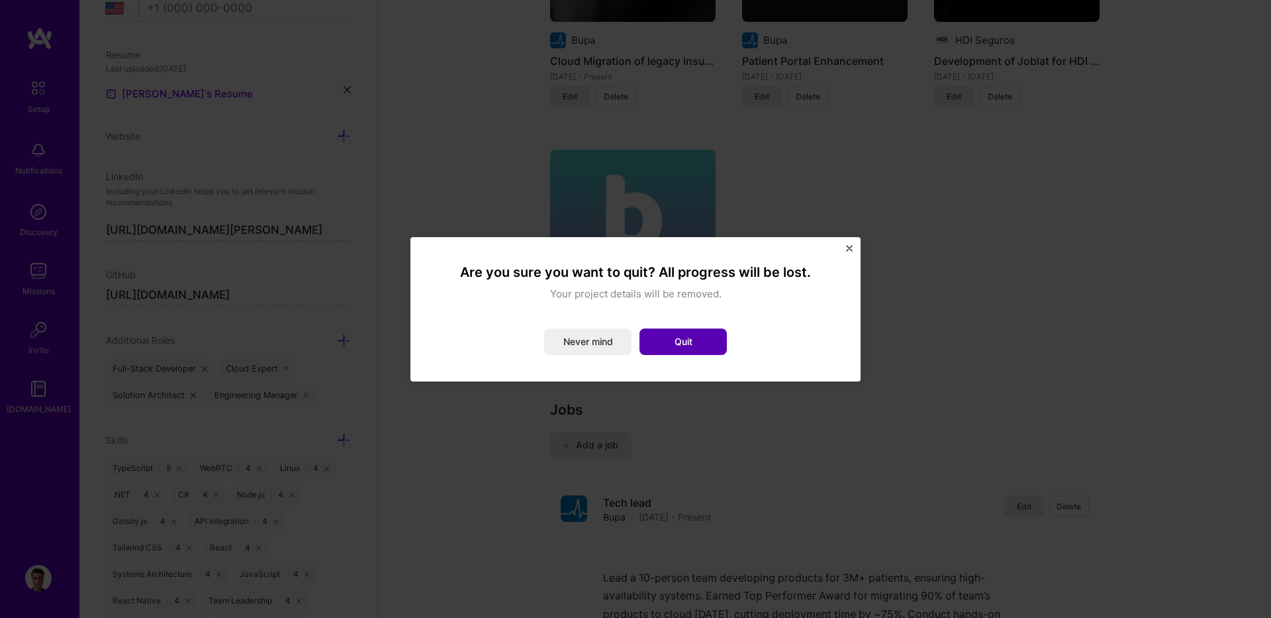
drag, startPoint x: 683, startPoint y: 322, endPoint x: 682, endPoint y: 330, distance: 8.7
click at [682, 322] on div "Are you sure you want to quit? All progress will be lost. Your project details …" at bounding box center [635, 309] width 397 height 91
click at [682, 338] on button "Quit" at bounding box center [683, 341] width 87 height 26
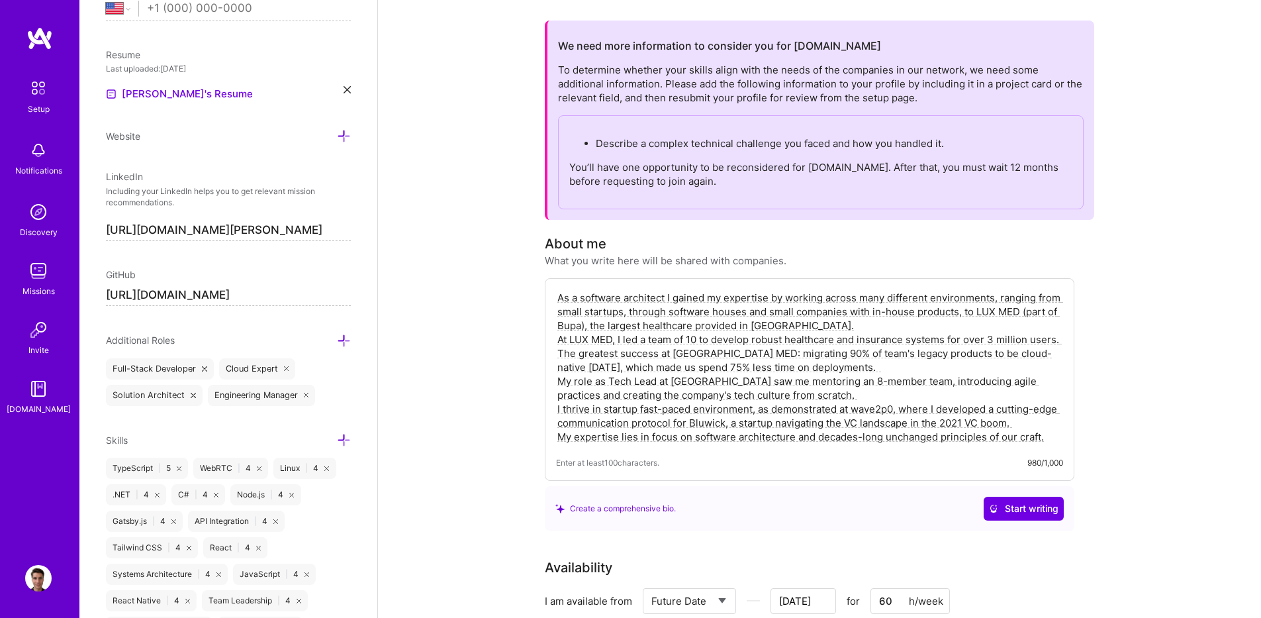
scroll to position [79, 0]
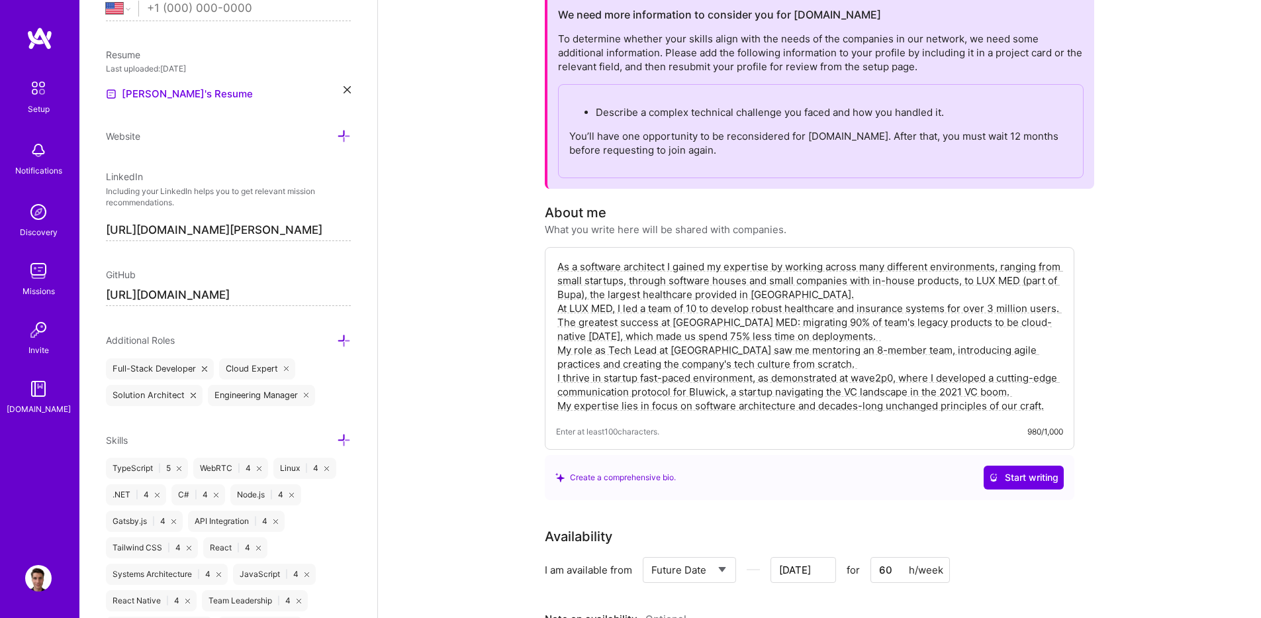
click at [852, 359] on textarea "As a software architect I gained my expertise by working across many different …" at bounding box center [809, 336] width 507 height 156
click at [784, 422] on div "As a software architect I gained my expertise by working across many different …" at bounding box center [810, 348] width 530 height 203
click at [838, 379] on textarea "As a software architect I gained my expertise by working across many different …" at bounding box center [809, 336] width 507 height 156
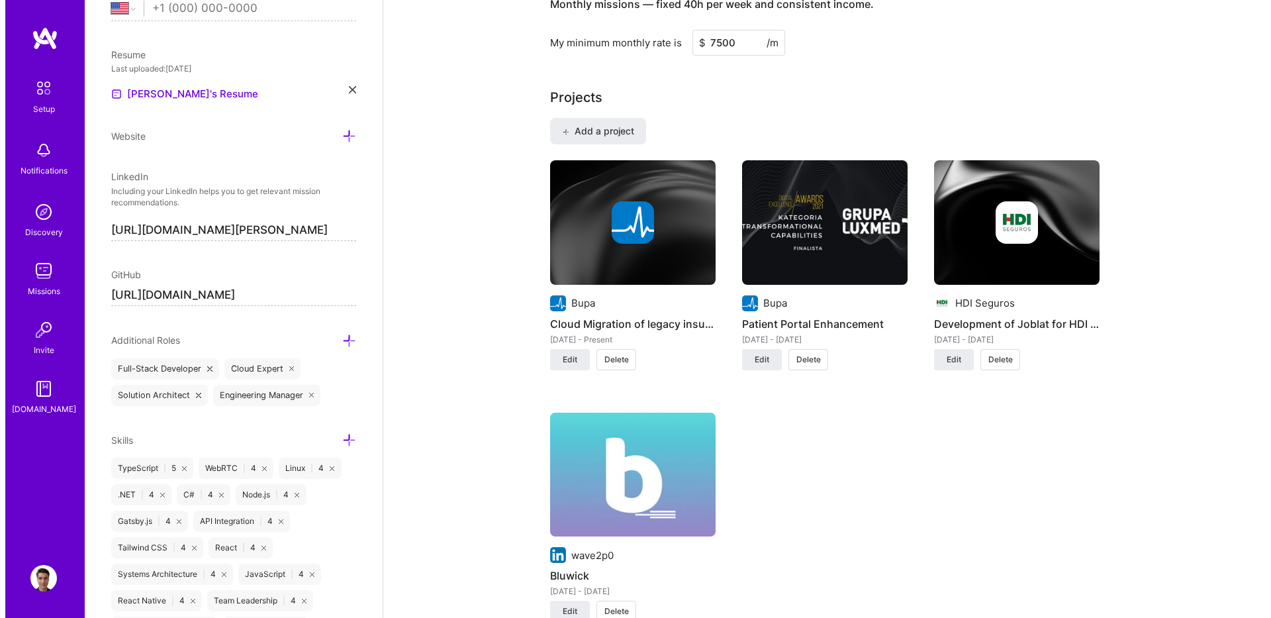
scroll to position [1033, 0]
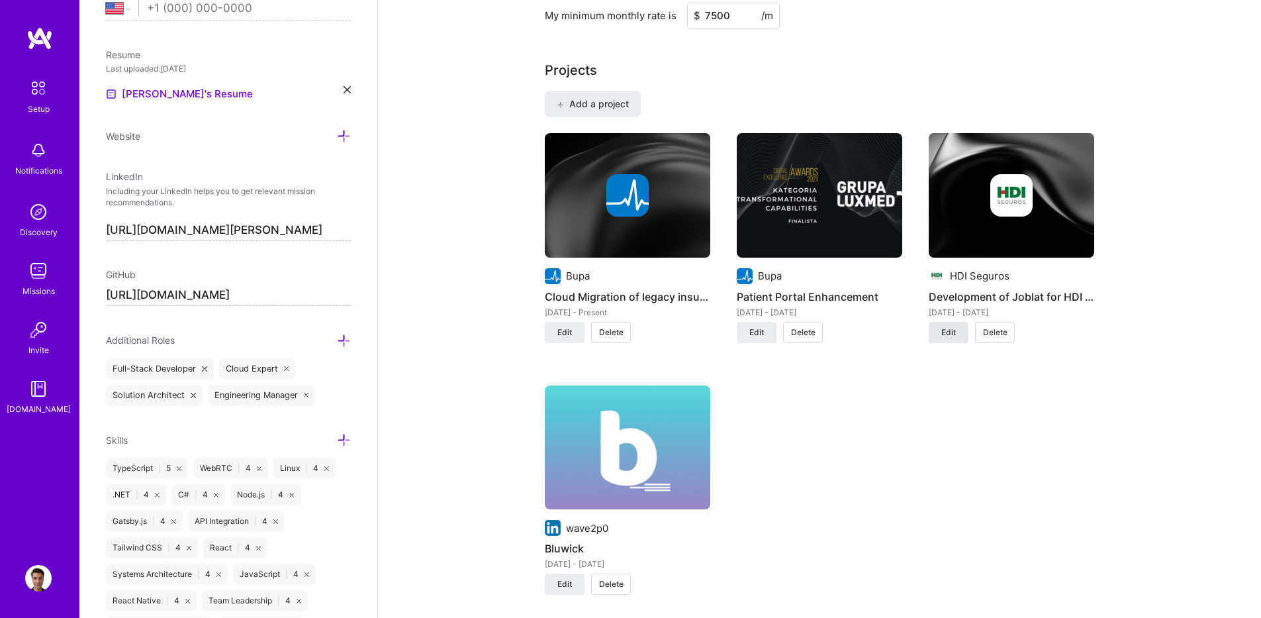
click at [933, 334] on button "Edit" at bounding box center [949, 332] width 40 height 21
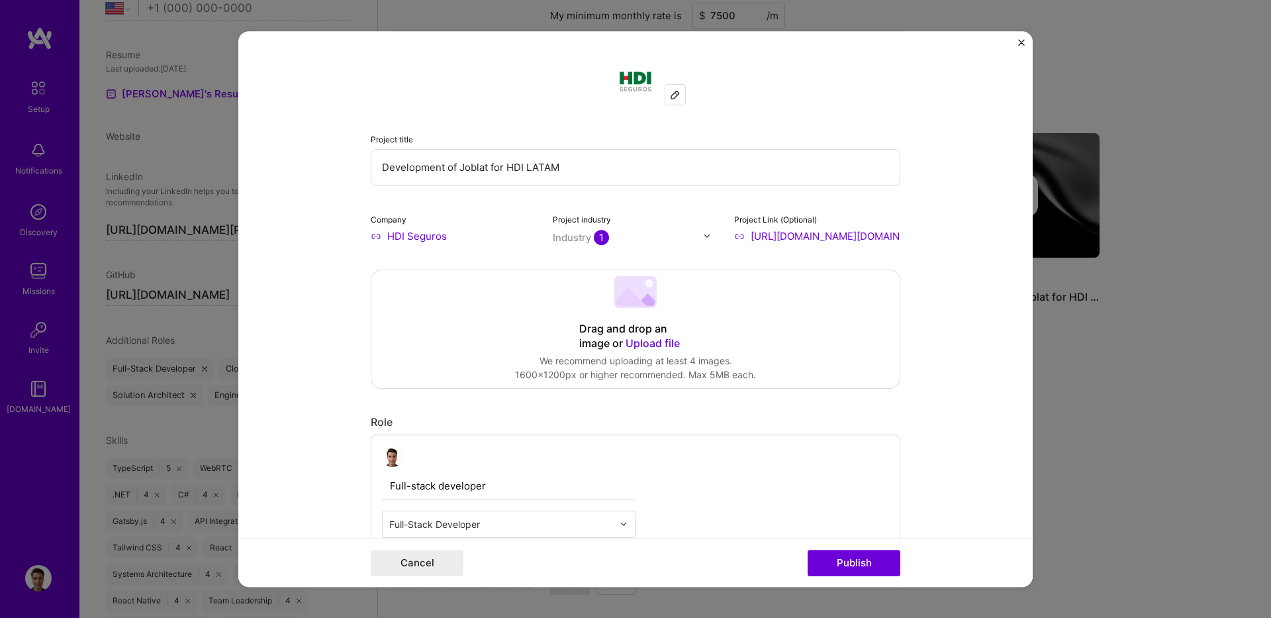
click at [1020, 49] on div "Project title Development of Joblat for HDI LATAM Company HDI Seguros Project i…" at bounding box center [635, 309] width 794 height 556
click at [1021, 49] on button "Close" at bounding box center [1021, 46] width 7 height 14
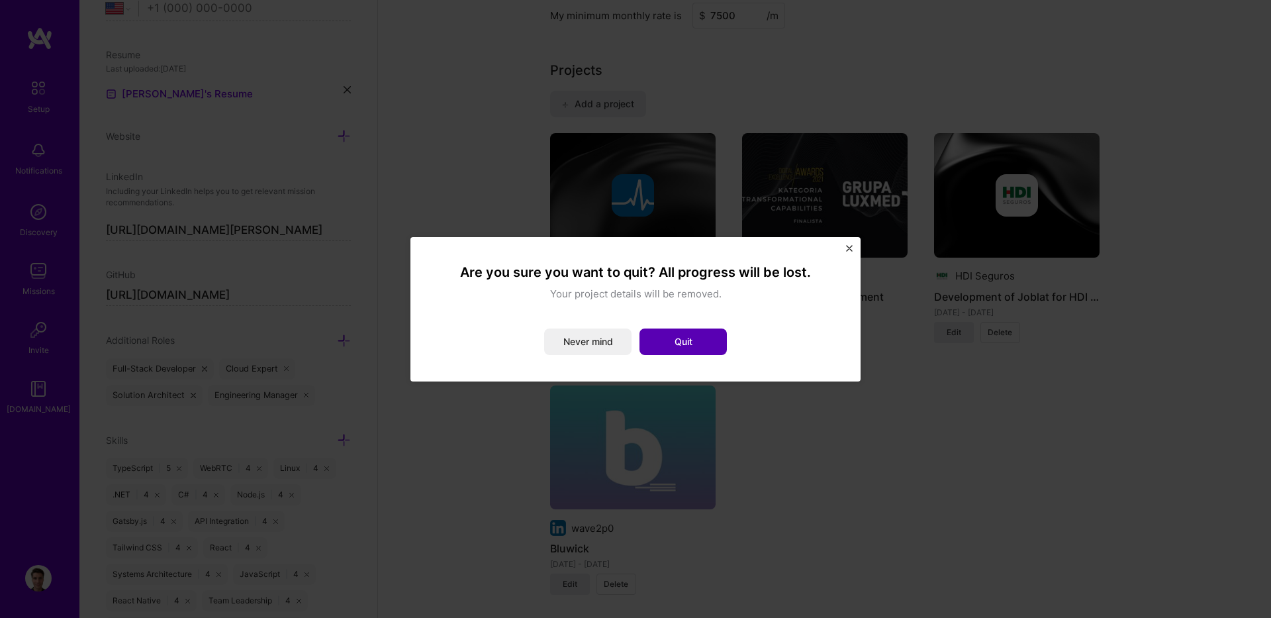
click at [656, 346] on button "Quit" at bounding box center [683, 341] width 87 height 26
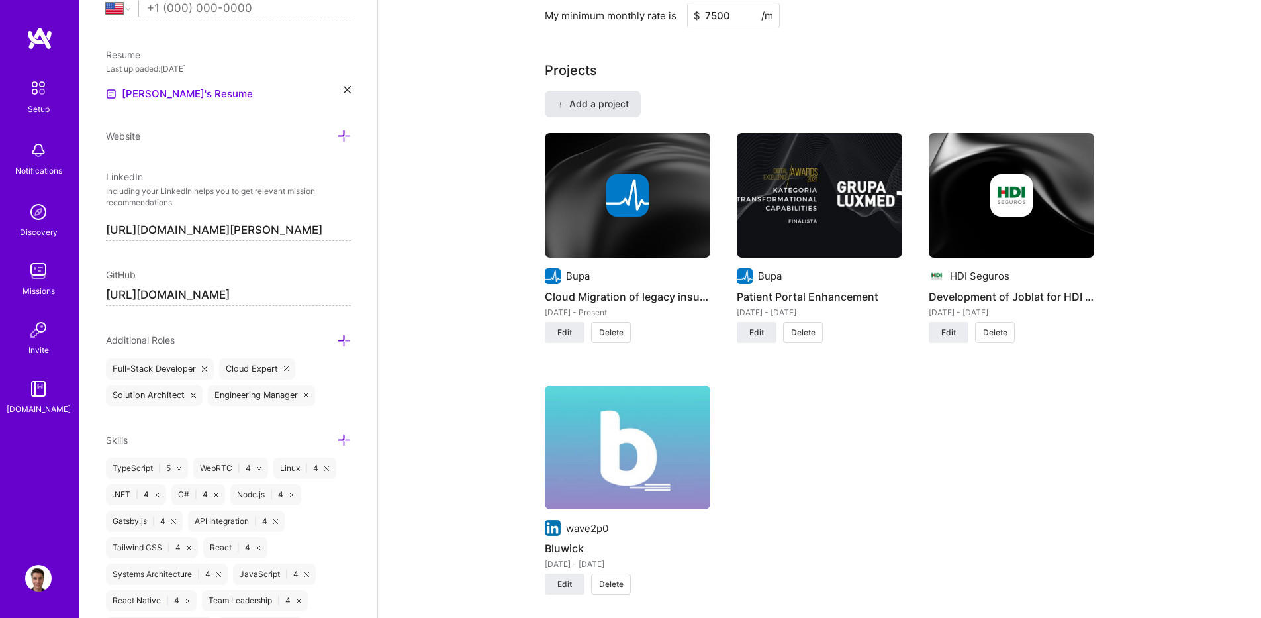
click at [577, 104] on span "Add a project" at bounding box center [593, 103] width 72 height 13
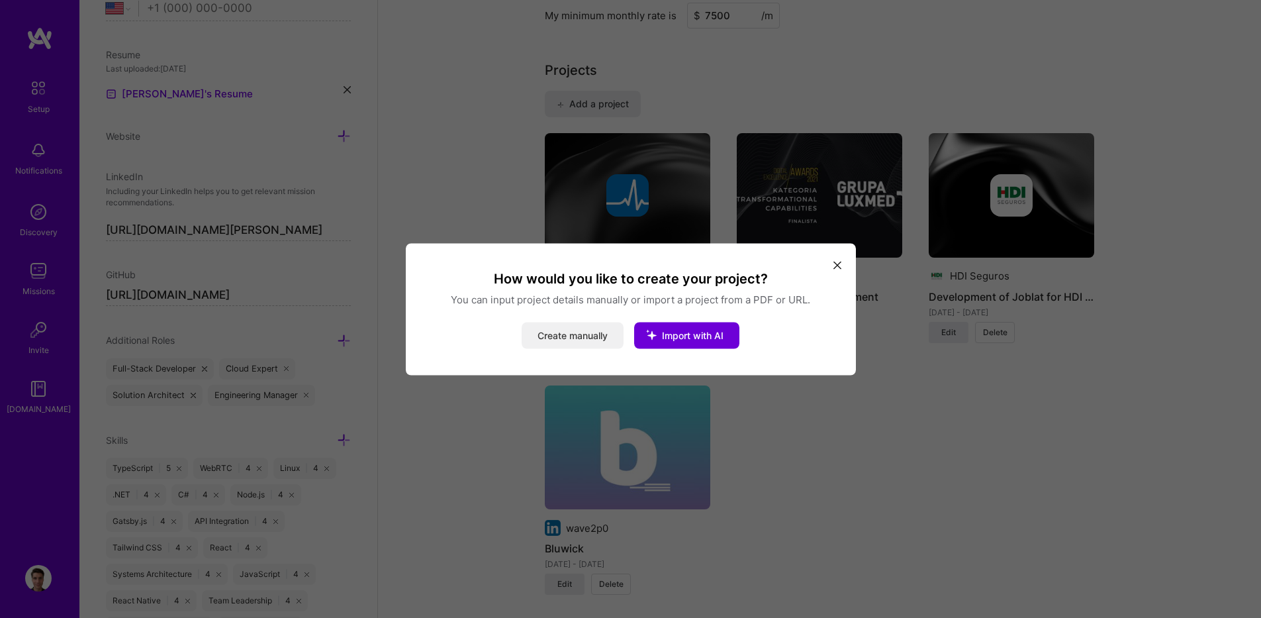
click at [592, 342] on button "Create manually" at bounding box center [573, 335] width 102 height 26
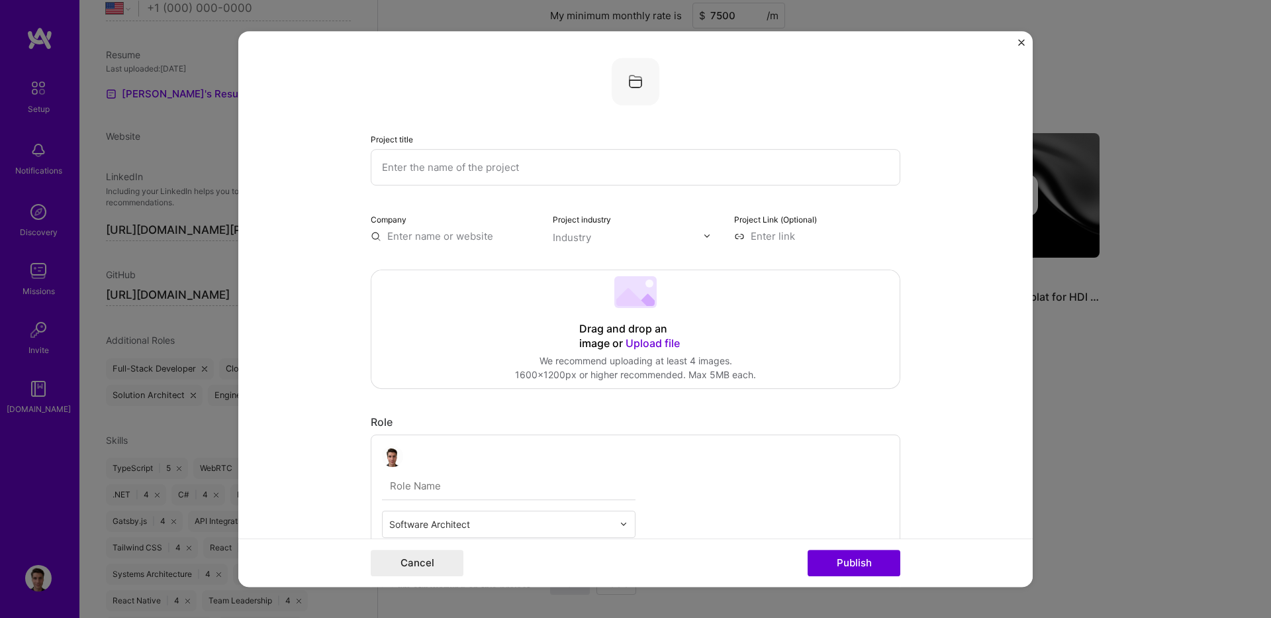
click at [530, 160] on input "text" at bounding box center [636, 167] width 530 height 36
type input "AI"
type input "AI document router"
click at [432, 224] on div "Company" at bounding box center [454, 227] width 166 height 31
drag, startPoint x: 436, startPoint y: 231, endPoint x: 446, endPoint y: 240, distance: 13.1
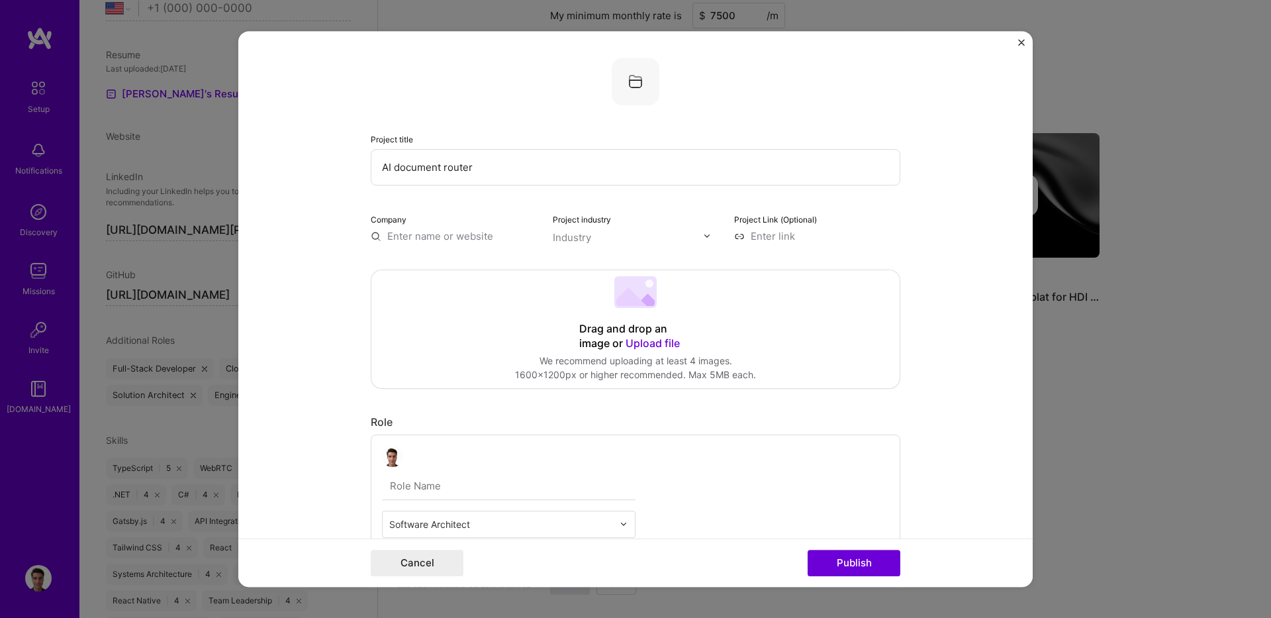
click at [442, 236] on input "text" at bounding box center [454, 236] width 166 height 14
click at [448, 242] on input "text" at bounding box center [454, 236] width 166 height 14
click at [461, 265] on div "Bupa [DOMAIN_NAME]" at bounding box center [470, 268] width 199 height 37
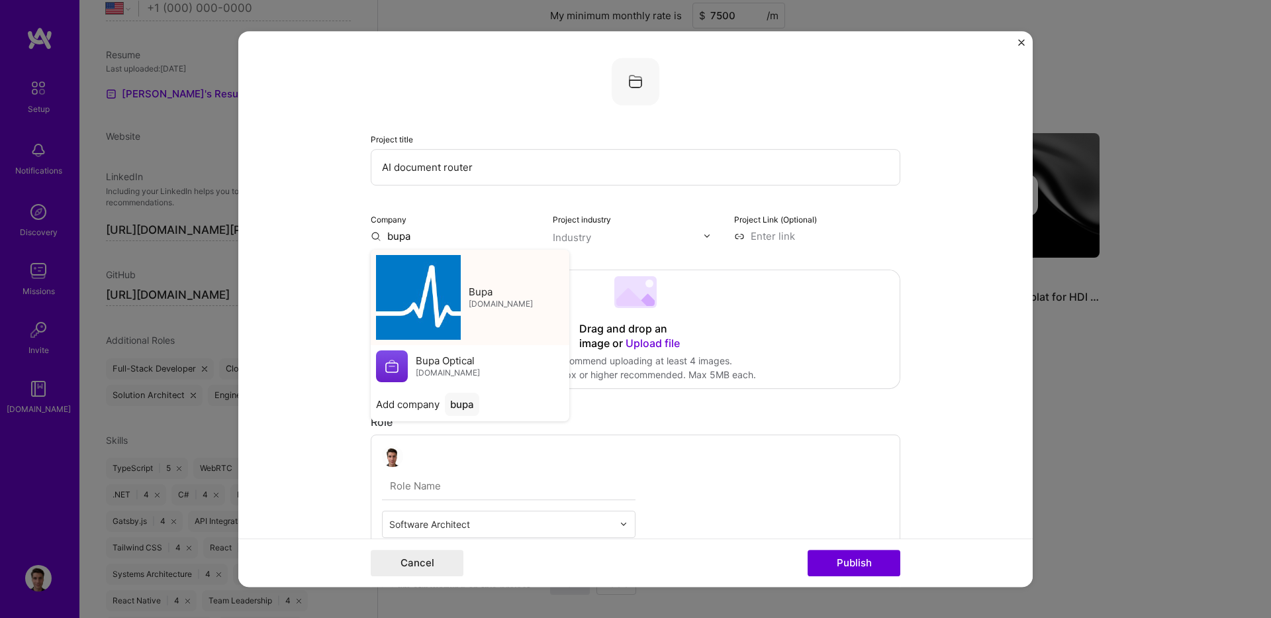
type input "Bupa"
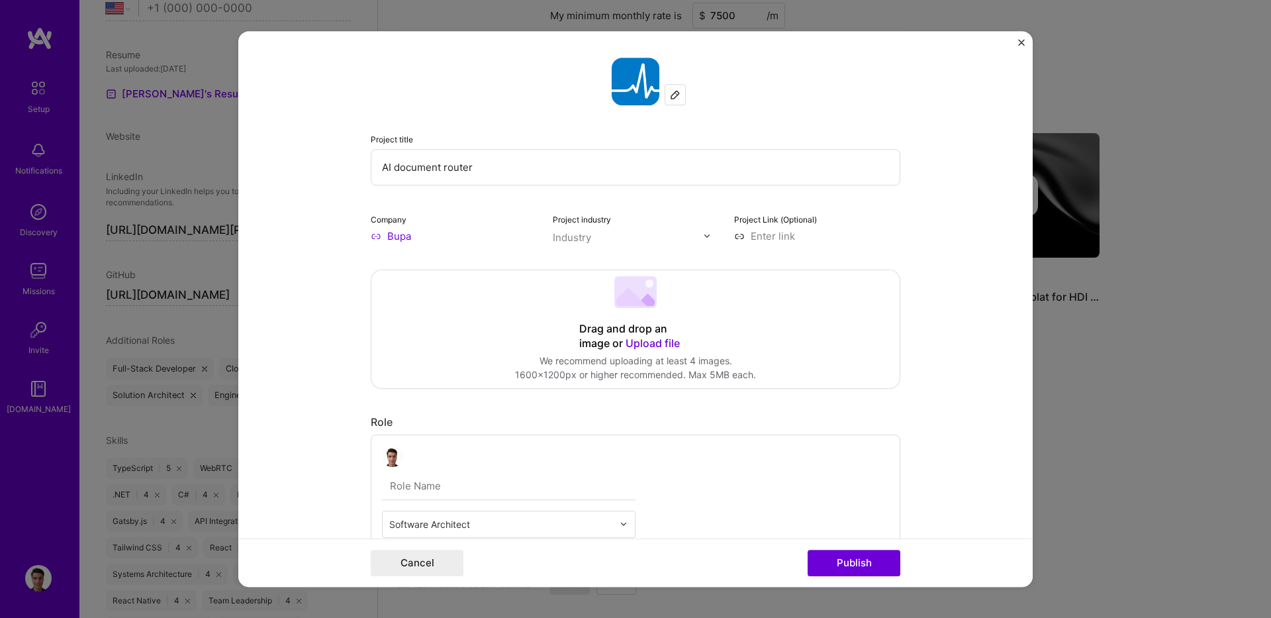
click at [587, 220] on label "Project industry" at bounding box center [582, 220] width 58 height 10
click at [608, 232] on input "text" at bounding box center [628, 237] width 151 height 14
type input "health"
click at [565, 258] on label "Healthcare" at bounding box center [632, 265] width 135 height 14
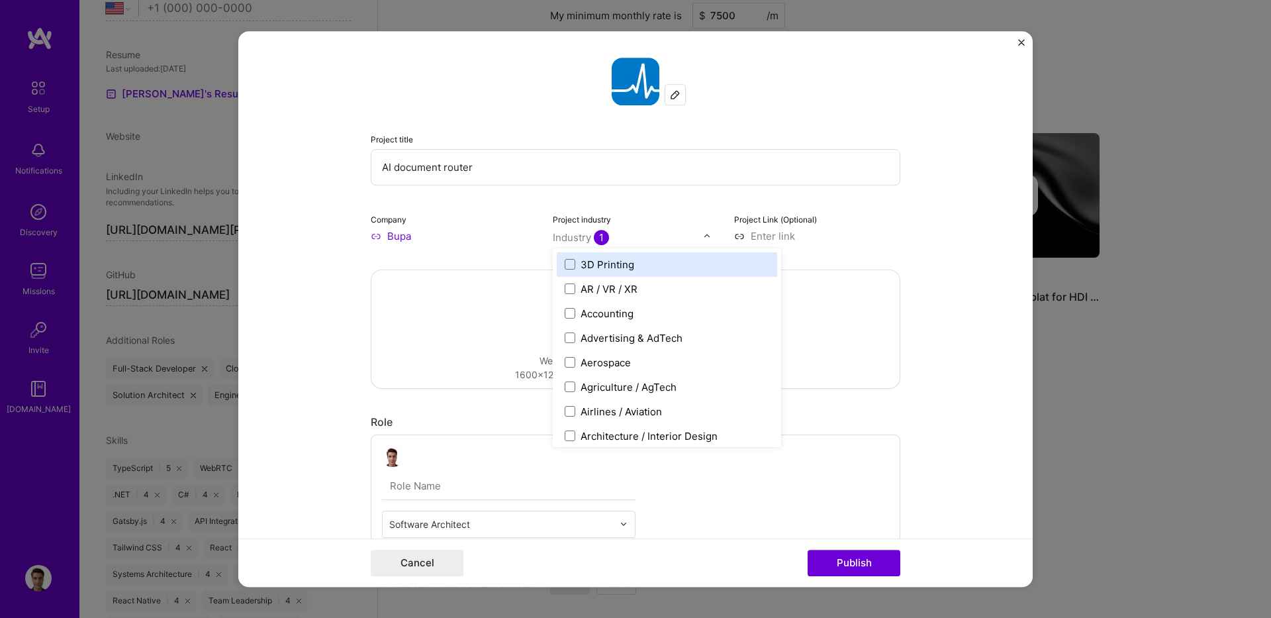
click at [781, 237] on input at bounding box center [817, 236] width 166 height 14
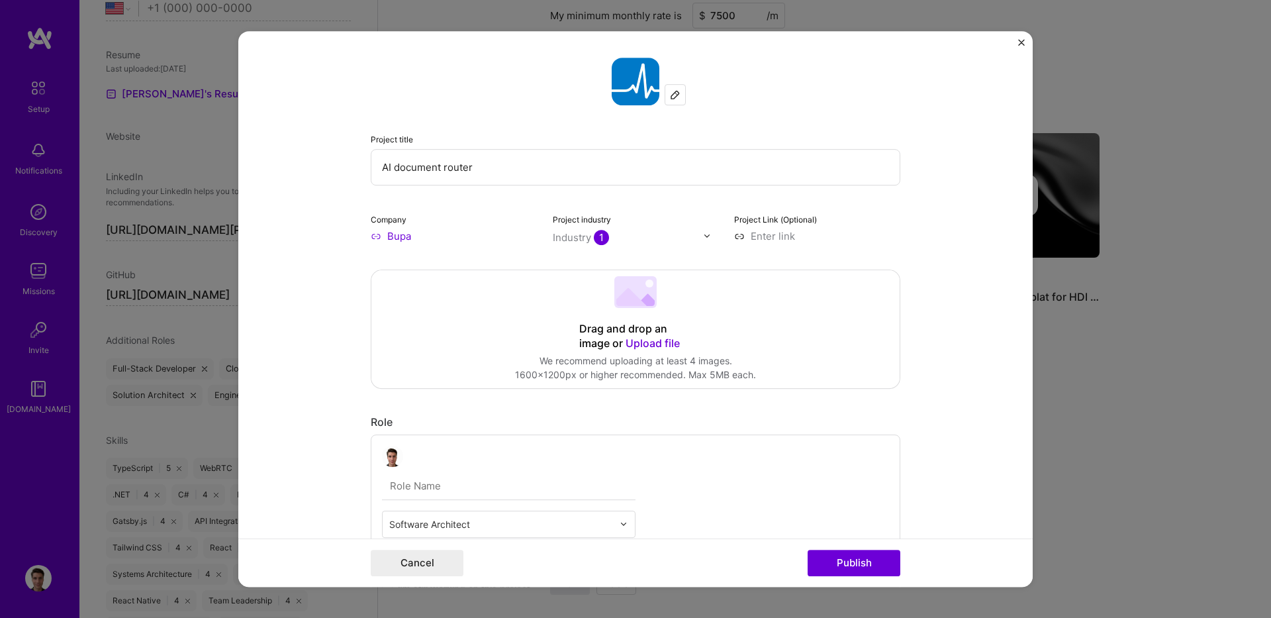
click at [747, 161] on input "AI document router" at bounding box center [636, 167] width 530 height 36
click at [705, 207] on div "Project title AI document router Company Bupa Project industry Industry 1 Proje…" at bounding box center [636, 150] width 530 height 185
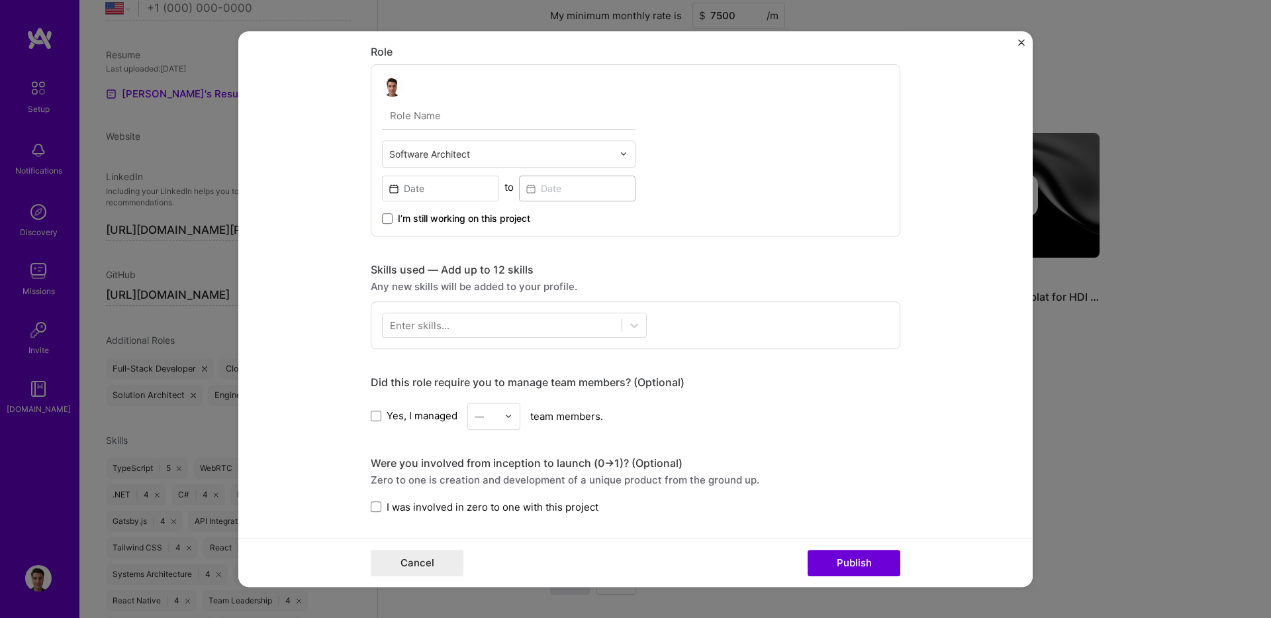
scroll to position [397, 0]
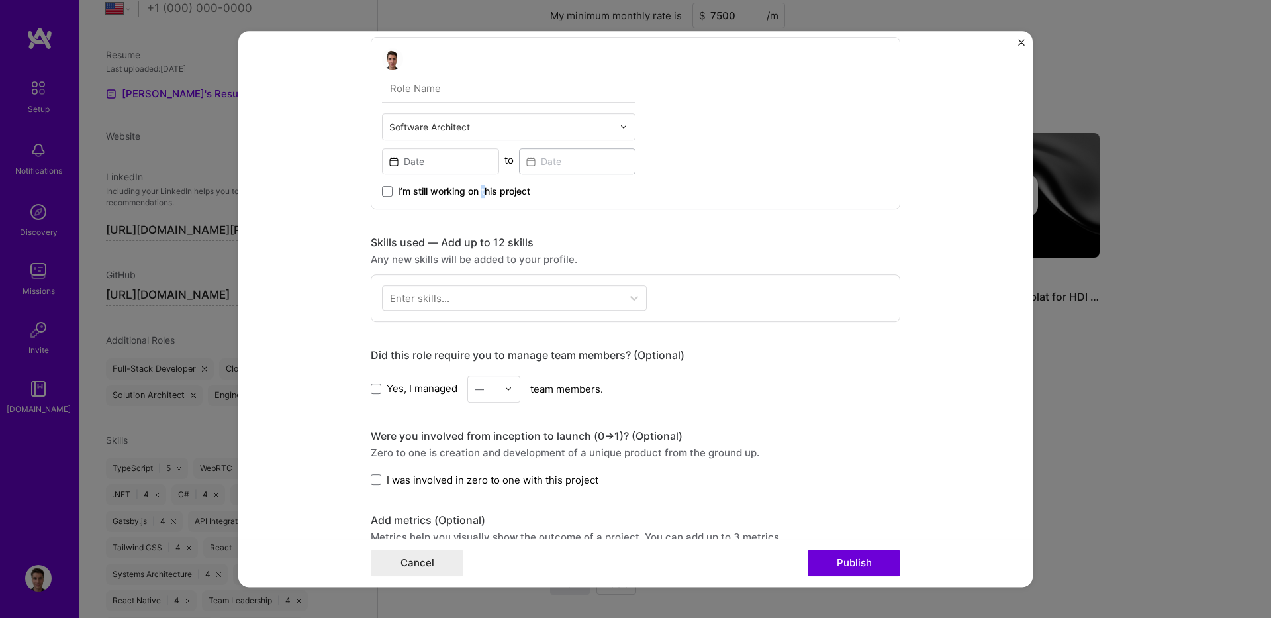
click at [479, 197] on span "I’m still working on this project" at bounding box center [464, 191] width 132 height 13
click at [435, 197] on span "I’m still working on this project" at bounding box center [464, 191] width 132 height 13
click at [0, 0] on input "I’m still working on this project" at bounding box center [0, 0] width 0 height 0
click at [433, 171] on input at bounding box center [440, 161] width 117 height 26
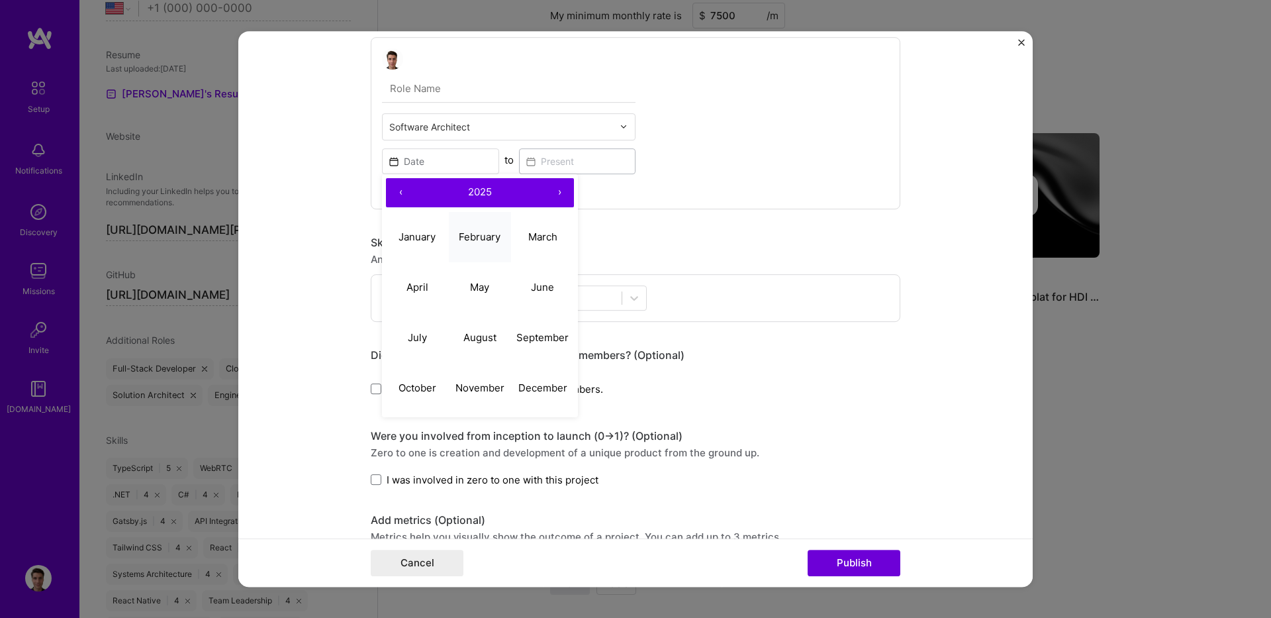
click at [465, 249] on button "February" at bounding box center [480, 237] width 63 height 50
type input "[DATE]"
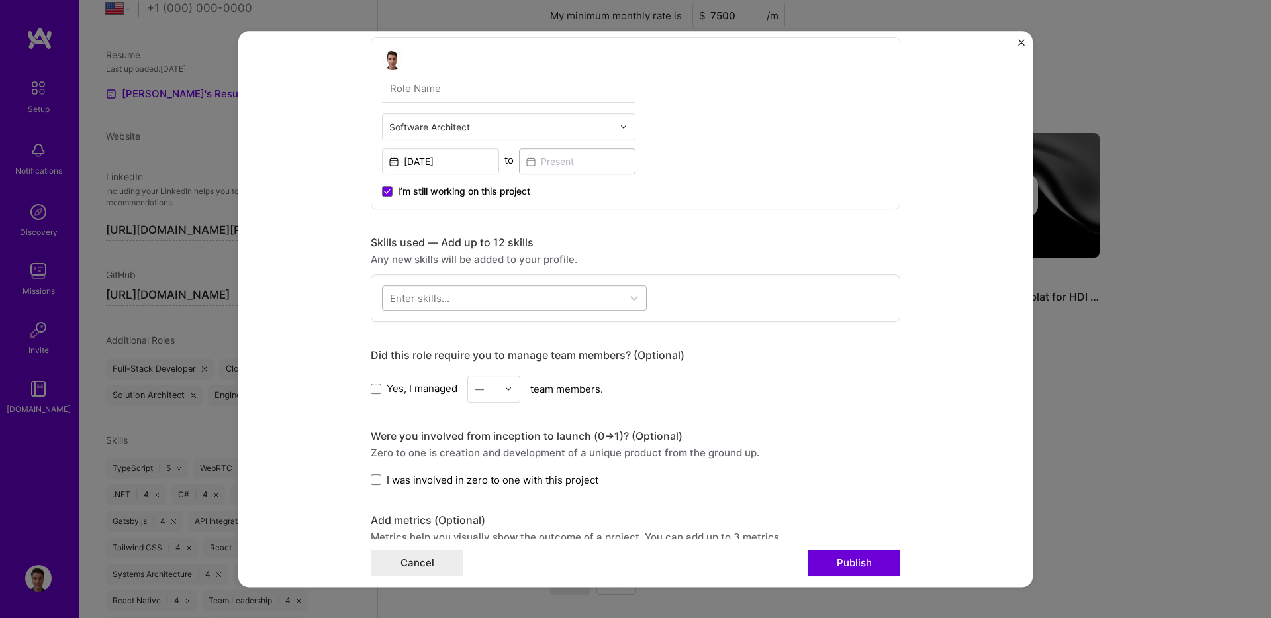
click at [575, 309] on div at bounding box center [502, 298] width 239 height 22
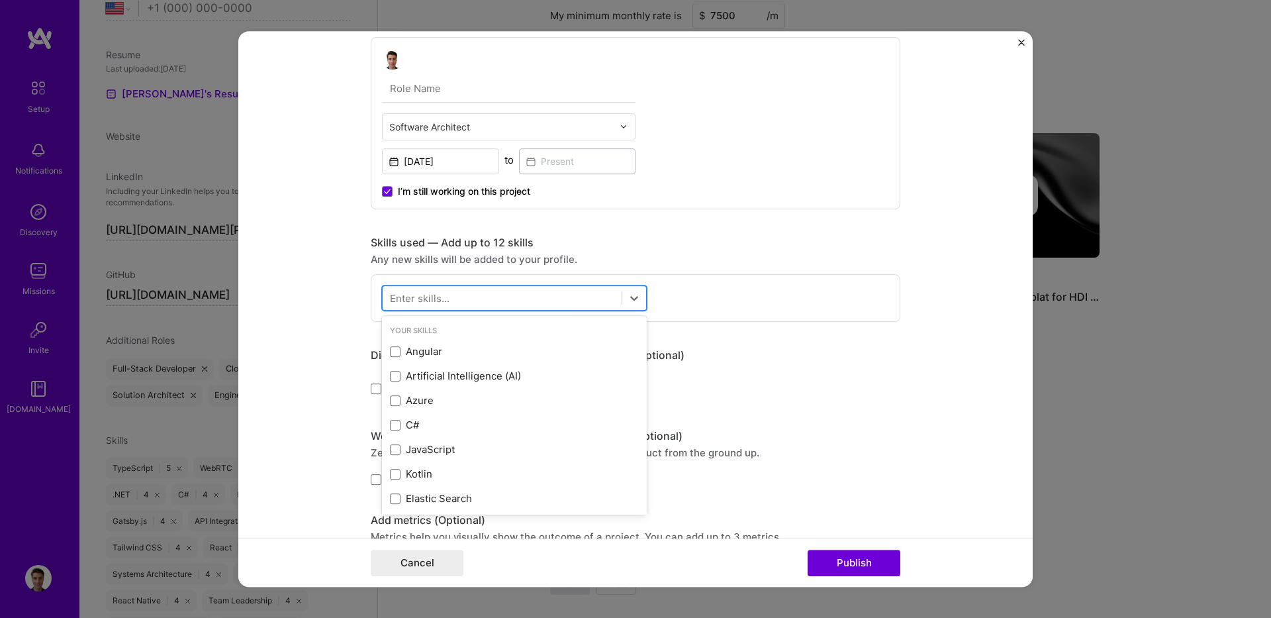
click at [561, 303] on div at bounding box center [502, 298] width 239 height 22
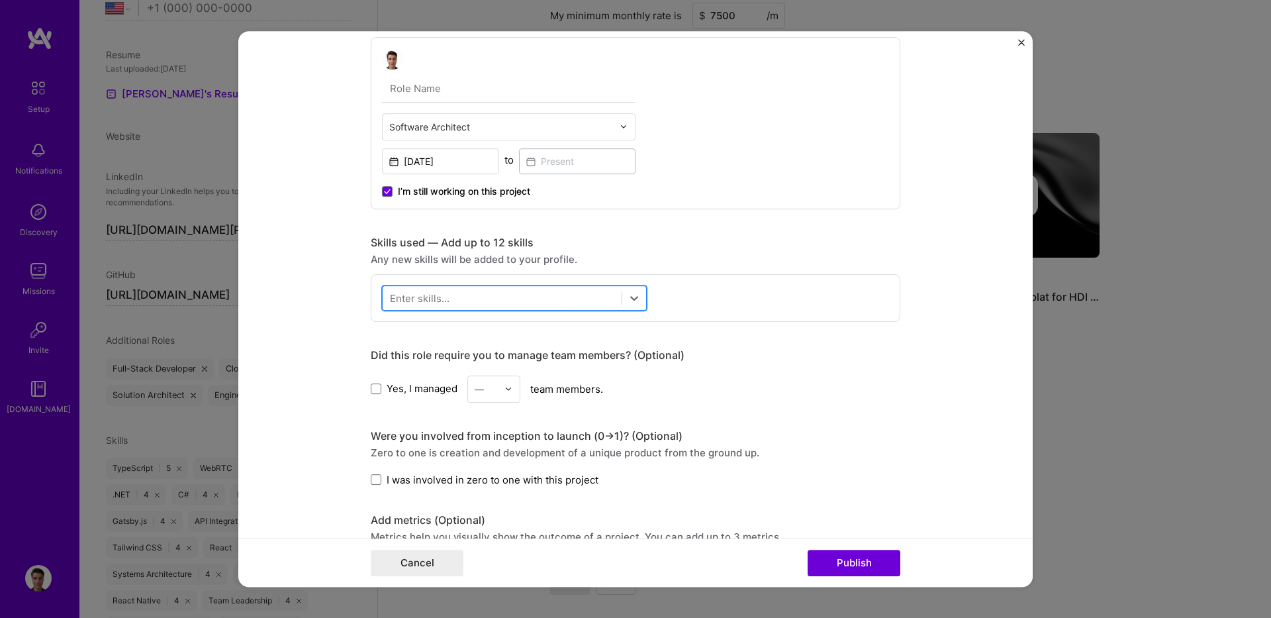
click at [561, 303] on div at bounding box center [502, 298] width 239 height 22
type input "azure"
click at [409, 358] on div "Azure" at bounding box center [514, 351] width 249 height 14
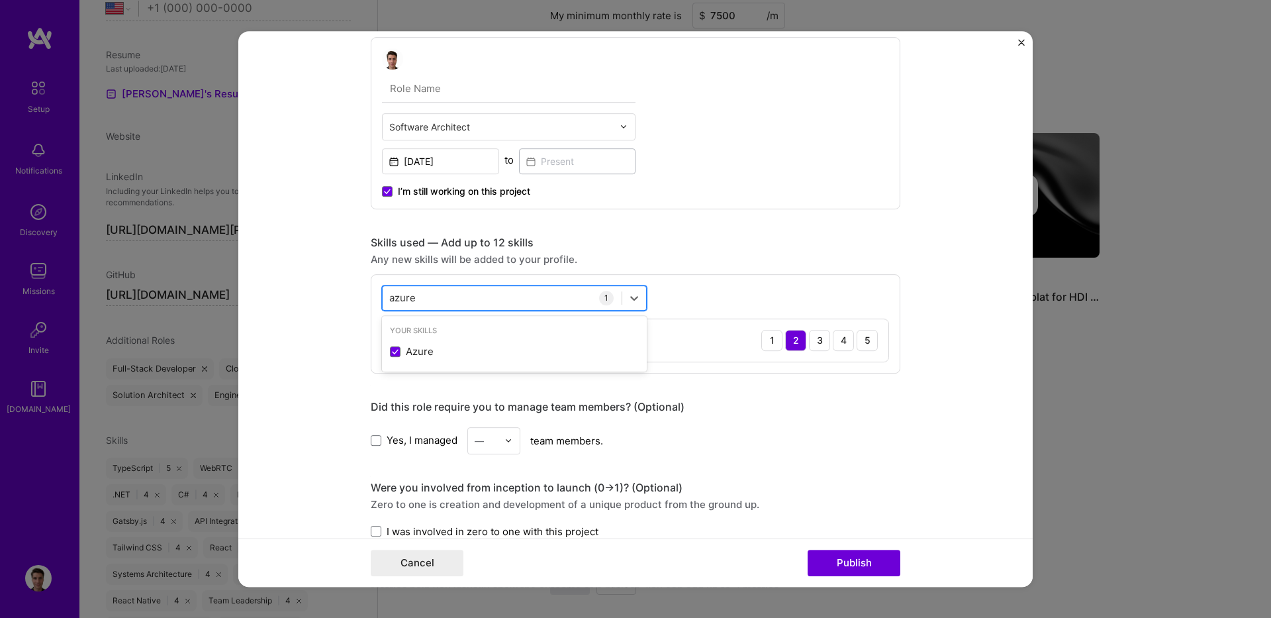
click at [516, 295] on div "azure azure" at bounding box center [502, 298] width 239 height 22
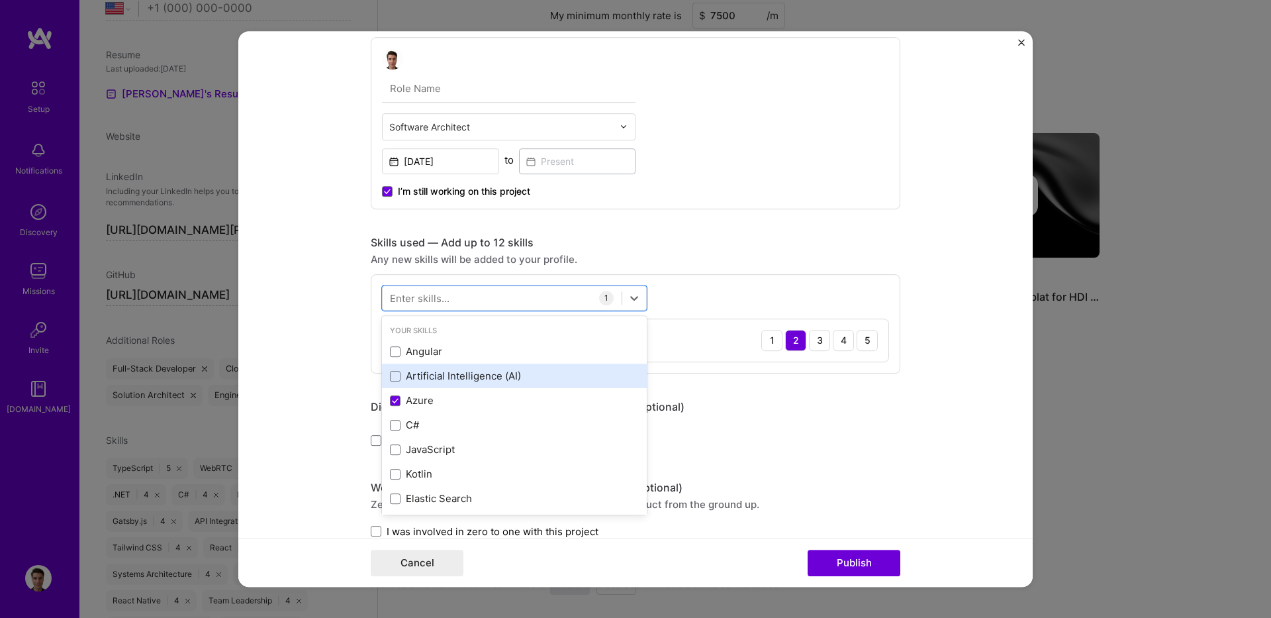
click at [412, 373] on div "Artificial Intelligence (AI)" at bounding box center [514, 376] width 249 height 14
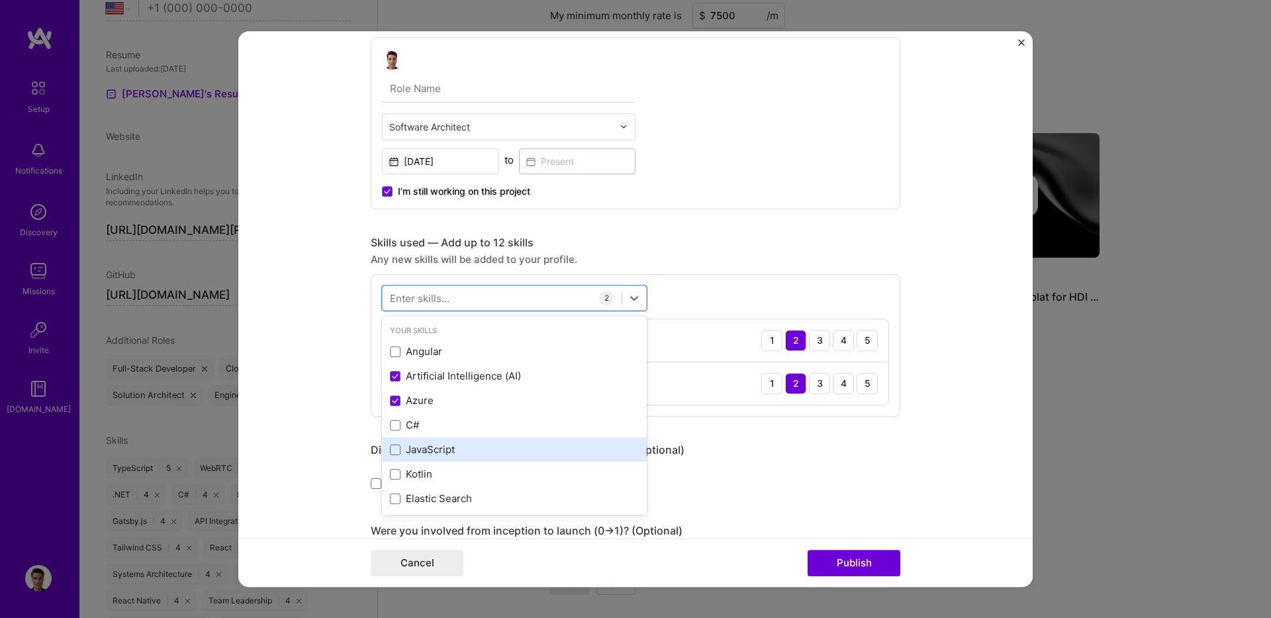
scroll to position [79, 0]
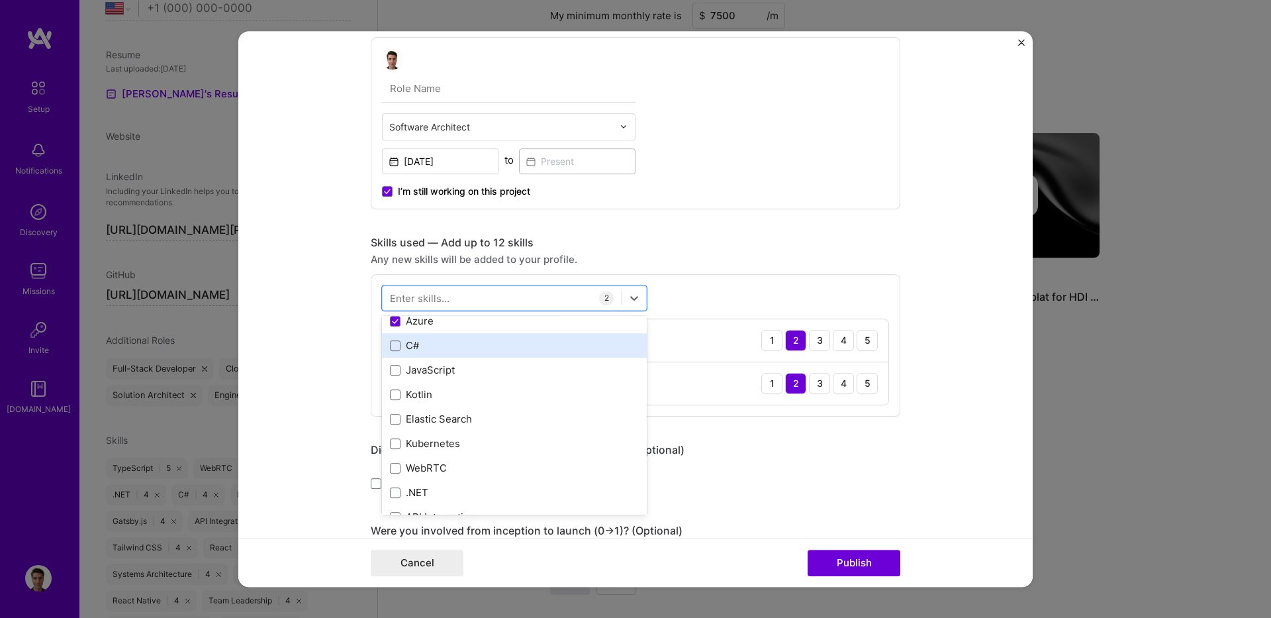
click at [430, 344] on div "C#" at bounding box center [514, 345] width 249 height 14
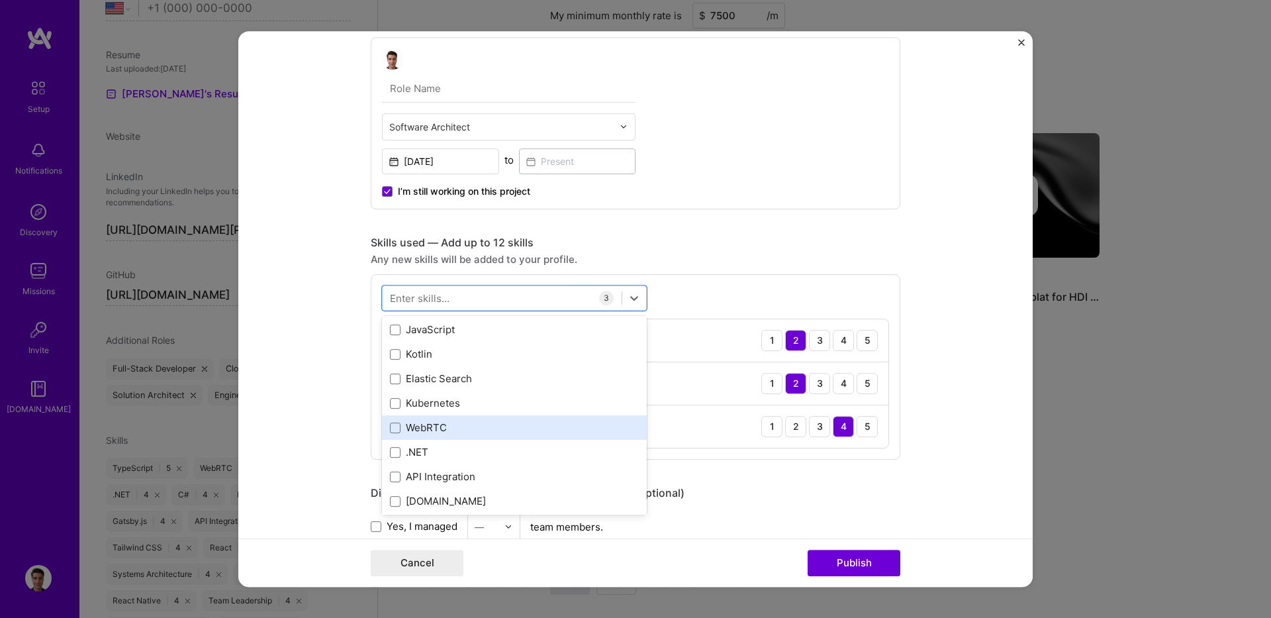
scroll to position [159, 0]
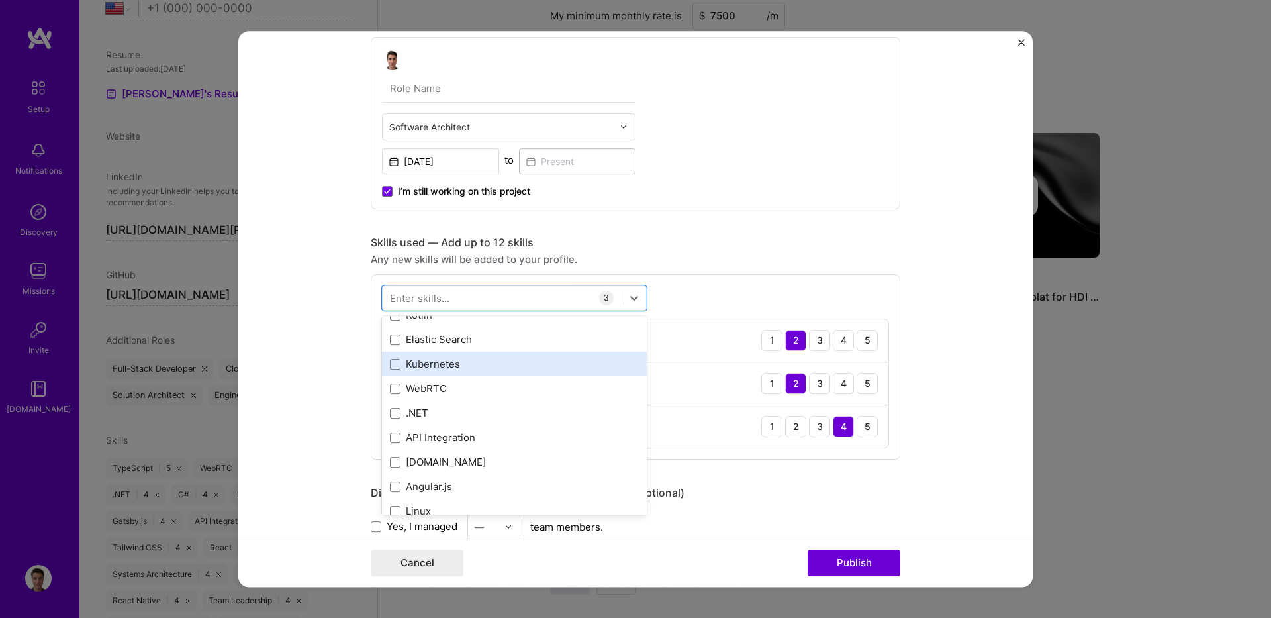
click at [434, 369] on div "Kubernetes" at bounding box center [514, 364] width 249 height 14
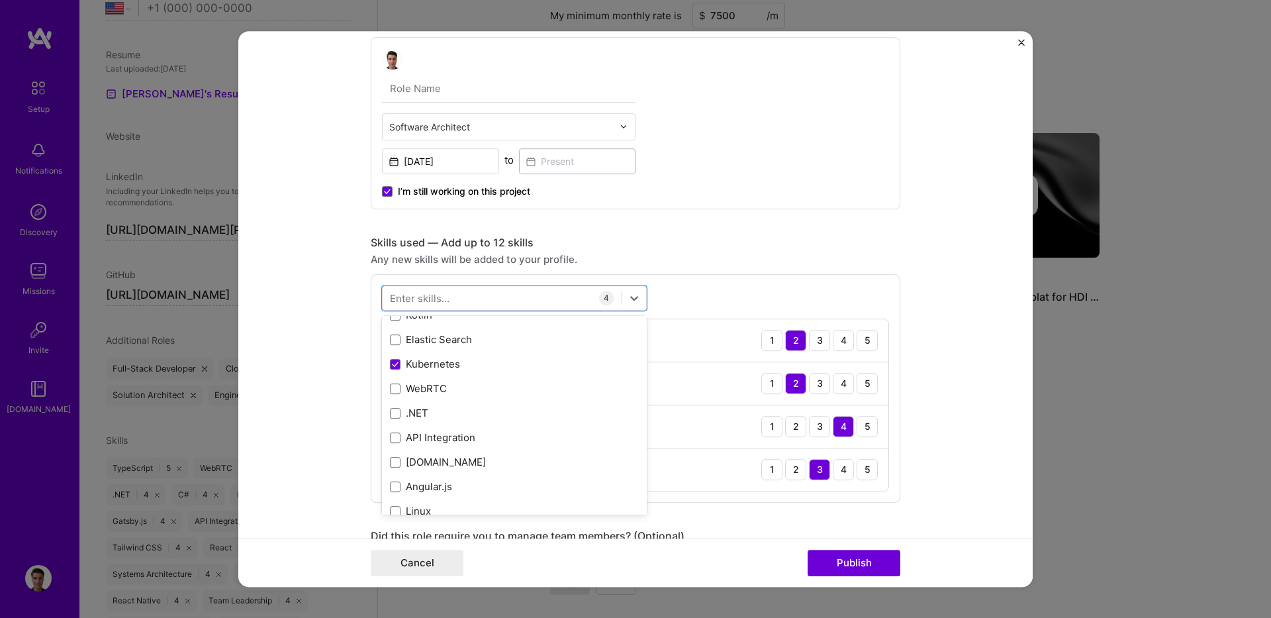
click at [821, 168] on div "Software Architect [DATE] to I’m still working on this project" at bounding box center [636, 123] width 530 height 172
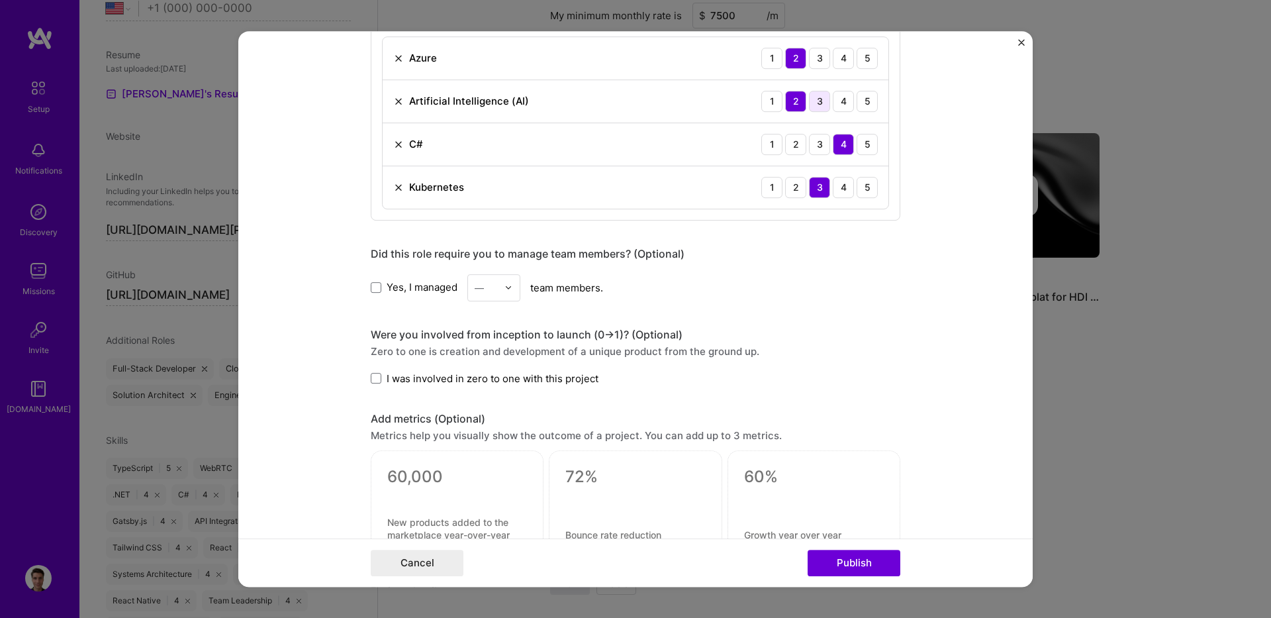
scroll to position [715, 0]
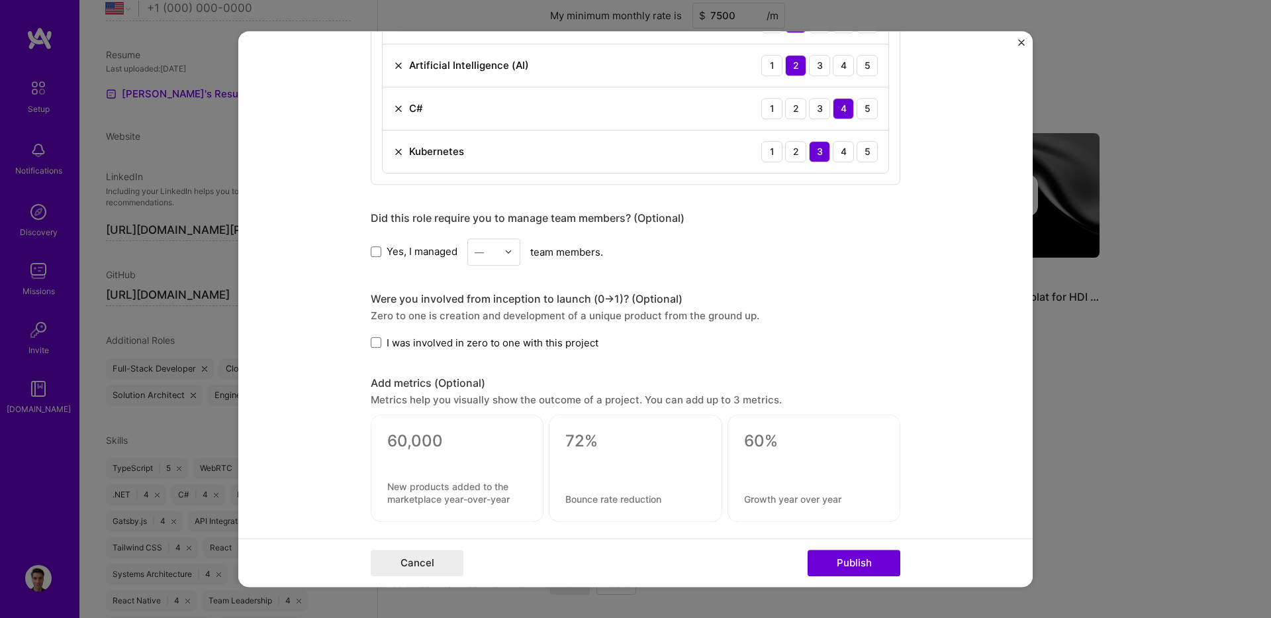
click at [416, 257] on span "Yes, I managed" at bounding box center [422, 251] width 71 height 14
click at [0, 0] on input "Yes, I managed" at bounding box center [0, 0] width 0 height 0
click at [498, 262] on div "—" at bounding box center [486, 252] width 36 height 26
click at [486, 434] on div "10" at bounding box center [493, 428] width 45 height 24
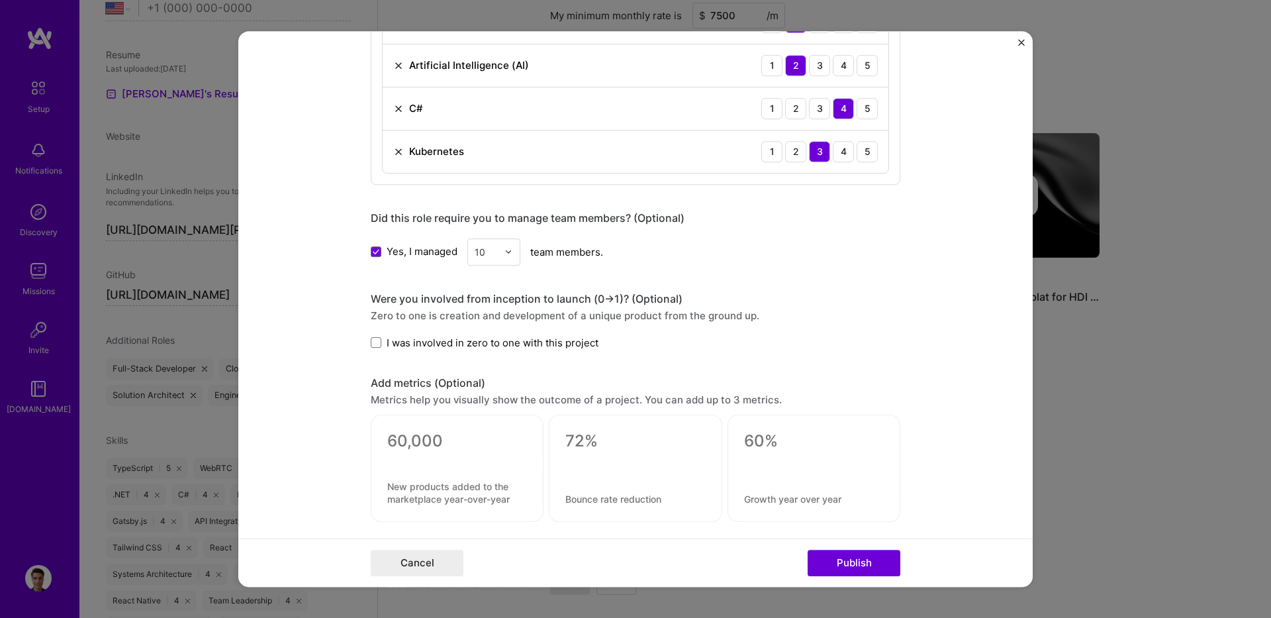
click at [575, 305] on div "Were you involved from inception to launch (0 -> 1)? (Optional)" at bounding box center [636, 299] width 530 height 14
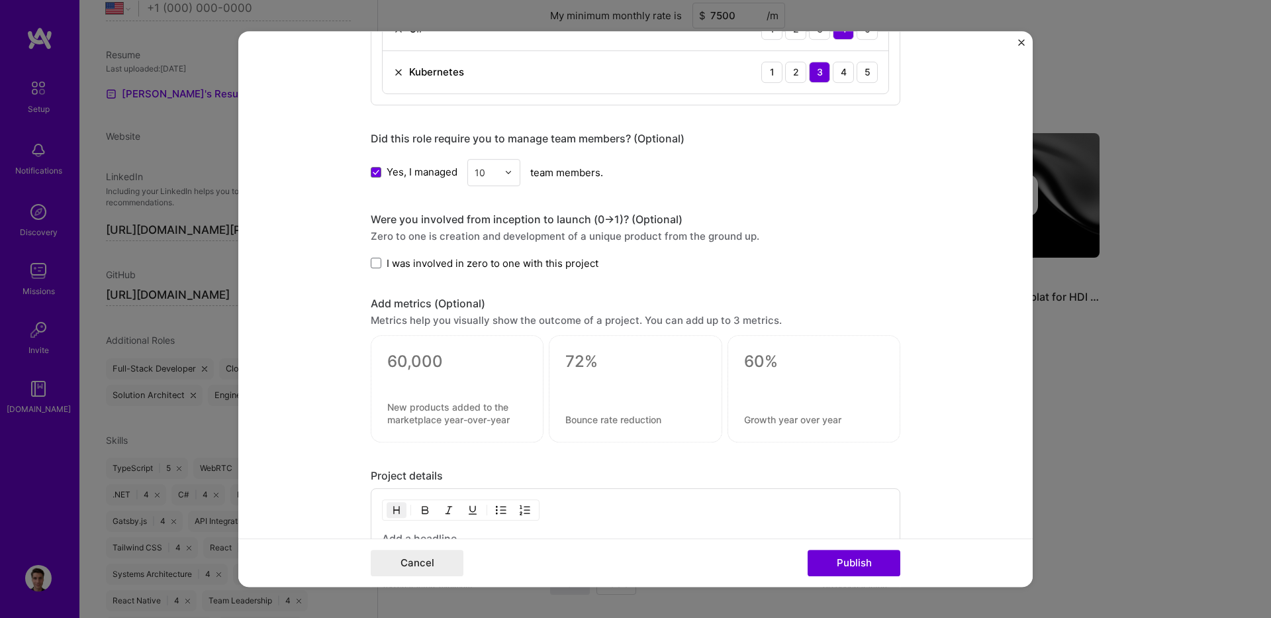
click at [462, 267] on span "I was involved in zero to one with this project" at bounding box center [493, 263] width 212 height 14
click at [0, 0] on input "I was involved in zero to one with this project" at bounding box center [0, 0] width 0 height 0
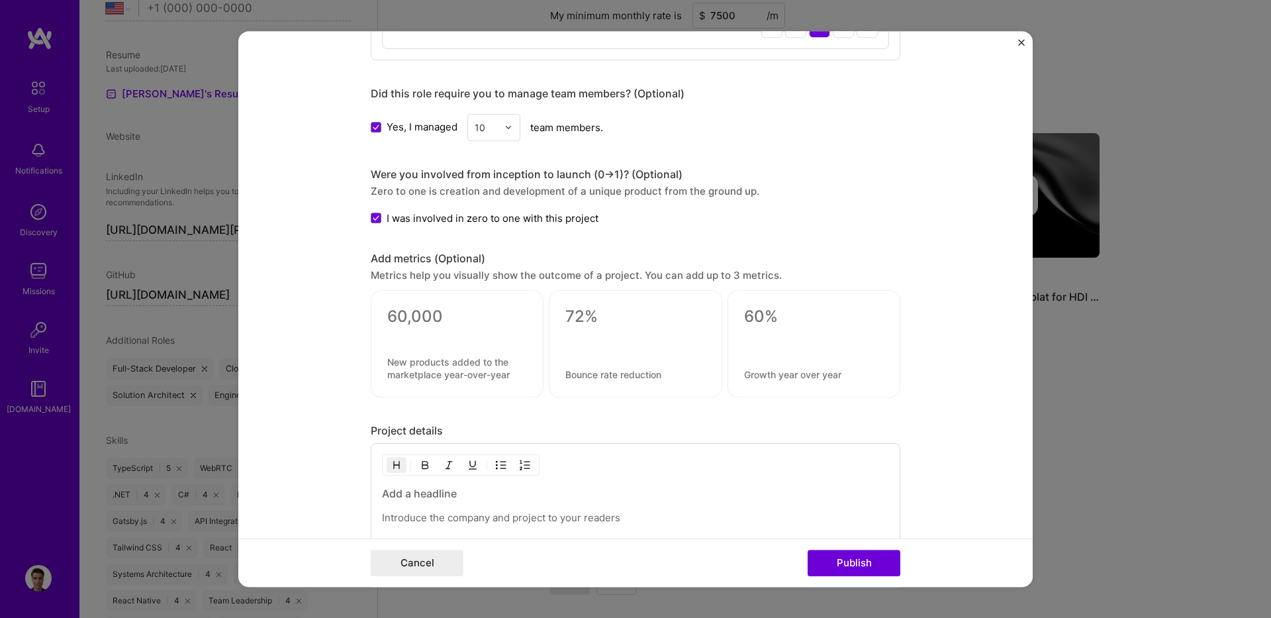
scroll to position [874, 0]
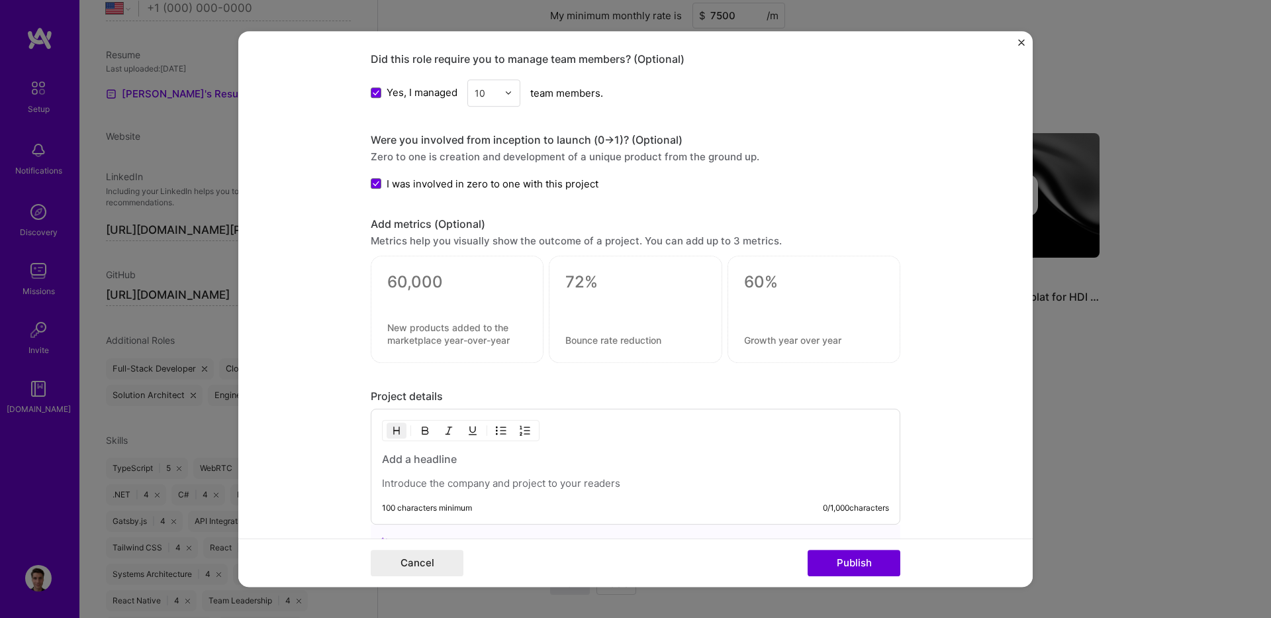
click at [485, 294] on div at bounding box center [457, 299] width 140 height 14
click at [450, 285] on textarea at bounding box center [457, 282] width 140 height 20
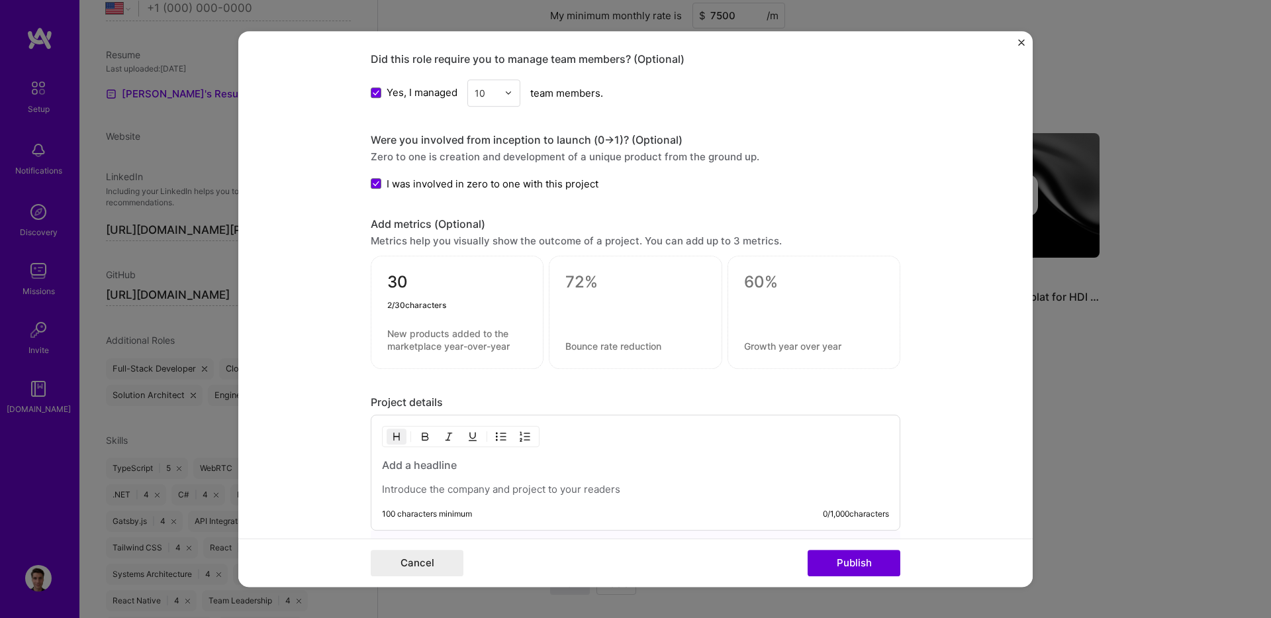
type textarea "3"
type textarea "13000"
drag, startPoint x: 492, startPoint y: 199, endPoint x: 496, endPoint y: 238, distance: 39.3
click at [458, 322] on div "13000" at bounding box center [457, 312] width 173 height 113
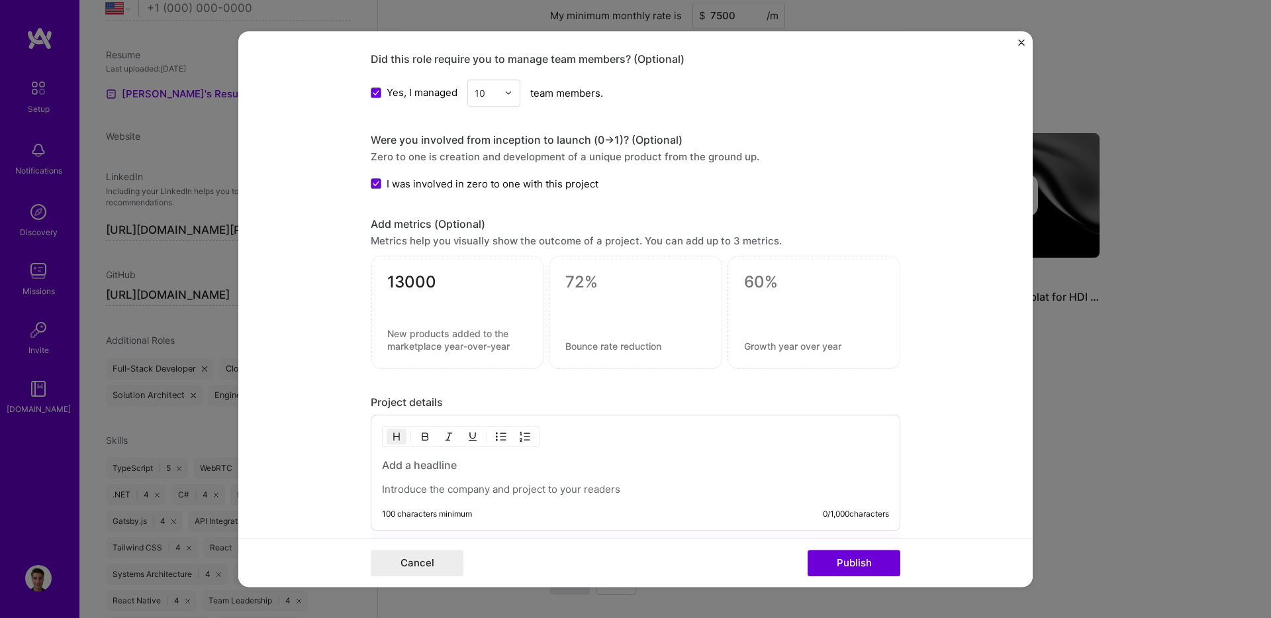
drag, startPoint x: 462, startPoint y: 324, endPoint x: 454, endPoint y: 318, distance: 10.3
click at [458, 321] on div "13000" at bounding box center [457, 312] width 173 height 113
click at [453, 331] on div "13000" at bounding box center [457, 312] width 173 height 113
click at [453, 334] on textarea at bounding box center [457, 339] width 140 height 25
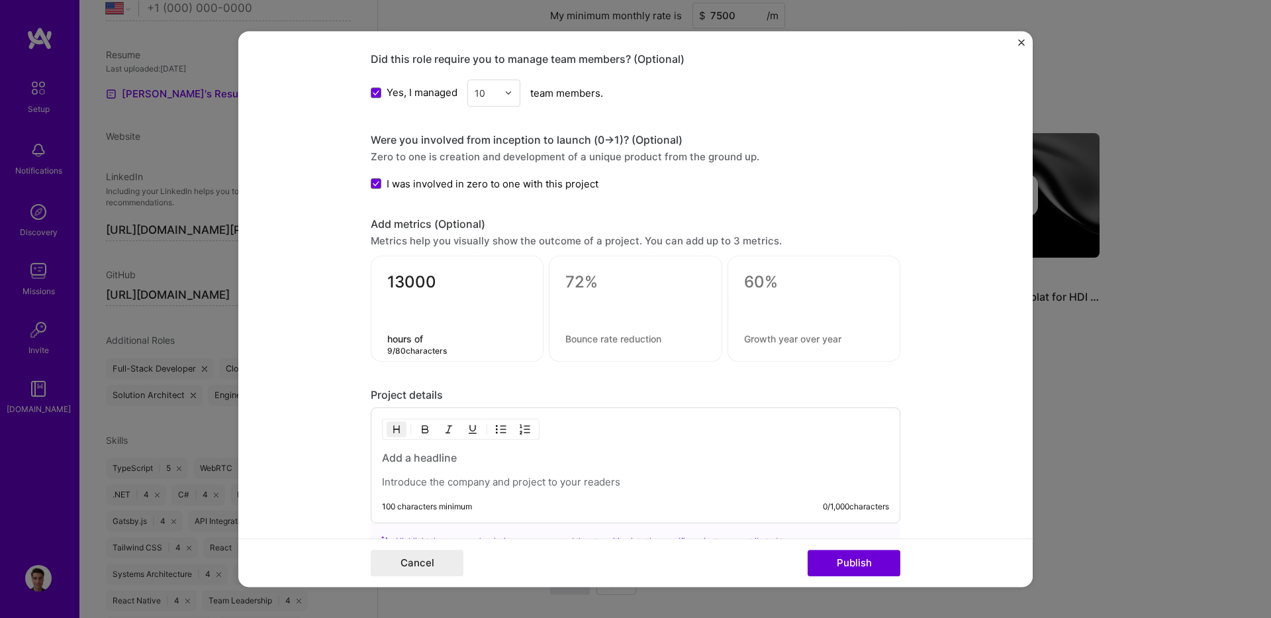
type textarea "hours"
type textarea "Call center hours saved yearly"
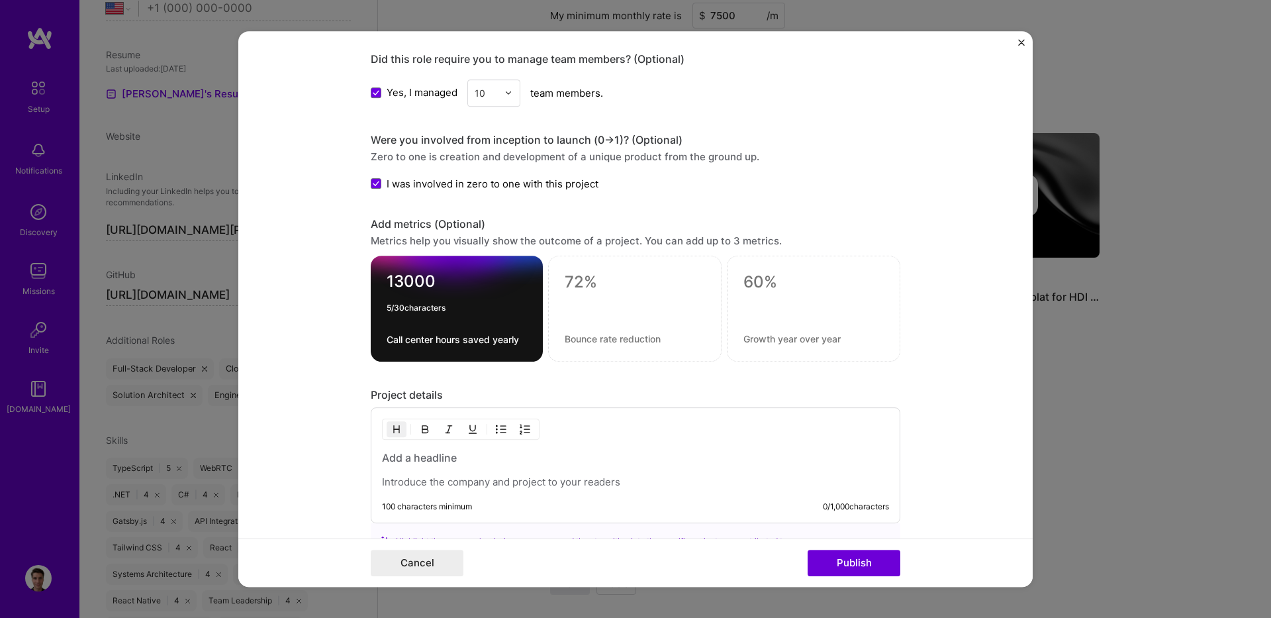
click at [442, 275] on textarea "13000" at bounding box center [457, 284] width 140 height 26
click at [563, 228] on div "Add metrics (Optional)" at bounding box center [636, 224] width 530 height 14
drag, startPoint x: 425, startPoint y: 287, endPoint x: 303, endPoint y: 272, distance: 123.4
click at [303, 272] on form "Project title AI document router Company Bupa Project industry Industry 1 Proje…" at bounding box center [635, 309] width 794 height 556
drag, startPoint x: 434, startPoint y: 297, endPoint x: 338, endPoint y: 276, distance: 98.3
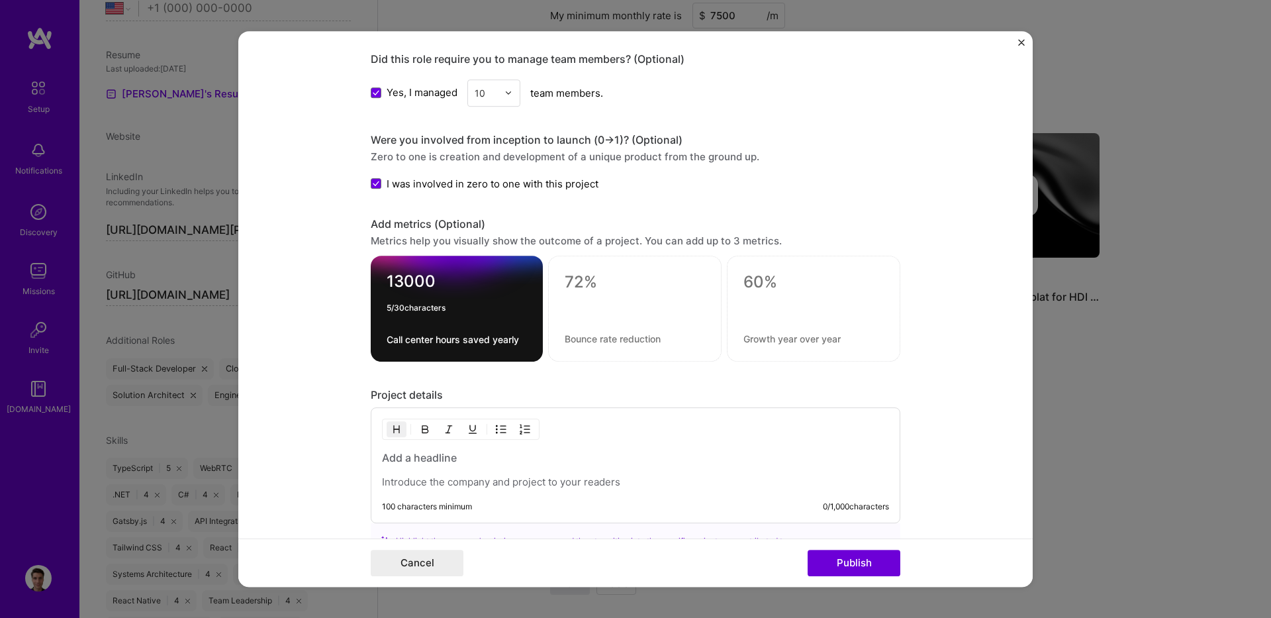
click at [338, 276] on form "Project title AI document router Company Bupa Project industry Industry 1 Proje…" at bounding box center [635, 309] width 794 height 556
type textarea "6500"
type textarea "7000"
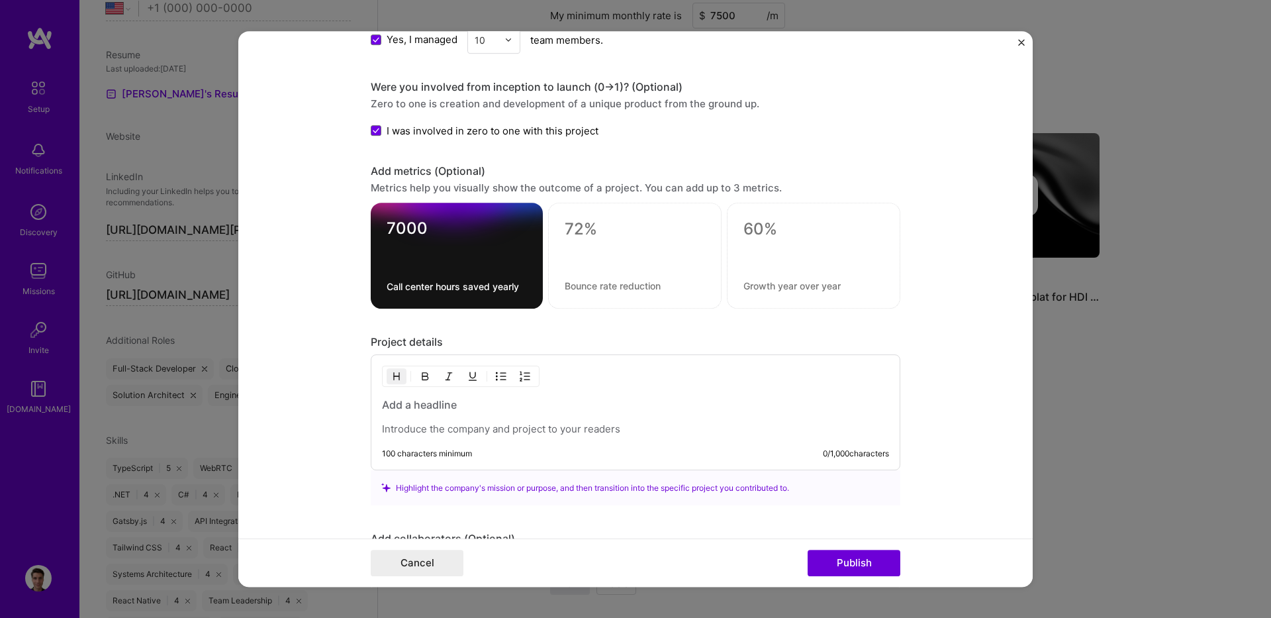
scroll to position [953, 0]
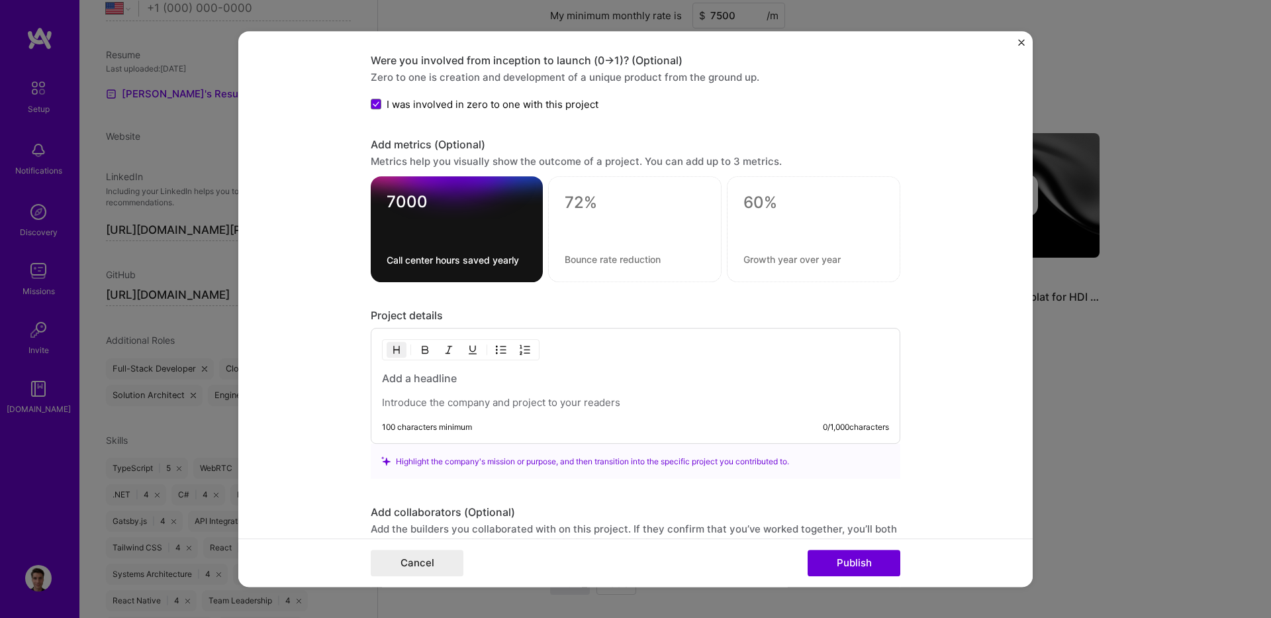
click at [583, 222] on div at bounding box center [635, 225] width 140 height 14
click at [583, 209] on textarea at bounding box center [635, 203] width 140 height 20
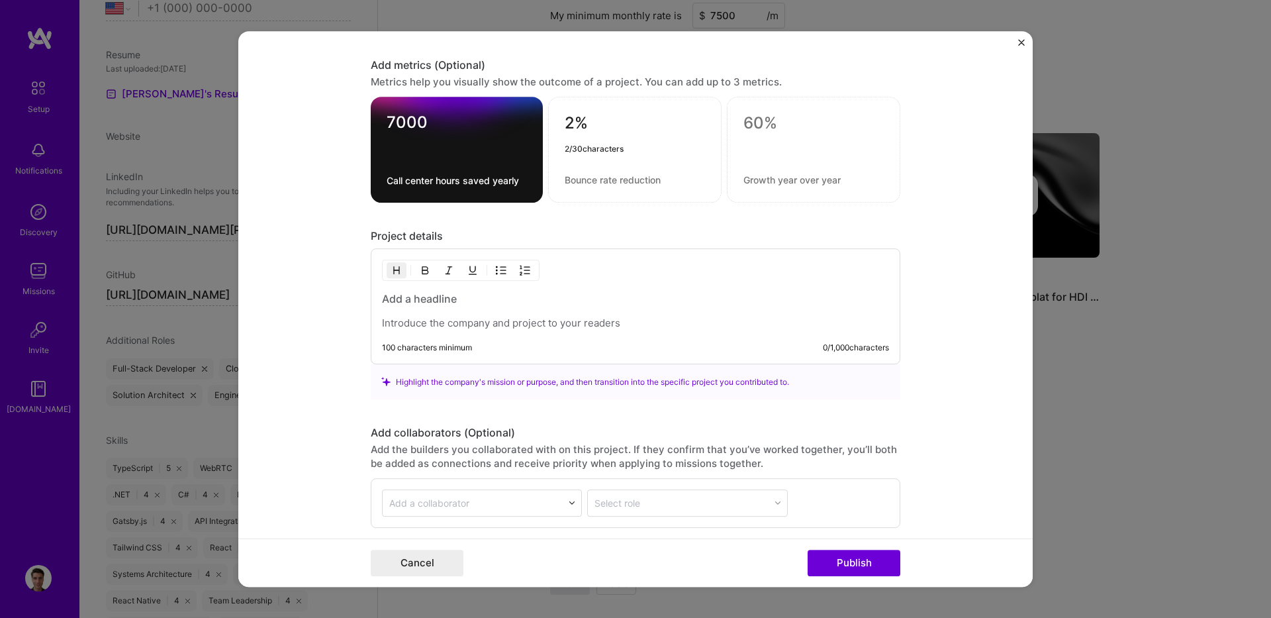
type textarea "2%"
type textarea "increa"
type textarea "Increase"
type textarea "2"
click at [594, 232] on div "Project details" at bounding box center [636, 236] width 530 height 14
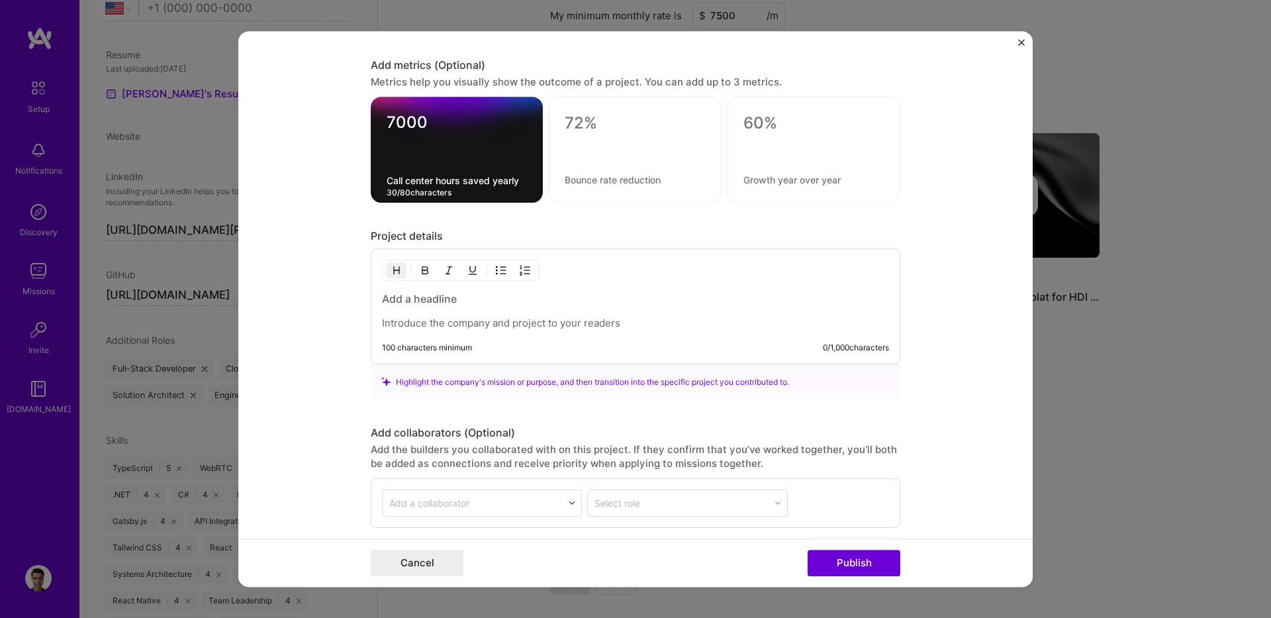
click at [488, 180] on textarea "Call center hours saved yearly" at bounding box center [457, 180] width 140 height 13
click at [589, 129] on textarea at bounding box center [635, 126] width 140 height 26
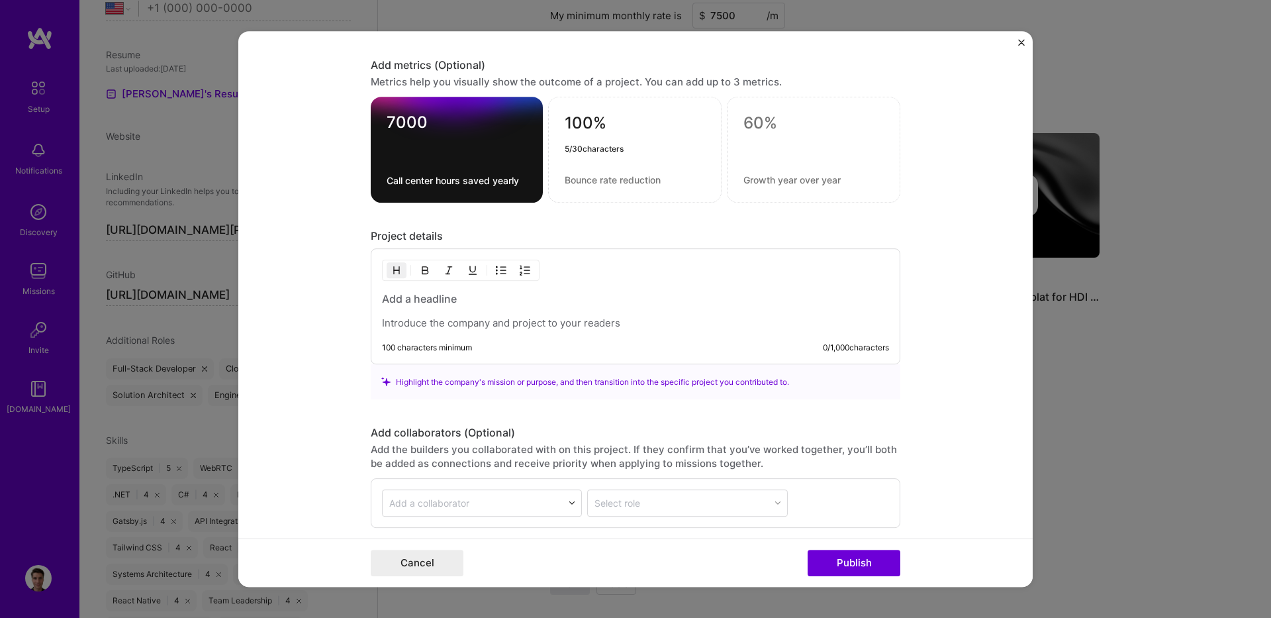
type textarea "100%"
type textarea "comp"
type textarea "C"
type textarea "E"
click at [655, 201] on div "100% Large-enterprise compliant 26 / 80 characters" at bounding box center [634, 150] width 173 height 106
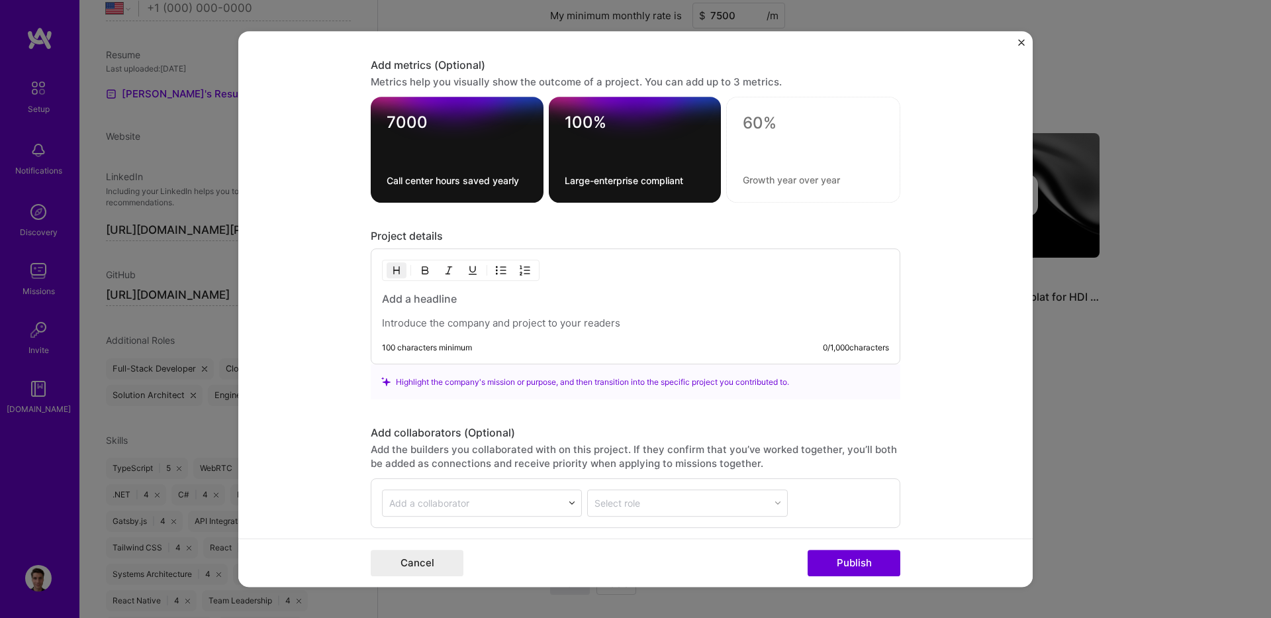
click at [632, 179] on textarea "Large-enterprise compliant" at bounding box center [635, 180] width 141 height 13
click at [679, 187] on div "100% Large-enterprise compliant 26 / 80 characters" at bounding box center [635, 150] width 173 height 106
click at [679, 181] on textarea "Large-enterprise compliant" at bounding box center [635, 180] width 141 height 13
click at [720, 195] on div "7000 Call center hours saved yearly 100% Enterprise compliant" at bounding box center [636, 150] width 530 height 106
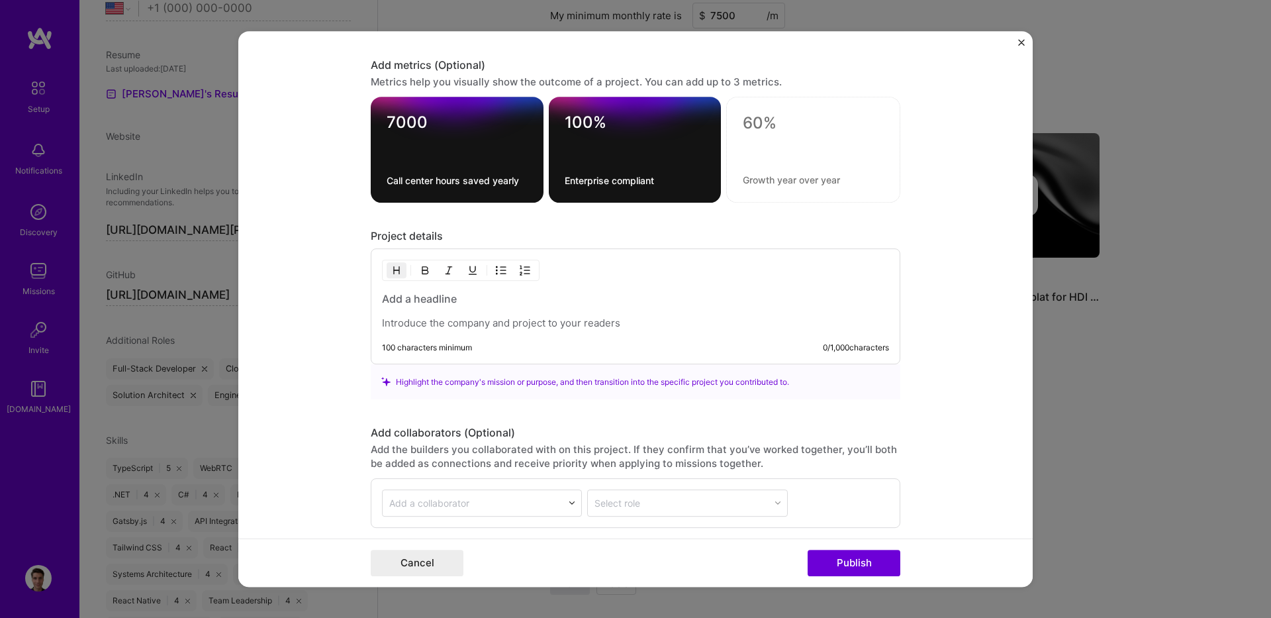
click at [593, 307] on div at bounding box center [635, 310] width 507 height 38
drag, startPoint x: 514, startPoint y: 276, endPoint x: 493, endPoint y: 309, distance: 38.4
click at [510, 287] on div "100 characters minimum 0 / 1,000 characters" at bounding box center [636, 306] width 530 height 116
click at [473, 304] on h3 at bounding box center [635, 298] width 507 height 15
drag, startPoint x: 456, startPoint y: 308, endPoint x: 444, endPoint y: 298, distance: 15.5
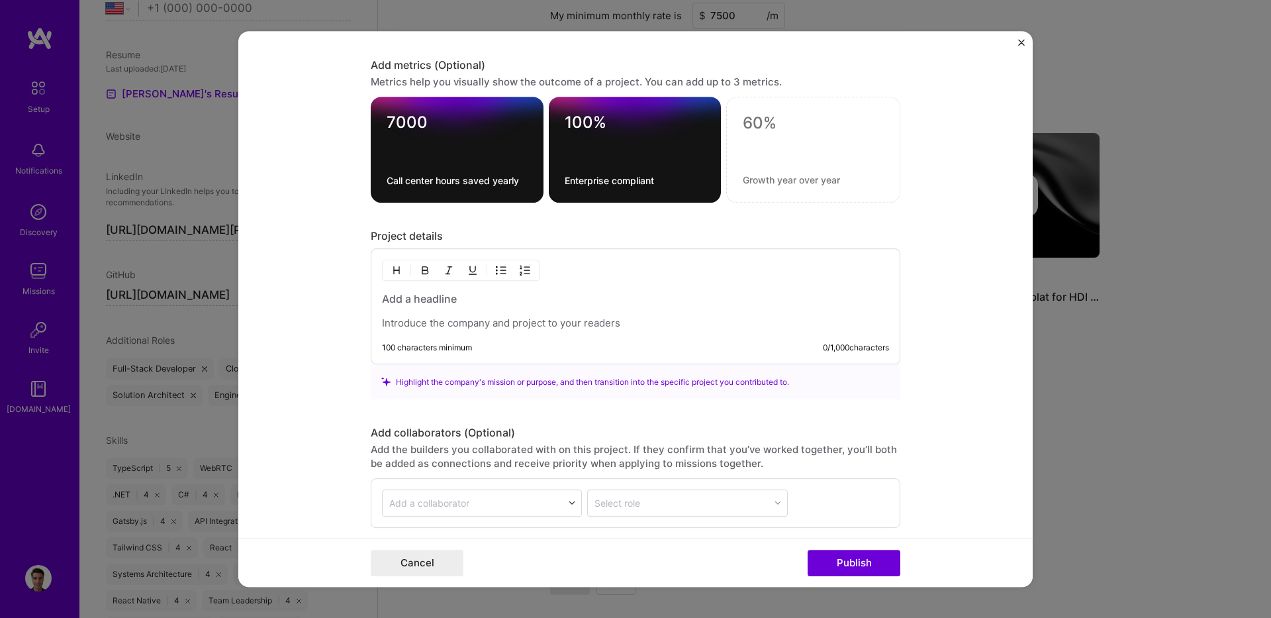
click at [454, 308] on div at bounding box center [635, 310] width 507 height 38
click at [418, 289] on div "100 characters minimum 0 / 1,000 characters" at bounding box center [636, 306] width 530 height 116
click at [414, 304] on h3 at bounding box center [635, 298] width 507 height 15
click at [416, 299] on h3 at bounding box center [635, 298] width 507 height 15
click at [657, 193] on div "100% Enterprise compliant" at bounding box center [635, 150] width 173 height 106
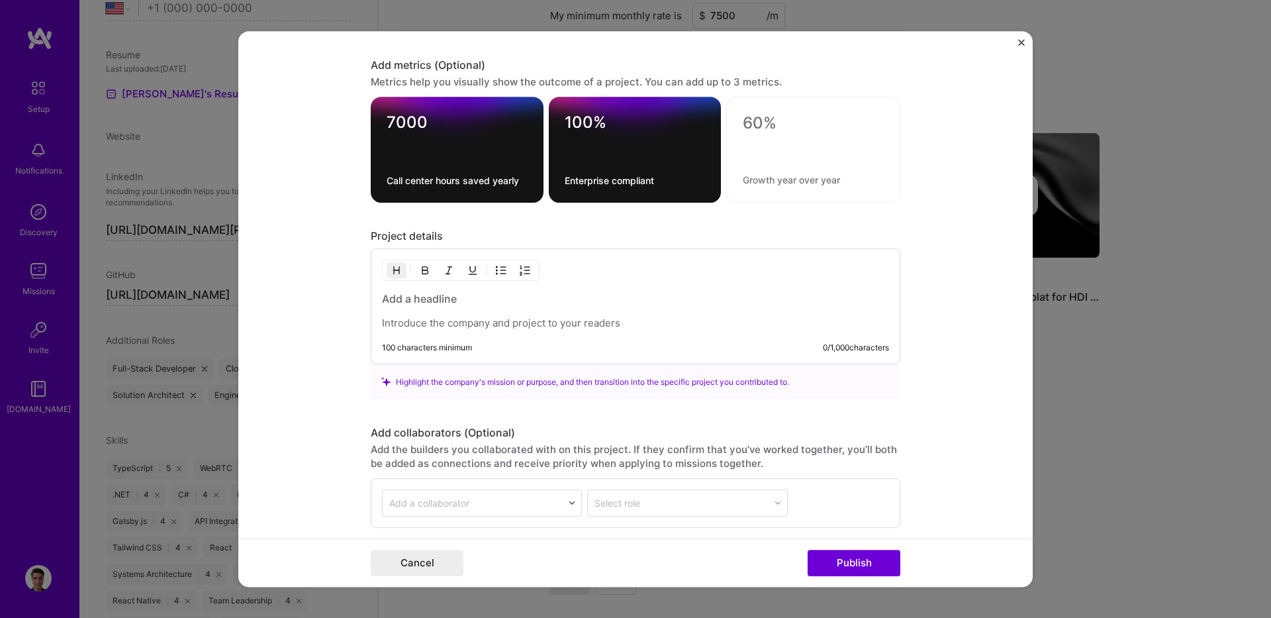
click at [663, 180] on textarea "Enterprise compliant" at bounding box center [635, 180] width 141 height 13
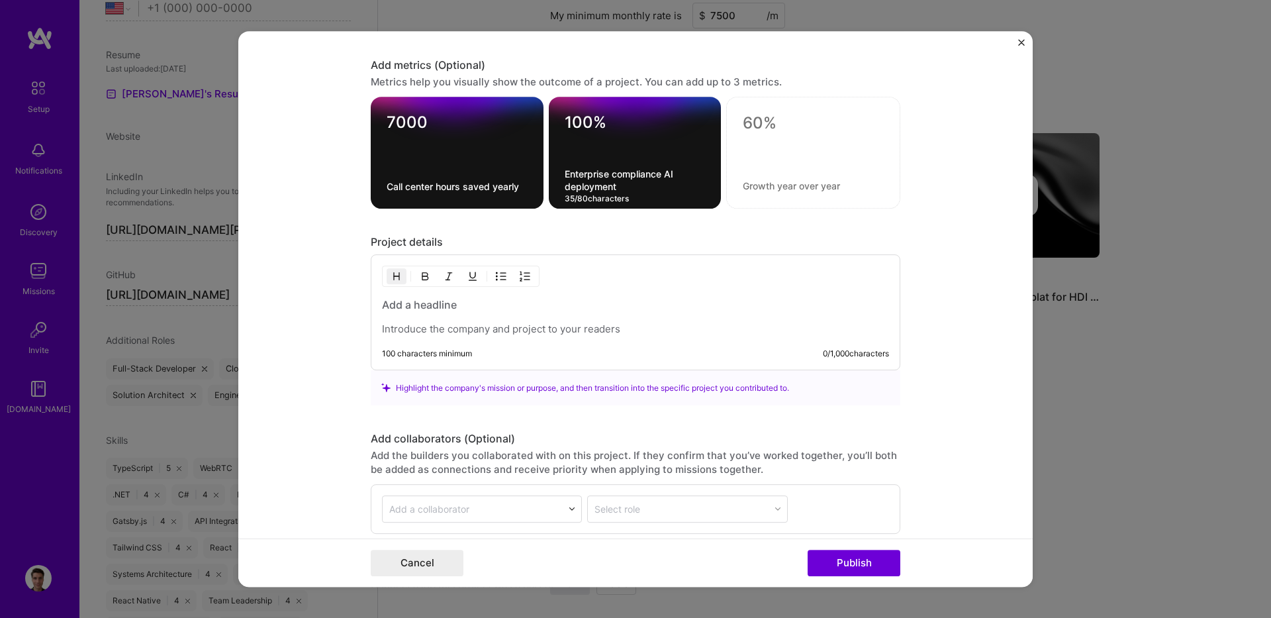
type textarea "Enterprise compliance AI deployment"
click at [550, 373] on div "Highlight the company's mission or purpose, and then transition into the specif…" at bounding box center [636, 387] width 530 height 35
click at [522, 351] on div "100 characters minimum 0 / 1,000 characters" at bounding box center [635, 353] width 507 height 11
click at [408, 310] on h3 at bounding box center [635, 304] width 507 height 15
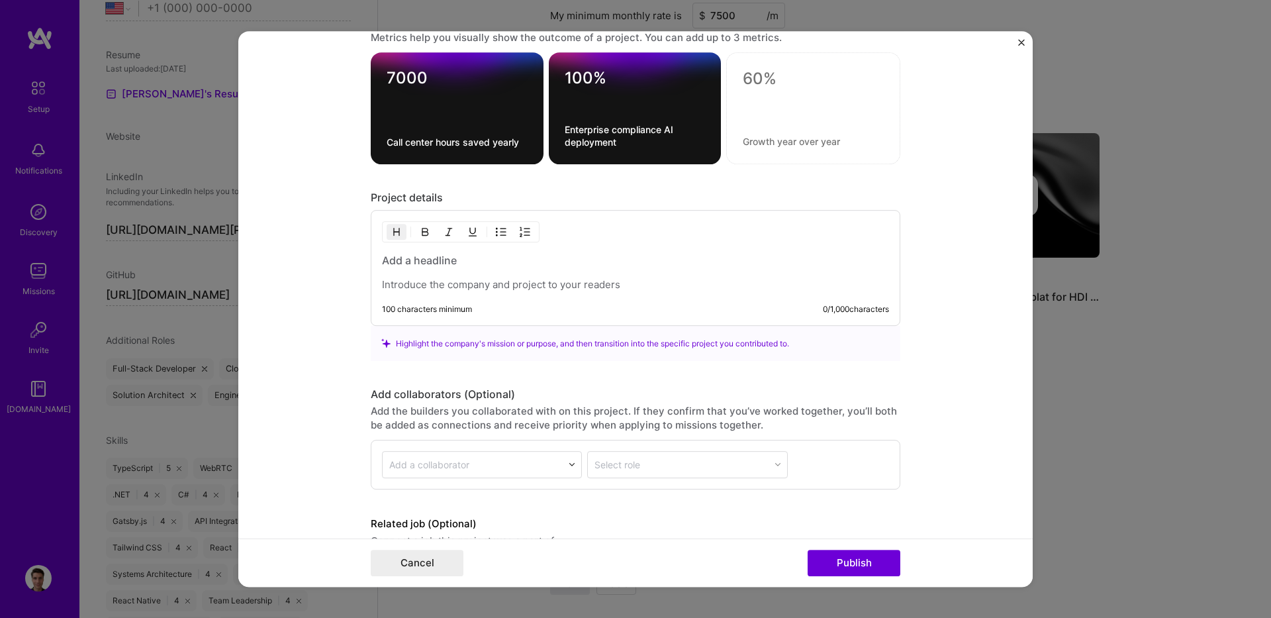
scroll to position [1112, 0]
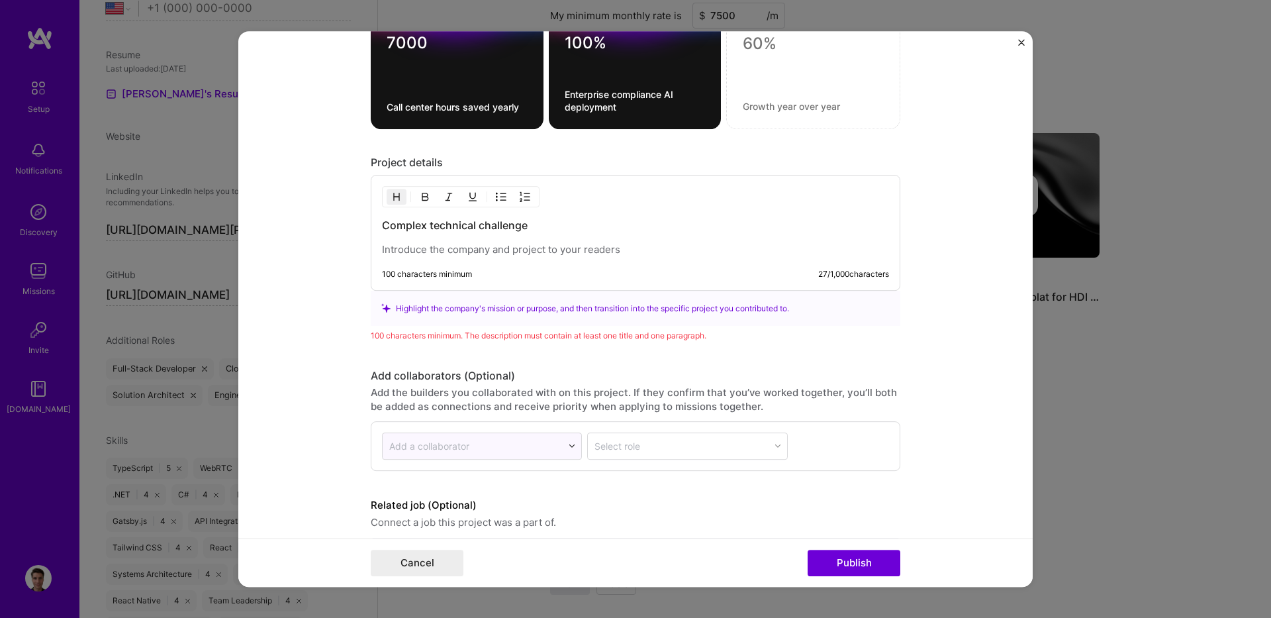
click at [497, 252] on p at bounding box center [635, 249] width 507 height 13
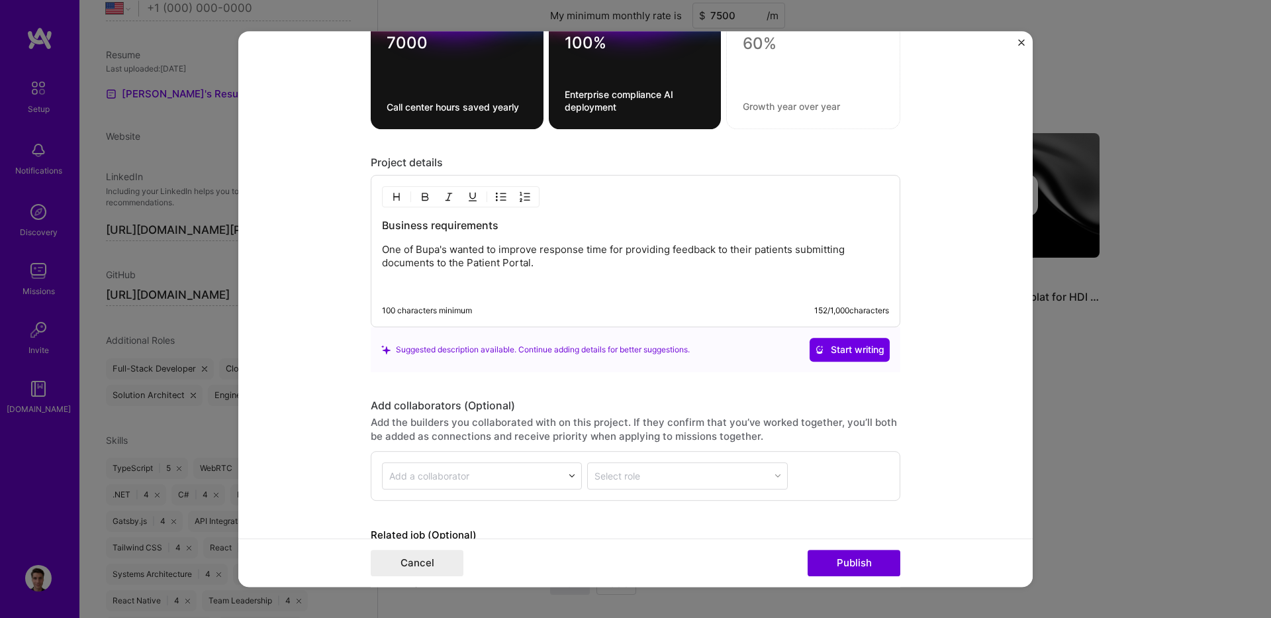
click at [395, 197] on img "button" at bounding box center [396, 196] width 11 height 11
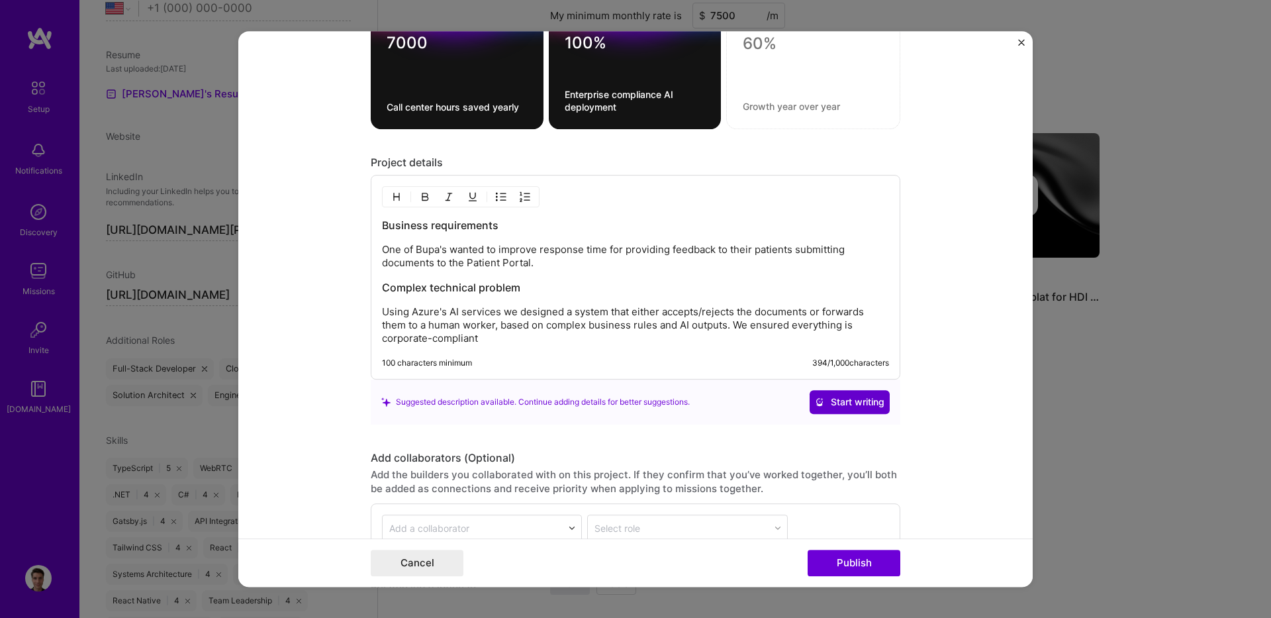
click at [821, 393] on button "Start writing" at bounding box center [850, 402] width 80 height 24
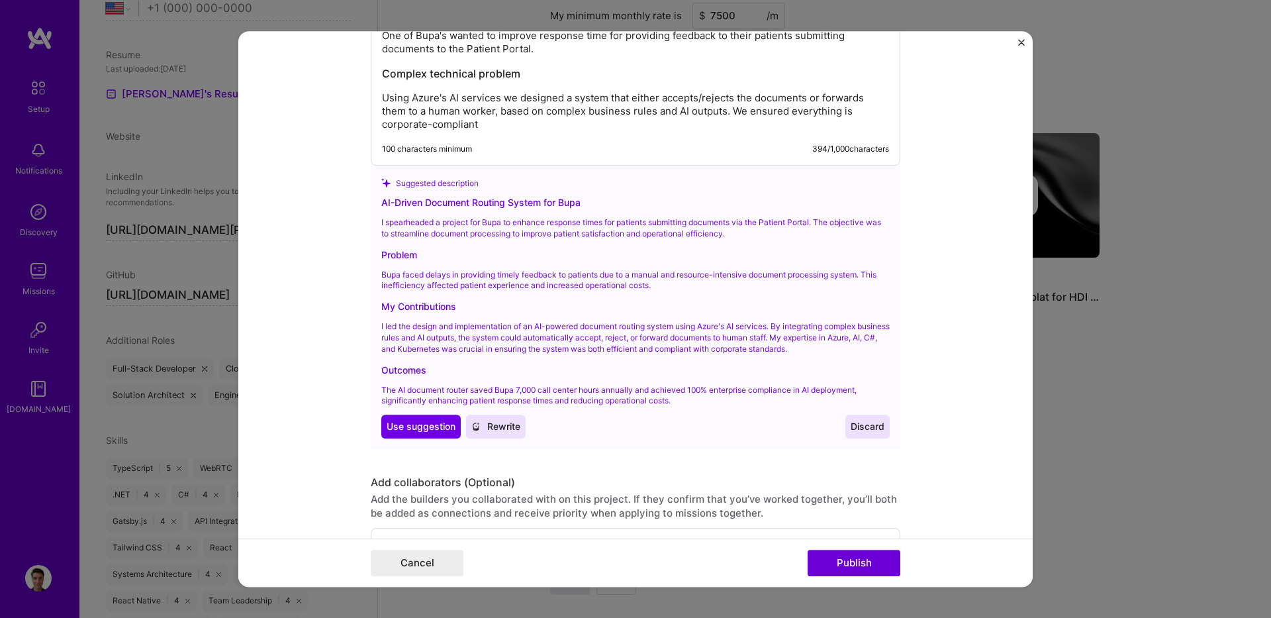
scroll to position [1351, 0]
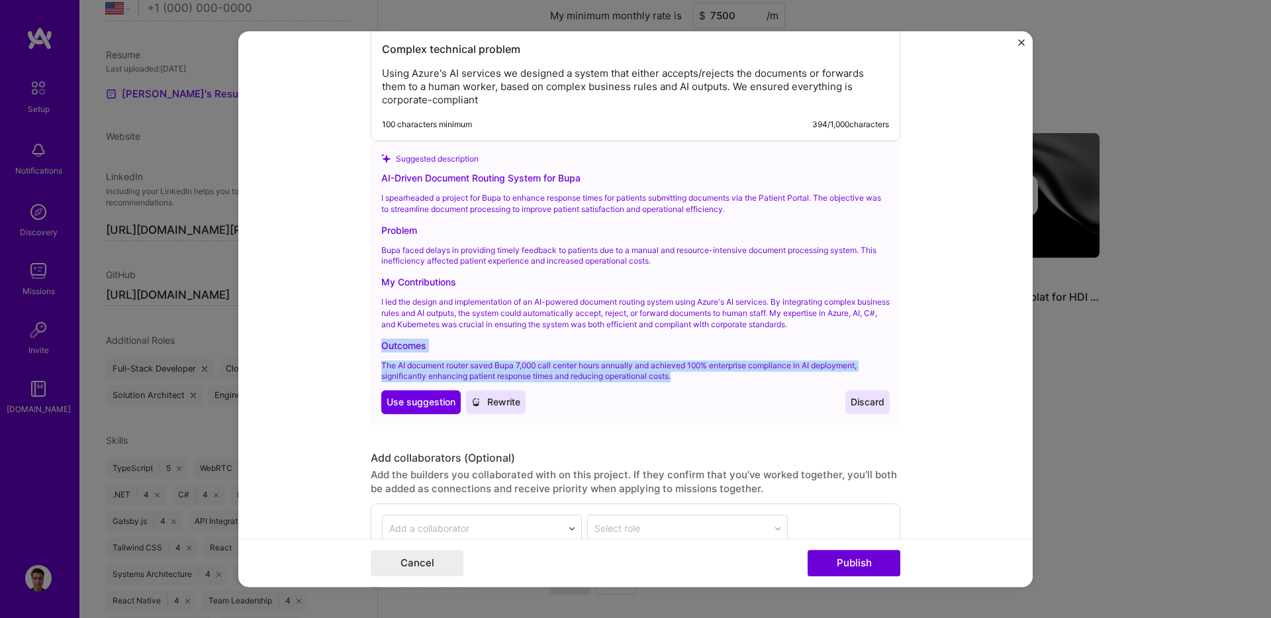
drag, startPoint x: 696, startPoint y: 373, endPoint x: 377, endPoint y: 340, distance: 320.1
click at [381, 340] on div "AI-Driven Document Routing System for Bupa I spearheaded a project for Bupa to …" at bounding box center [635, 292] width 508 height 243
click at [437, 336] on div "AI-Driven Document Routing System for Bupa I spearheaded a project for Bupa to …" at bounding box center [635, 292] width 508 height 243
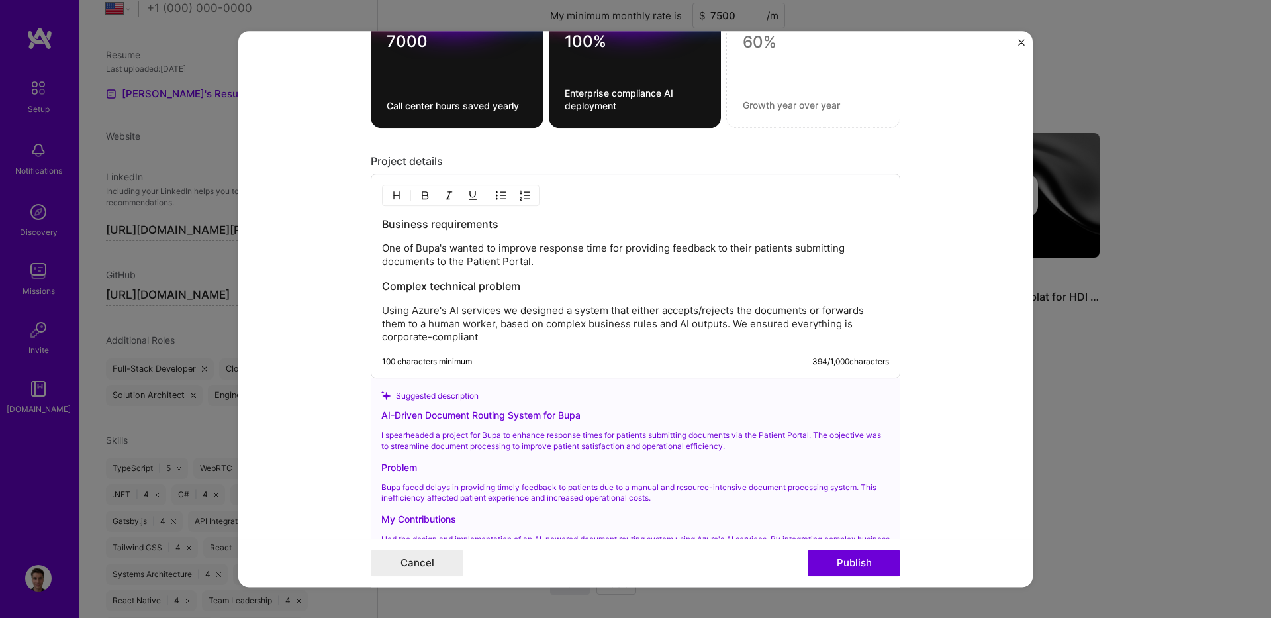
scroll to position [1112, 0]
click at [699, 346] on div "Business requirements One of Bupa's wanted to improve response time for providi…" at bounding box center [636, 277] width 530 height 205
click at [673, 333] on p "Using Azure's AI services we designed a system that either accepts/rejects the …" at bounding box center [635, 325] width 507 height 40
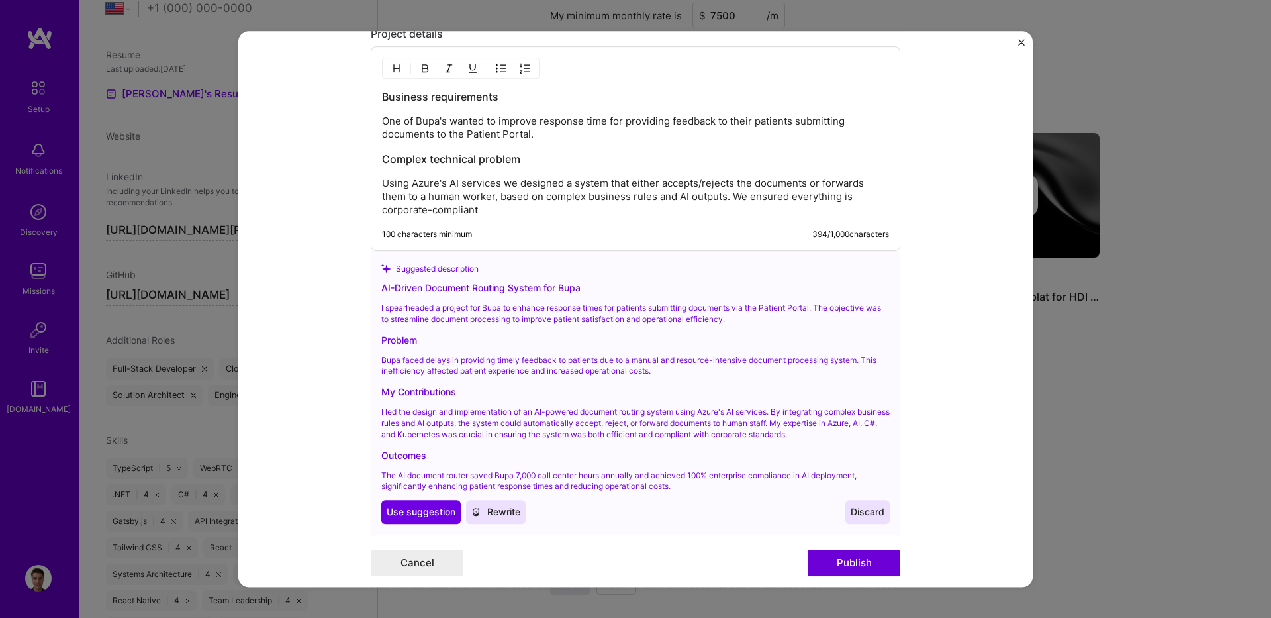
scroll to position [1351, 0]
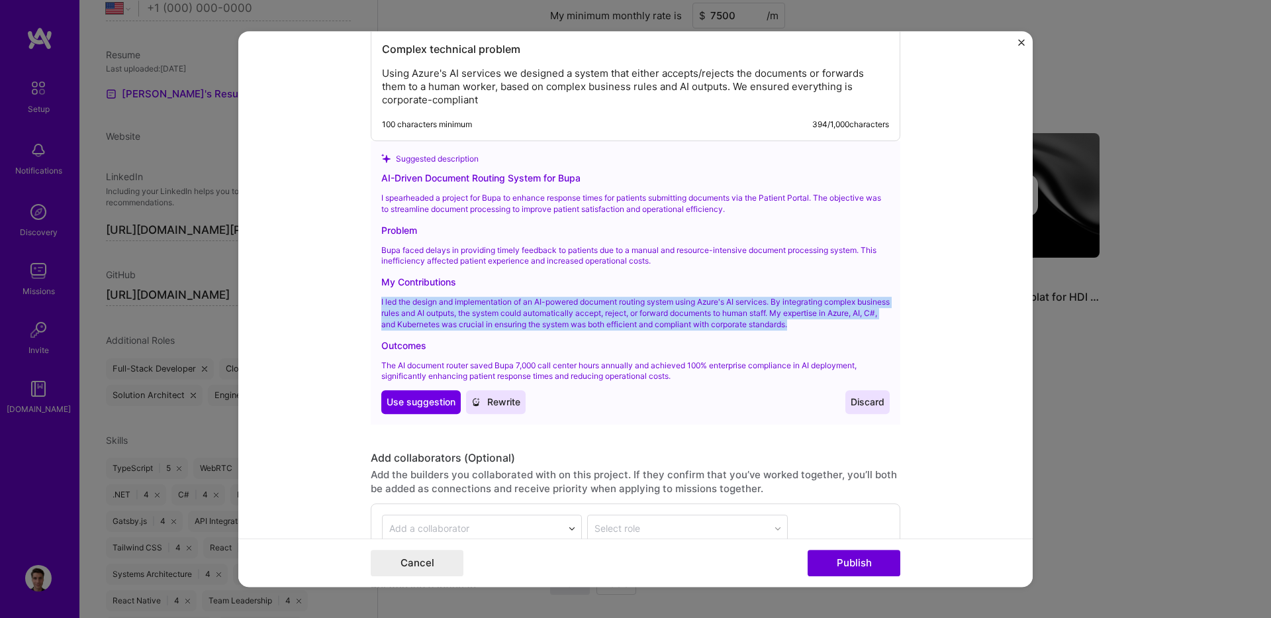
drag, startPoint x: 858, startPoint y: 325, endPoint x: 358, endPoint y: 294, distance: 501.5
click at [358, 294] on form "Project title AI document router Company Bupa Project industry Industry 1 Proje…" at bounding box center [635, 309] width 794 height 556
copy p "I led the design and implementation of an AI-powered document routing system us…"
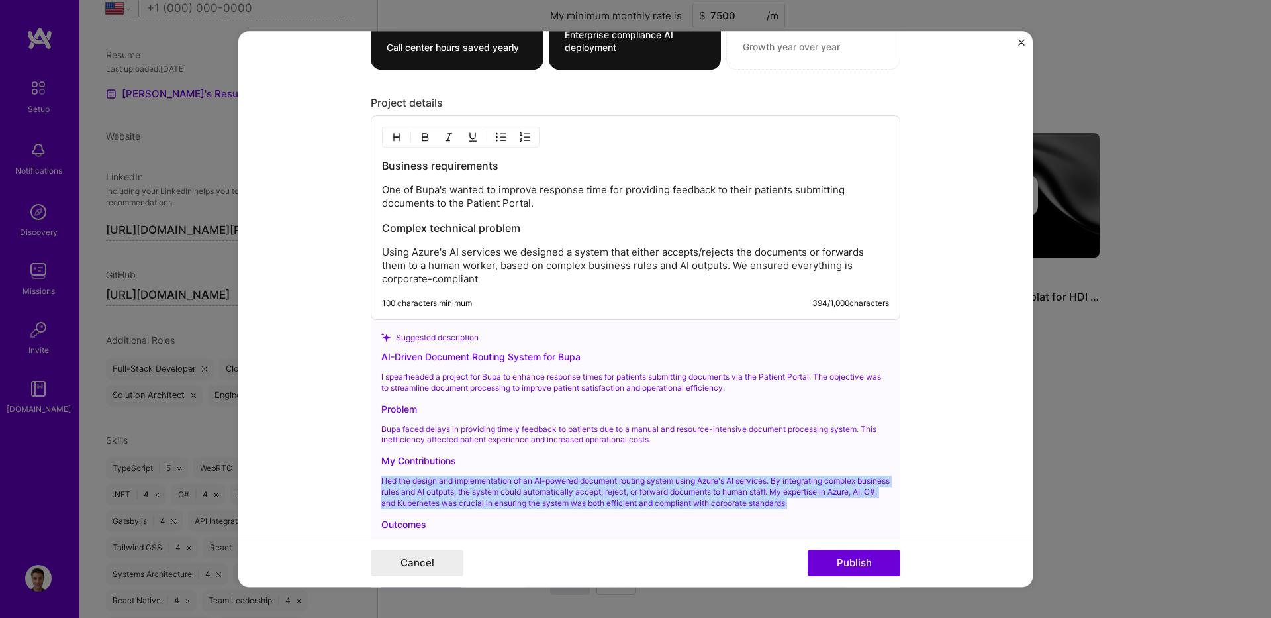
scroll to position [1112, 0]
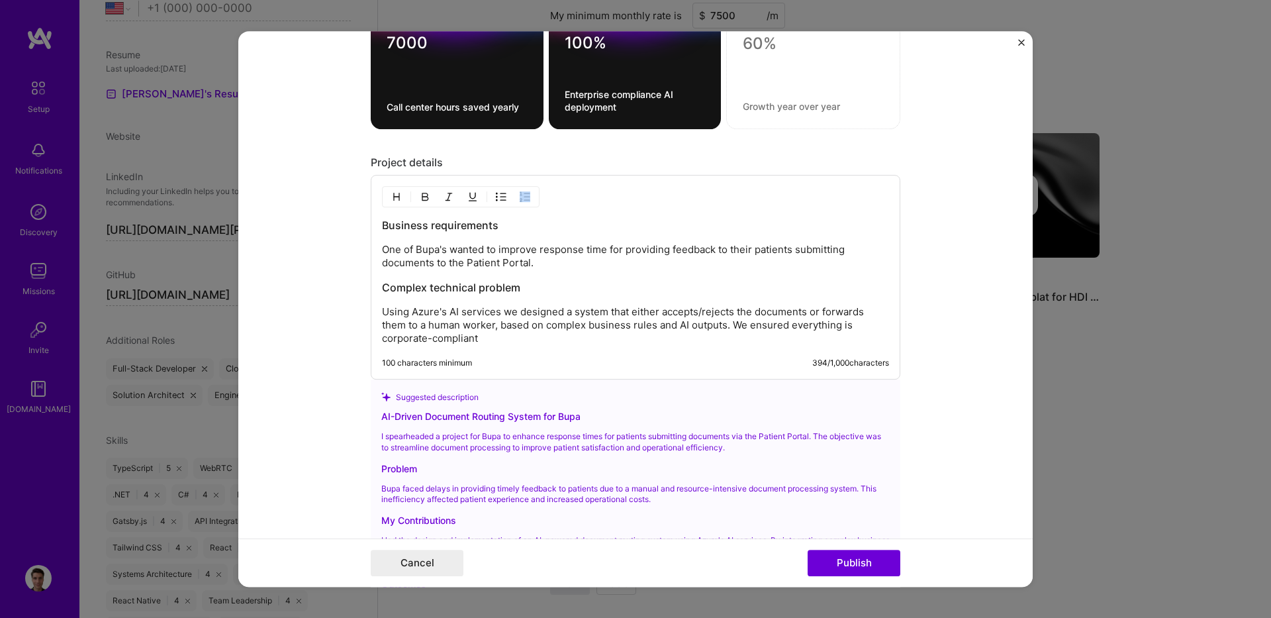
drag, startPoint x: 547, startPoint y: 346, endPoint x: 503, endPoint y: 334, distance: 45.9
click at [504, 338] on div "Business requirements One of Bupa's wanted to improve response time for providi…" at bounding box center [636, 277] width 530 height 205
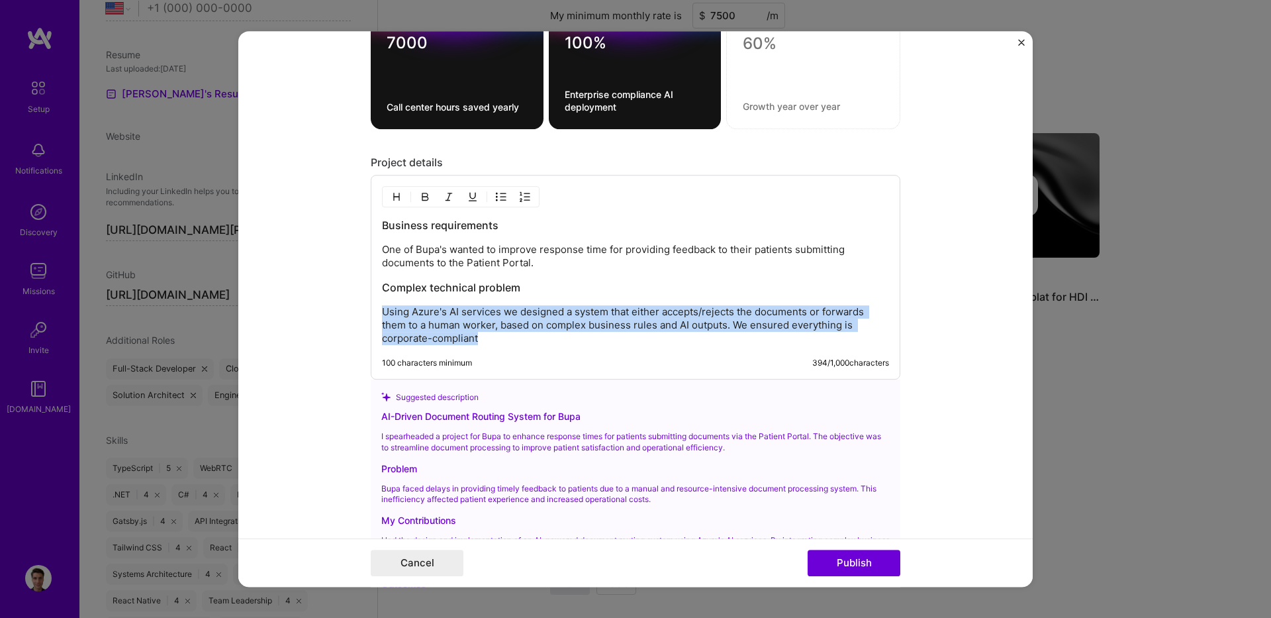
drag, startPoint x: 503, startPoint y: 334, endPoint x: 377, endPoint y: 311, distance: 127.3
click at [382, 311] on p "Using Azure's AI services we designed a system that either accepts/rejects the …" at bounding box center [635, 325] width 507 height 40
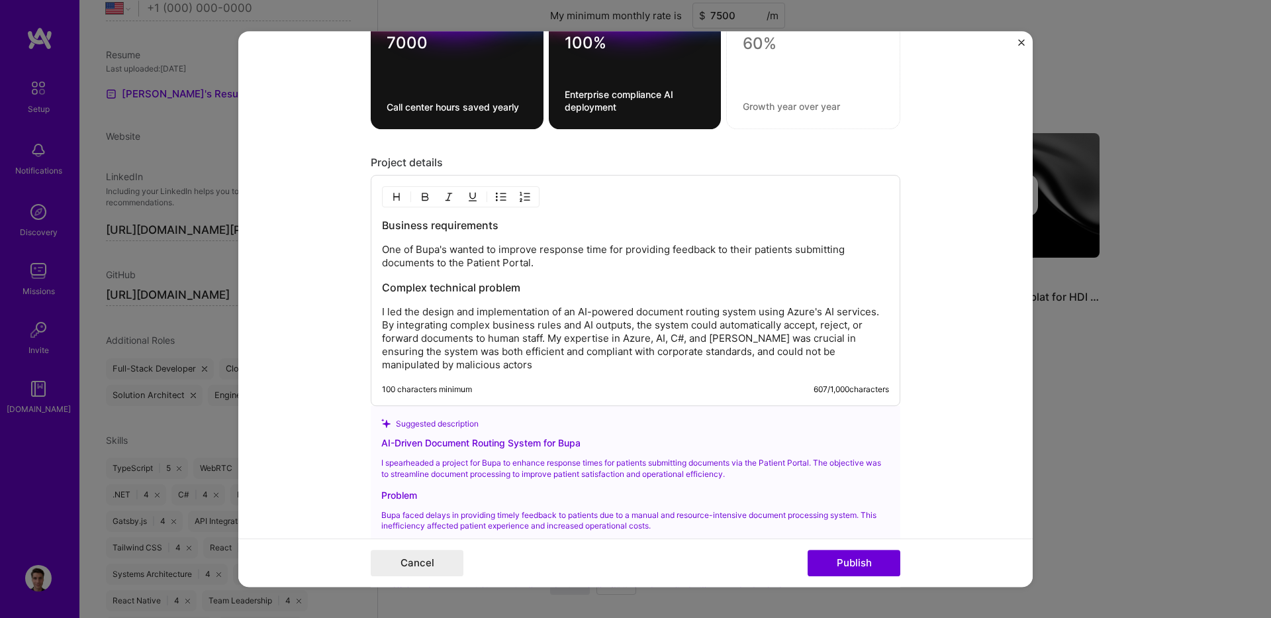
click at [777, 415] on div "Suggested description AI-Driven Document Routing System for Bupa I spearheaded …" at bounding box center [636, 547] width 530 height 283
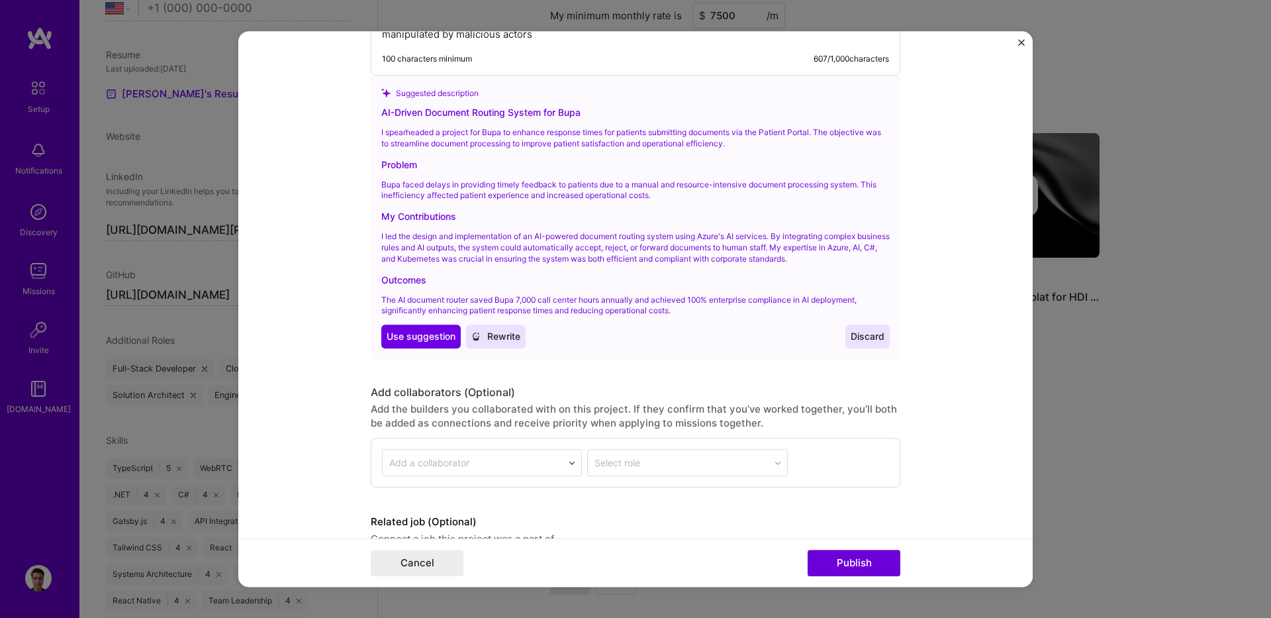
scroll to position [1511, 0]
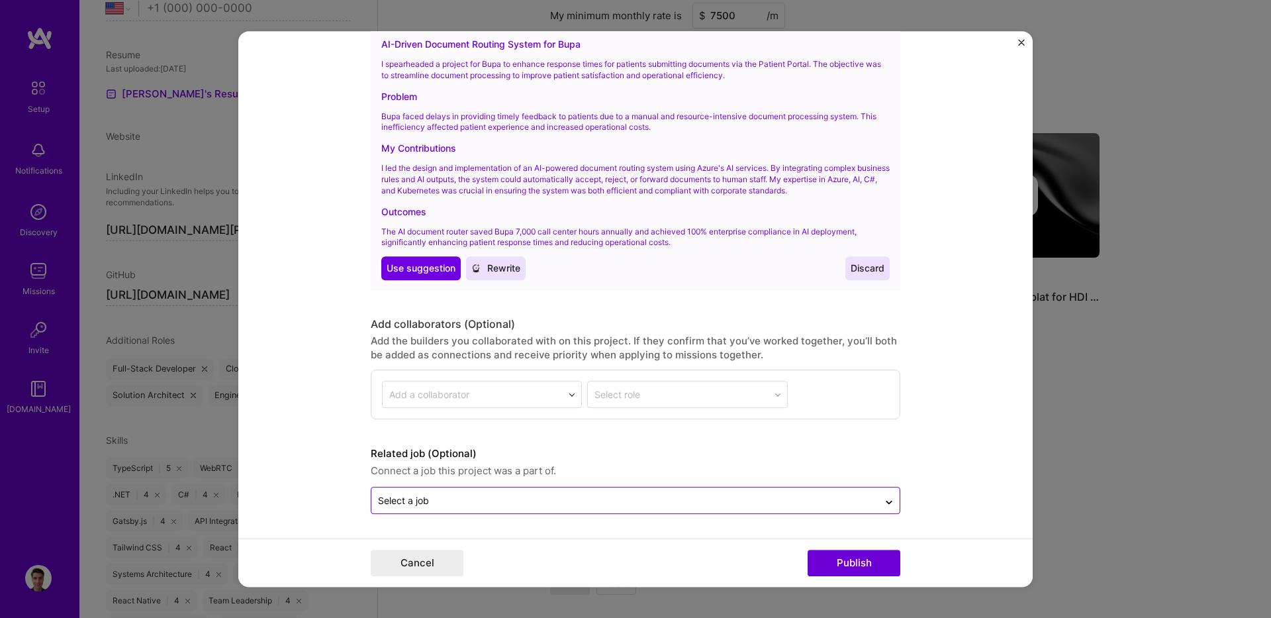
click at [690, 495] on input "text" at bounding box center [625, 500] width 494 height 14
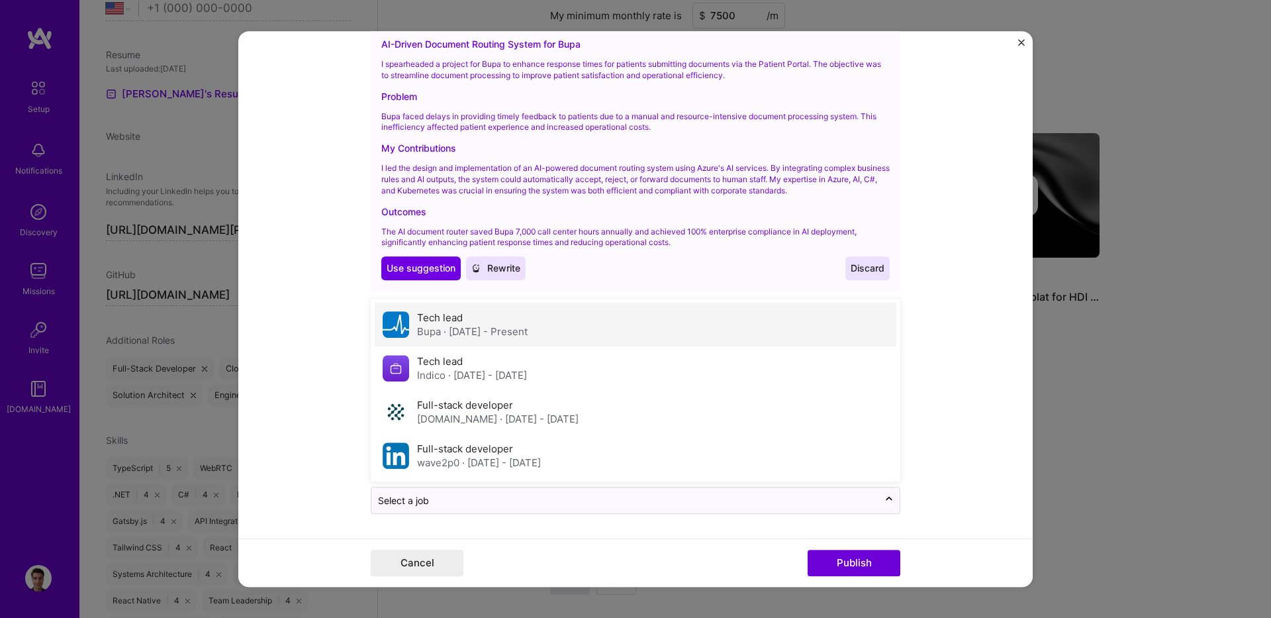
click at [471, 340] on div "Tech lead Bupa · [DATE] - Present" at bounding box center [636, 325] width 522 height 44
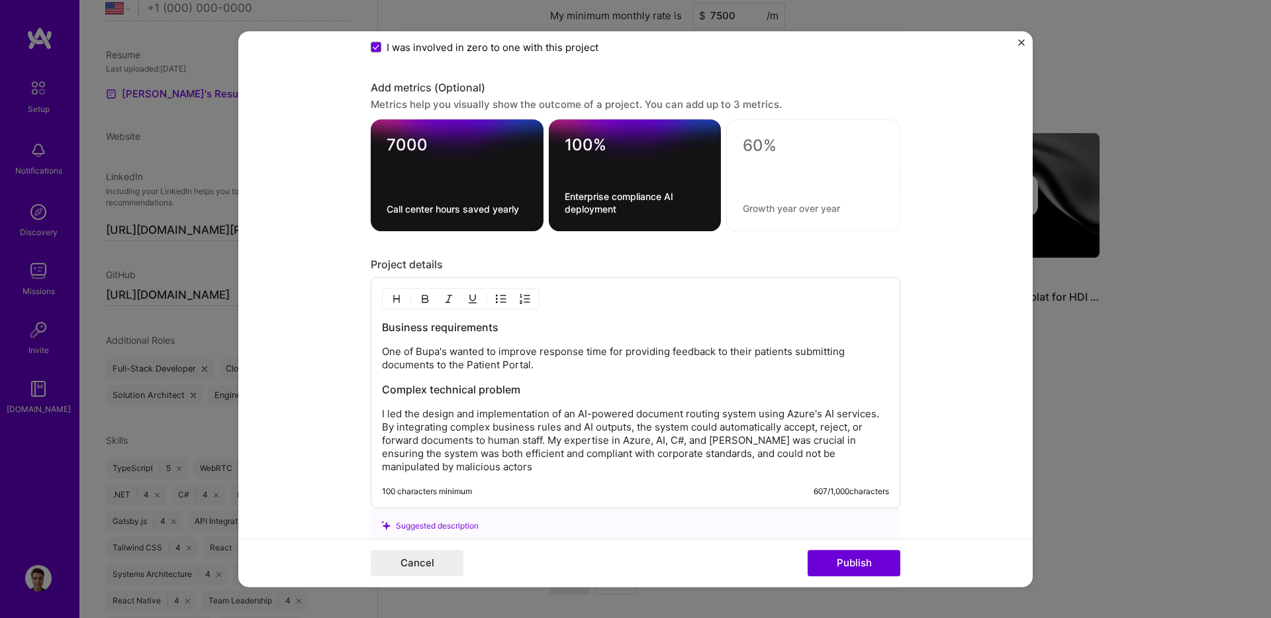
scroll to position [1114, 0]
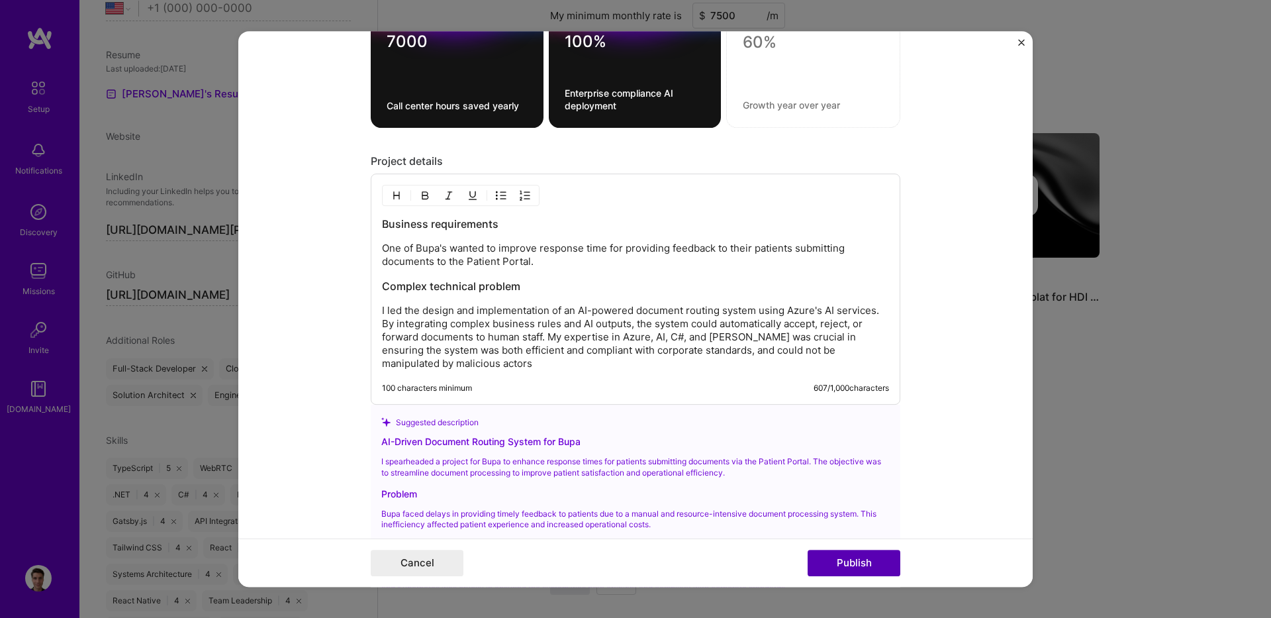
click at [841, 561] on button "Publish" at bounding box center [854, 563] width 93 height 26
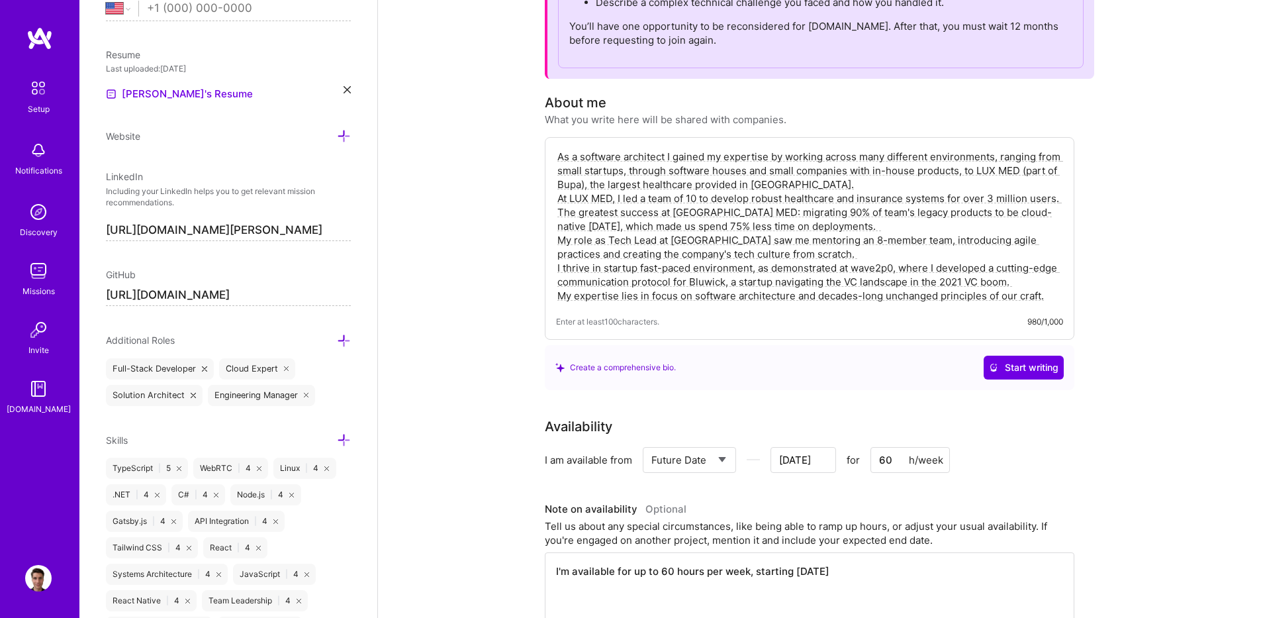
scroll to position [0, 0]
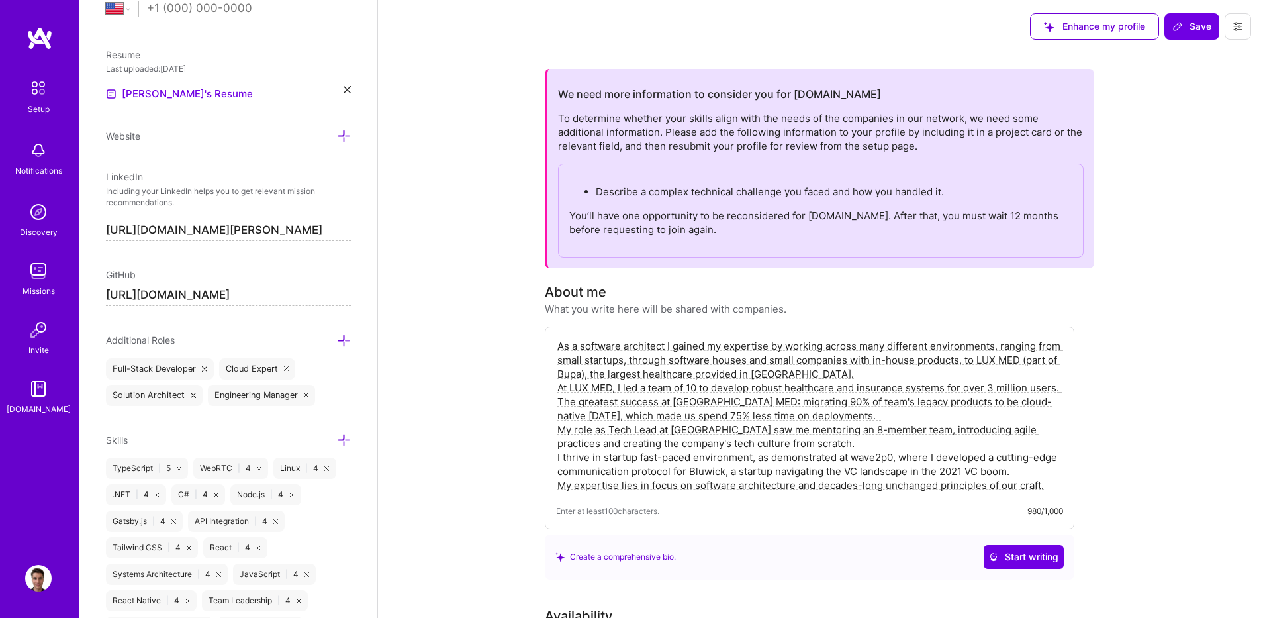
click at [1186, 32] on span "Save" at bounding box center [1192, 26] width 39 height 13
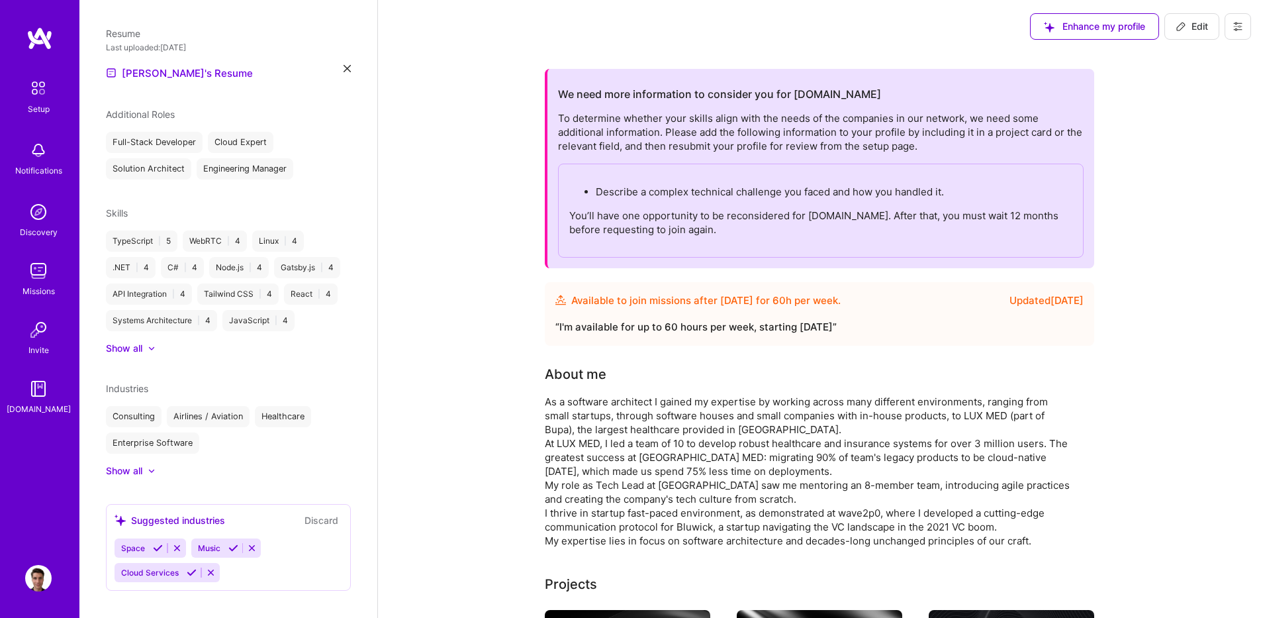
click at [1241, 28] on icon at bounding box center [1238, 26] width 11 height 11
click at [1201, 89] on button "Payment method" at bounding box center [1201, 90] width 99 height 34
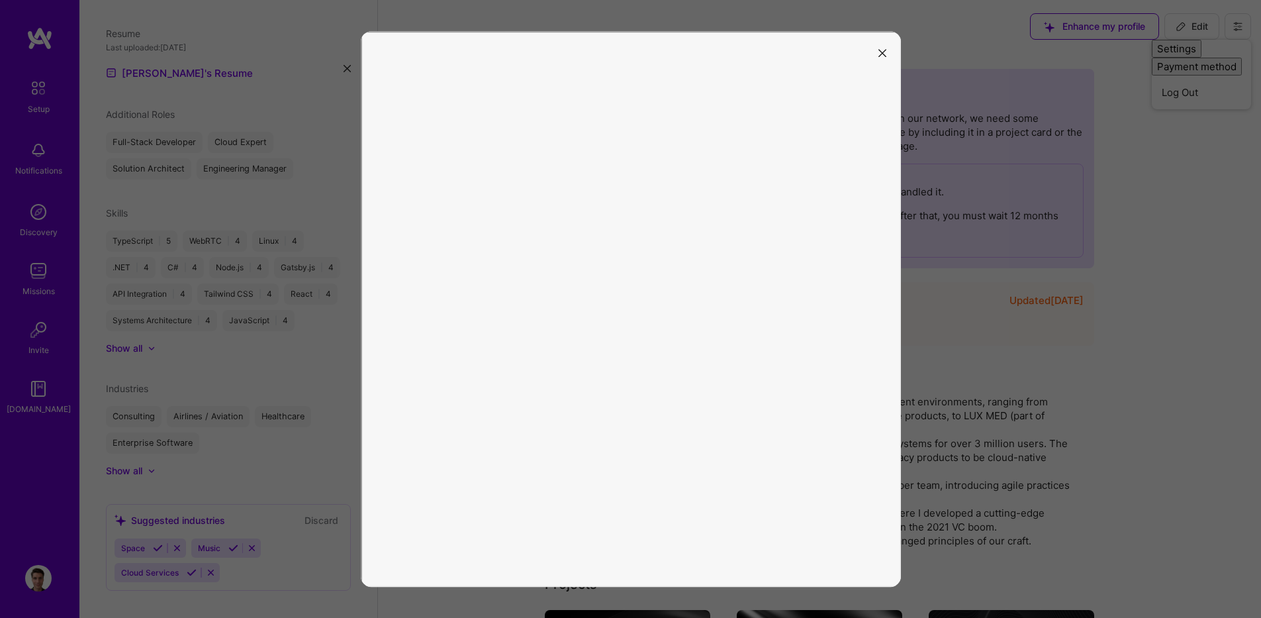
click at [884, 54] on icon "modal" at bounding box center [883, 53] width 8 height 8
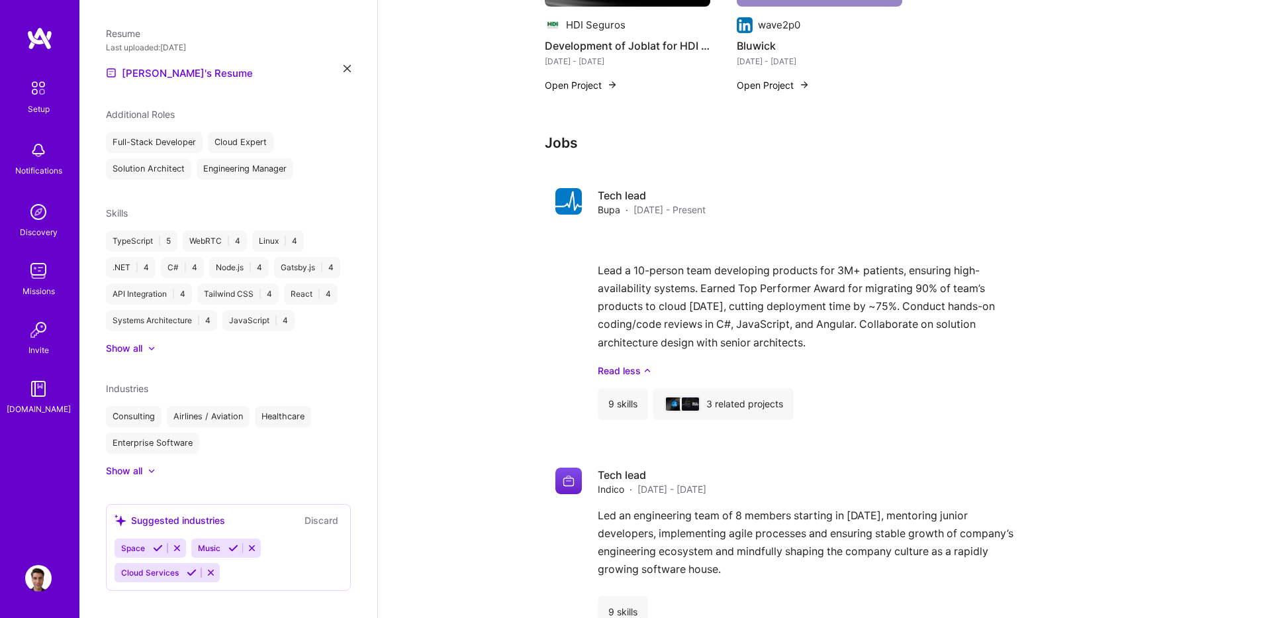
scroll to position [1271, 0]
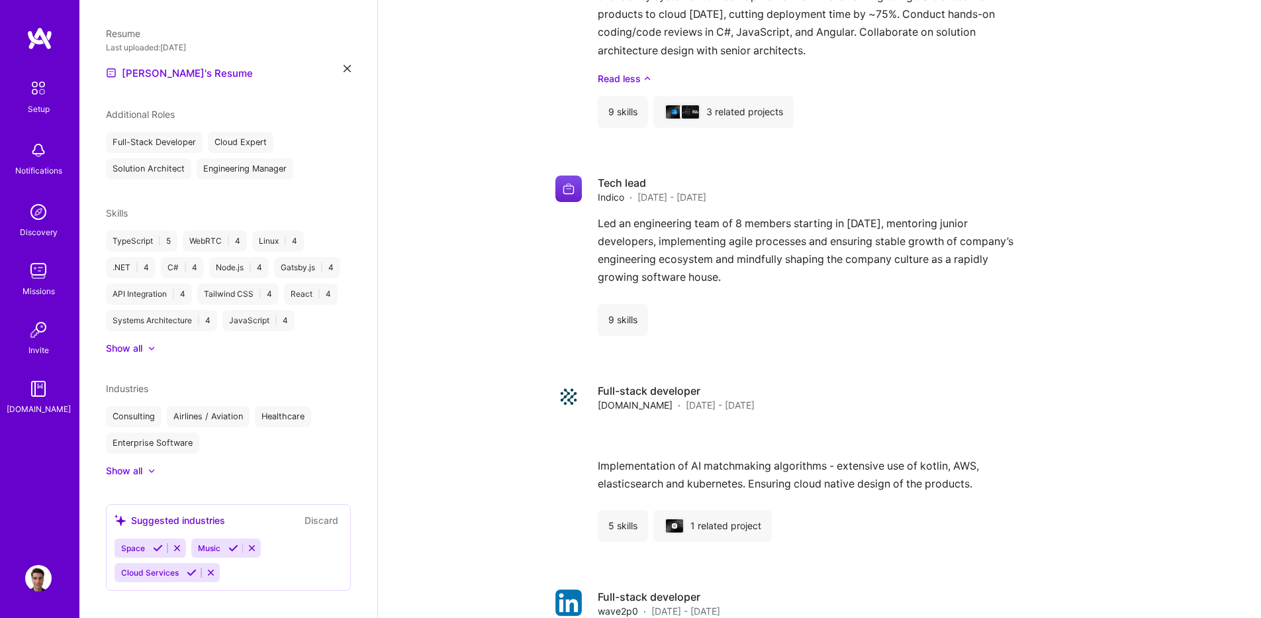
click at [40, 104] on div "Setup" at bounding box center [39, 109] width 22 height 14
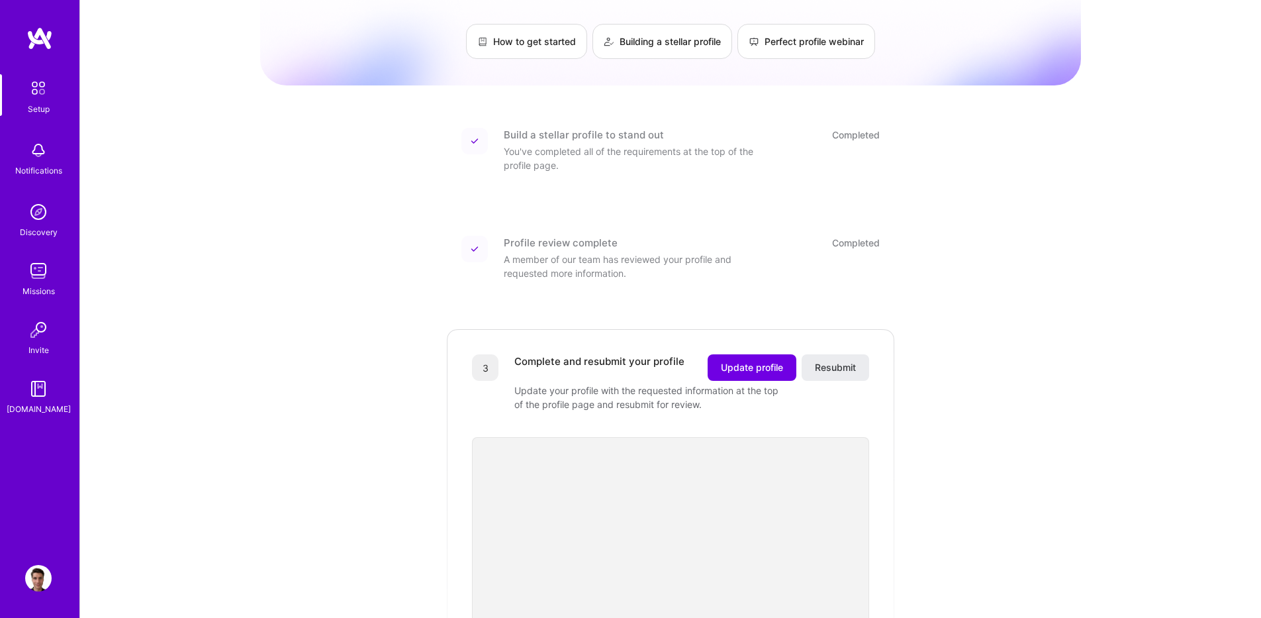
scroll to position [159, 0]
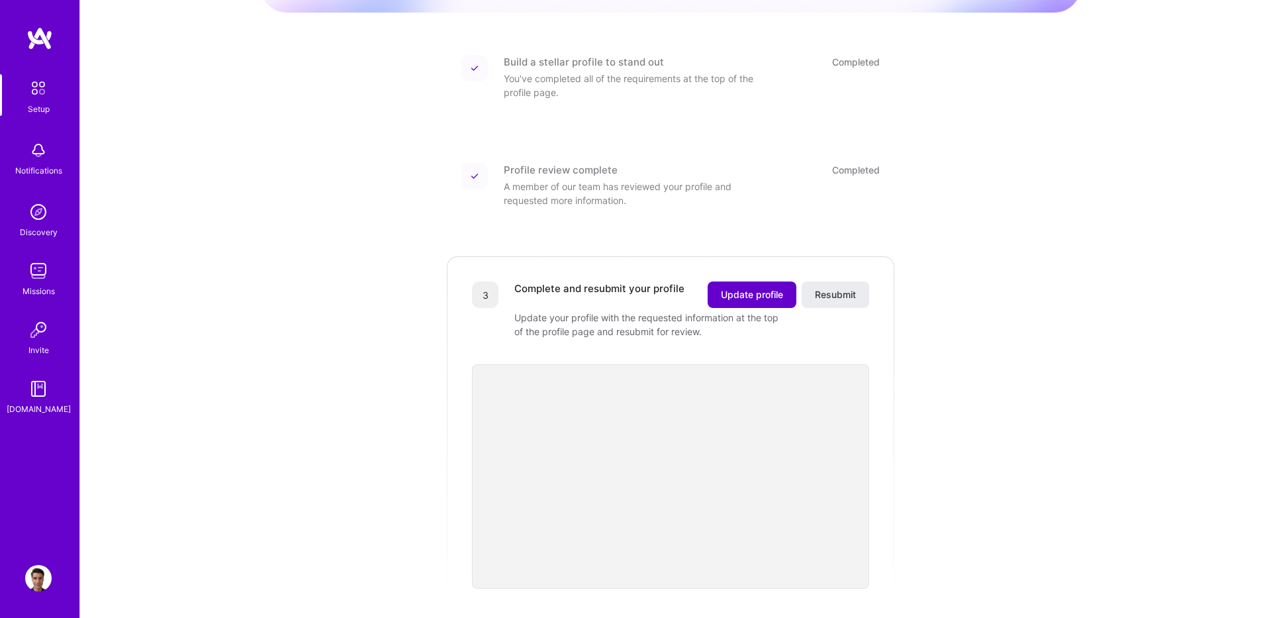
click at [740, 289] on button "Update profile" at bounding box center [752, 294] width 89 height 26
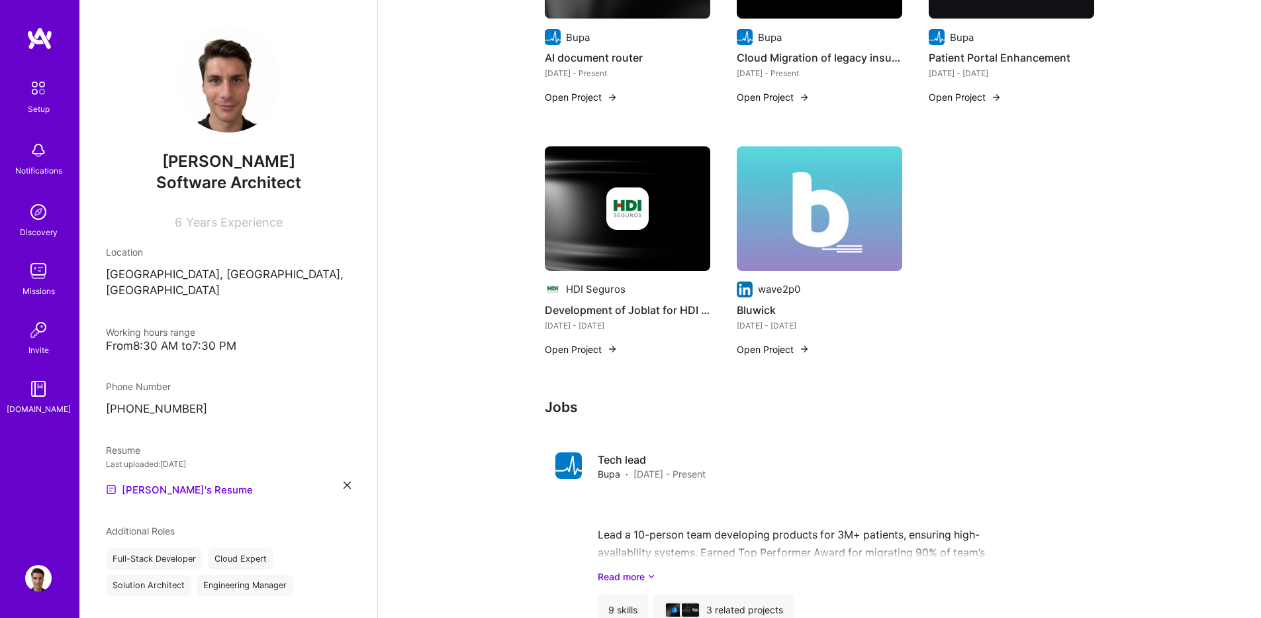
scroll to position [159, 0]
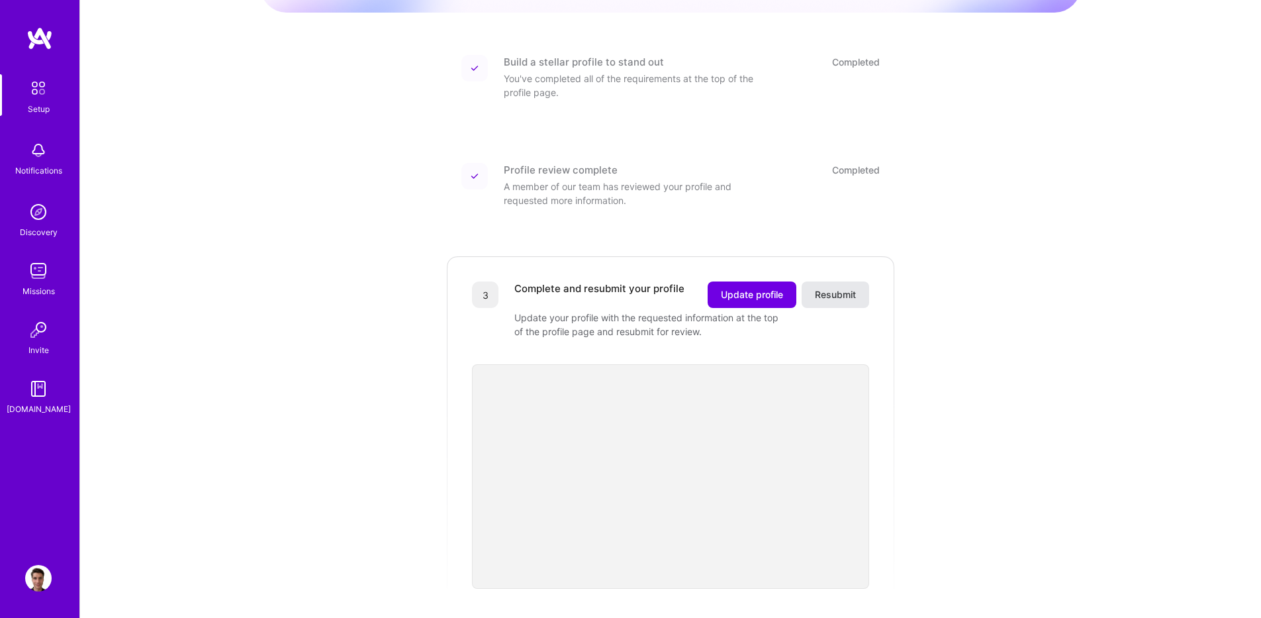
click at [817, 288] on span "Resubmit" at bounding box center [835, 294] width 41 height 13
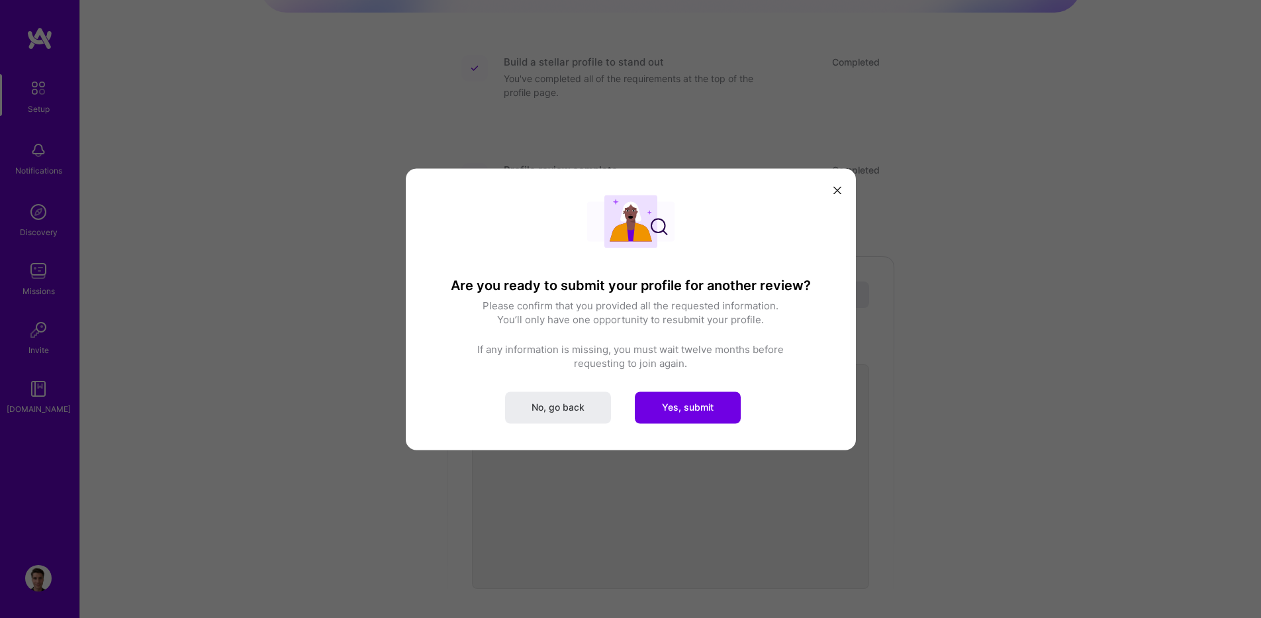
click at [694, 383] on div "Are you ready to submit your profile for another review? Please confirm that yo…" at bounding box center [630, 309] width 397 height 228
click at [834, 188] on icon "modal" at bounding box center [838, 191] width 8 height 8
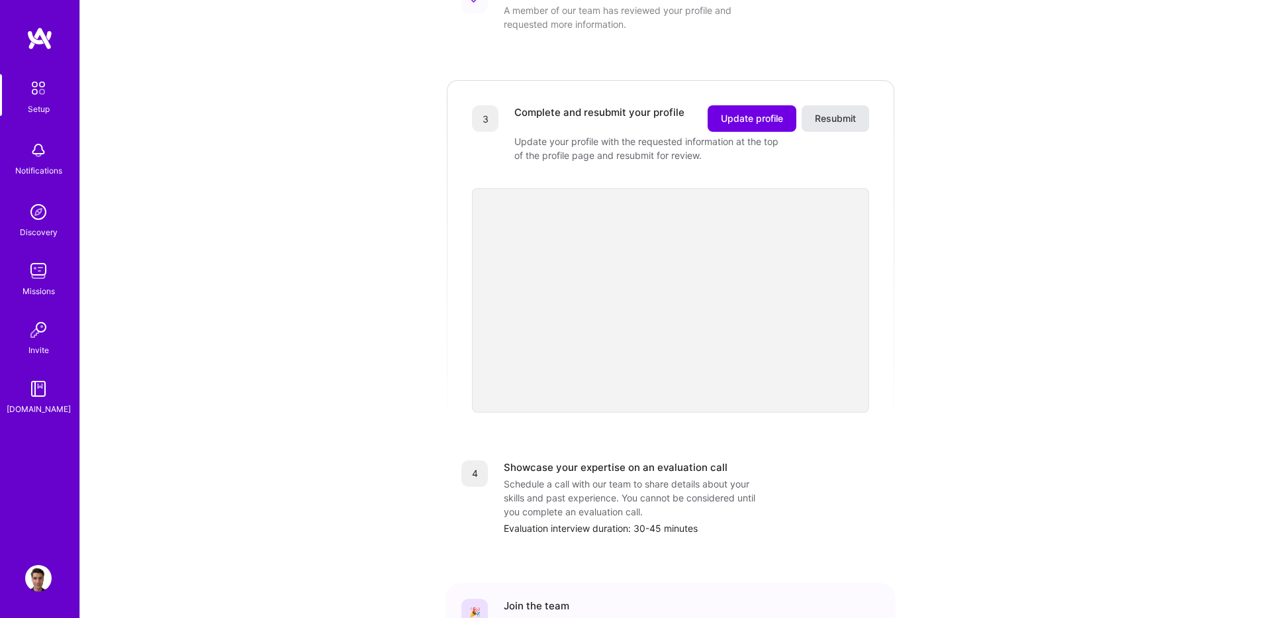
scroll to position [238, 0]
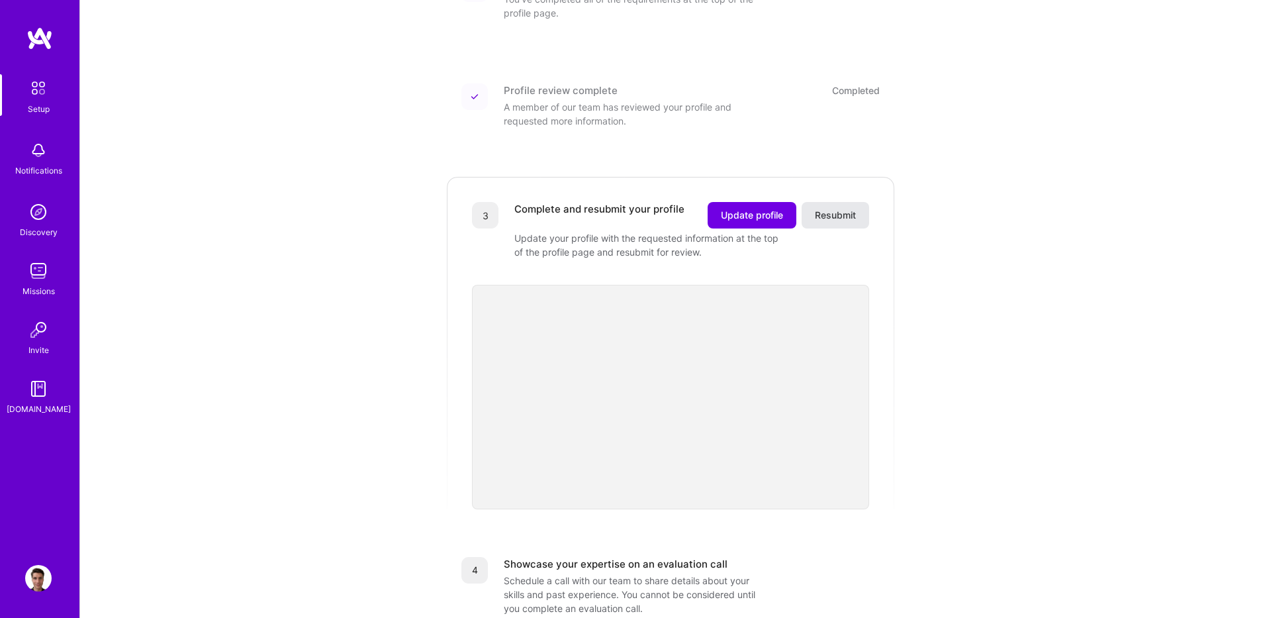
click at [836, 209] on span "Resubmit" at bounding box center [835, 215] width 41 height 13
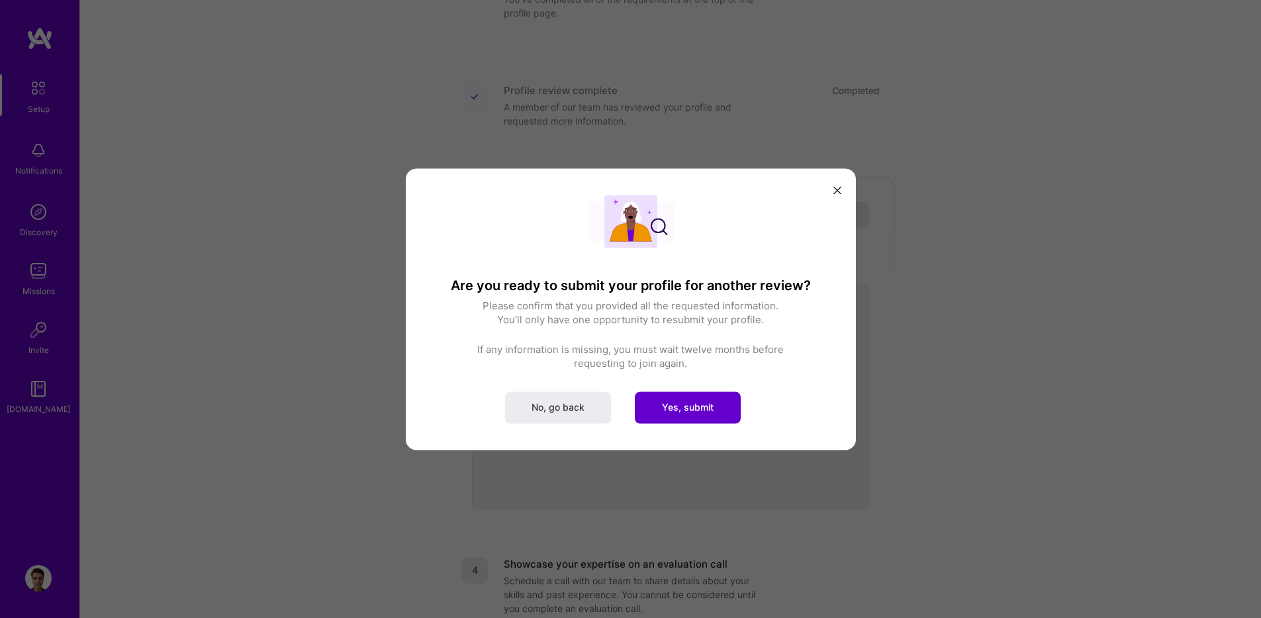
click at [679, 411] on span "Yes, submit" at bounding box center [688, 407] width 52 height 13
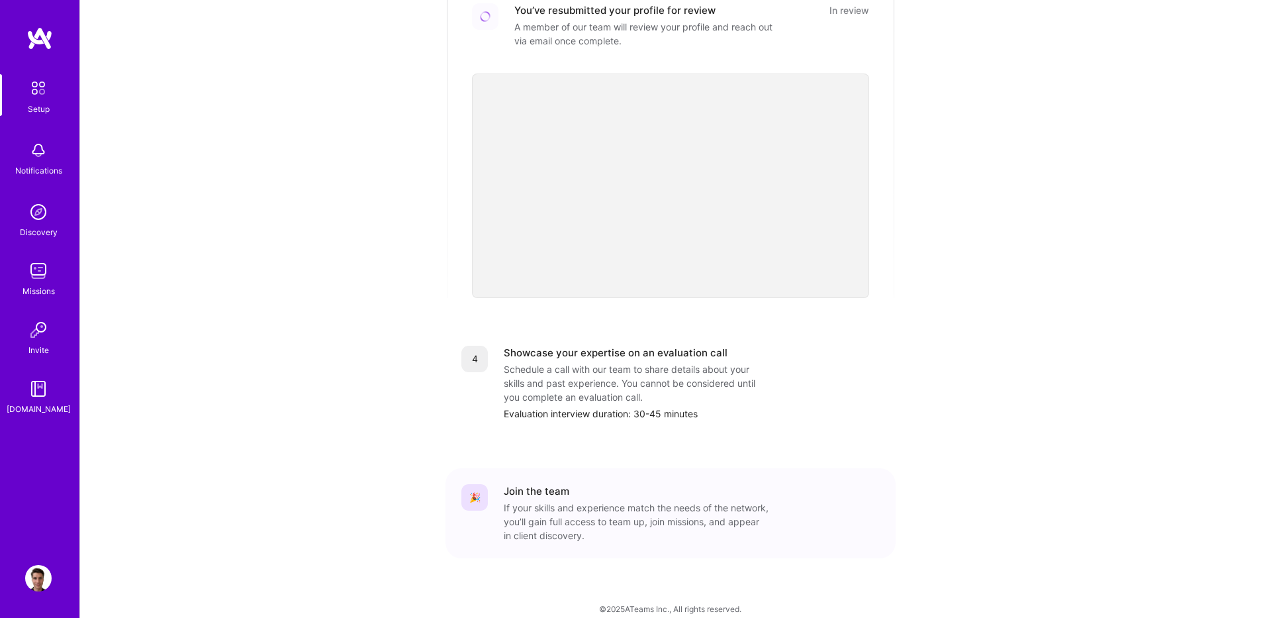
scroll to position [278, 0]
